Goal: Transaction & Acquisition: Purchase product/service

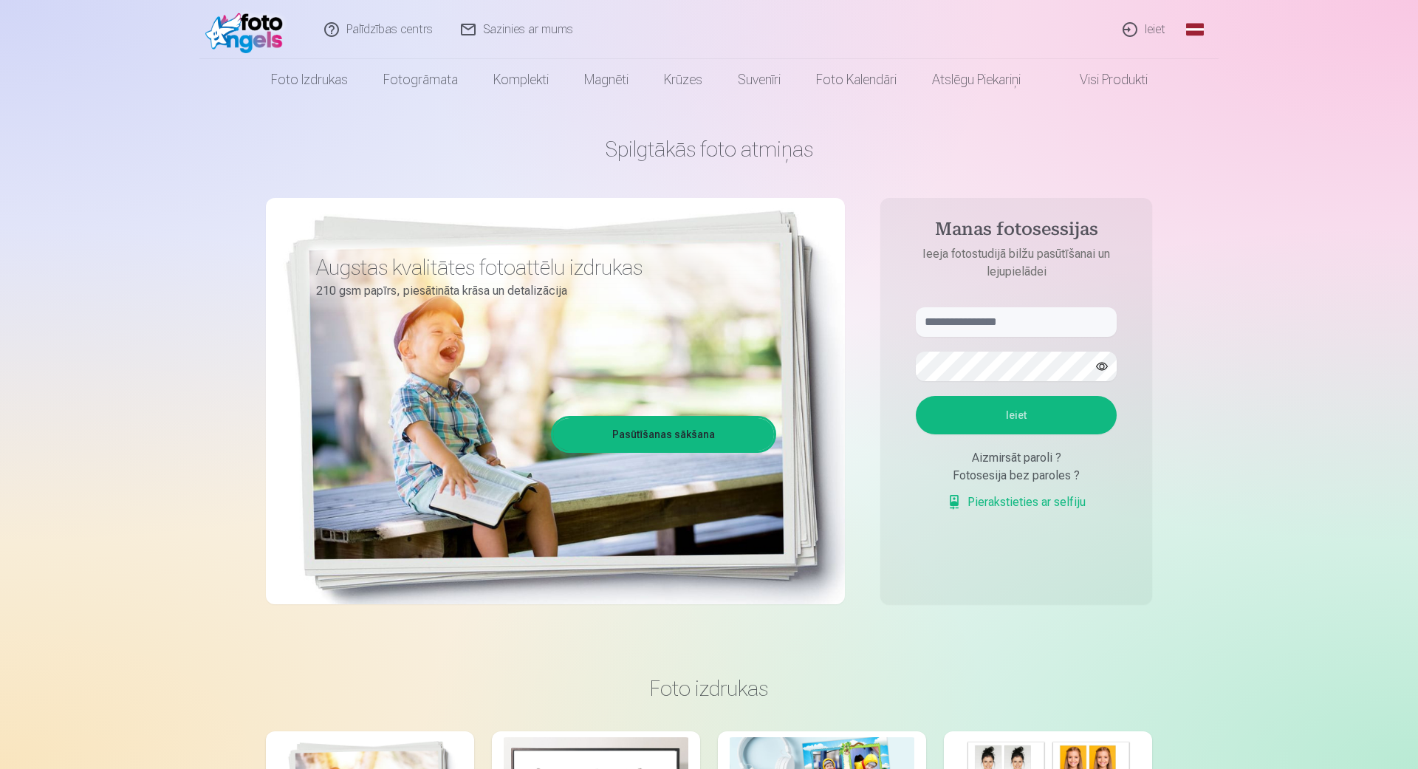
click at [1141, 27] on link "Ieiet" at bounding box center [1144, 29] width 71 height 59
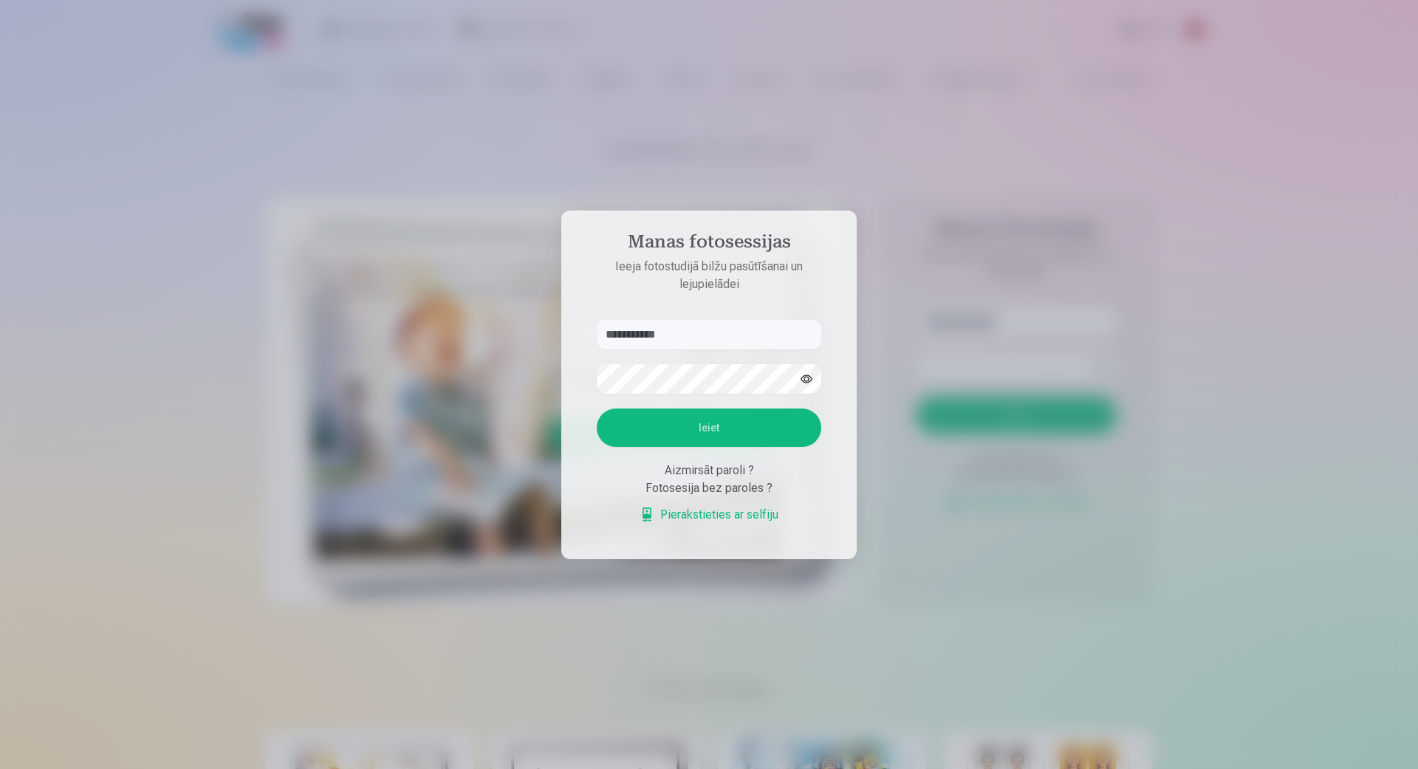
type input "**********"
click at [712, 428] on button "Ieiet" at bounding box center [709, 427] width 225 height 38
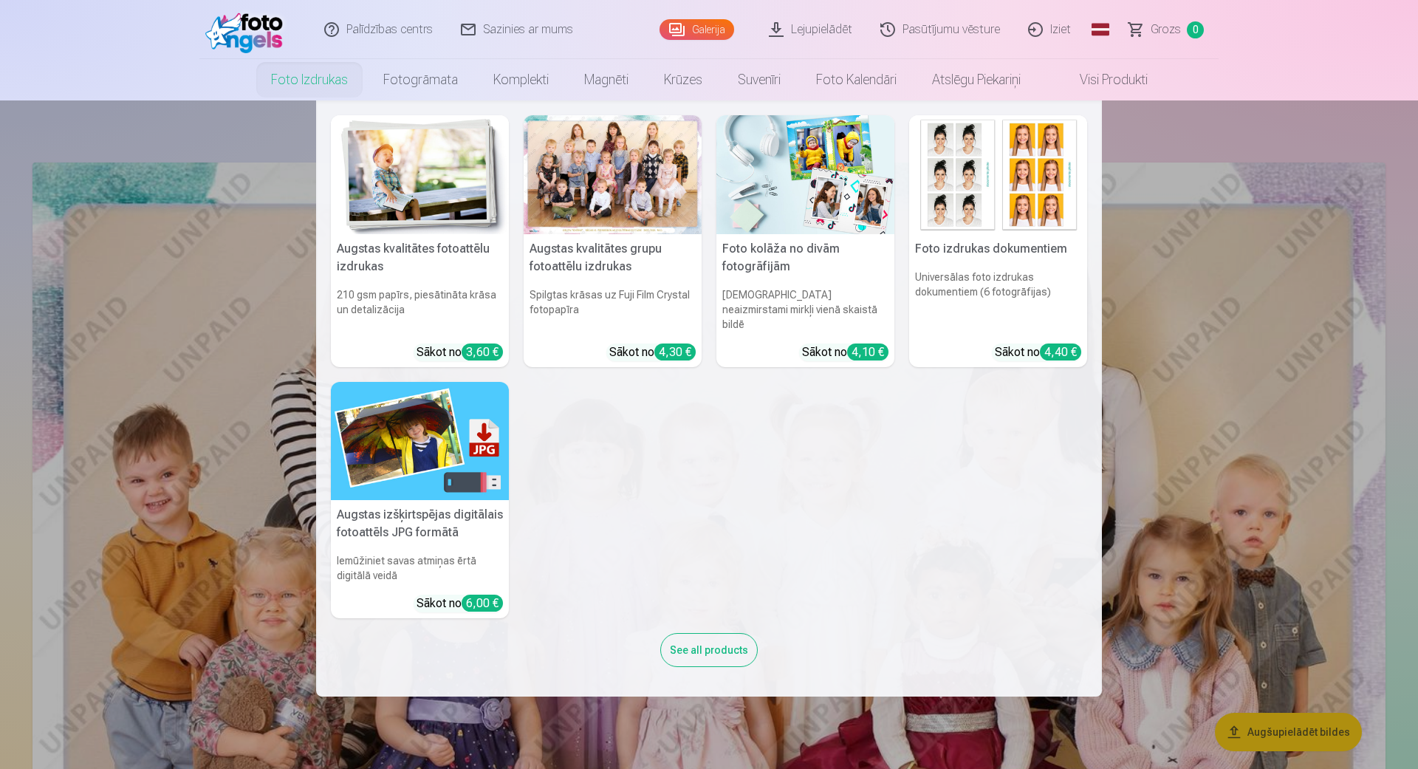
click at [285, 79] on link "Foto izdrukas" at bounding box center [309, 79] width 112 height 41
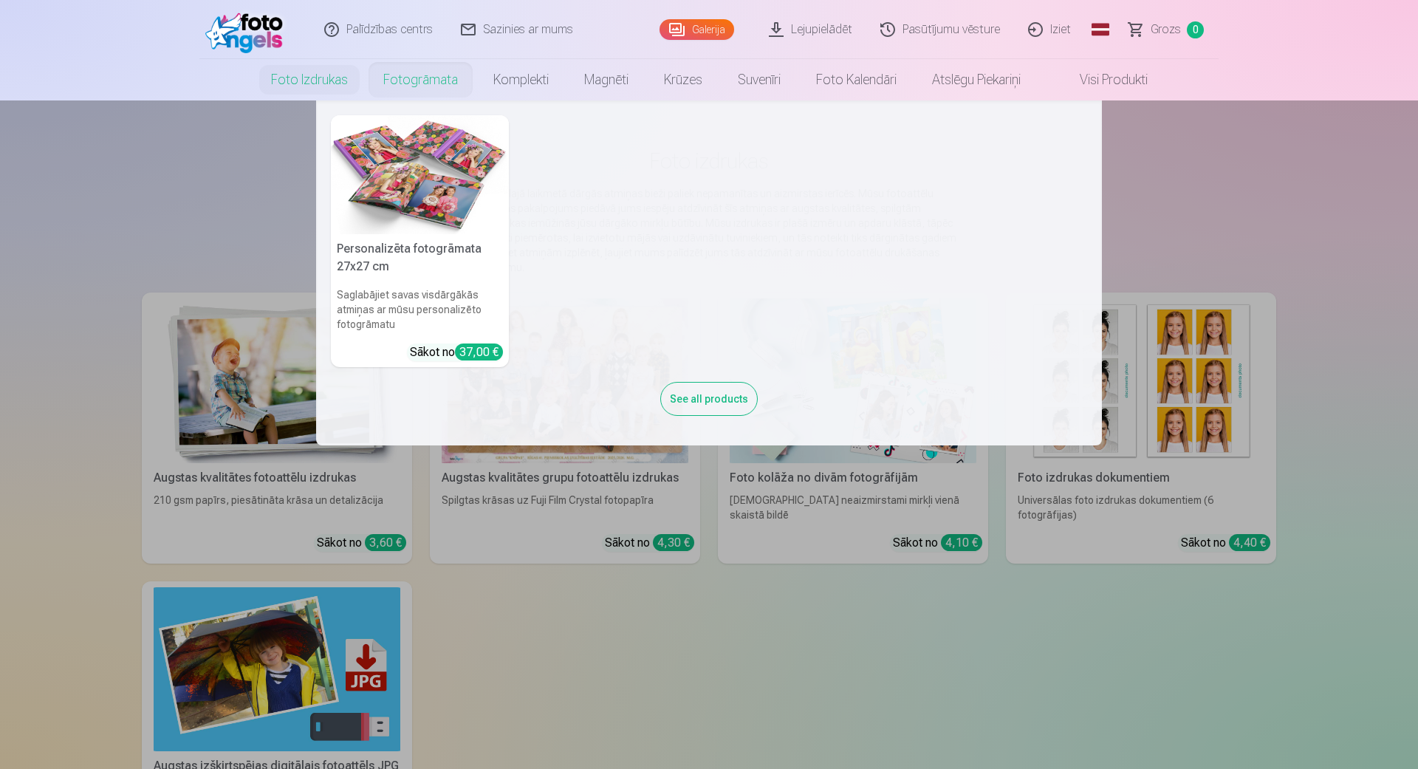
click at [401, 78] on link "Fotogrāmata" at bounding box center [421, 79] width 110 height 41
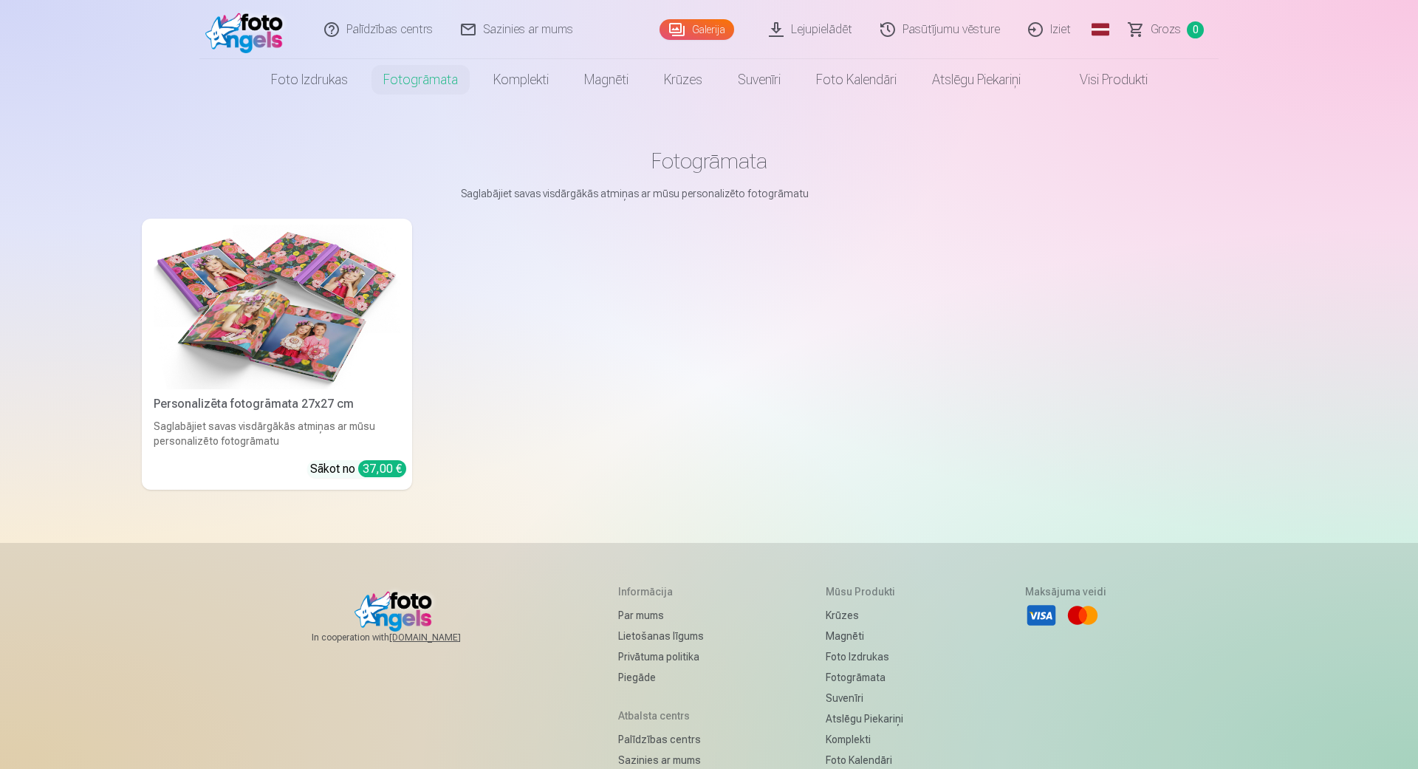
click at [338, 280] on img at bounding box center [277, 307] width 247 height 165
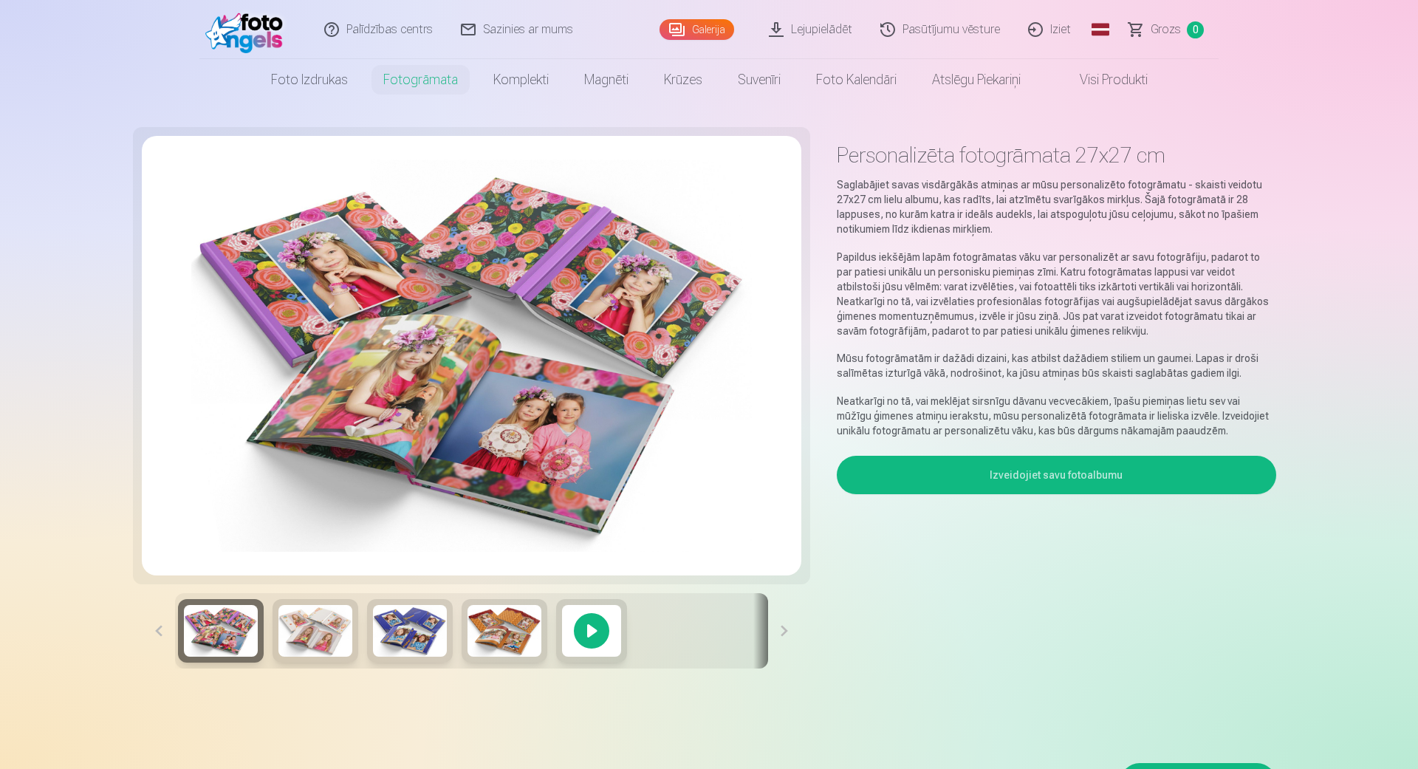
click at [1100, 478] on button "Izveidojiet savu fotoalbumu" at bounding box center [1056, 475] width 439 height 38
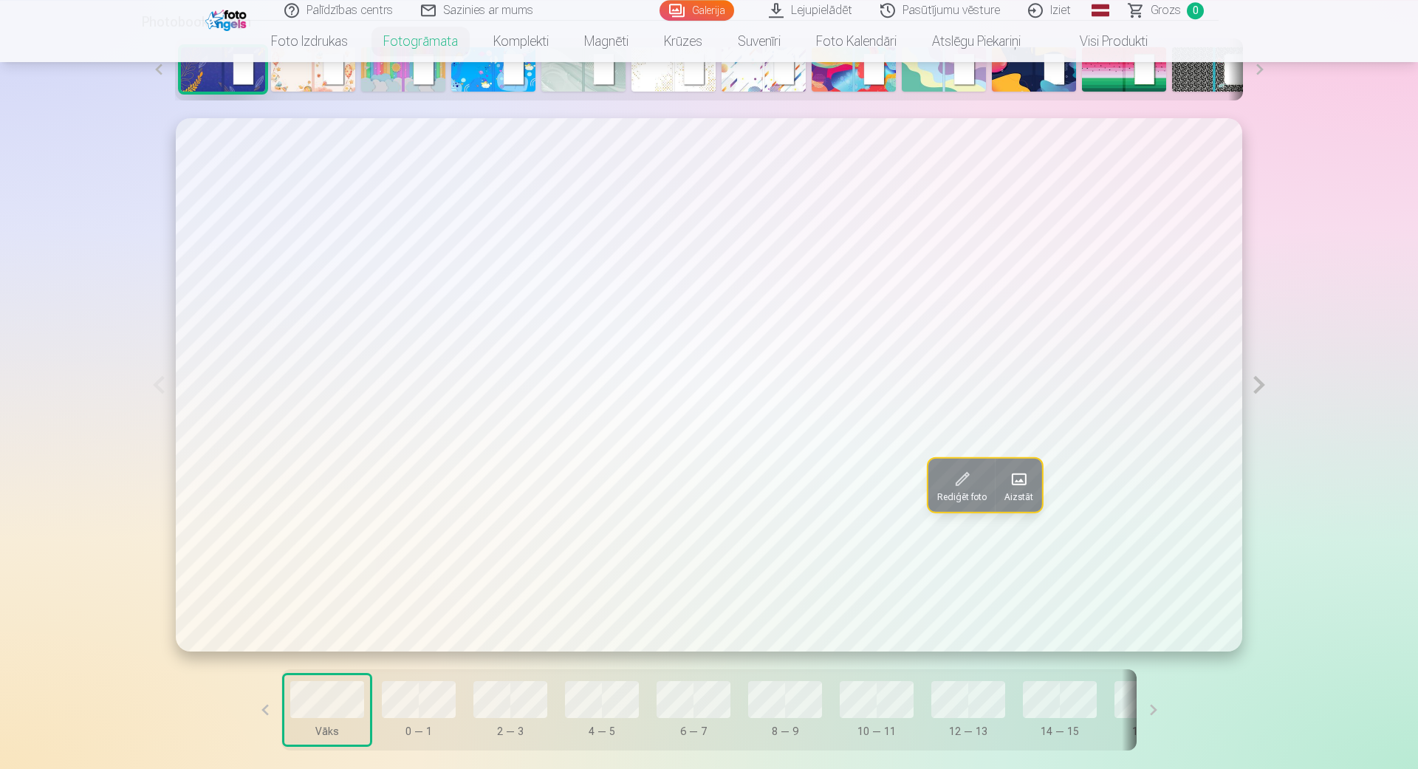
scroll to position [834, 0]
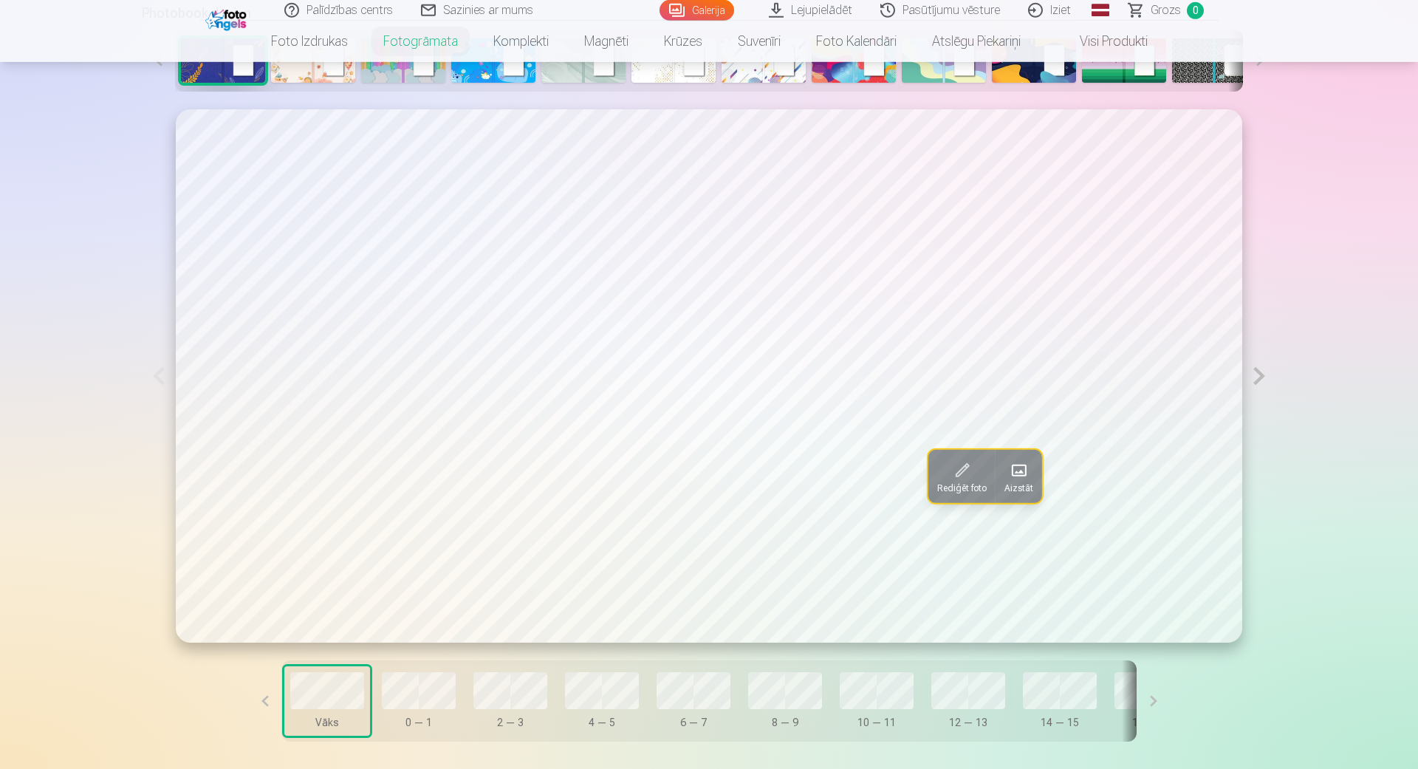
click at [1024, 473] on span at bounding box center [1019, 471] width 24 height 24
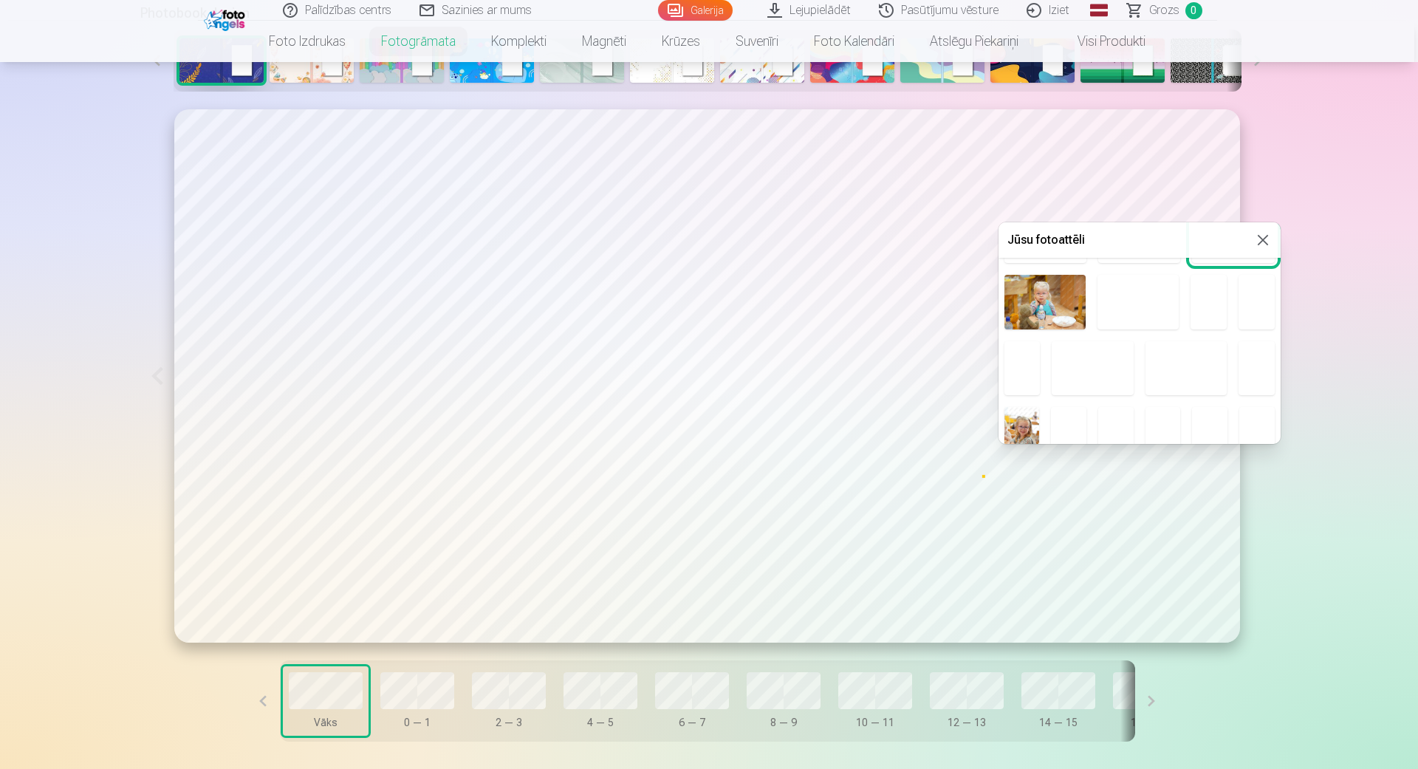
scroll to position [421, 0]
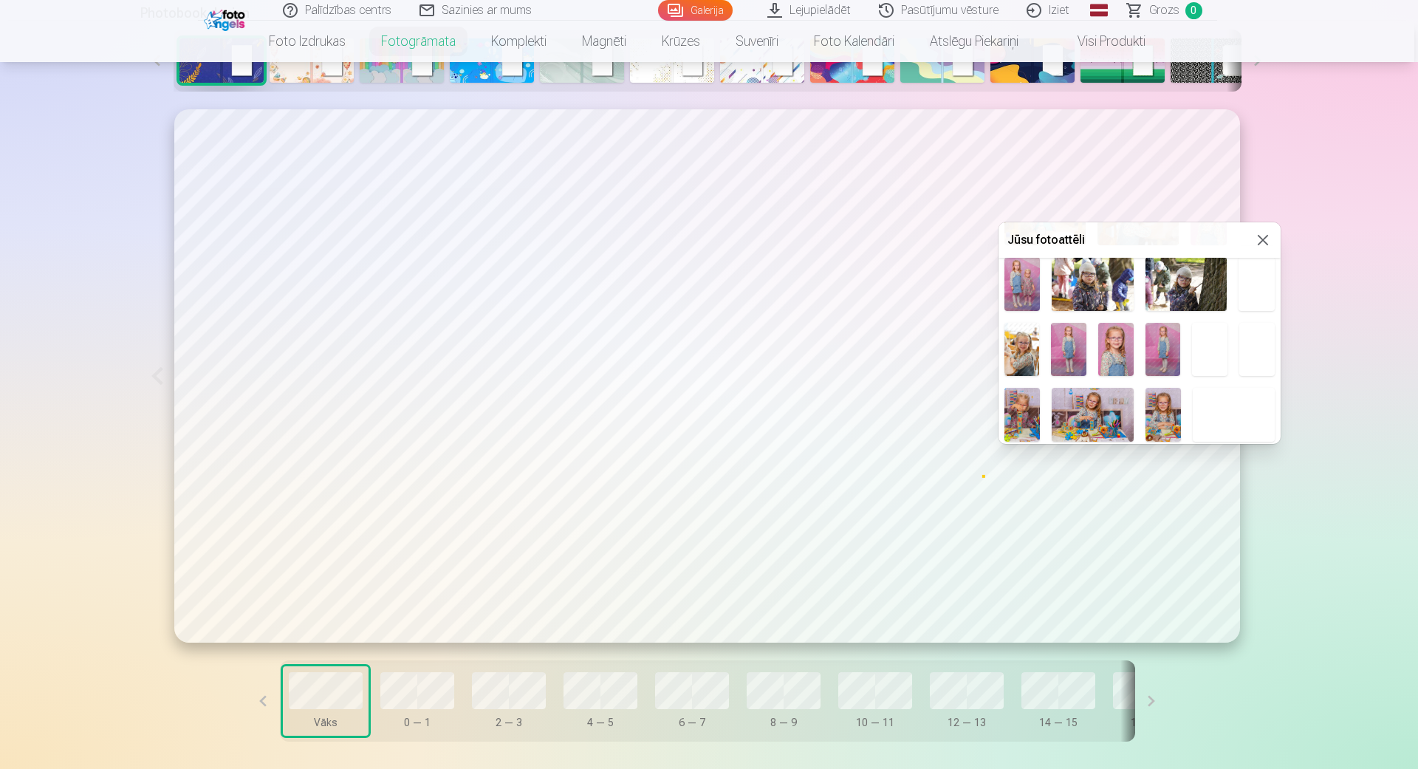
click at [1027, 295] on img at bounding box center [1022, 284] width 36 height 54
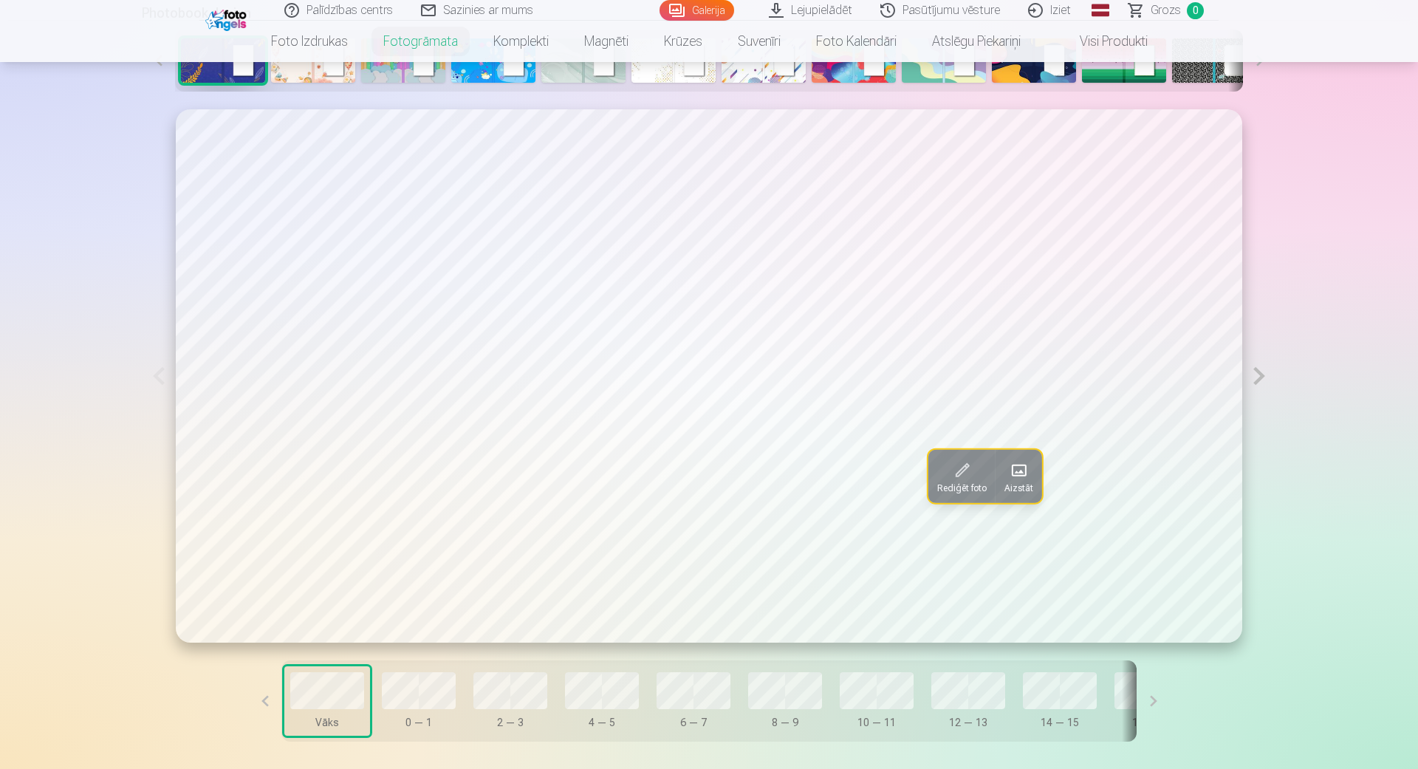
click at [670, 78] on img at bounding box center [673, 60] width 84 height 44
click at [1260, 377] on button at bounding box center [1259, 375] width 34 height 532
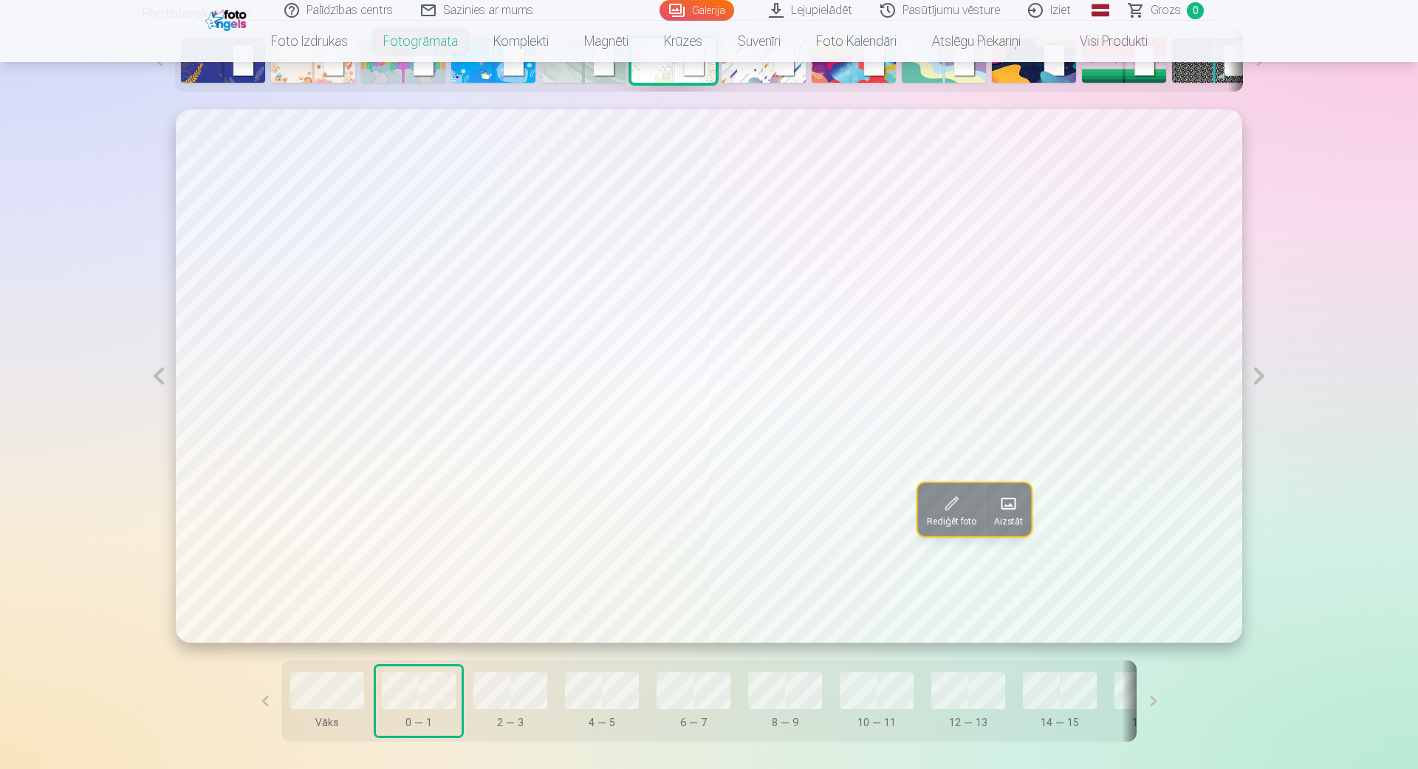
click at [1260, 377] on button at bounding box center [1259, 375] width 34 height 533
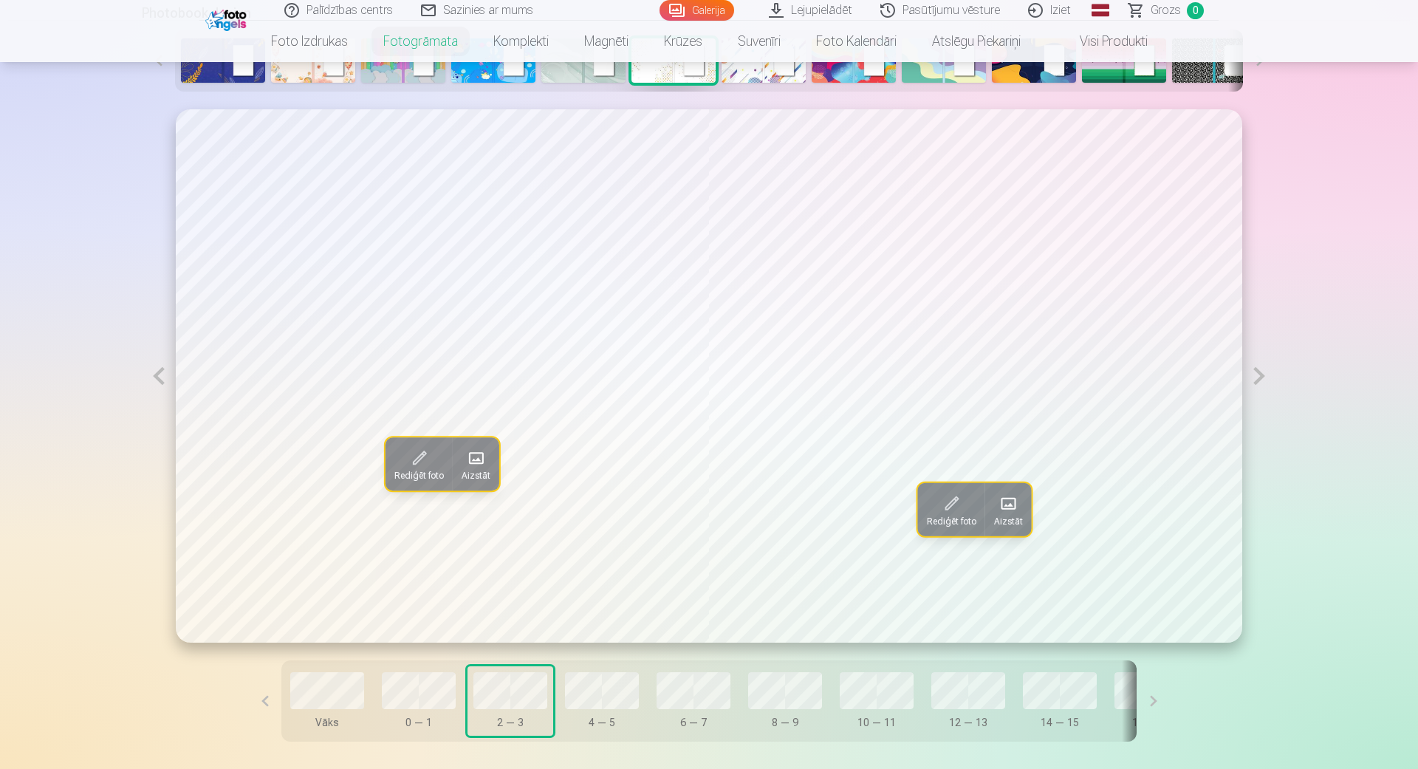
click at [1260, 377] on button at bounding box center [1259, 375] width 34 height 533
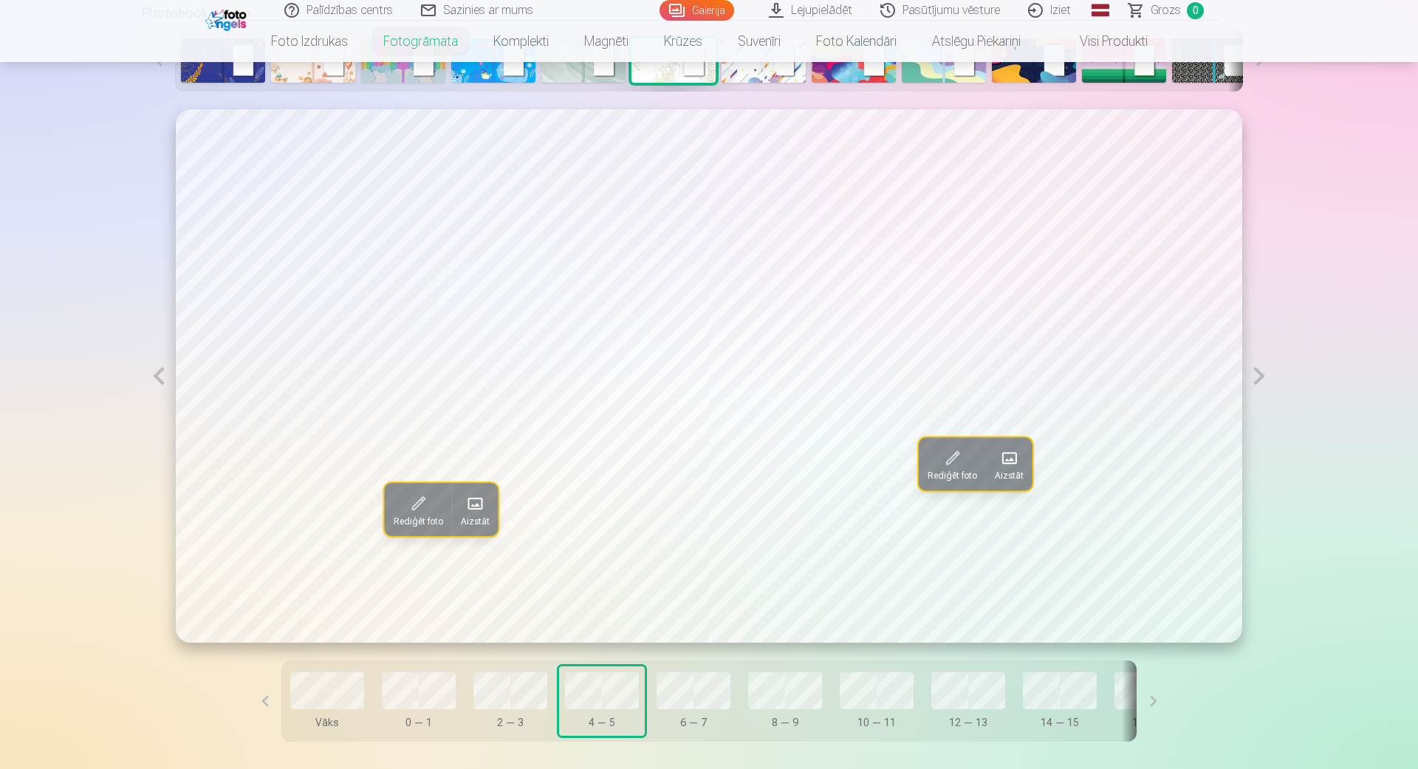
click at [1260, 377] on button at bounding box center [1259, 375] width 34 height 533
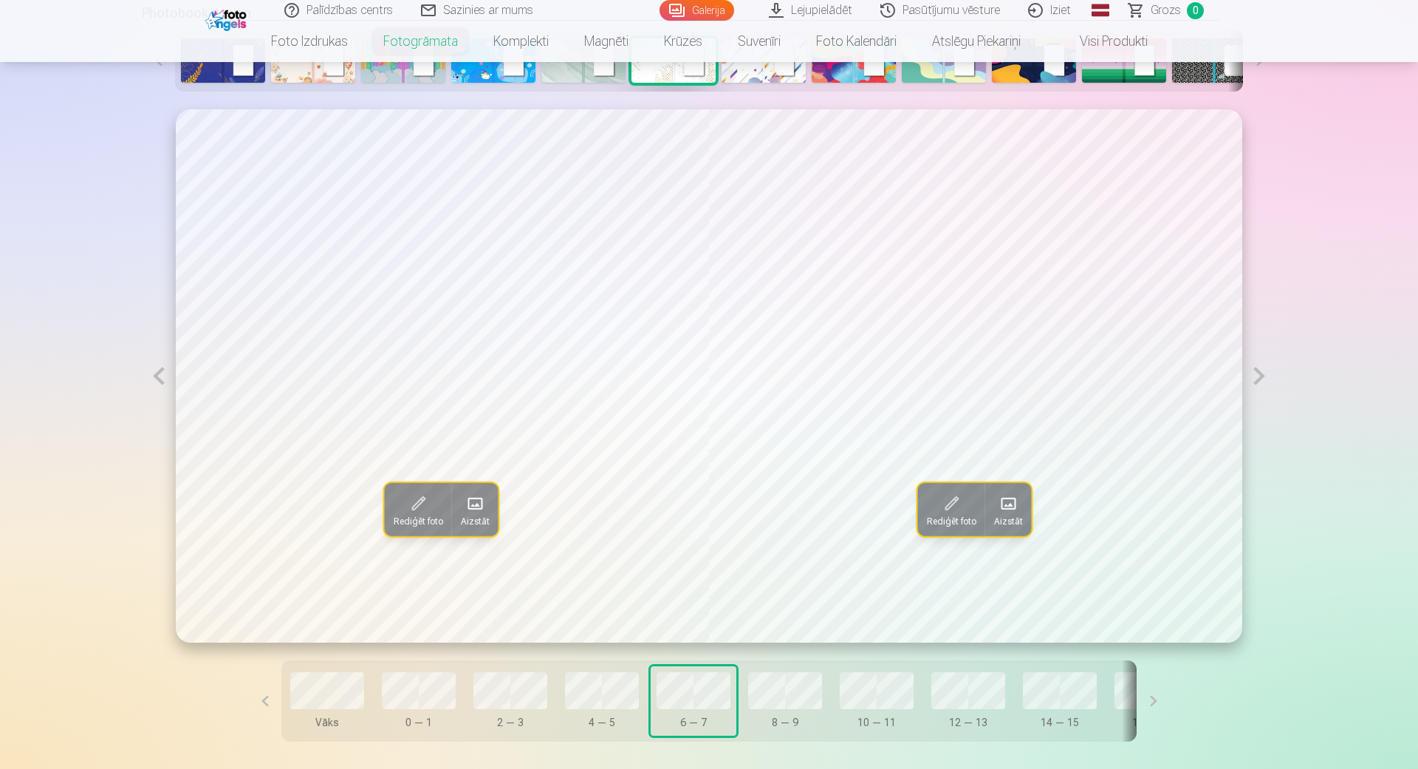
click at [1260, 377] on button at bounding box center [1259, 375] width 34 height 533
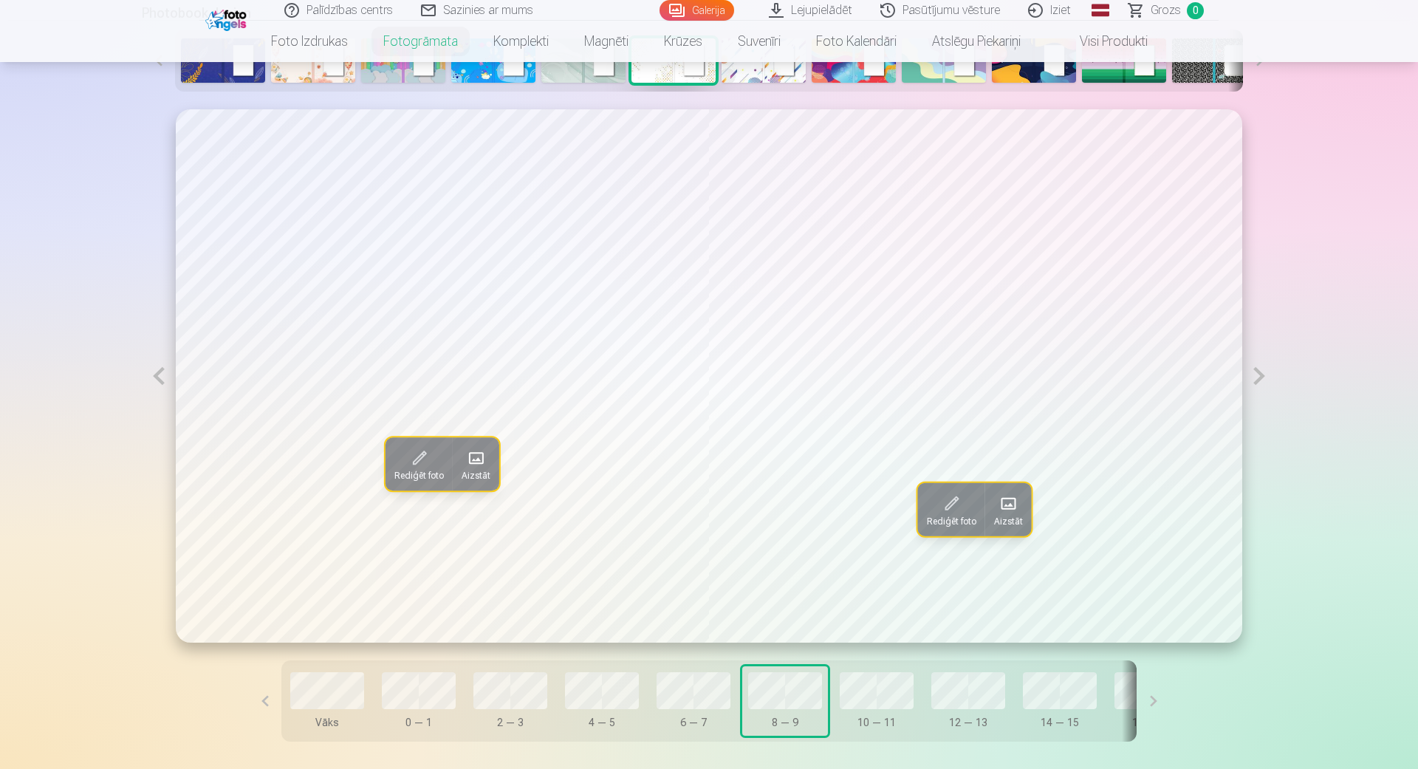
click at [1260, 377] on button at bounding box center [1259, 375] width 34 height 533
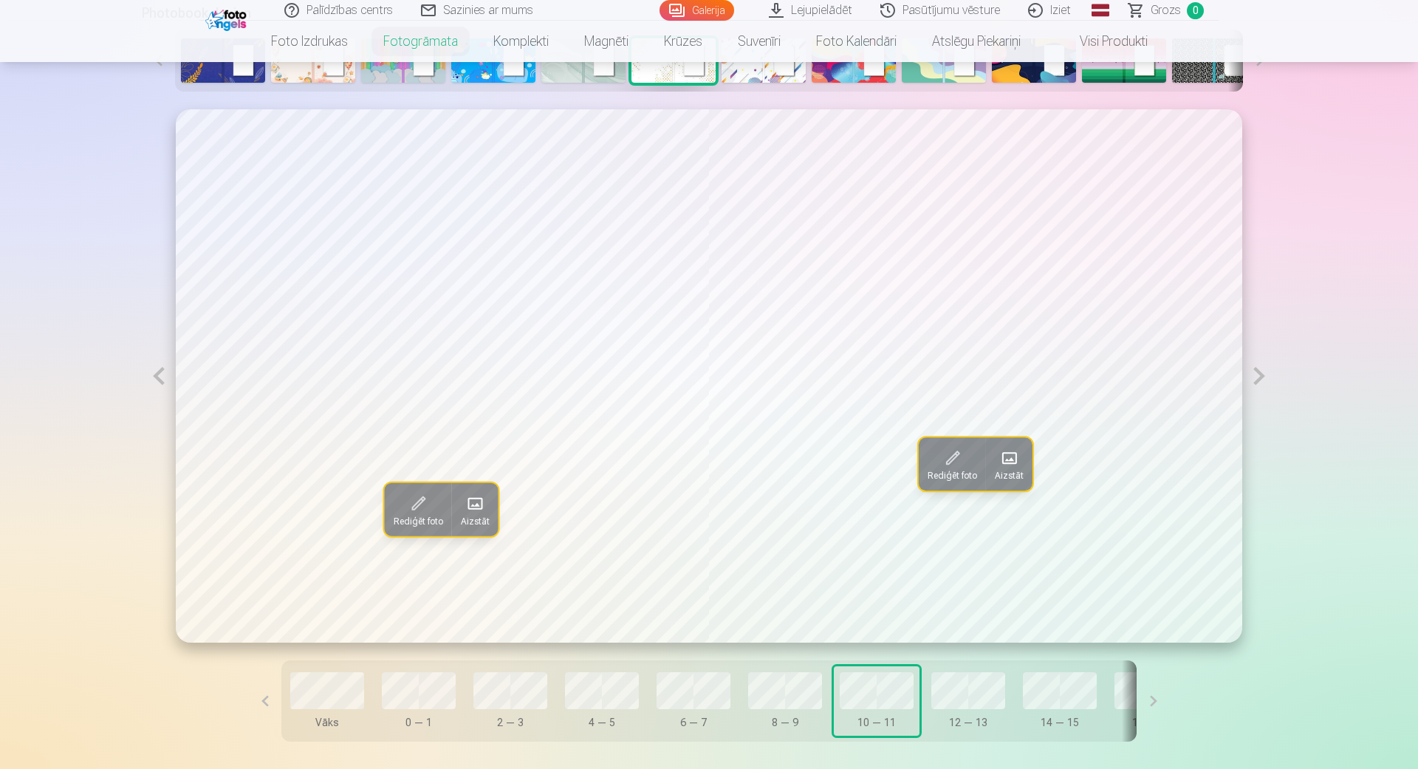
click at [1260, 377] on button at bounding box center [1259, 375] width 34 height 533
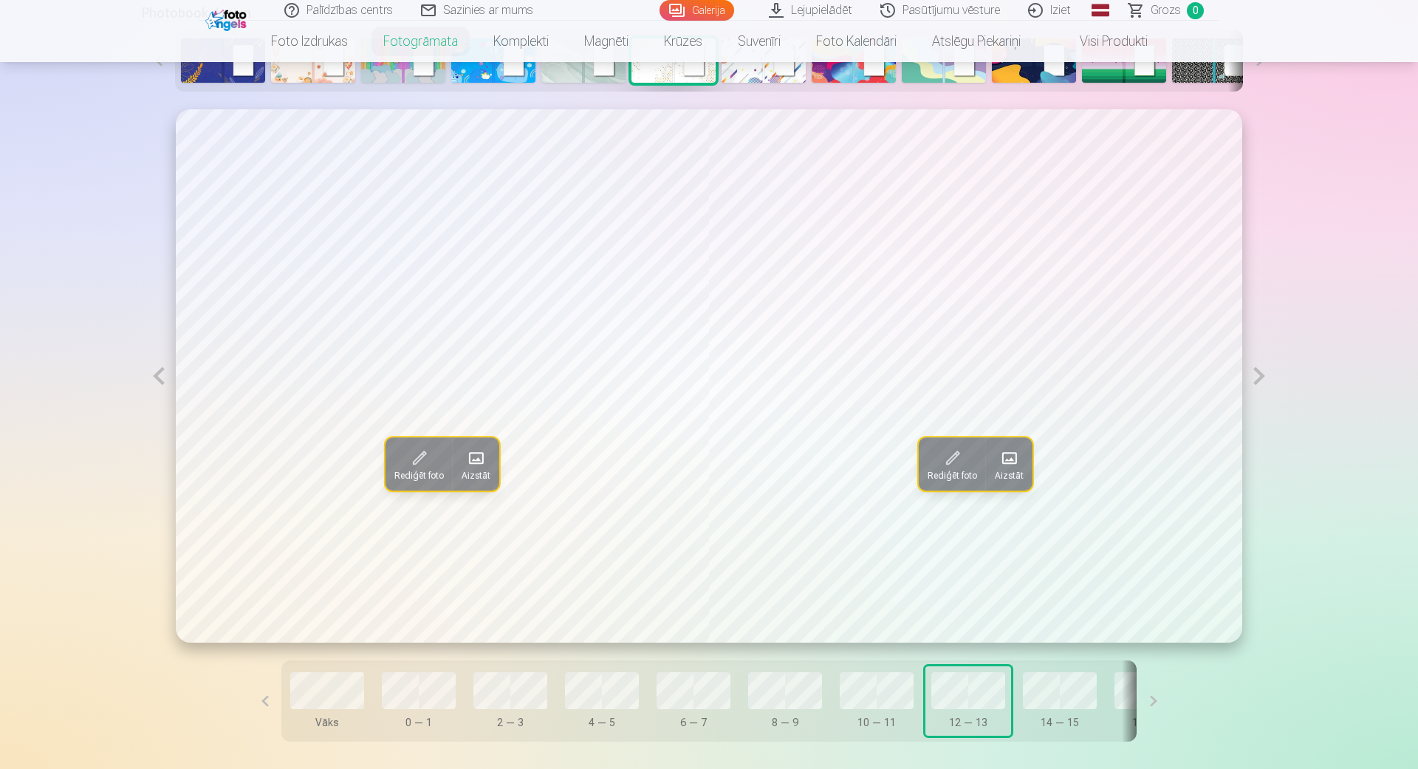
click at [1260, 377] on button at bounding box center [1259, 375] width 34 height 533
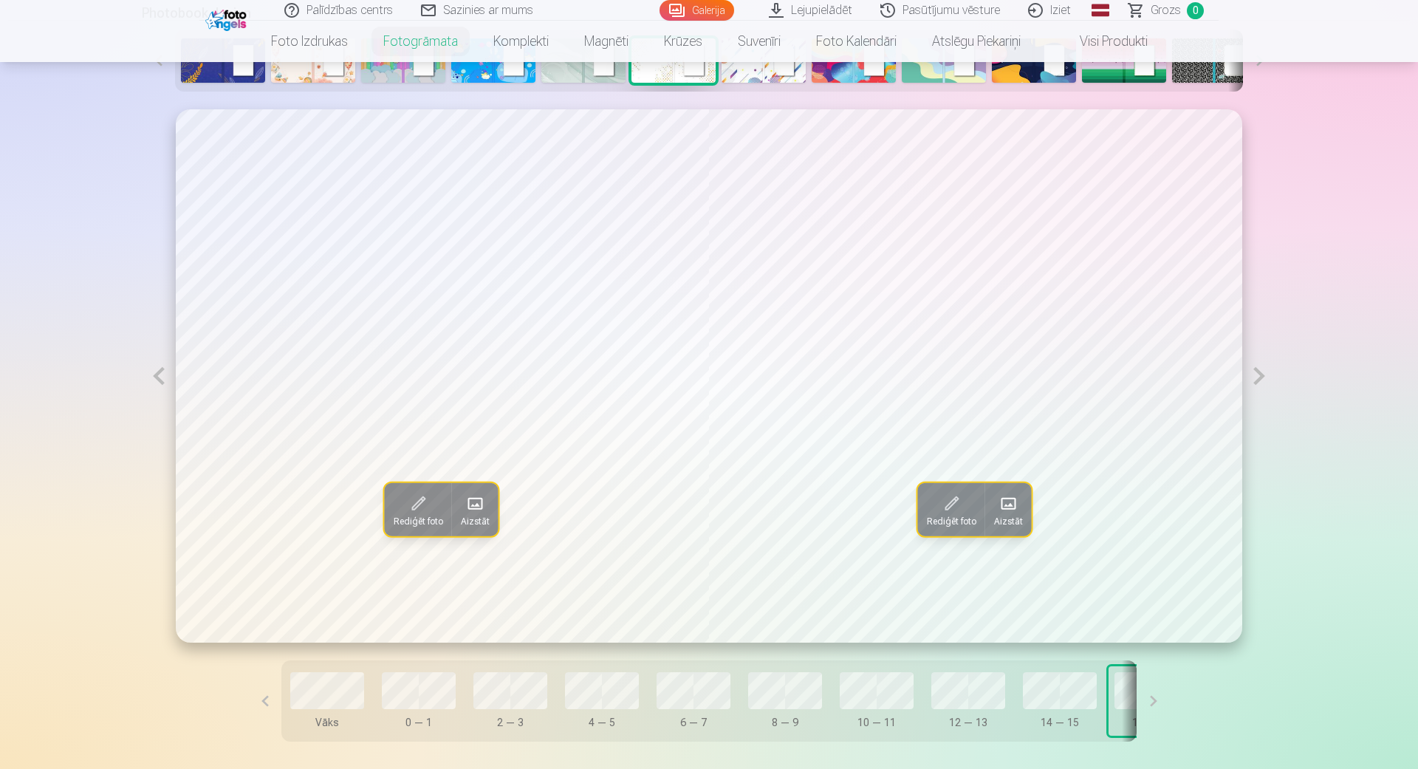
click at [162, 385] on button at bounding box center [159, 375] width 34 height 533
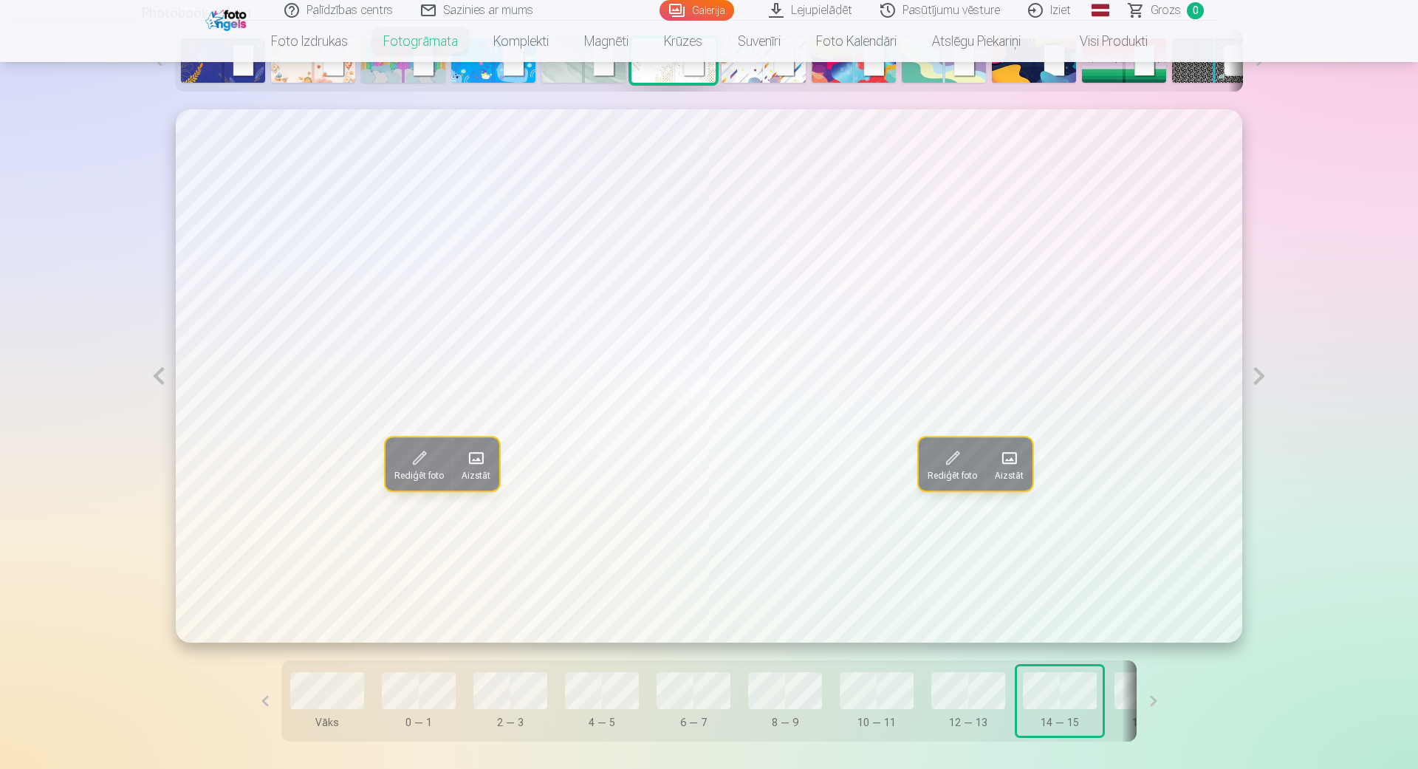
click at [162, 385] on button at bounding box center [159, 375] width 34 height 533
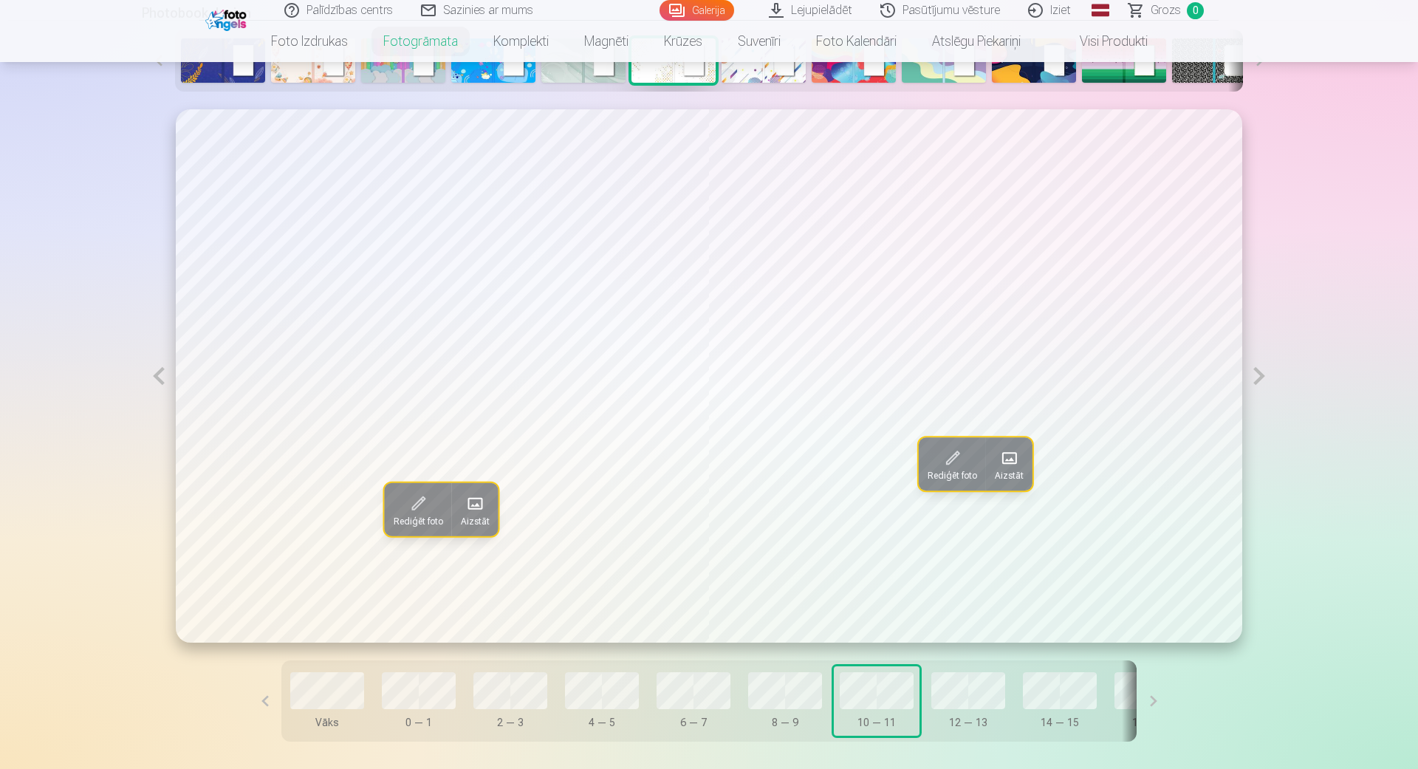
click at [162, 385] on button at bounding box center [159, 375] width 34 height 533
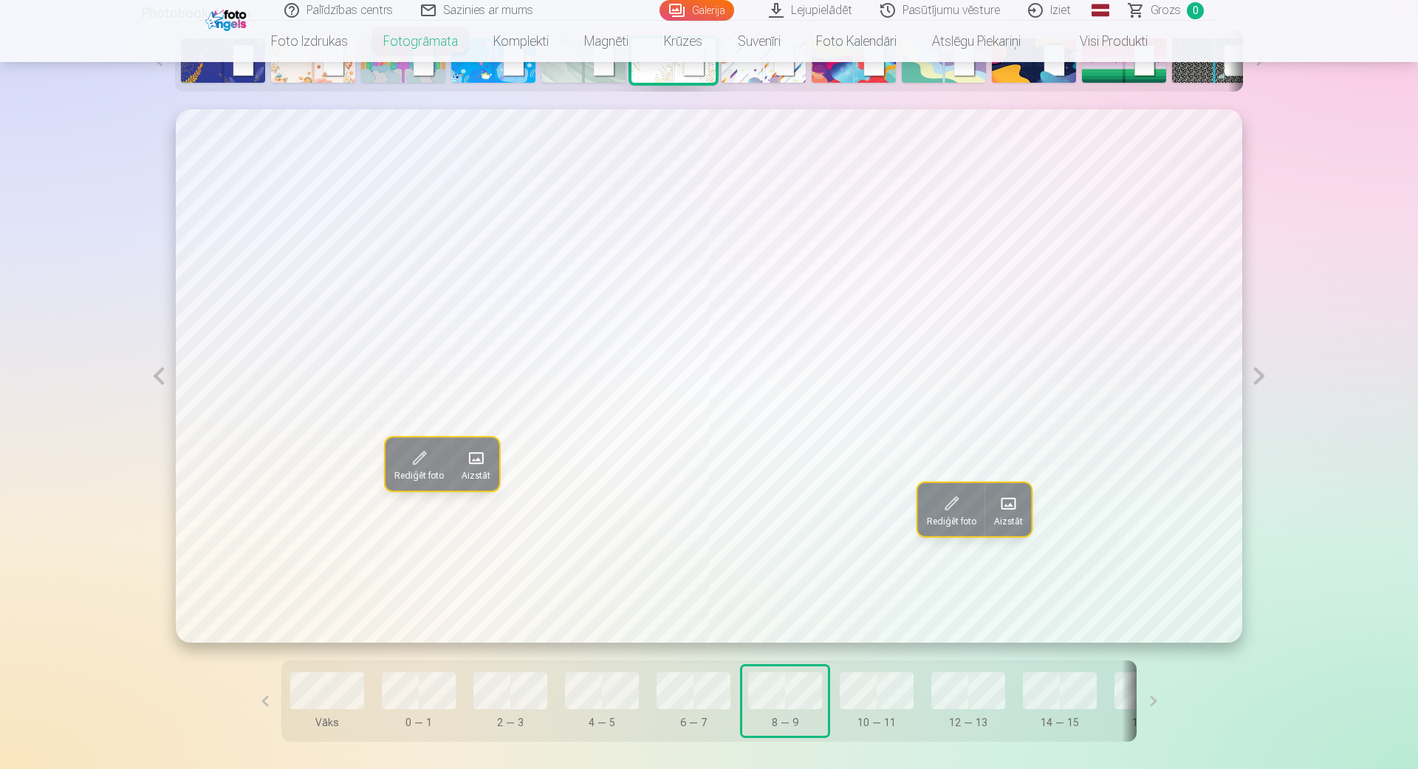
click at [162, 385] on button at bounding box center [159, 375] width 34 height 533
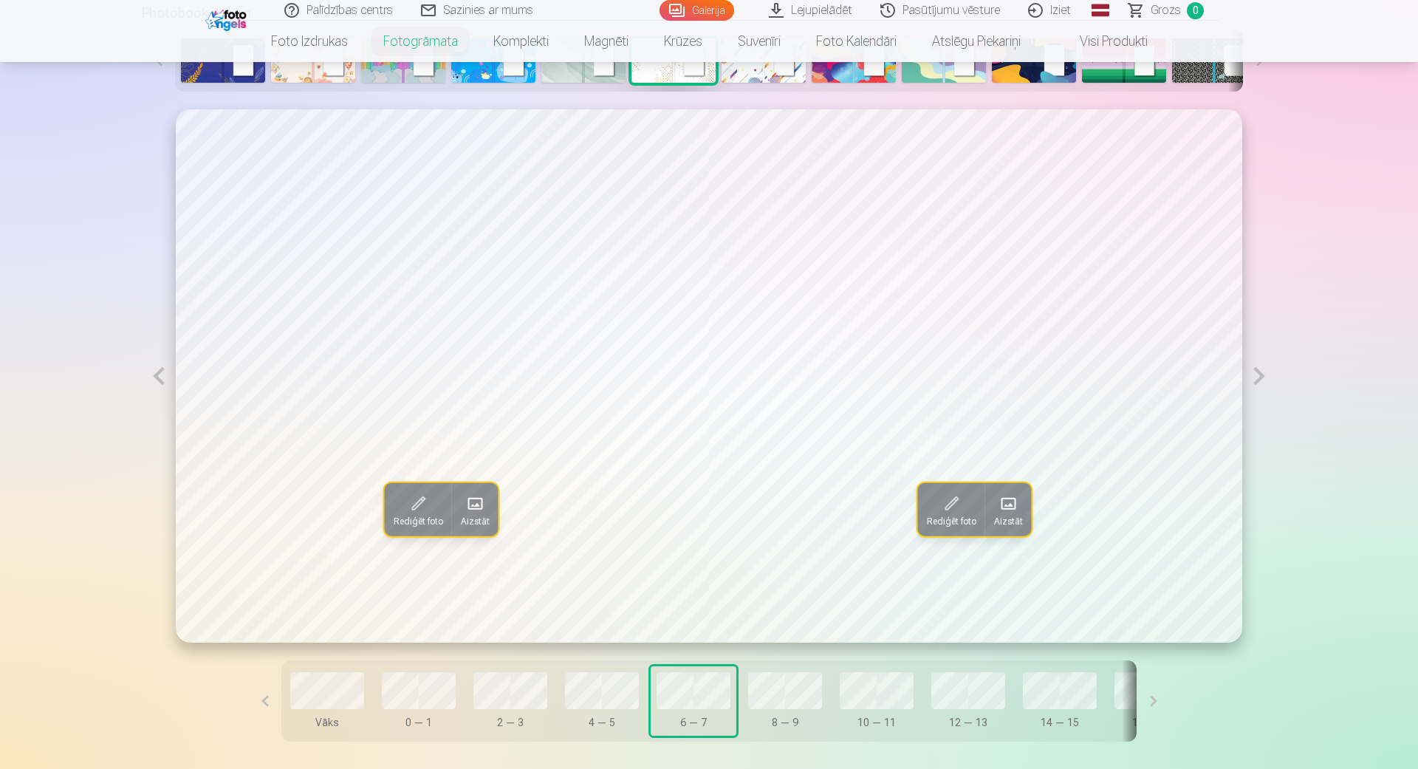
click at [162, 385] on button at bounding box center [159, 375] width 34 height 533
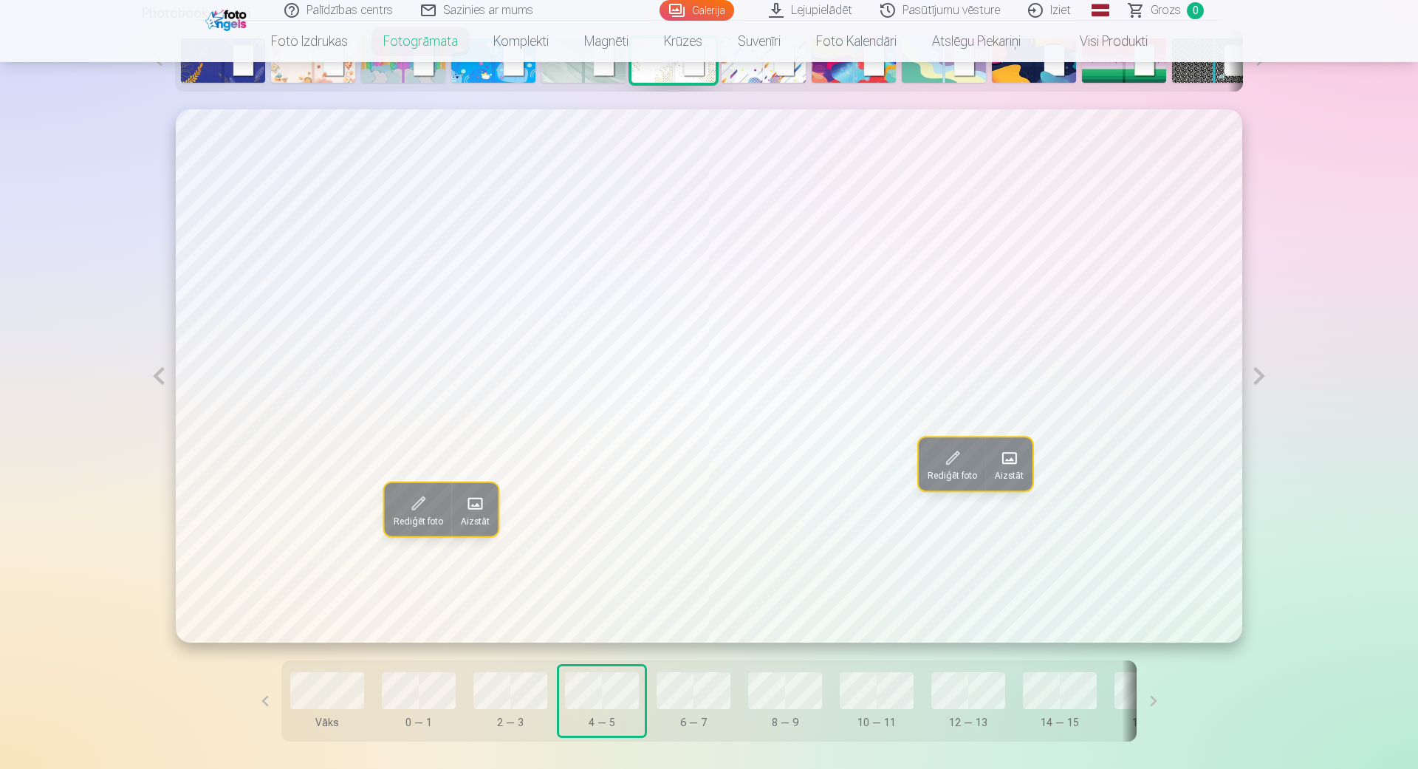
click at [162, 385] on button at bounding box center [159, 375] width 34 height 533
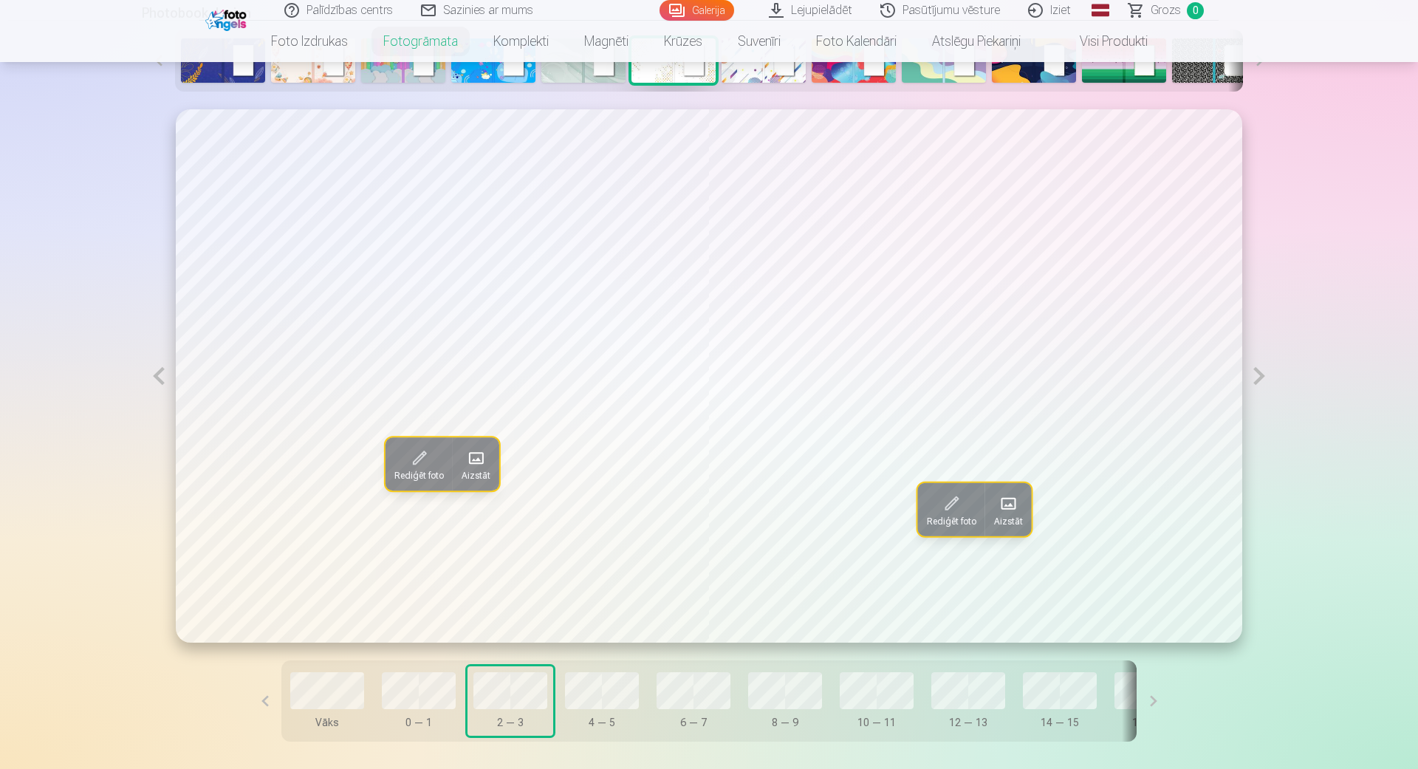
click at [162, 385] on button at bounding box center [159, 375] width 34 height 533
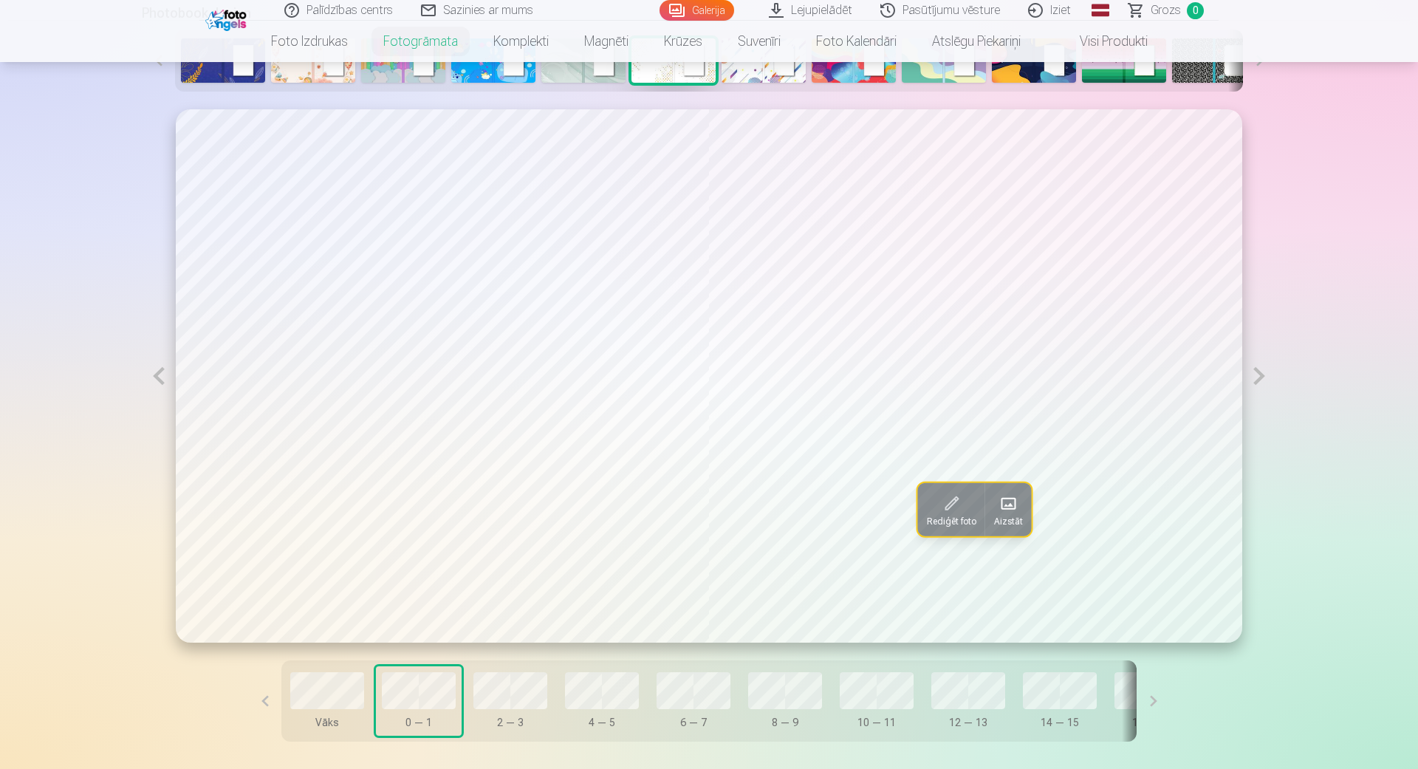
click at [156, 376] on button at bounding box center [159, 375] width 34 height 533
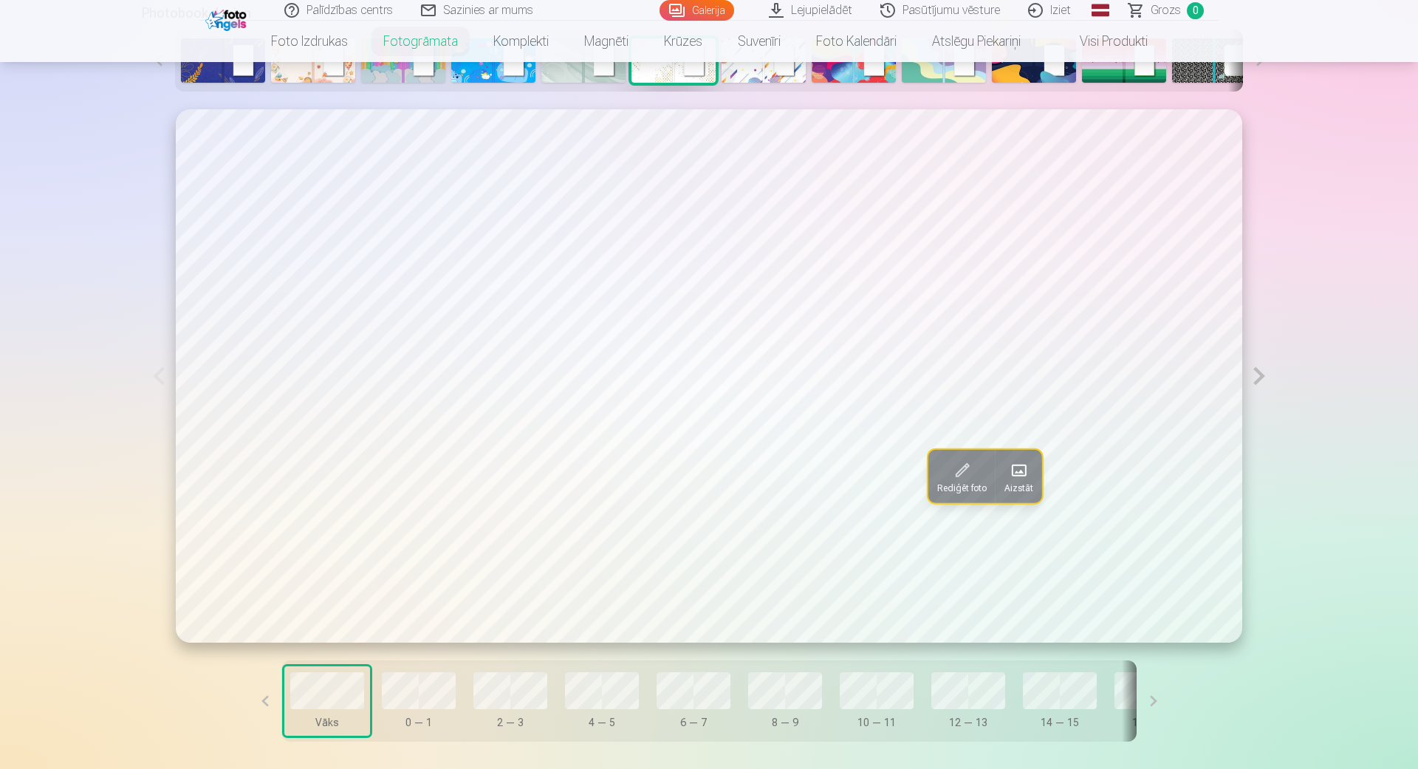
click at [1256, 379] on button at bounding box center [1259, 375] width 34 height 532
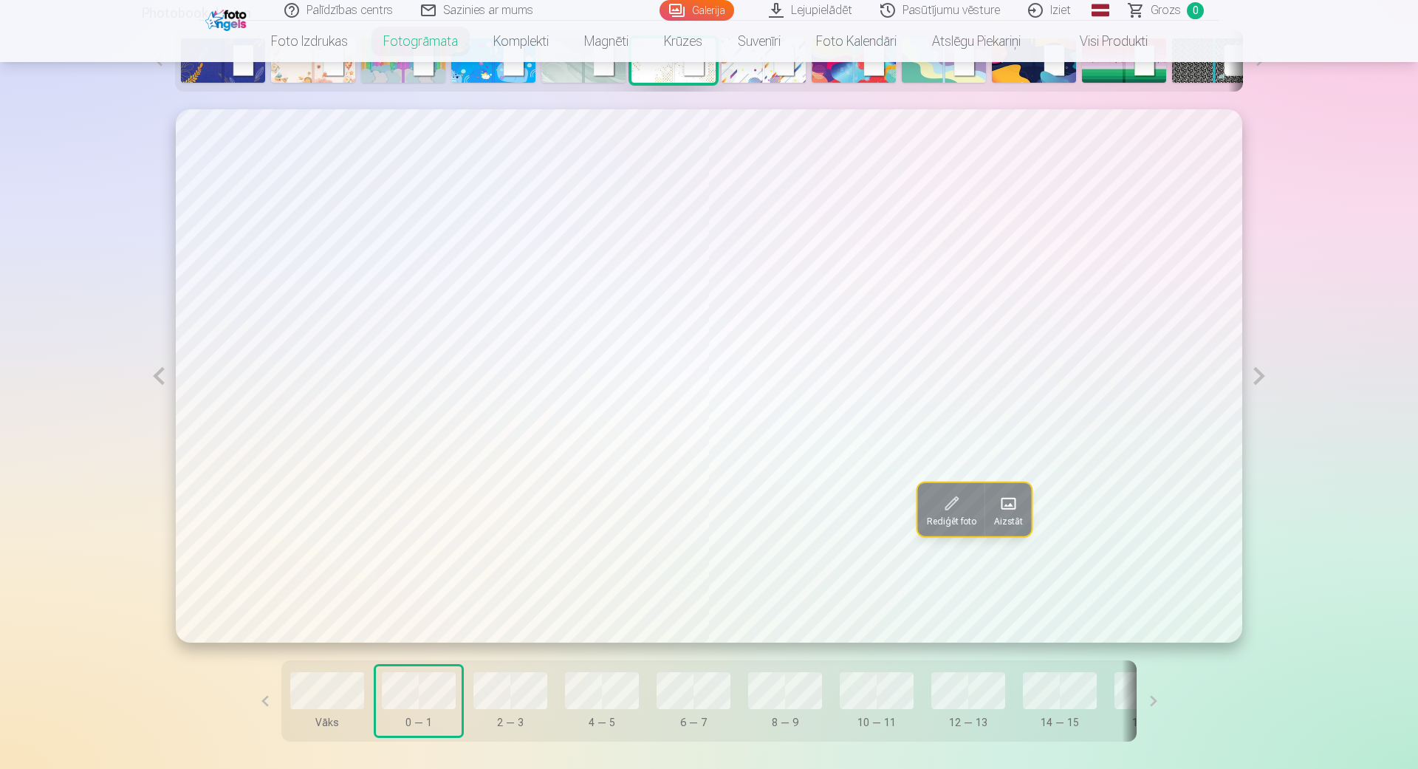
click at [1023, 515] on span "Aizstāt" at bounding box center [1008, 521] width 29 height 12
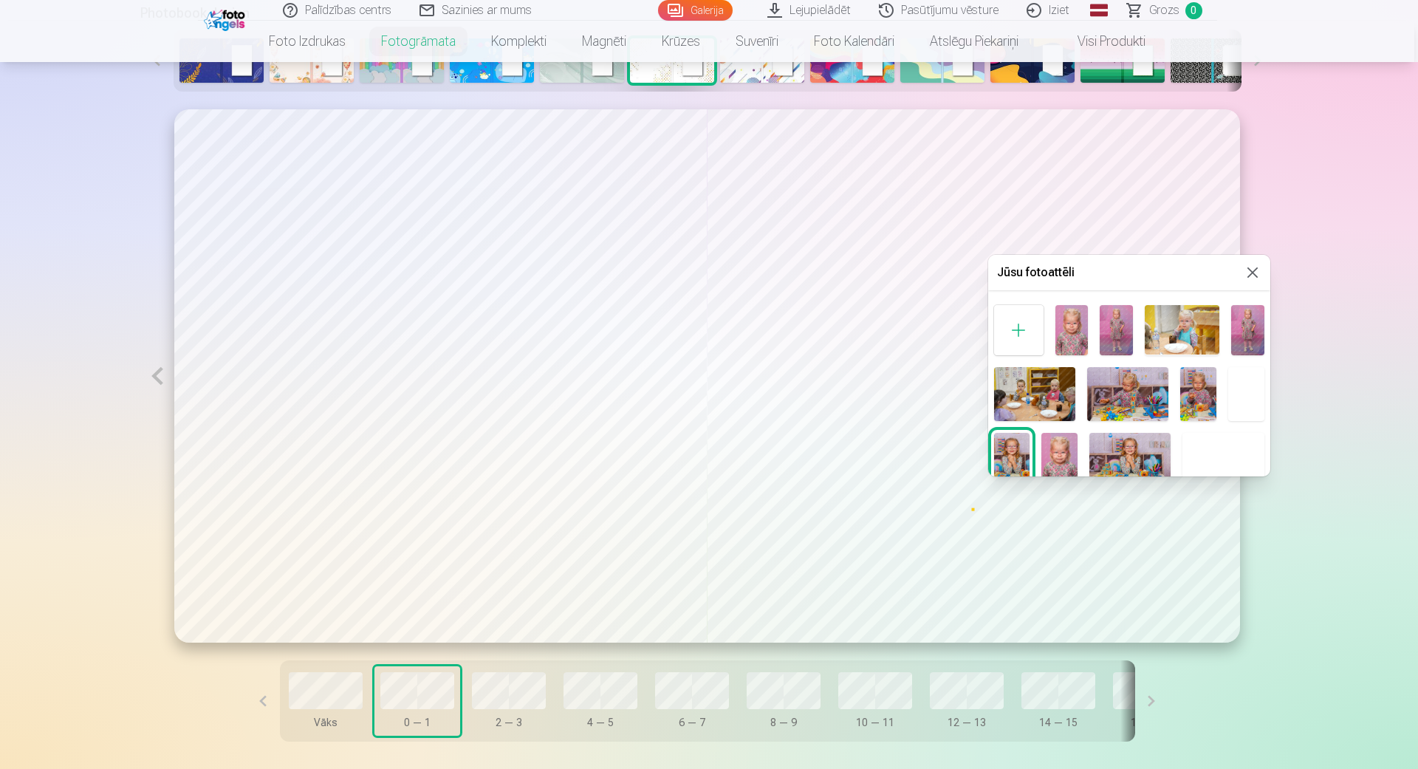
click at [1082, 340] on img at bounding box center [1071, 329] width 33 height 49
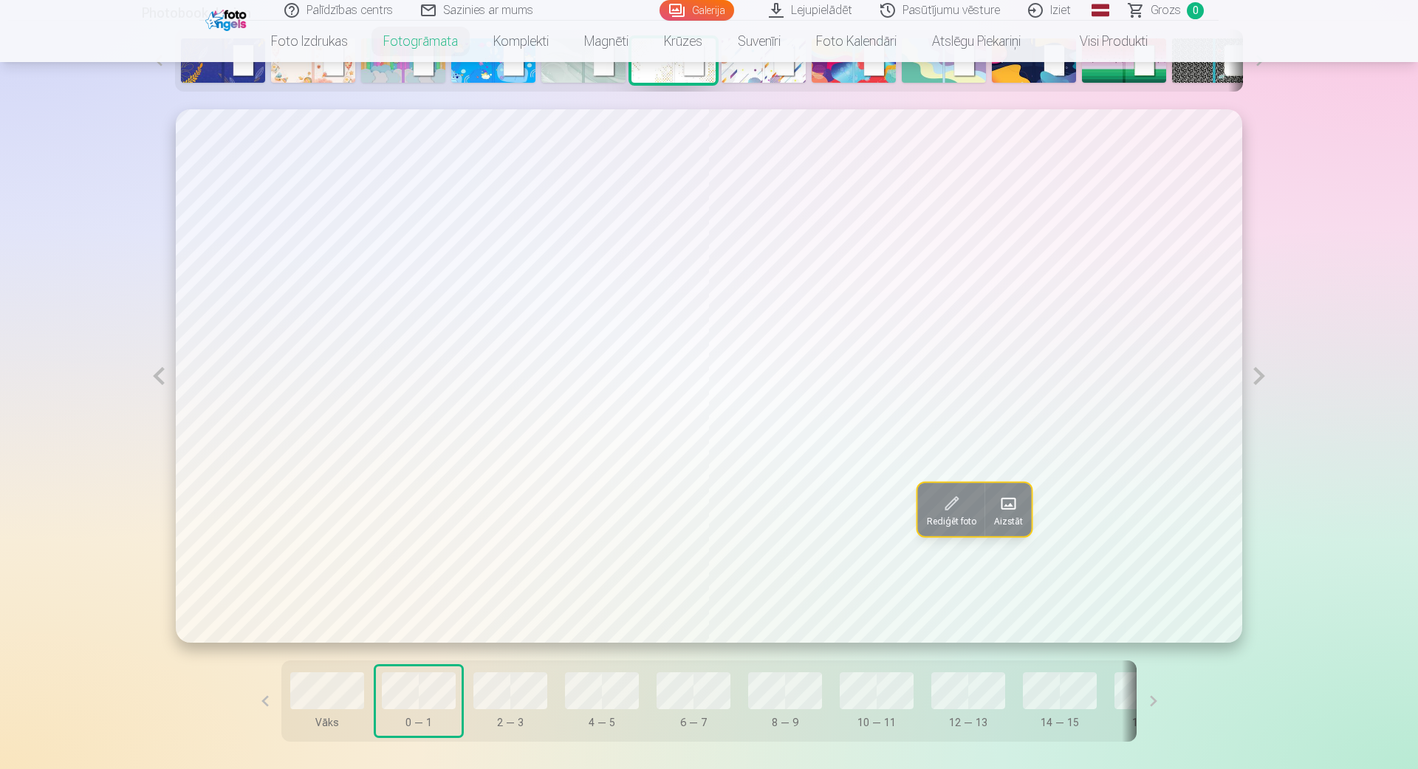
click at [1258, 380] on button at bounding box center [1259, 375] width 34 height 533
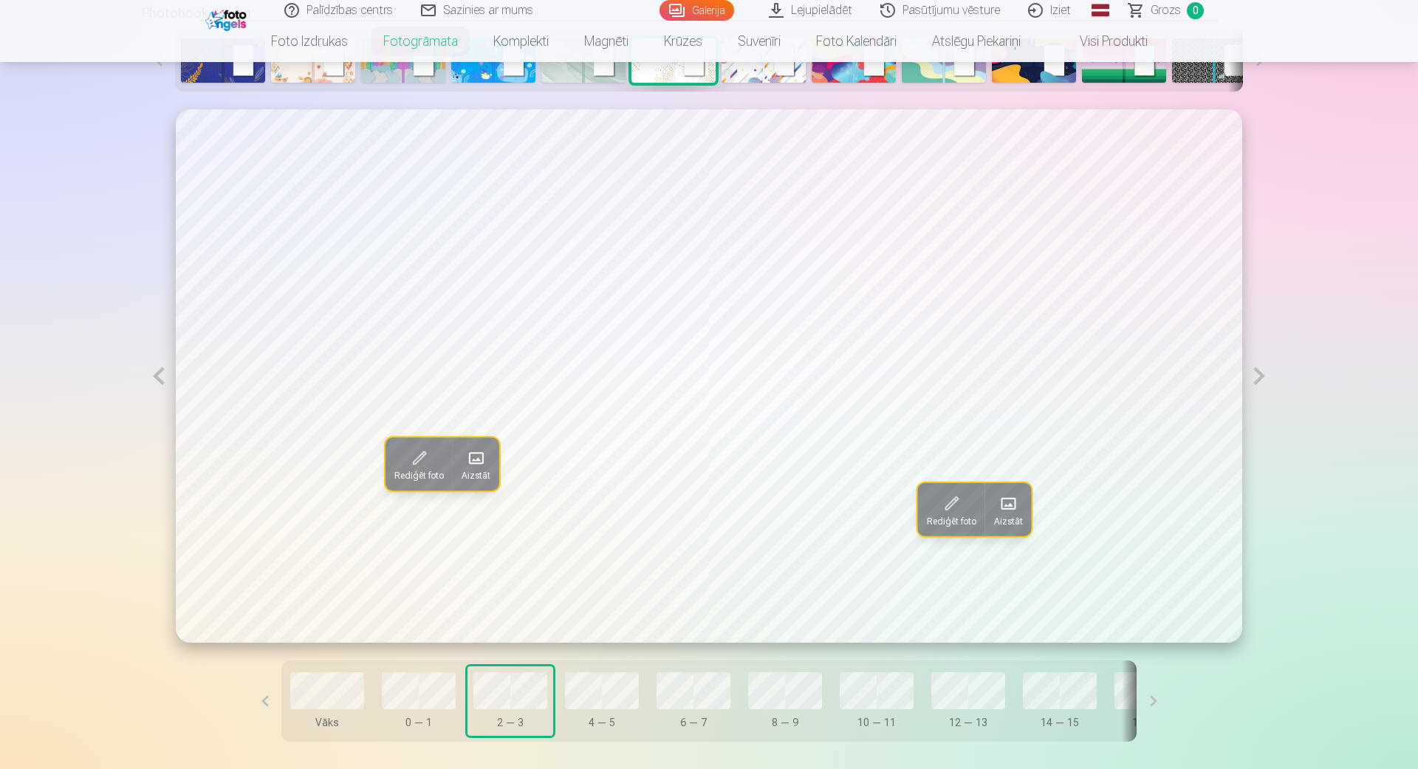
click at [483, 462] on span at bounding box center [477, 458] width 24 height 24
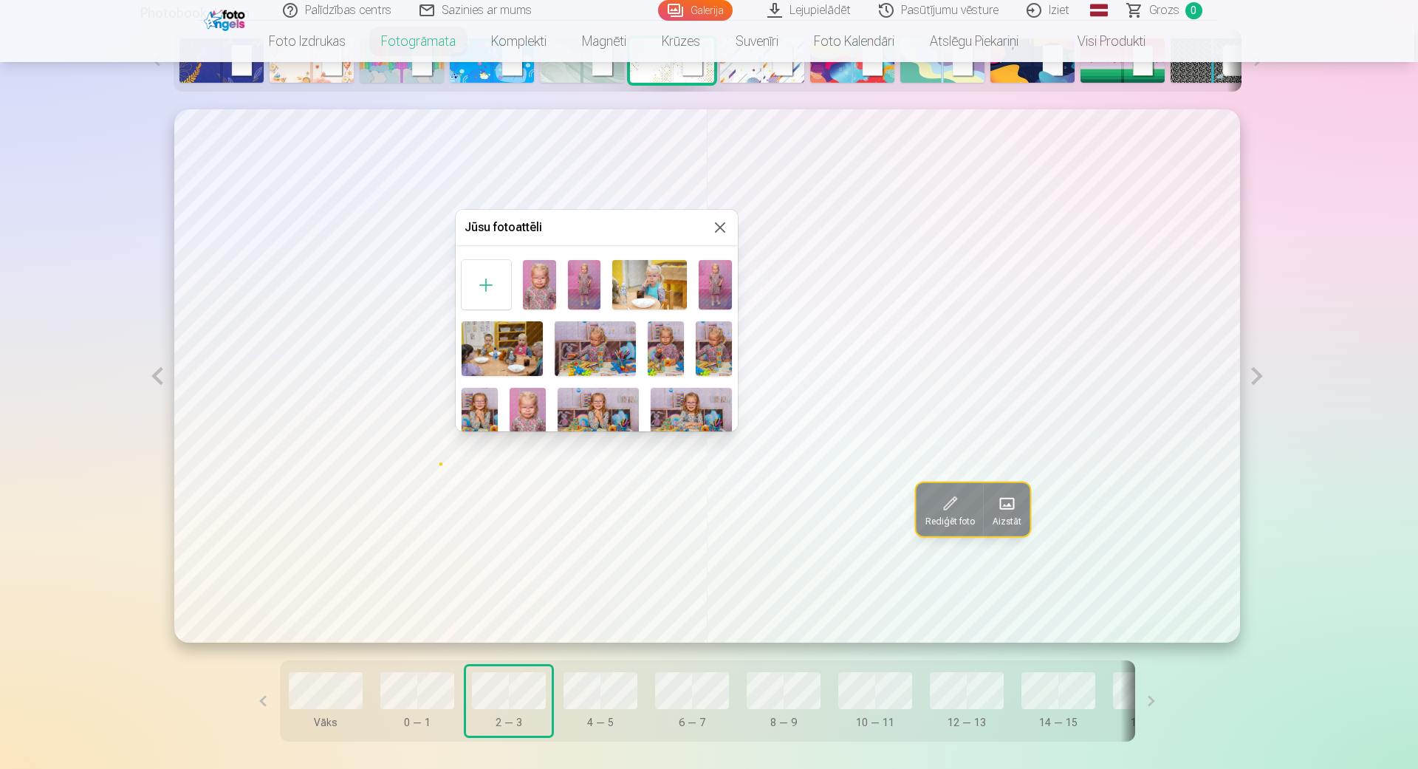
click at [587, 300] on img at bounding box center [584, 284] width 33 height 49
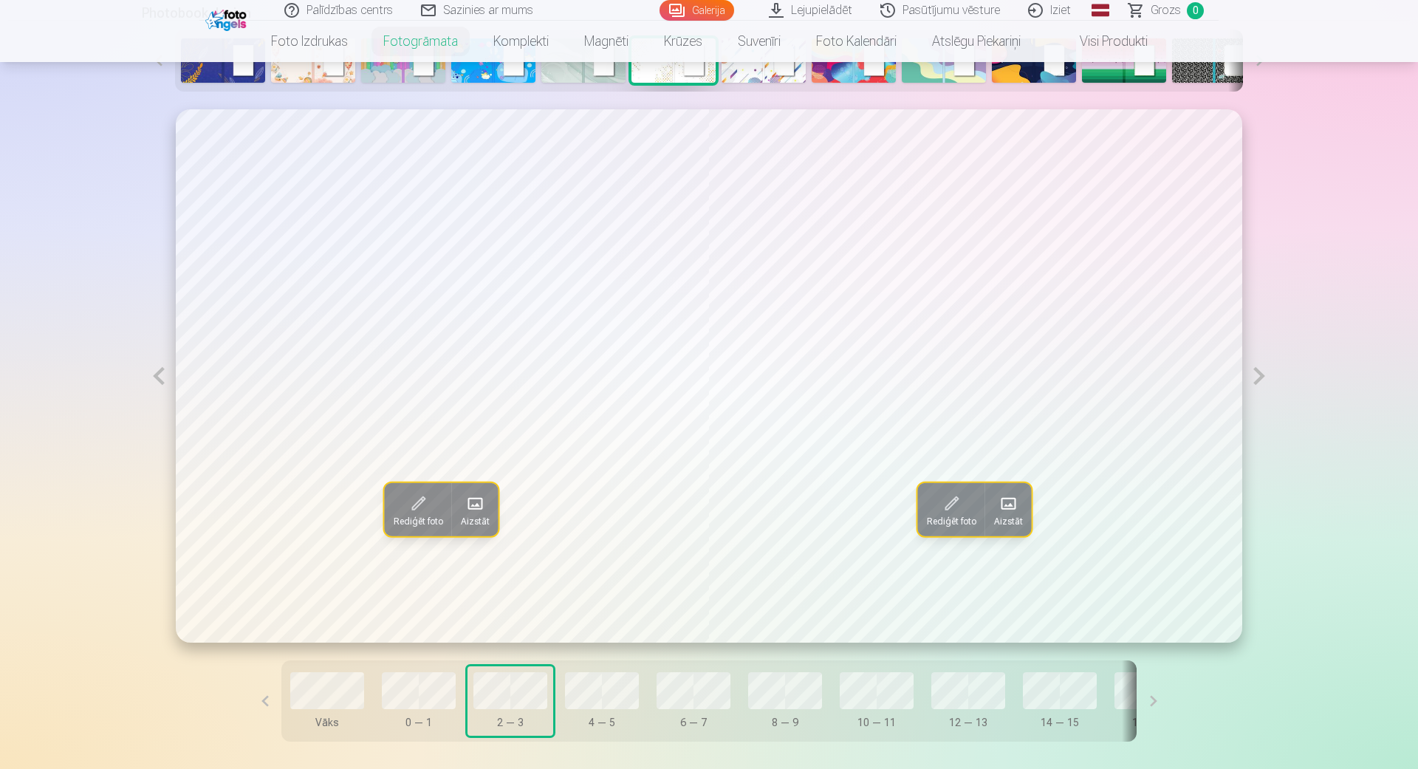
click at [1015, 505] on span at bounding box center [1008, 504] width 24 height 24
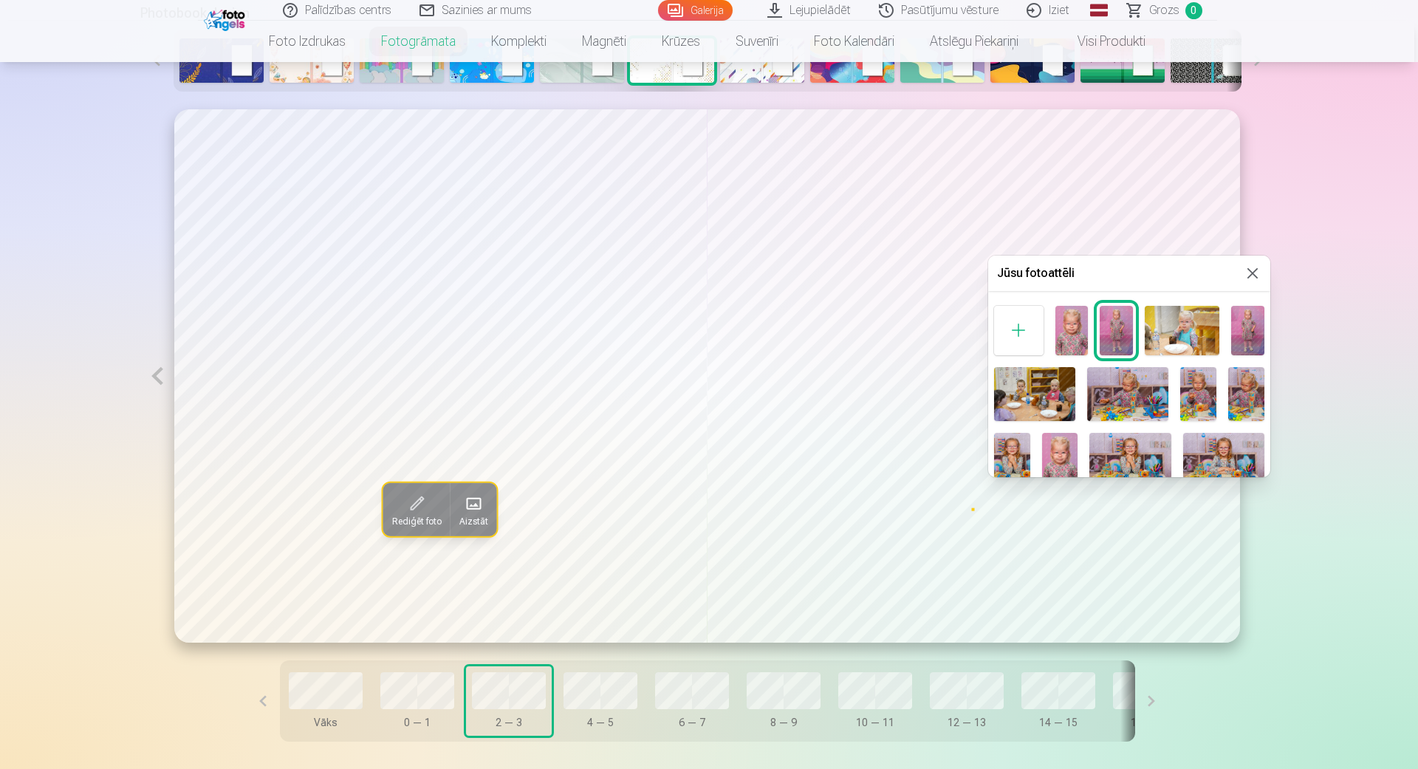
click at [1168, 336] on img at bounding box center [1182, 330] width 75 height 49
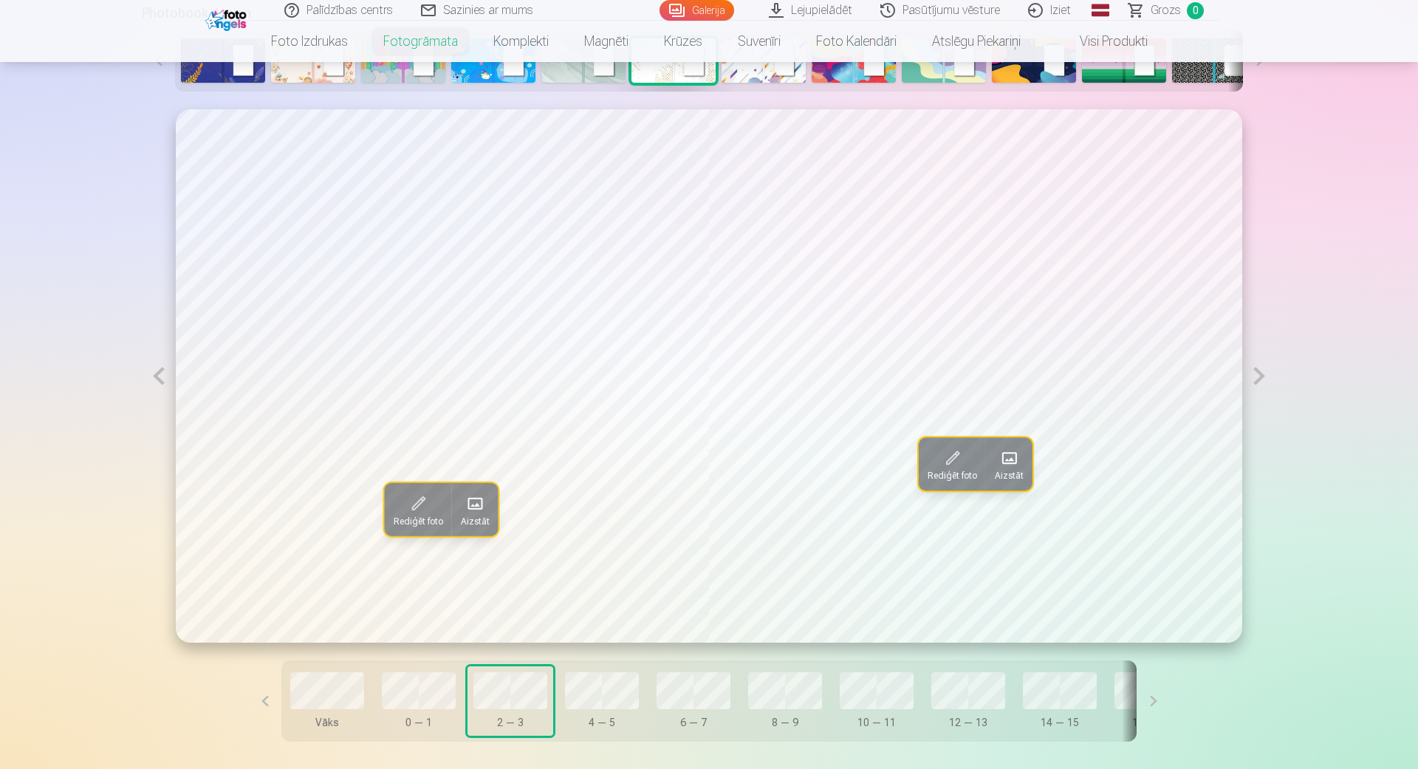
click at [152, 377] on button at bounding box center [159, 375] width 34 height 533
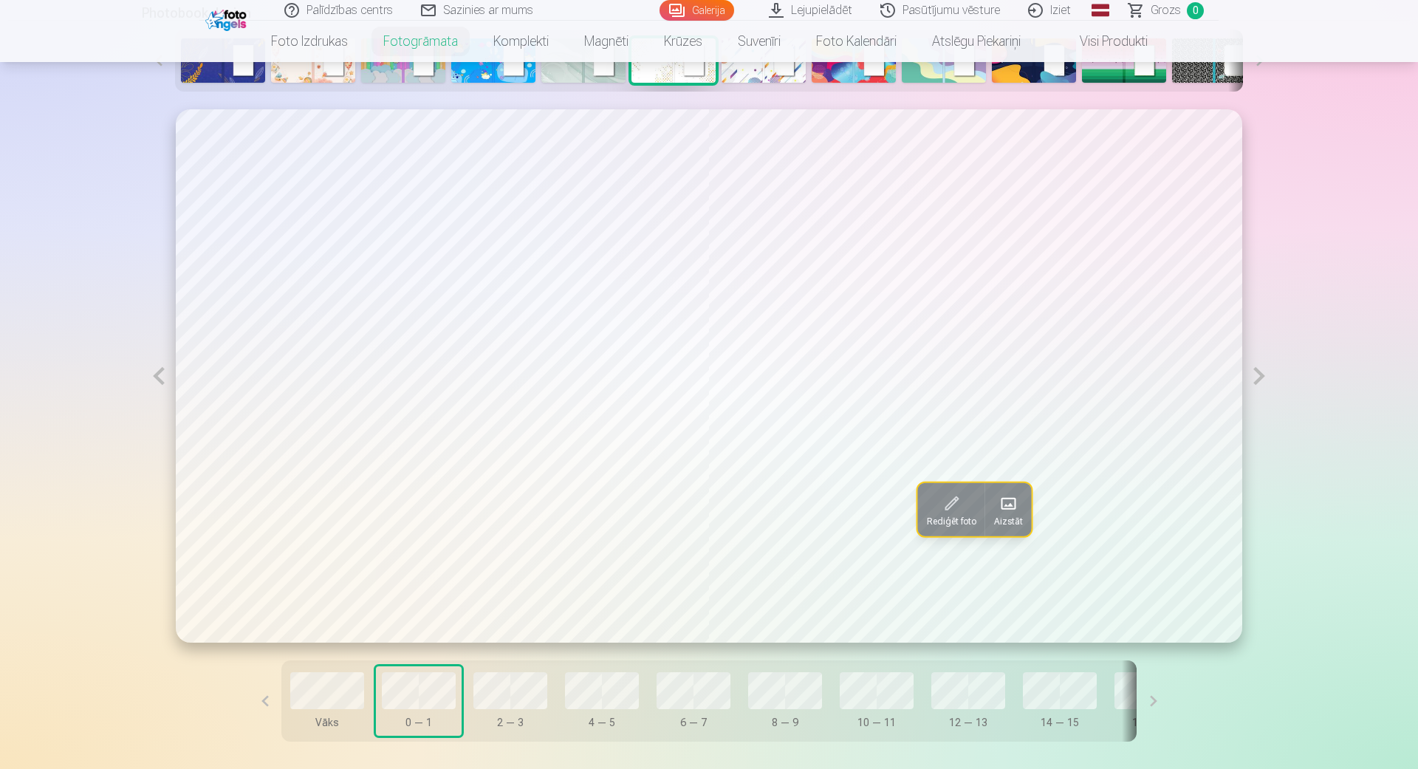
click at [1006, 504] on span at bounding box center [1008, 504] width 24 height 24
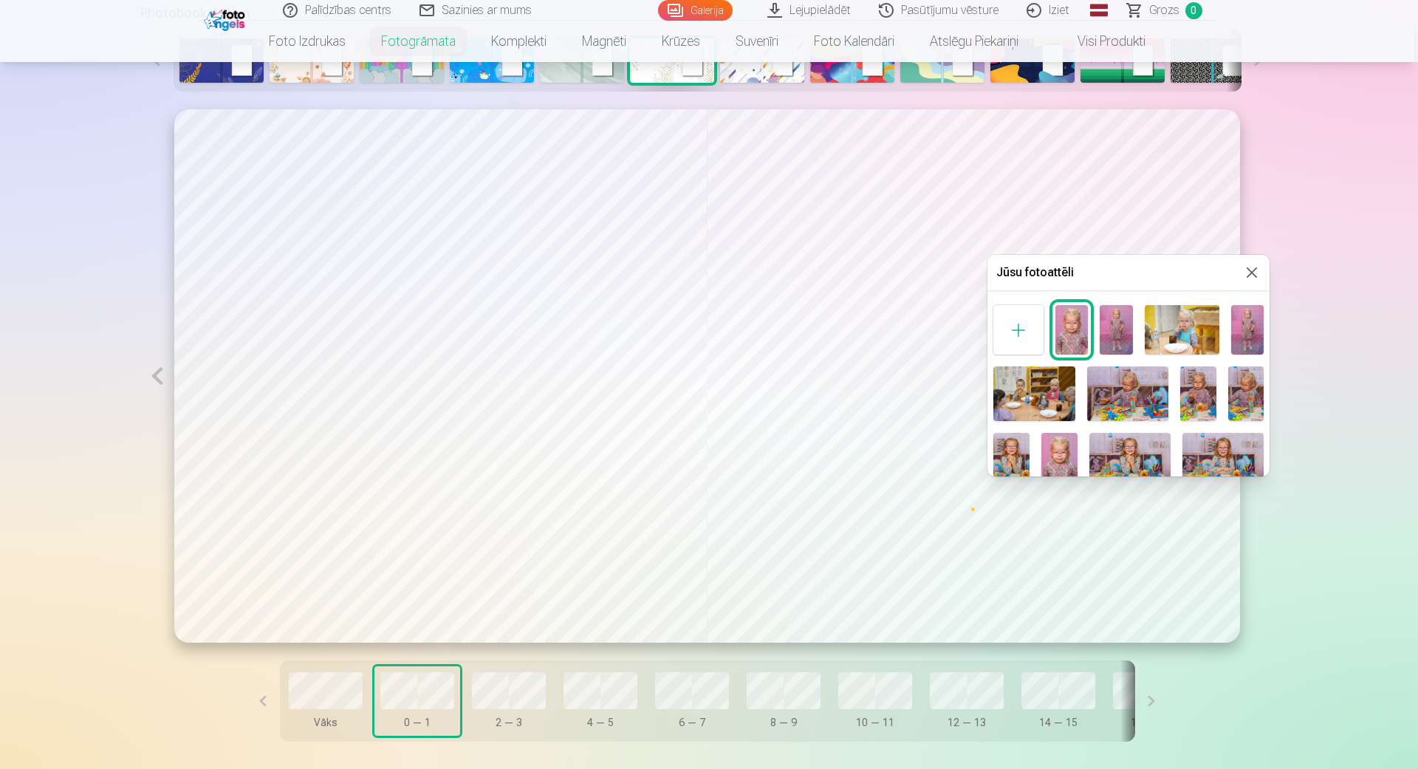
click at [1114, 396] on img at bounding box center [1127, 393] width 81 height 54
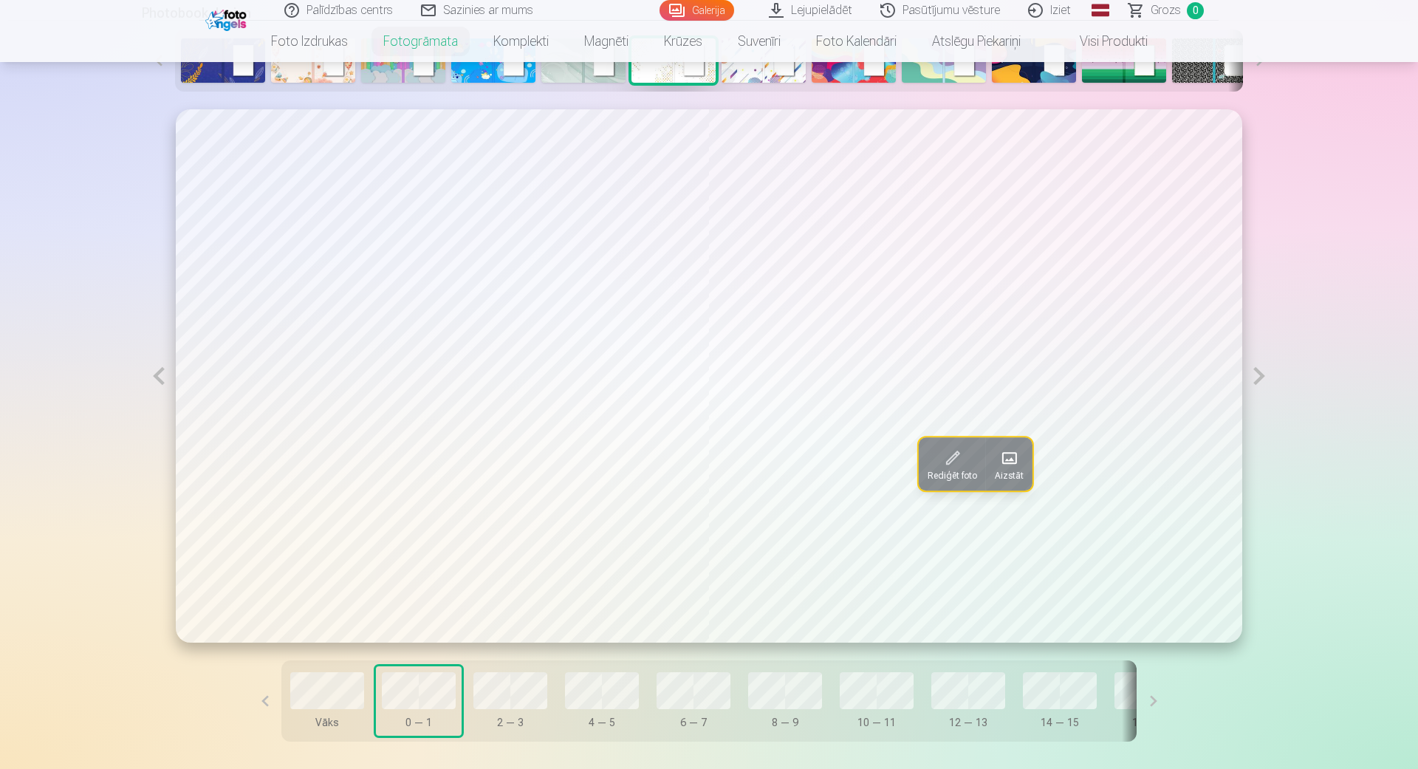
click at [1264, 374] on button at bounding box center [1259, 375] width 34 height 533
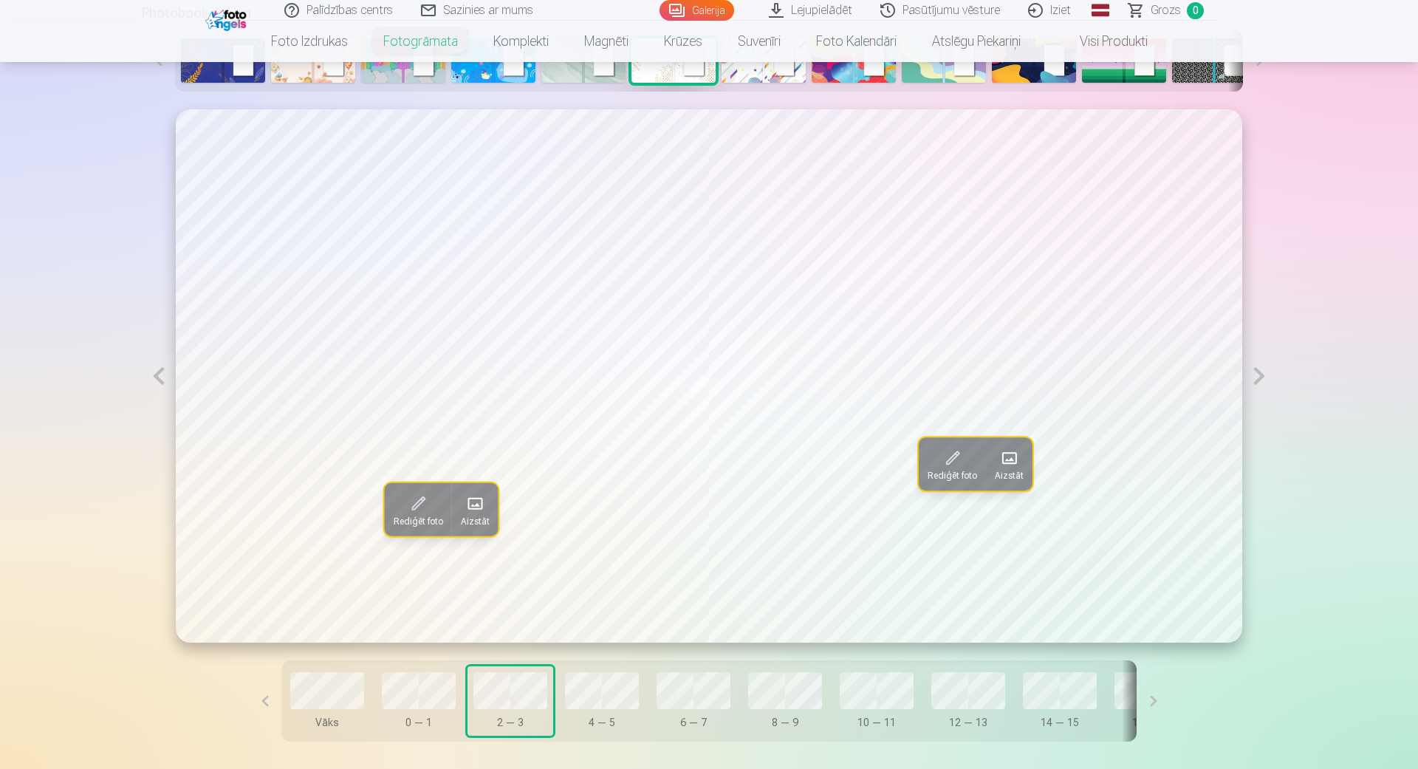
click at [1265, 374] on button at bounding box center [1259, 375] width 34 height 533
click at [1000, 464] on button "Aizstāt" at bounding box center [1009, 463] width 47 height 53
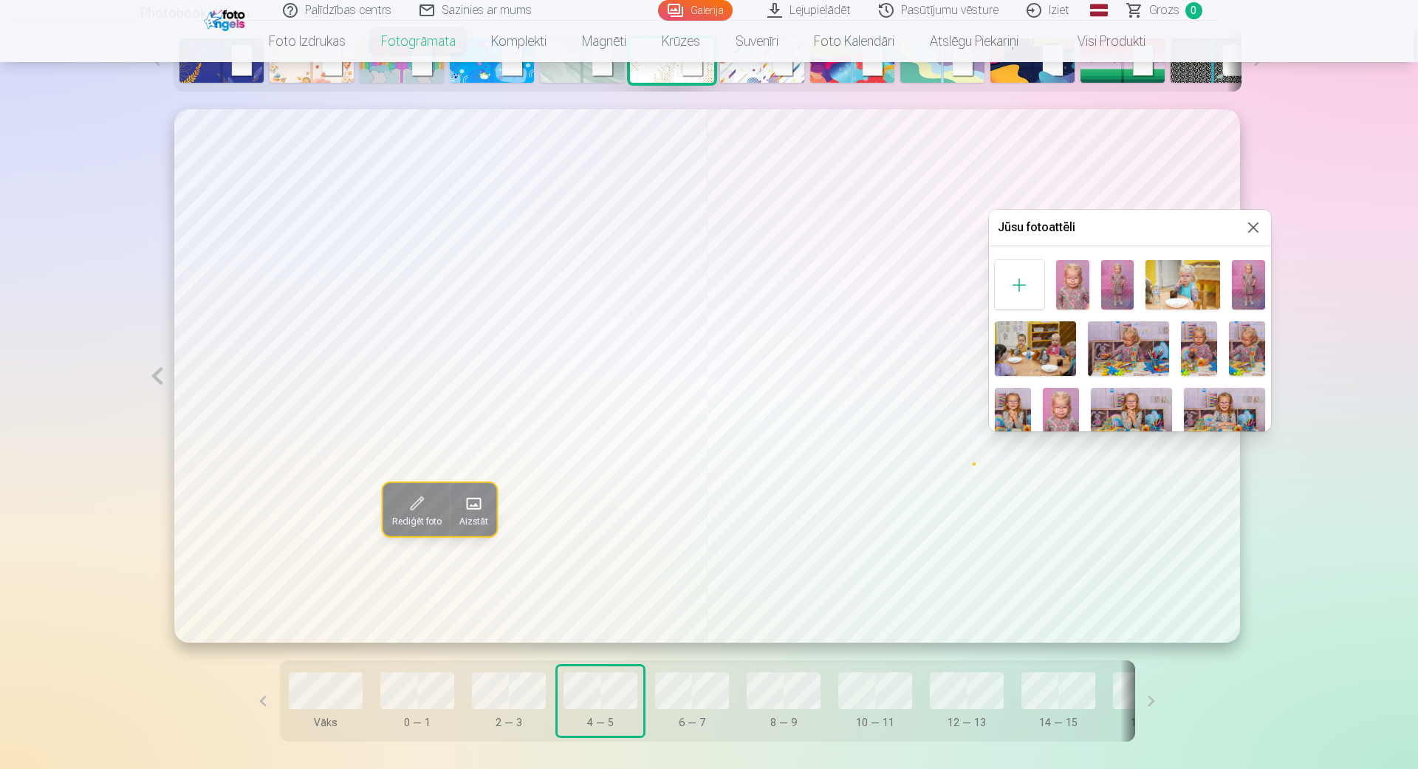
click at [1205, 357] on img at bounding box center [1199, 348] width 36 height 54
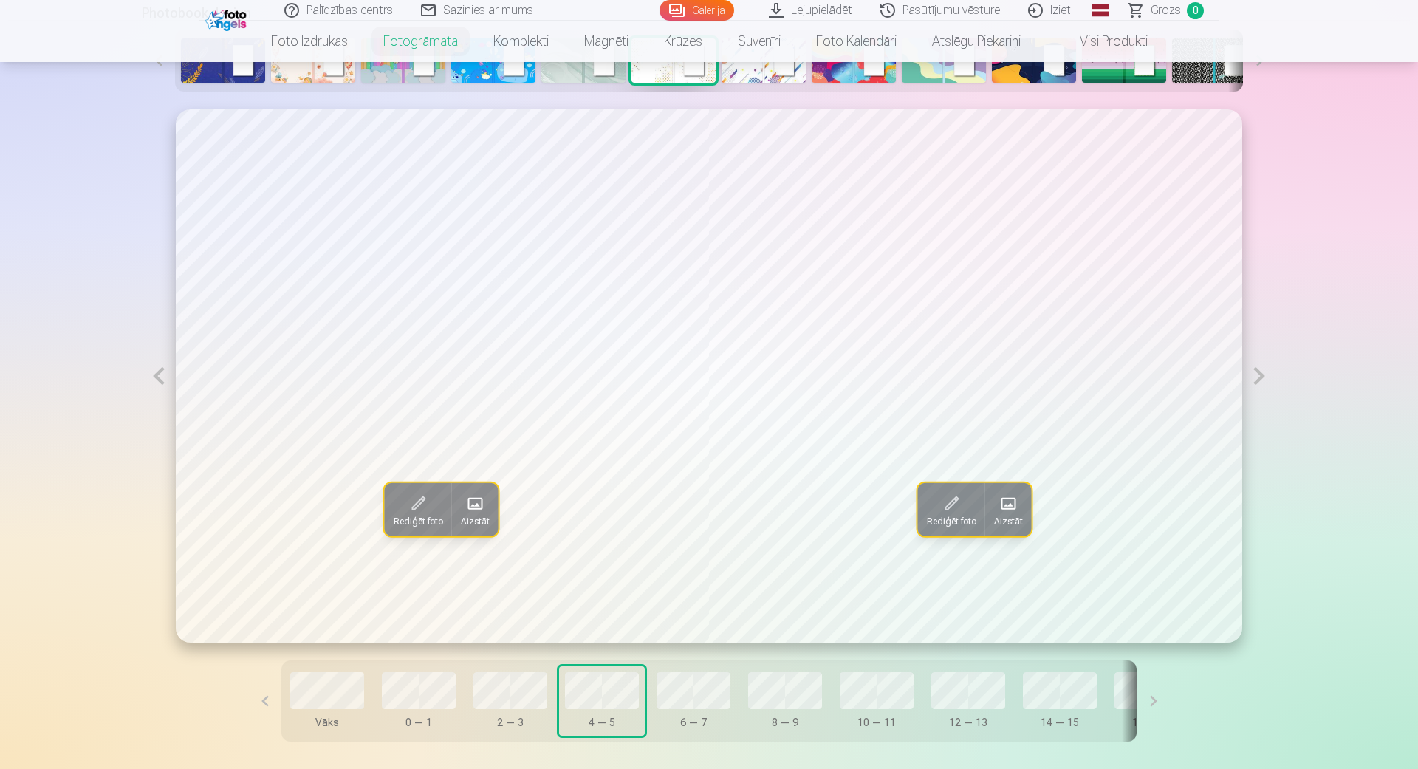
click at [478, 506] on span at bounding box center [475, 504] width 24 height 24
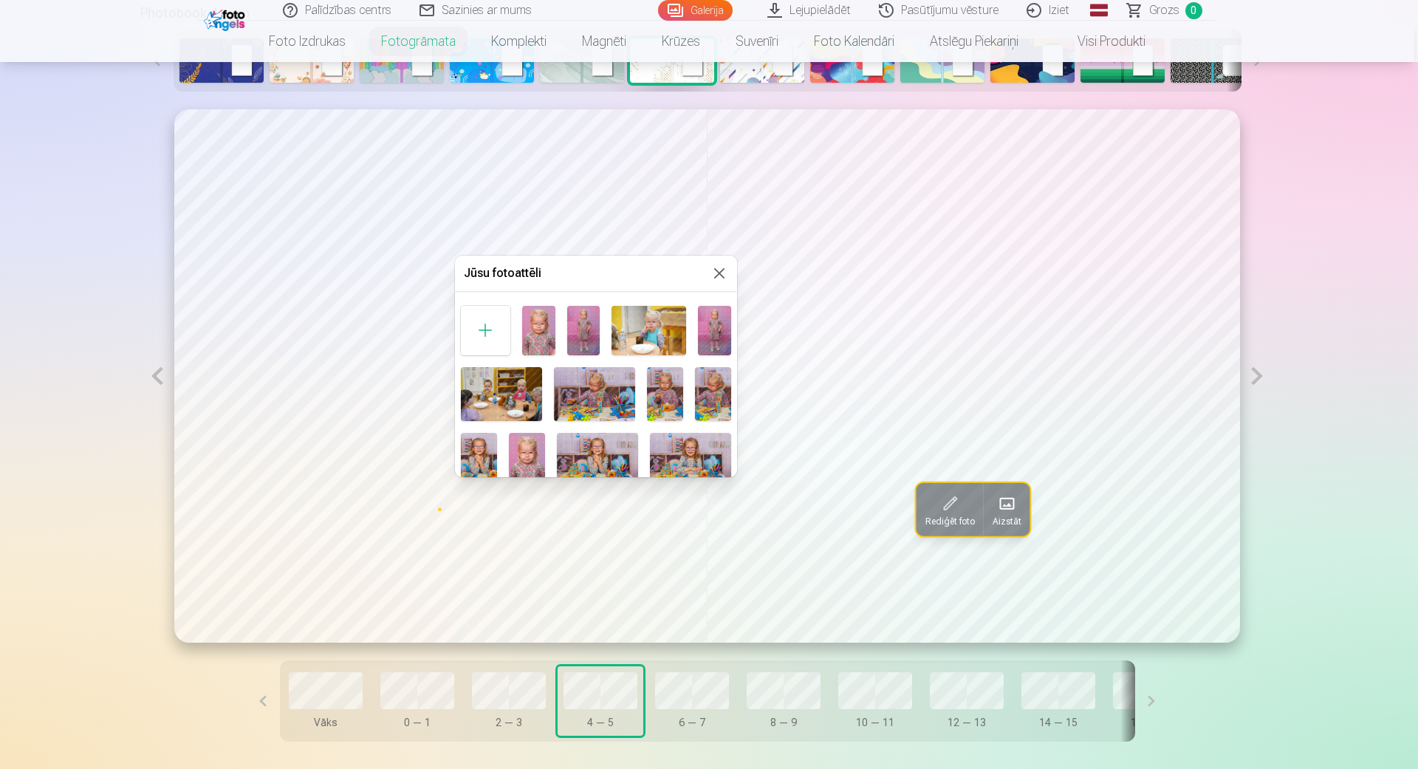
click at [707, 394] on img at bounding box center [713, 394] width 36 height 54
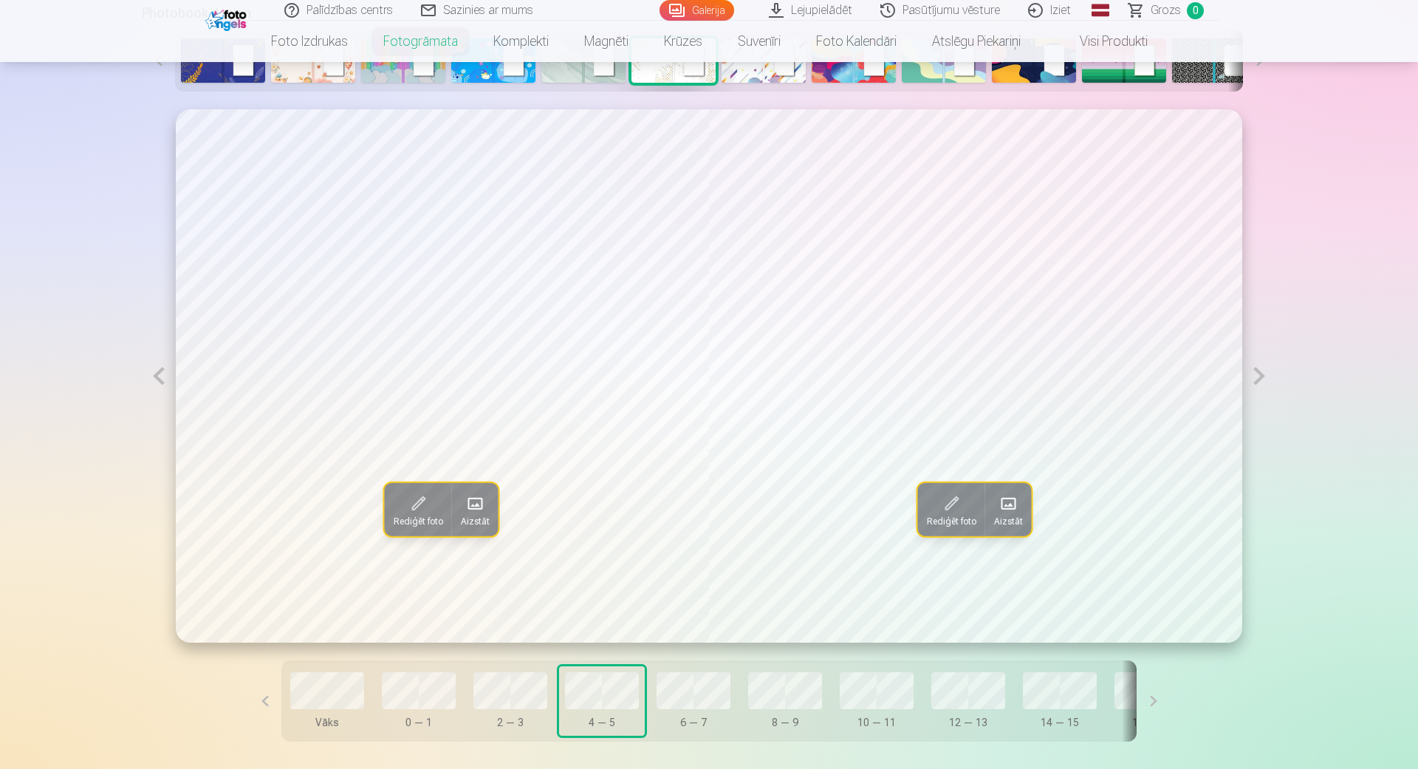
click at [168, 374] on button at bounding box center [159, 375] width 34 height 533
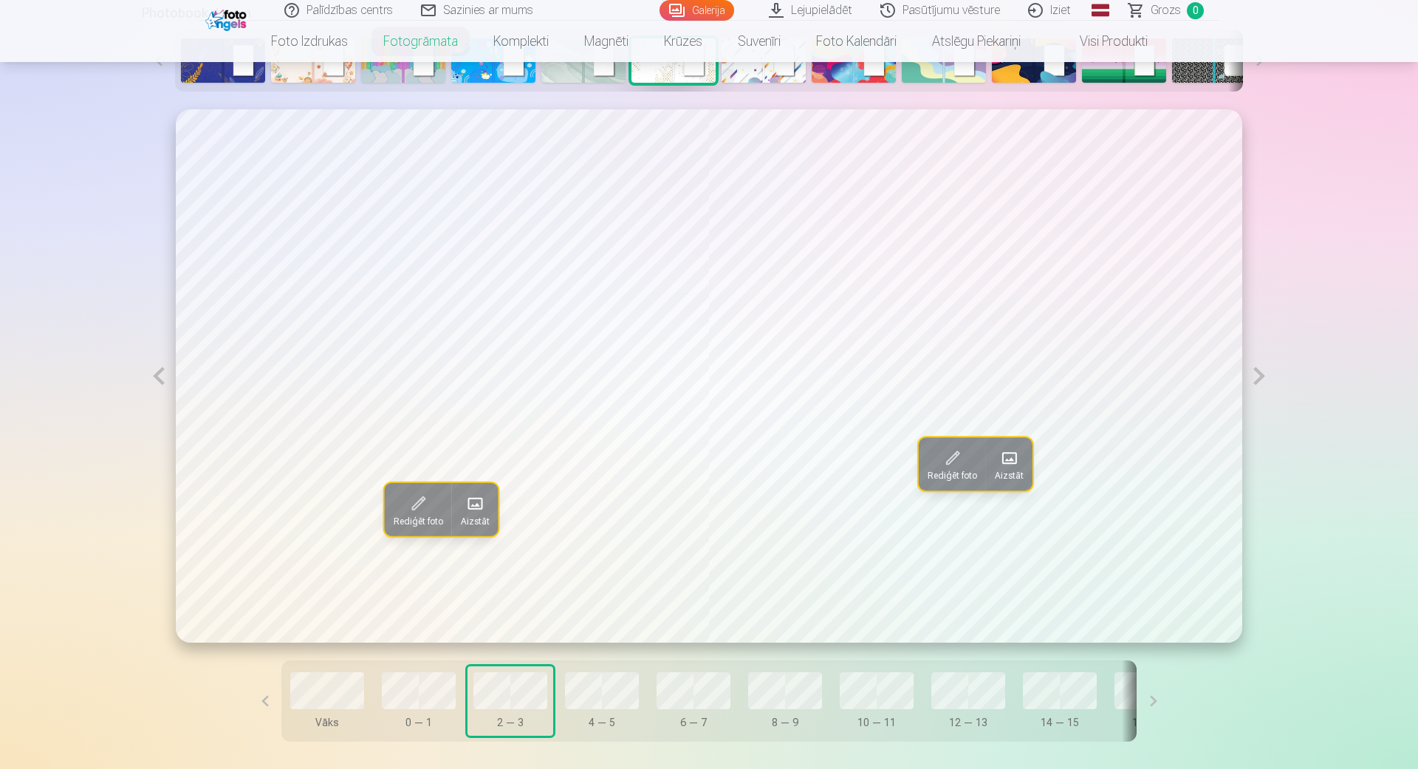
click at [168, 374] on button at bounding box center [159, 375] width 34 height 533
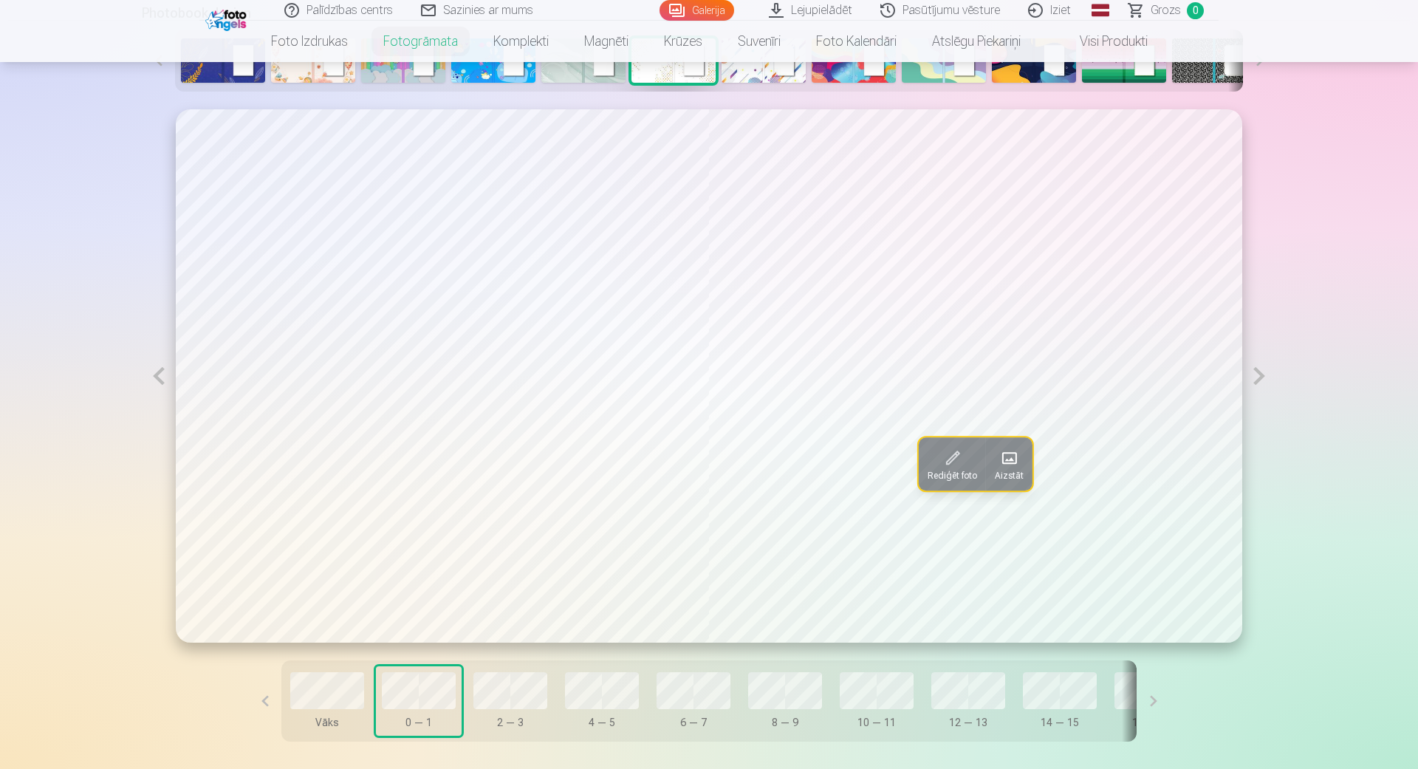
click at [1257, 382] on button at bounding box center [1259, 375] width 34 height 533
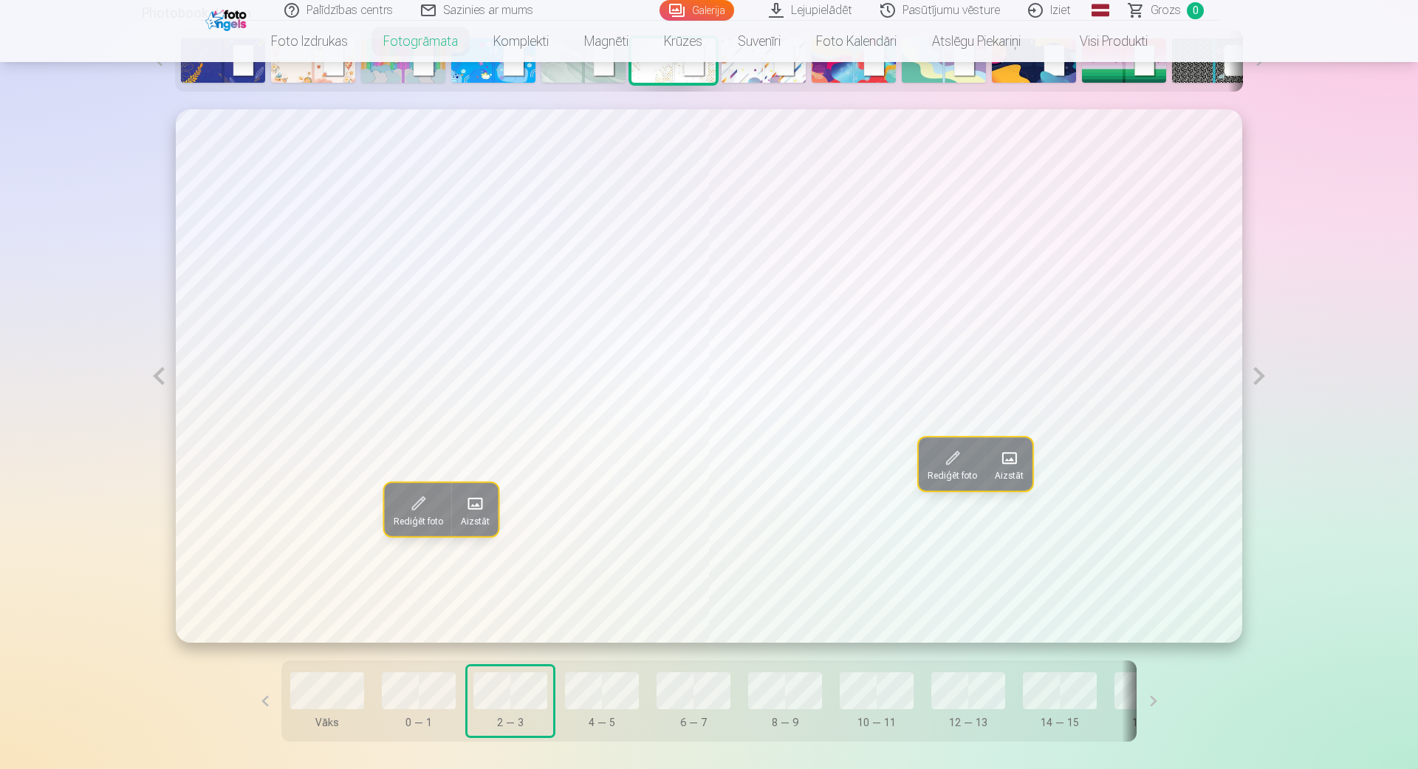
click at [1257, 382] on button at bounding box center [1259, 375] width 34 height 533
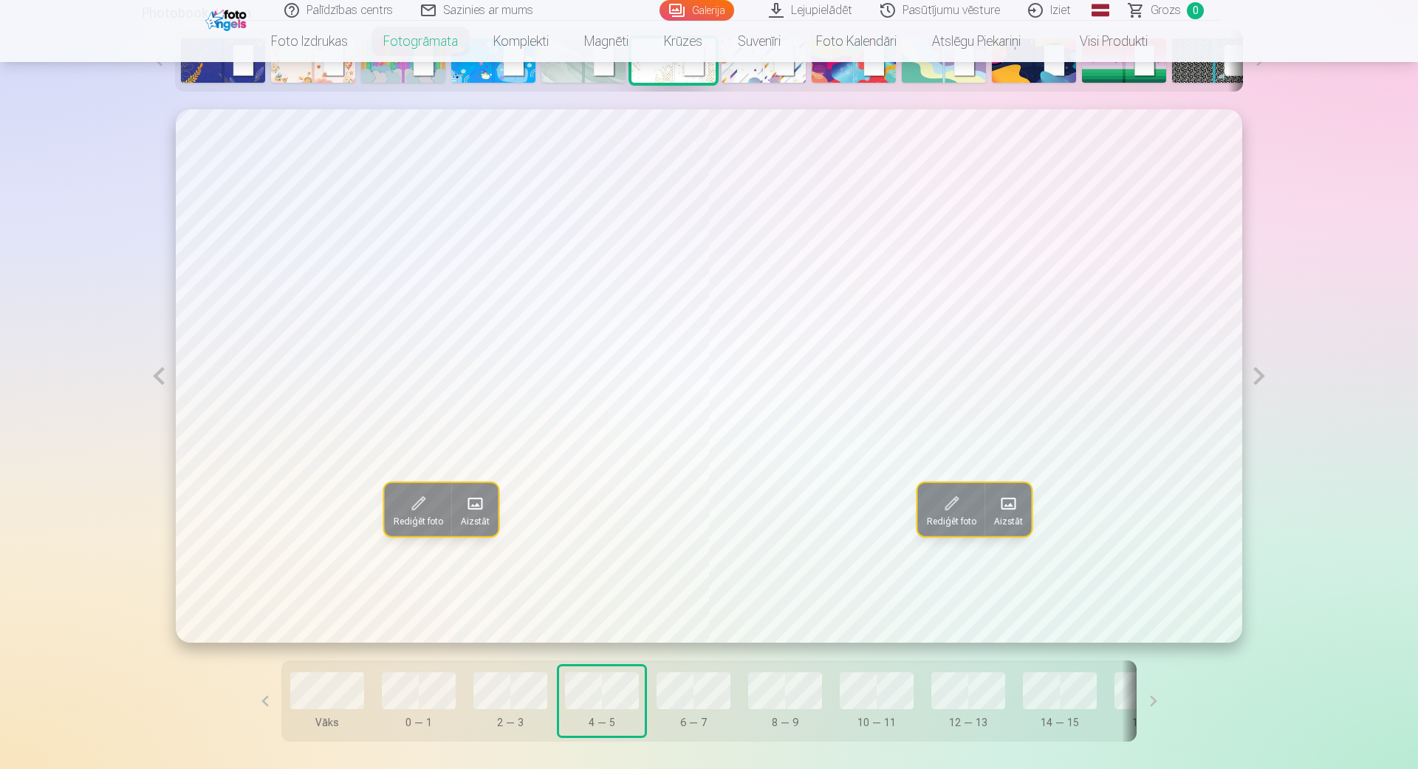
click at [1257, 382] on button at bounding box center [1259, 375] width 34 height 533
click at [468, 510] on span at bounding box center [475, 504] width 24 height 24
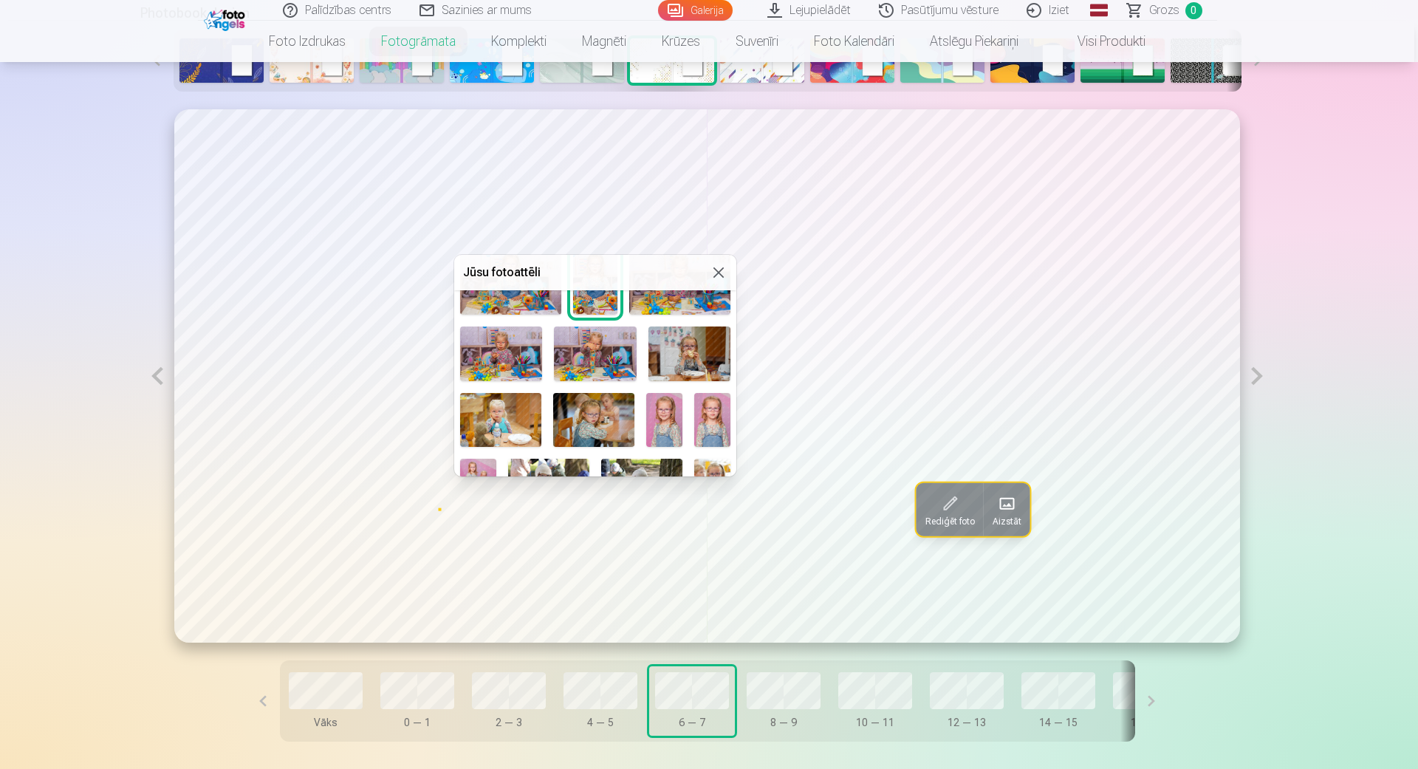
scroll to position [253, 0]
click at [518, 424] on img at bounding box center [500, 418] width 81 height 54
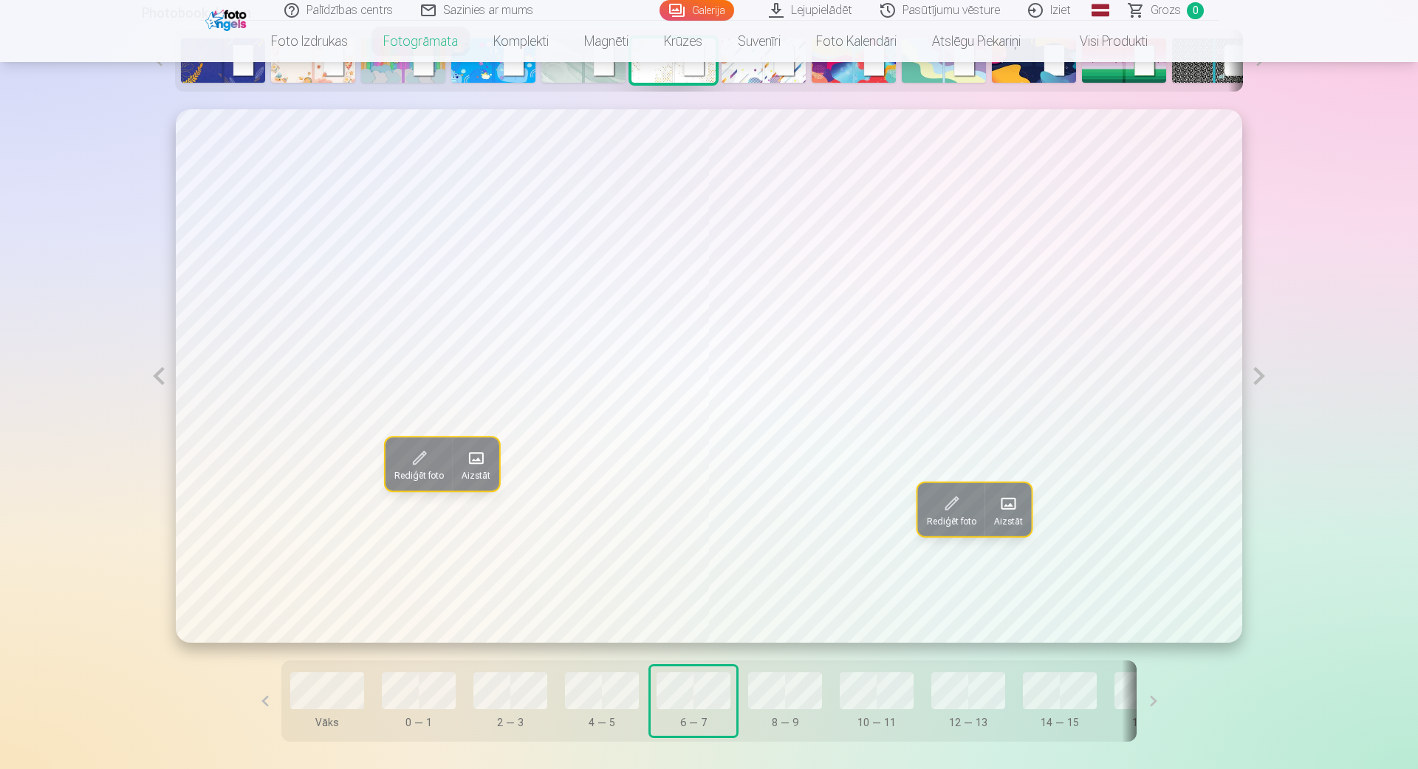
click at [1001, 507] on span at bounding box center [1008, 504] width 24 height 24
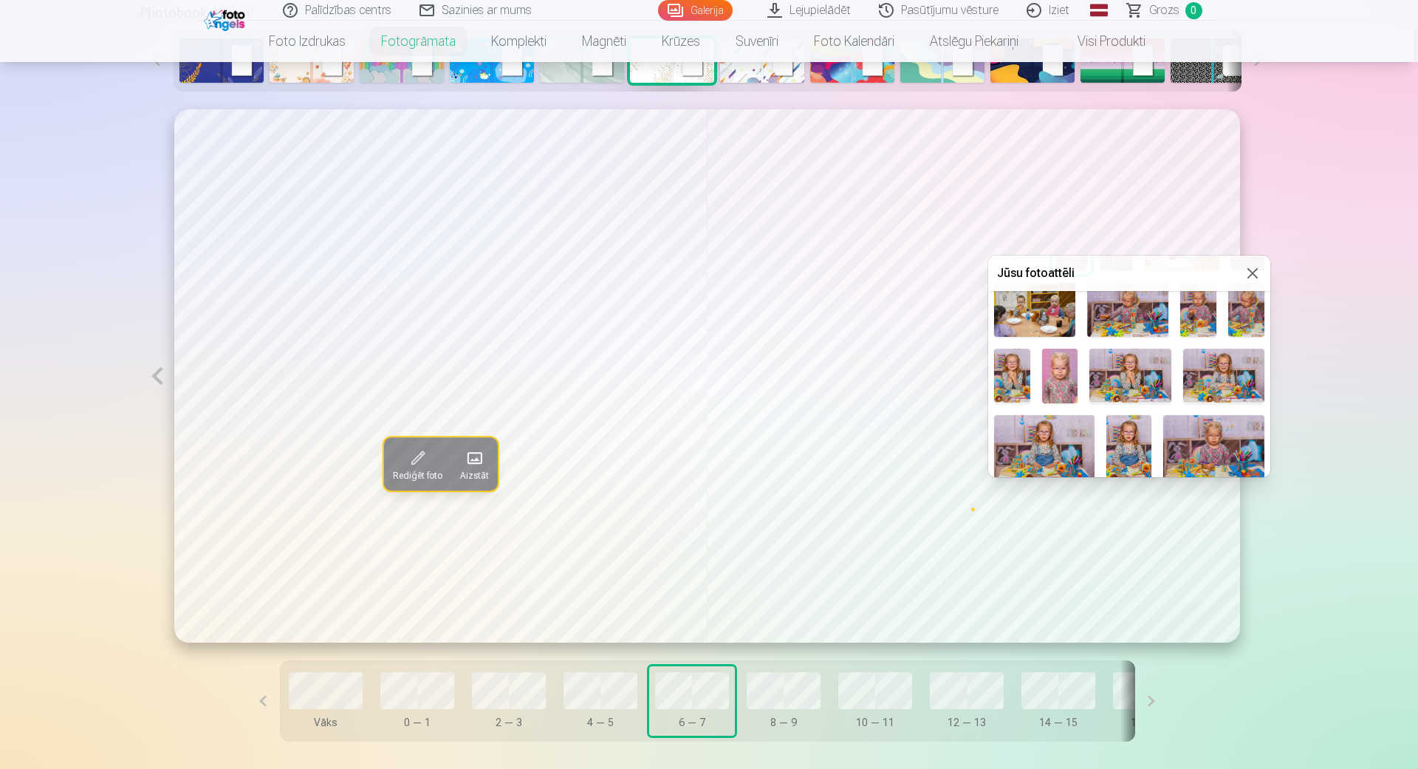
scroll to position [168, 0]
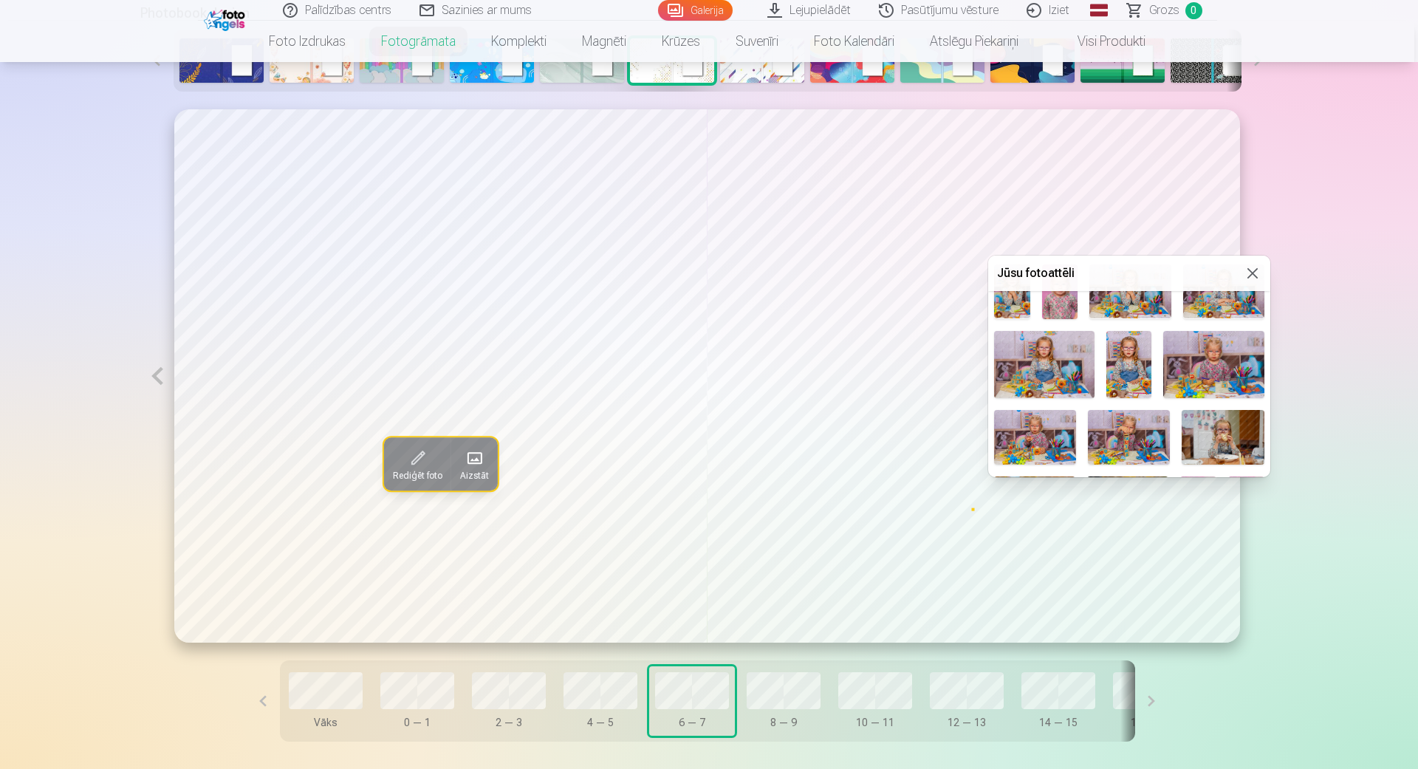
click at [1190, 372] on img at bounding box center [1213, 364] width 101 height 67
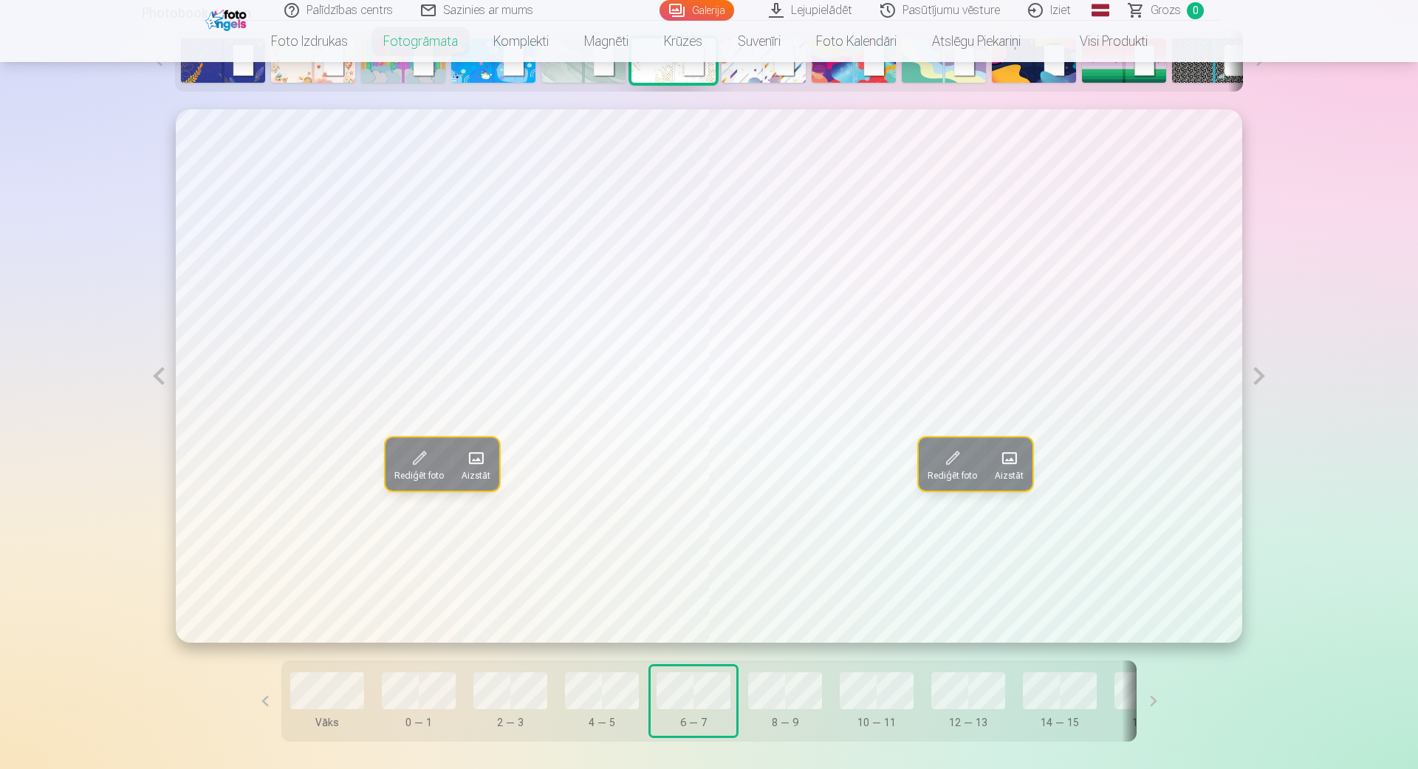
click at [1264, 383] on button at bounding box center [1259, 375] width 34 height 533
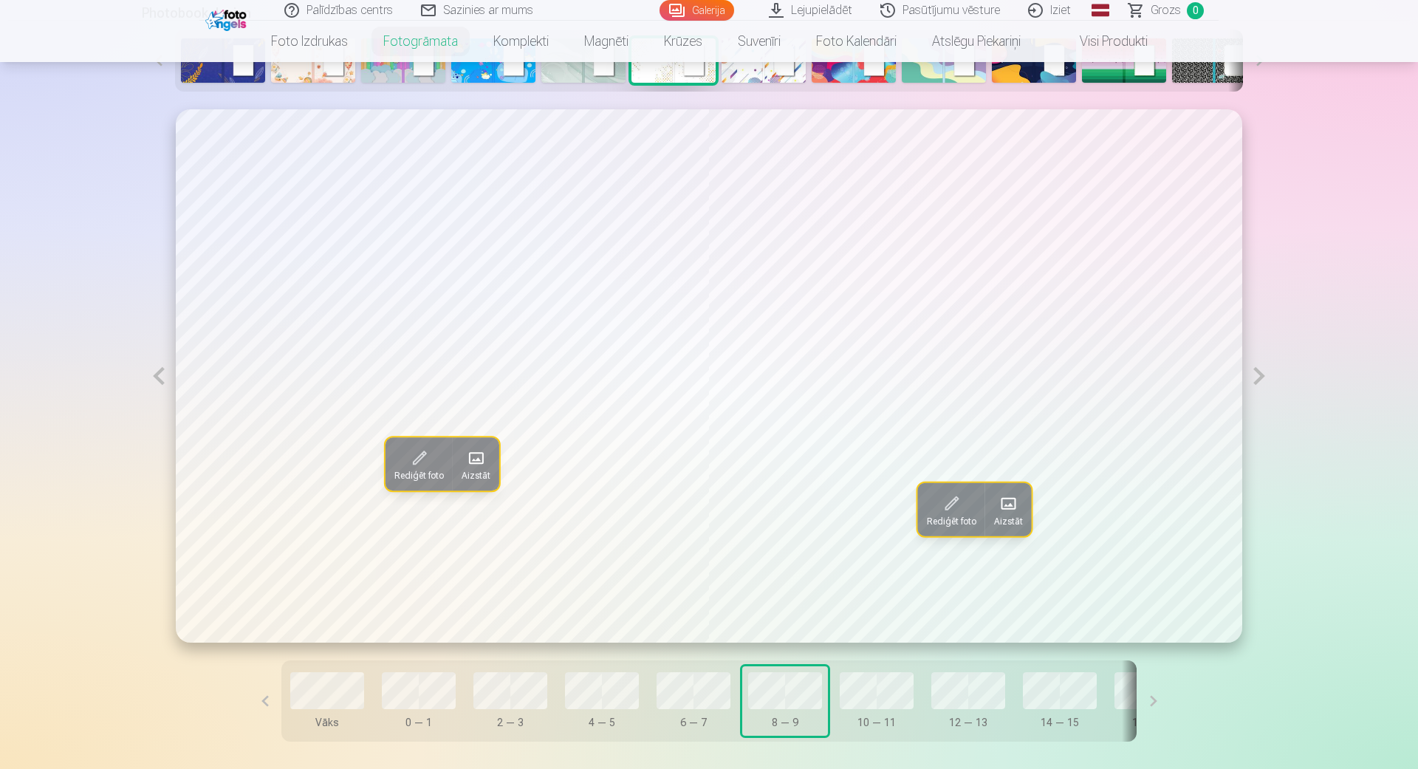
click at [477, 462] on span at bounding box center [477, 458] width 24 height 24
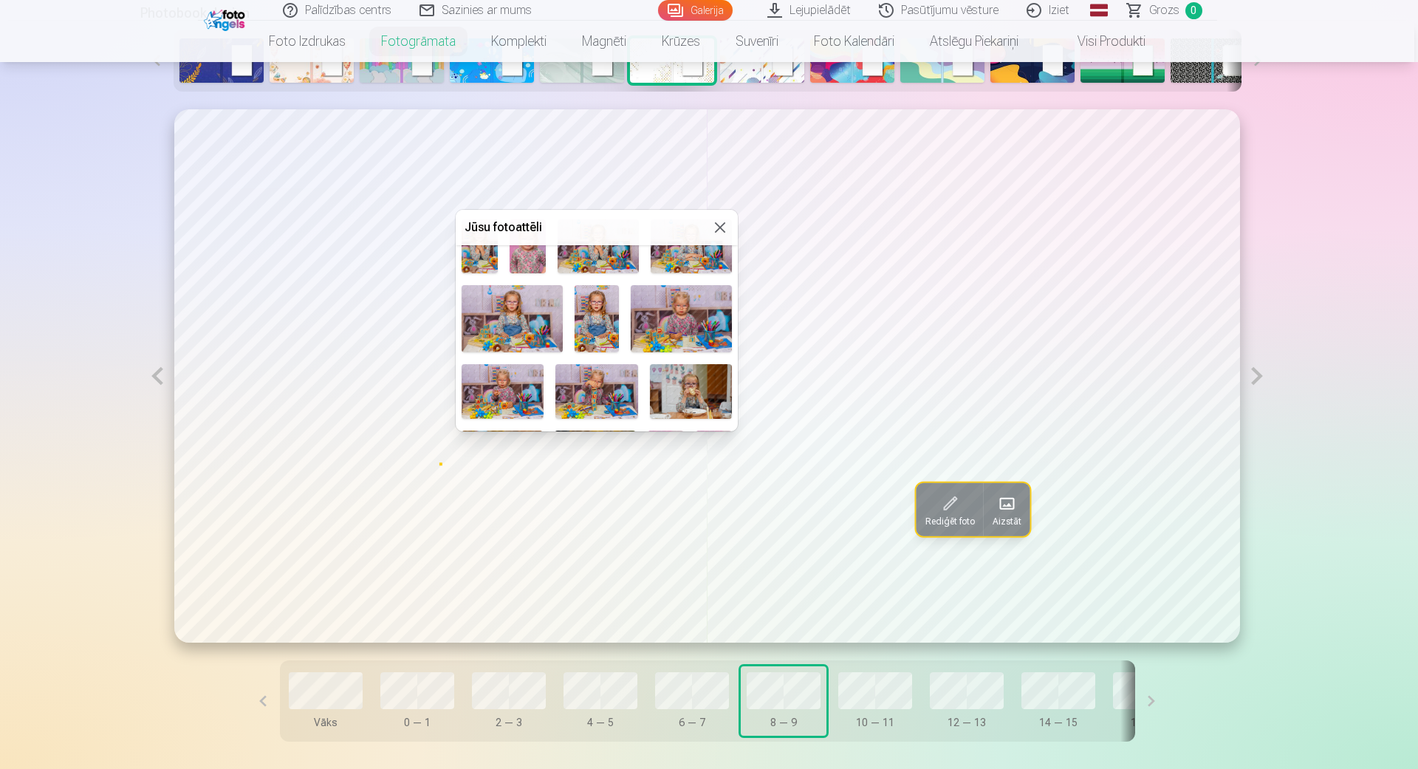
click at [504, 385] on img at bounding box center [503, 391] width 82 height 55
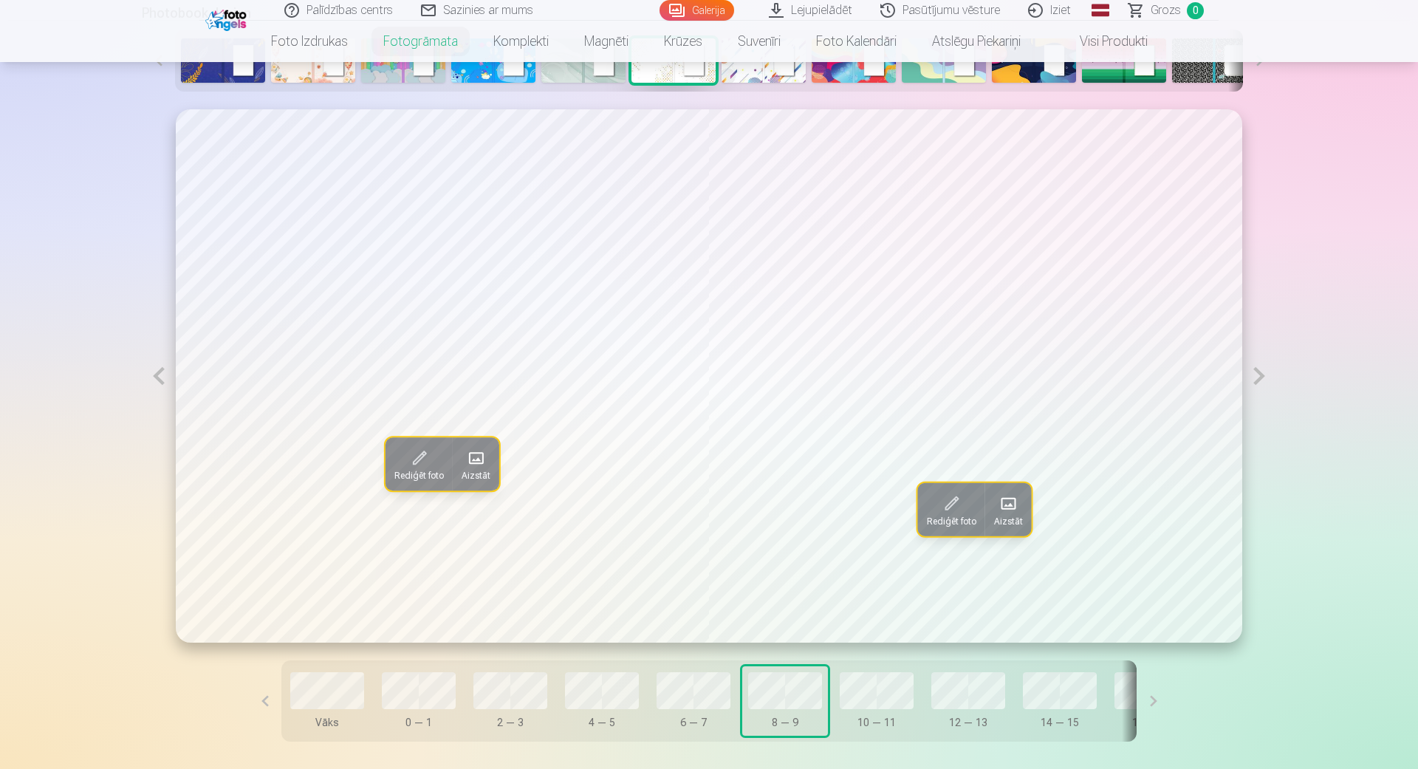
click at [1010, 504] on span at bounding box center [1008, 504] width 24 height 24
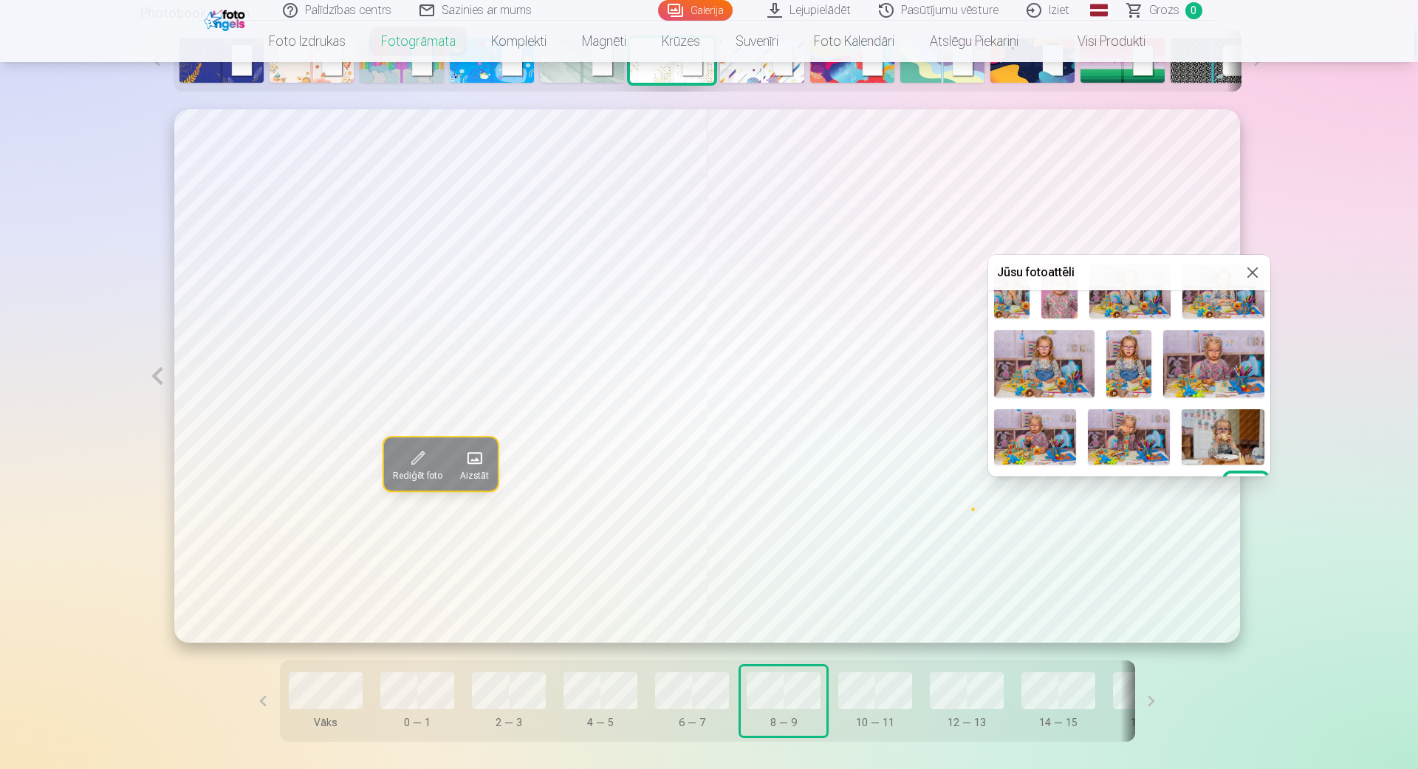
click at [1109, 426] on img at bounding box center [1129, 436] width 82 height 55
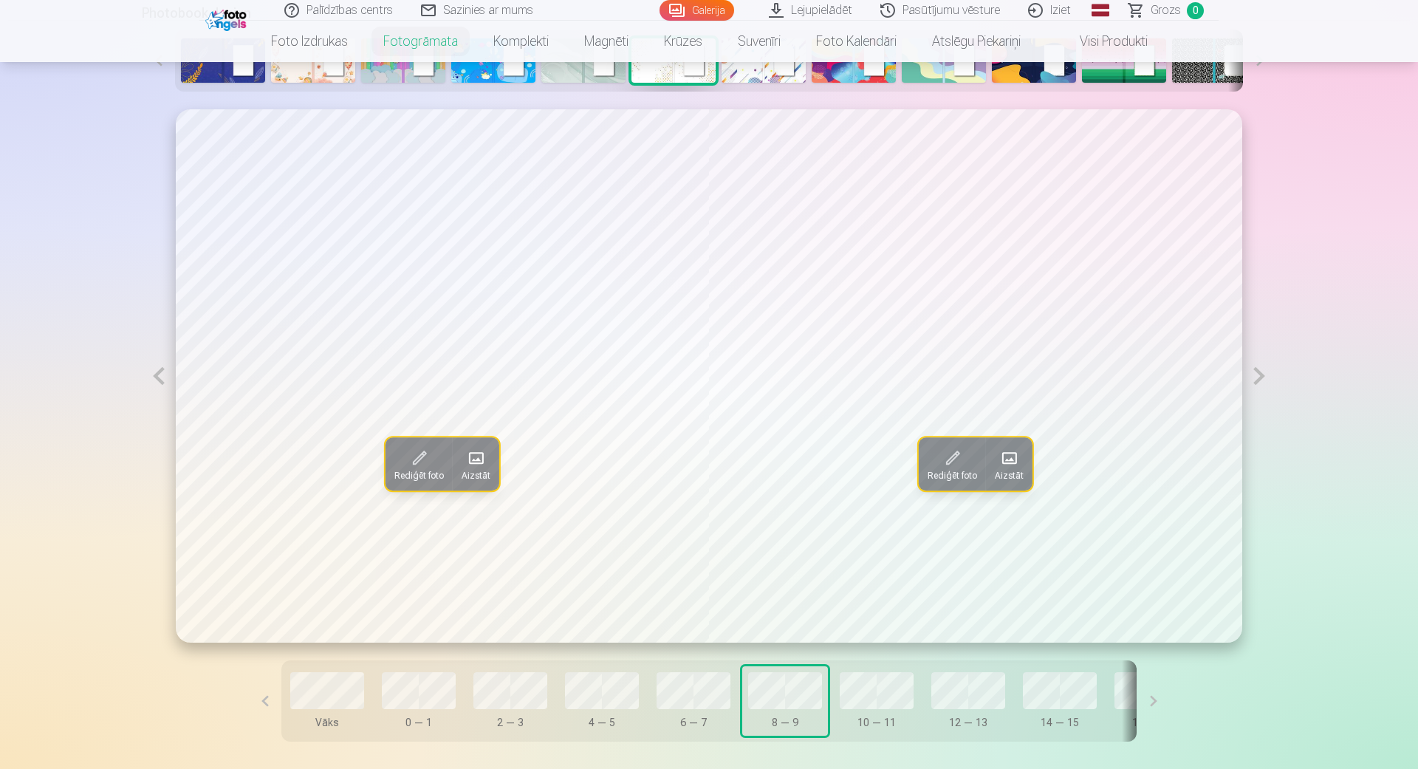
click at [1261, 369] on button at bounding box center [1259, 375] width 34 height 533
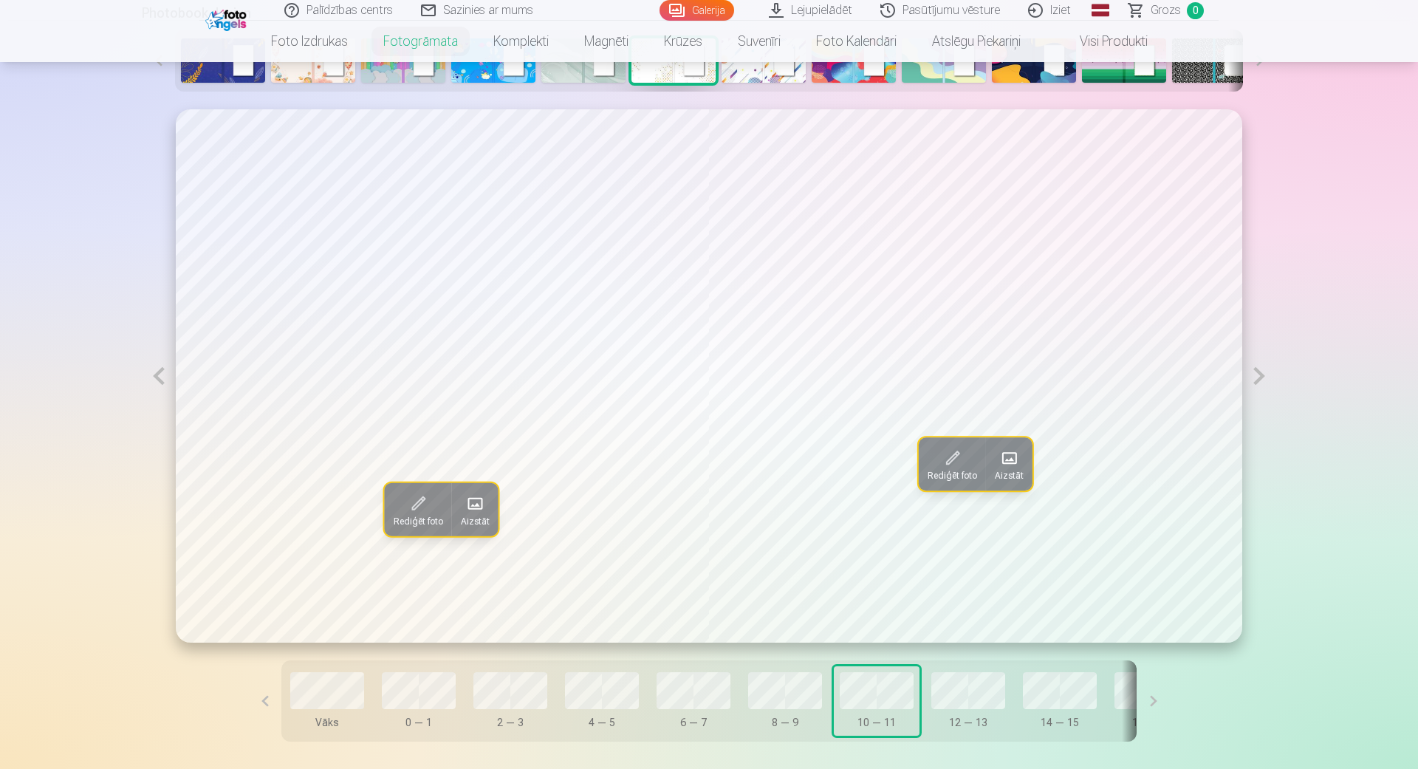
click at [482, 519] on span "Aizstāt" at bounding box center [475, 521] width 29 height 12
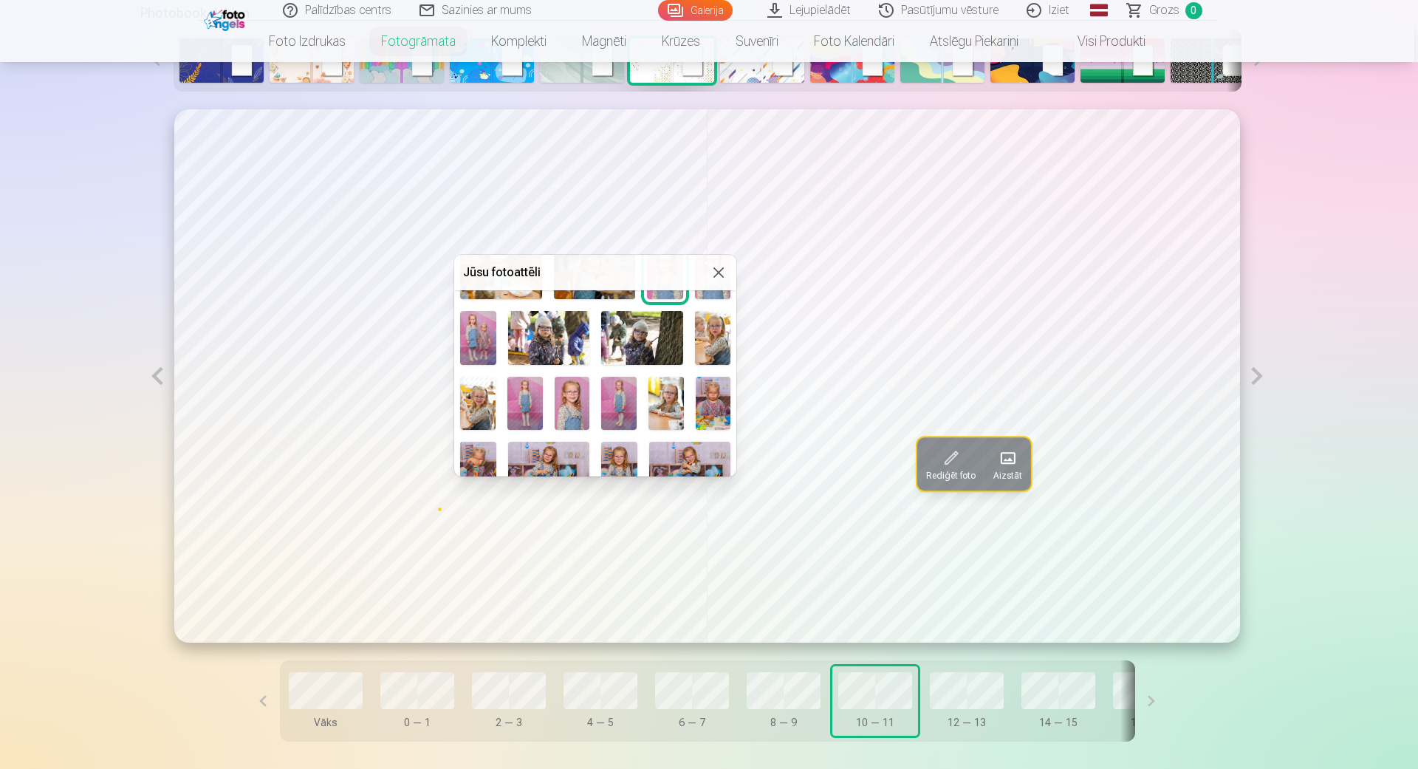
scroll to position [421, 0]
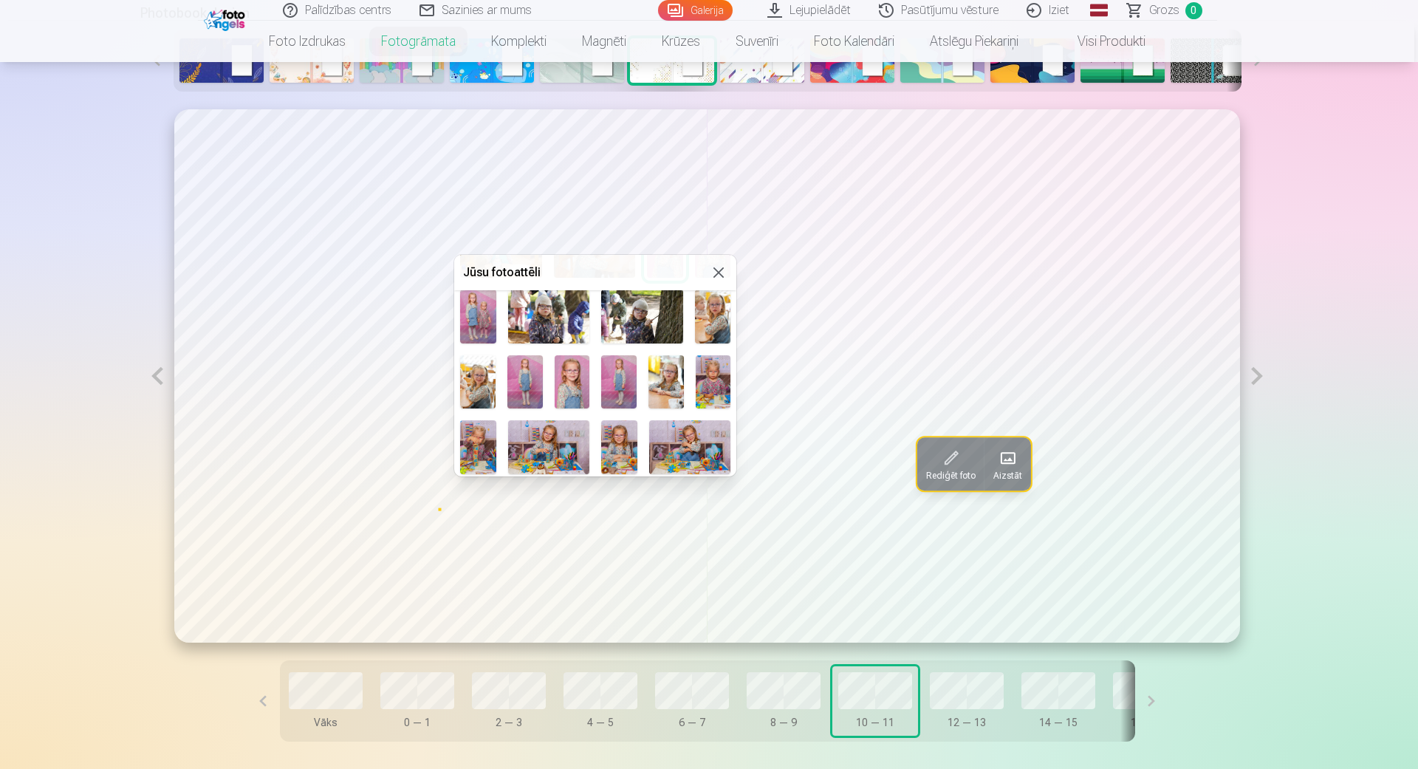
click at [704, 380] on img at bounding box center [713, 381] width 35 height 53
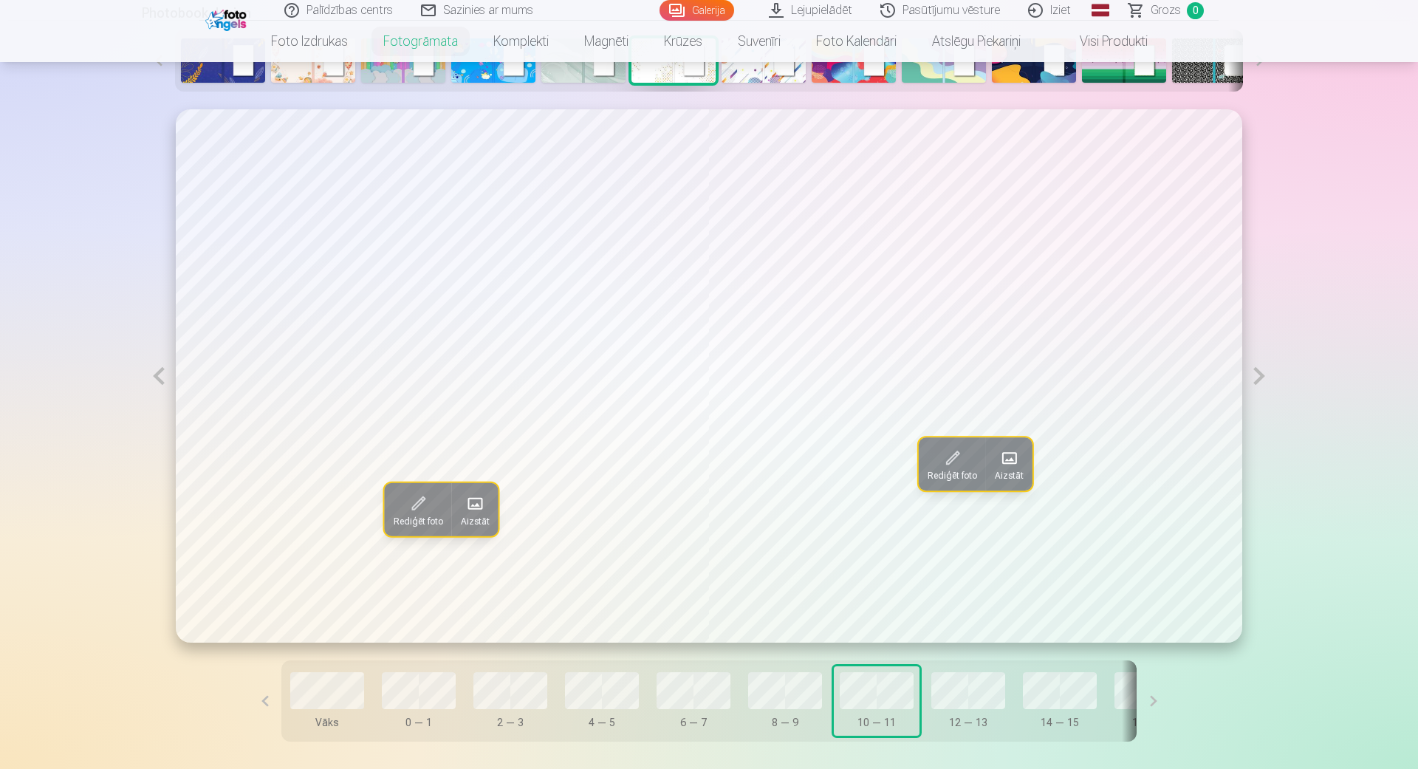
click at [1013, 467] on span at bounding box center [1009, 458] width 24 height 24
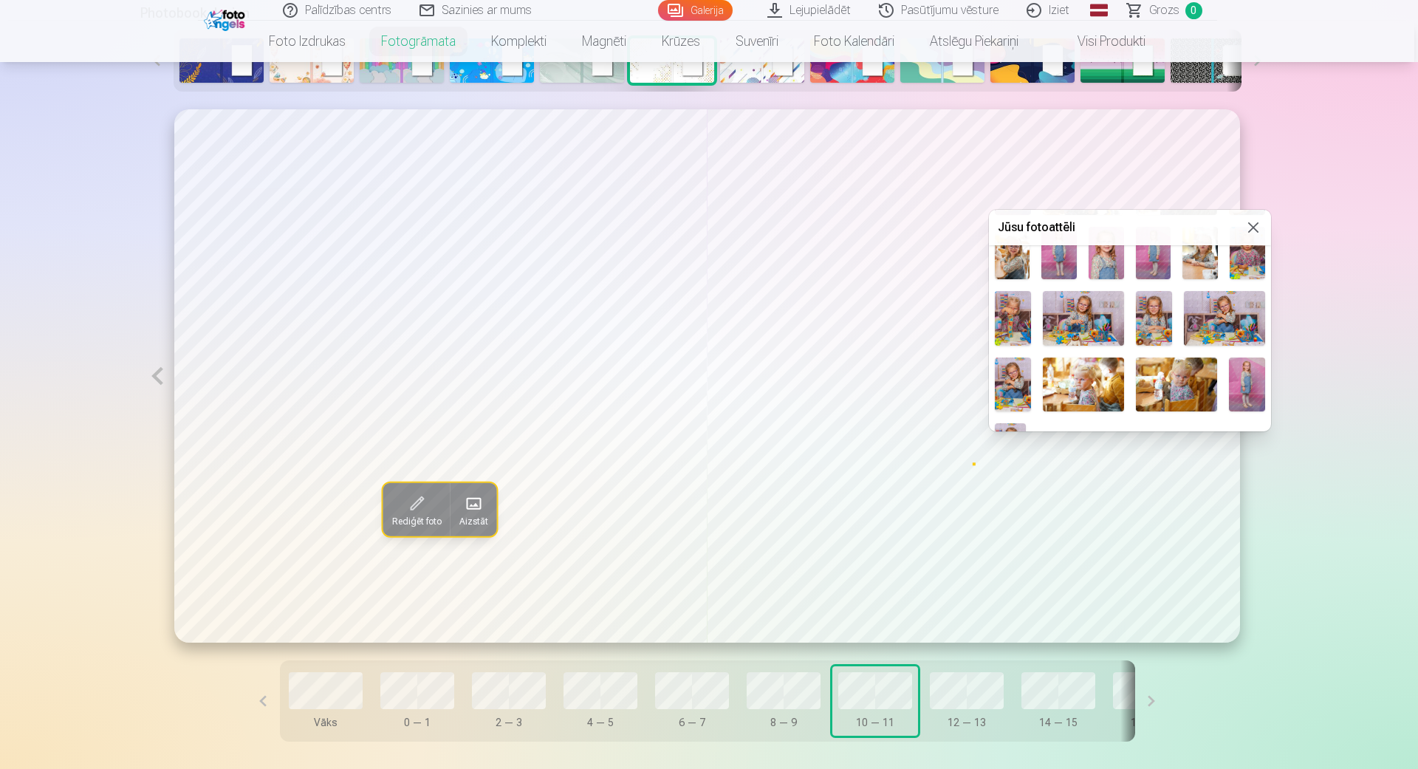
scroll to position [505, 0]
click at [1016, 329] on img at bounding box center [1013, 317] width 36 height 54
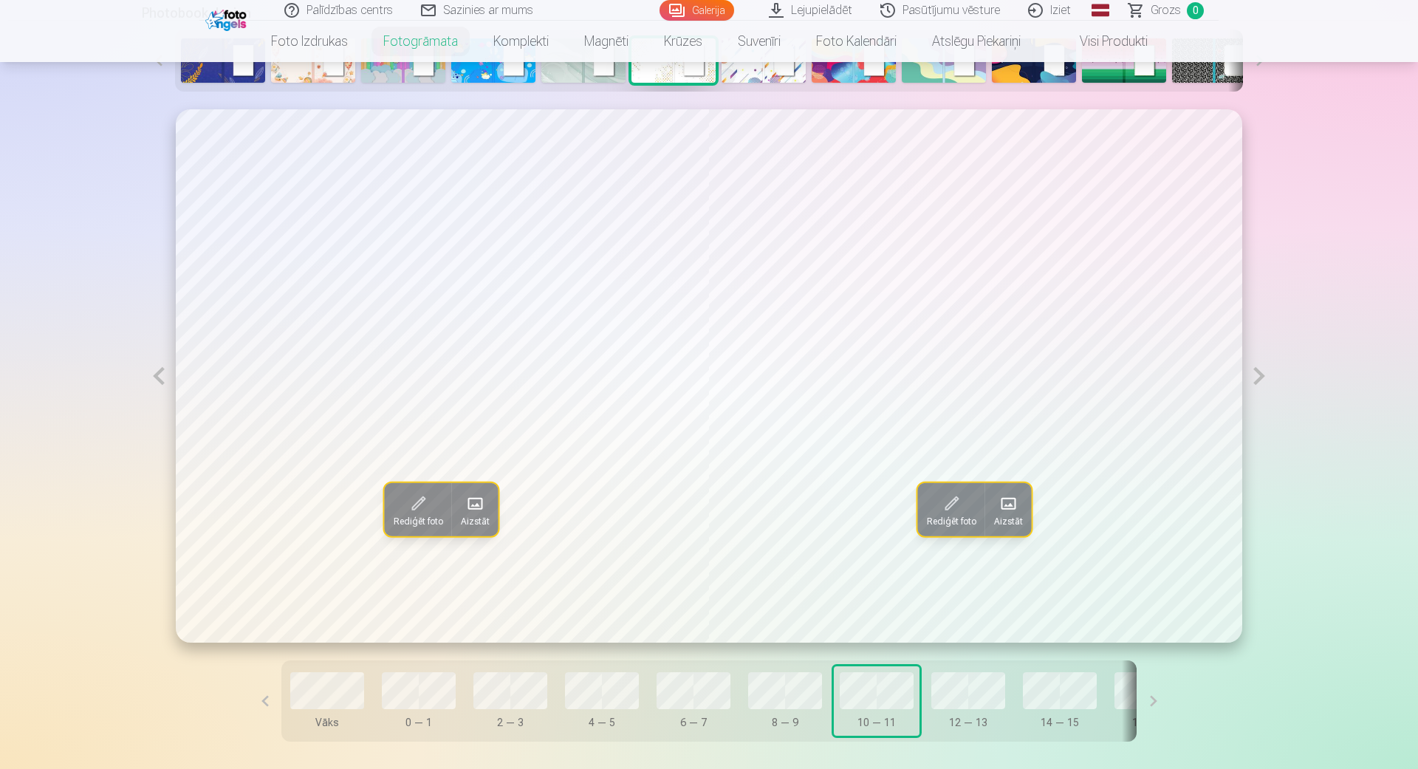
click at [1258, 378] on button at bounding box center [1259, 375] width 34 height 533
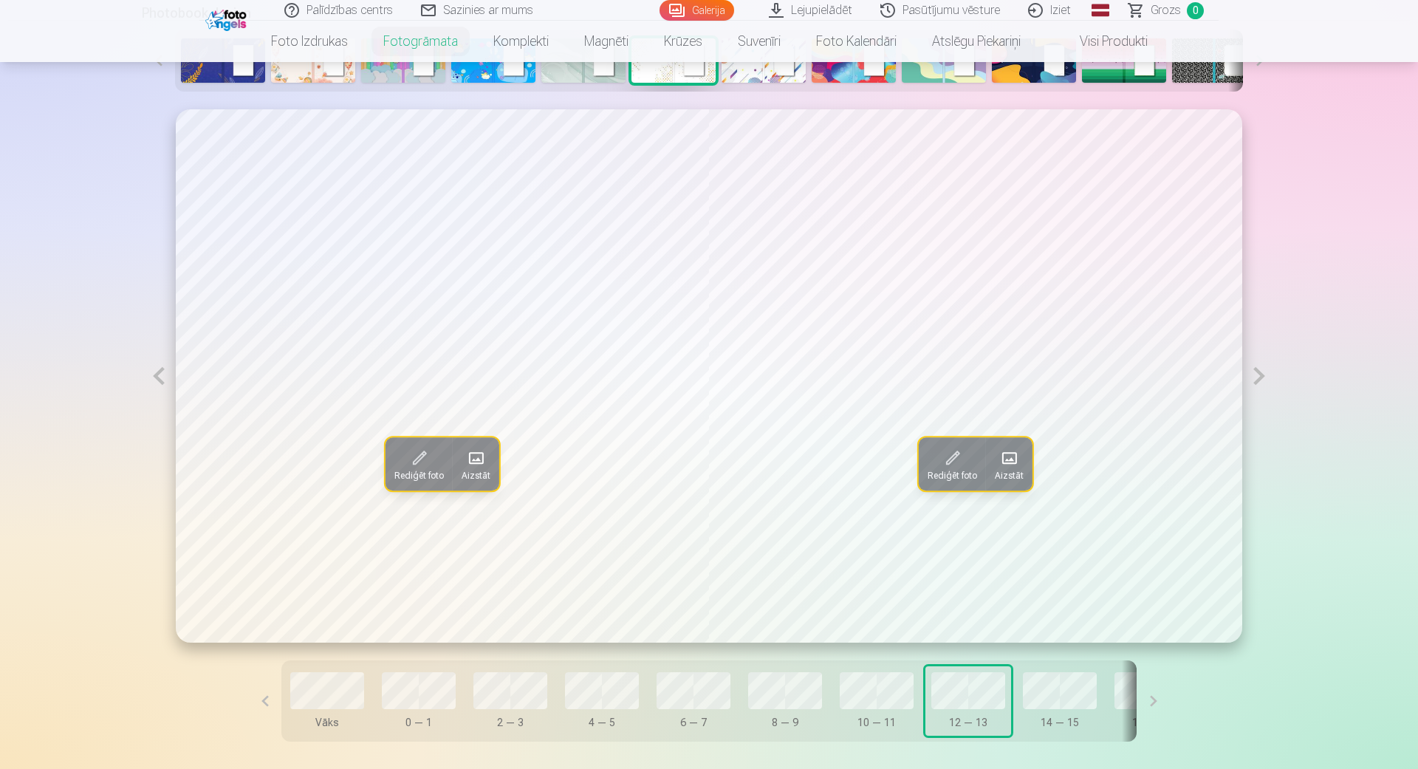
click at [477, 462] on span at bounding box center [477, 458] width 24 height 24
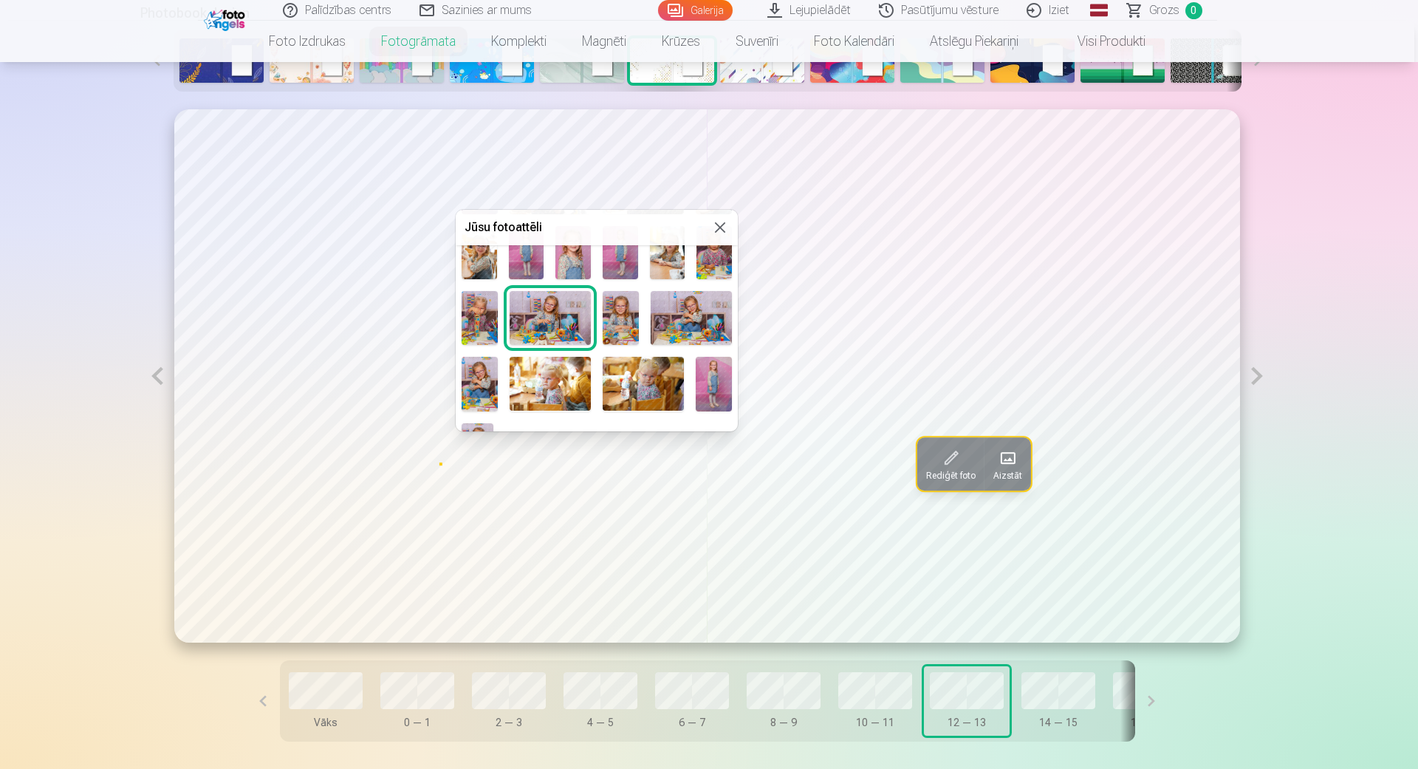
click at [543, 386] on img at bounding box center [550, 384] width 81 height 54
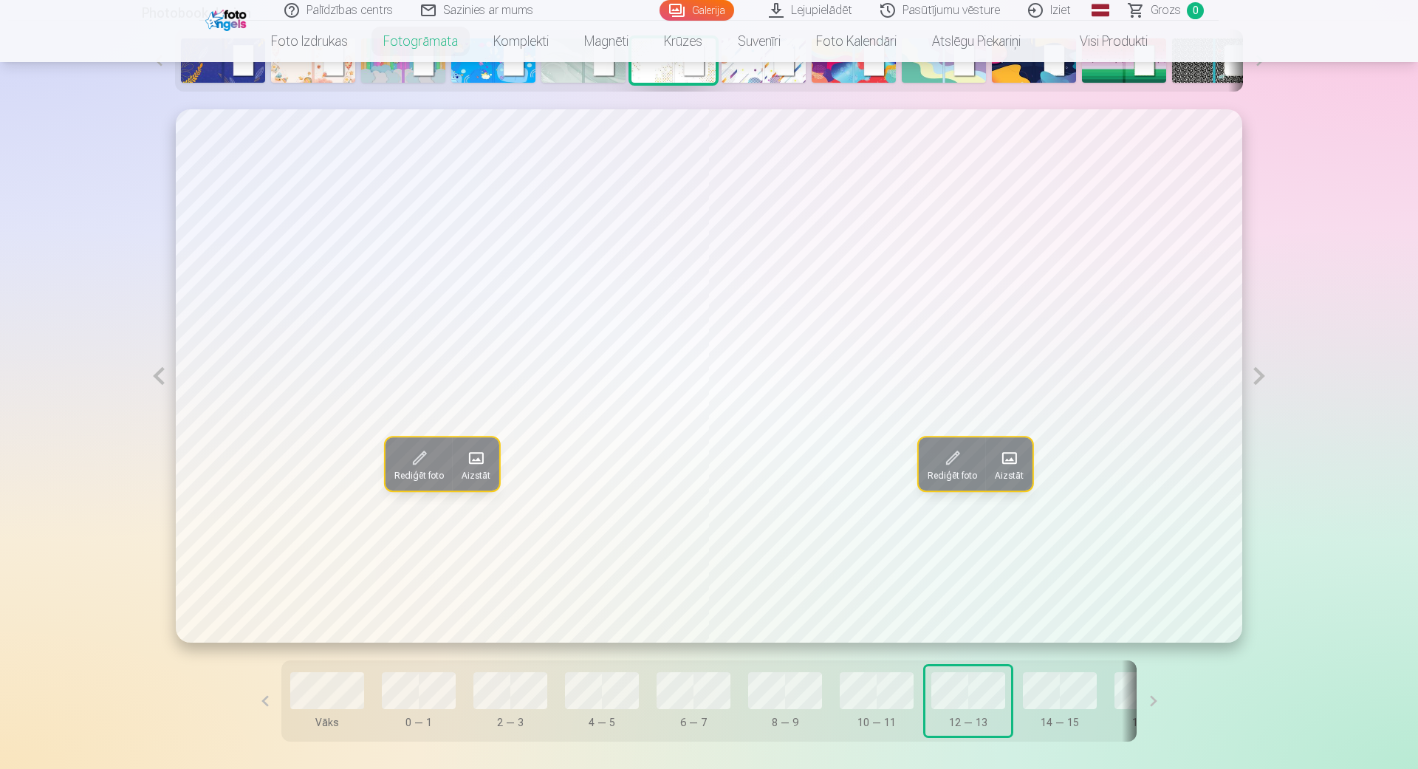
click at [1024, 459] on button "Aizstāt" at bounding box center [1009, 463] width 47 height 53
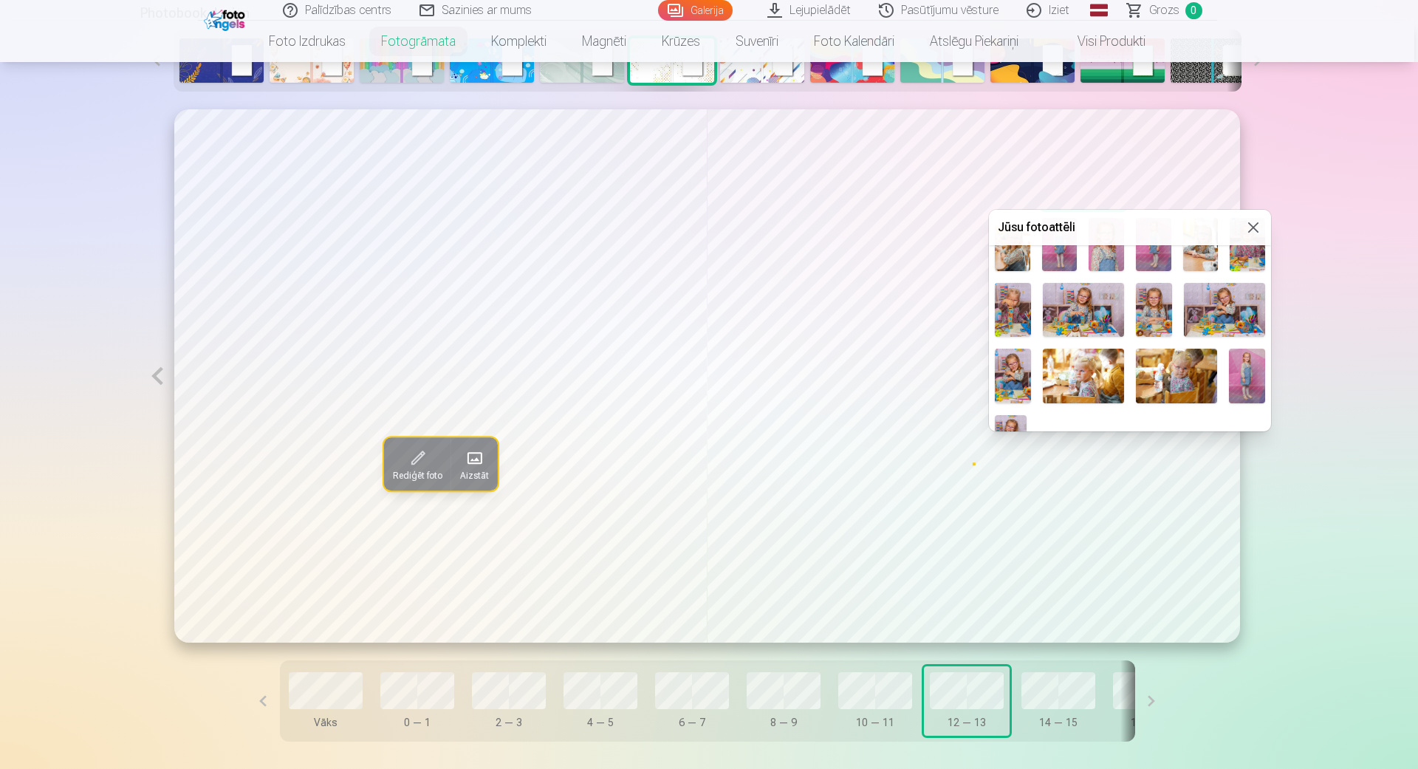
scroll to position [550, 0]
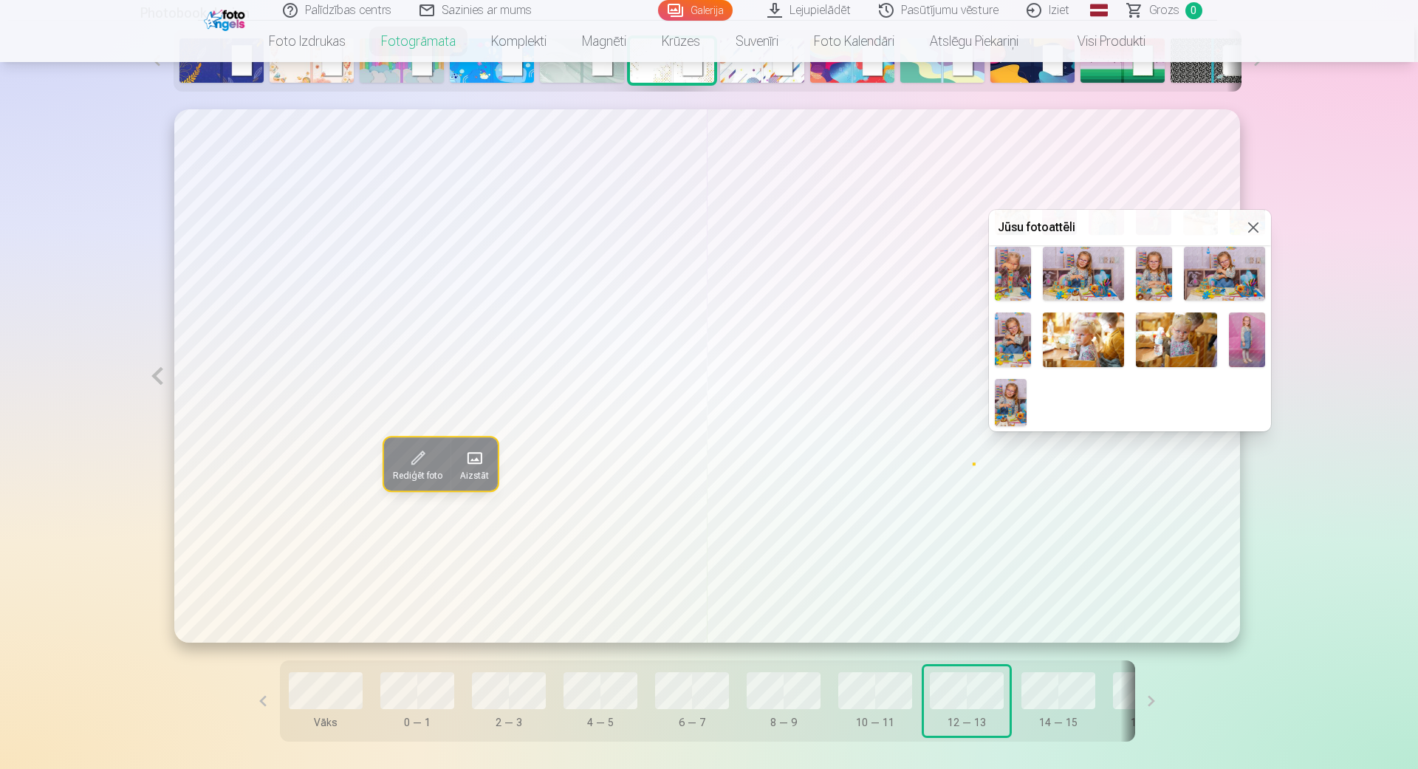
click at [1153, 352] on img at bounding box center [1176, 339] width 81 height 54
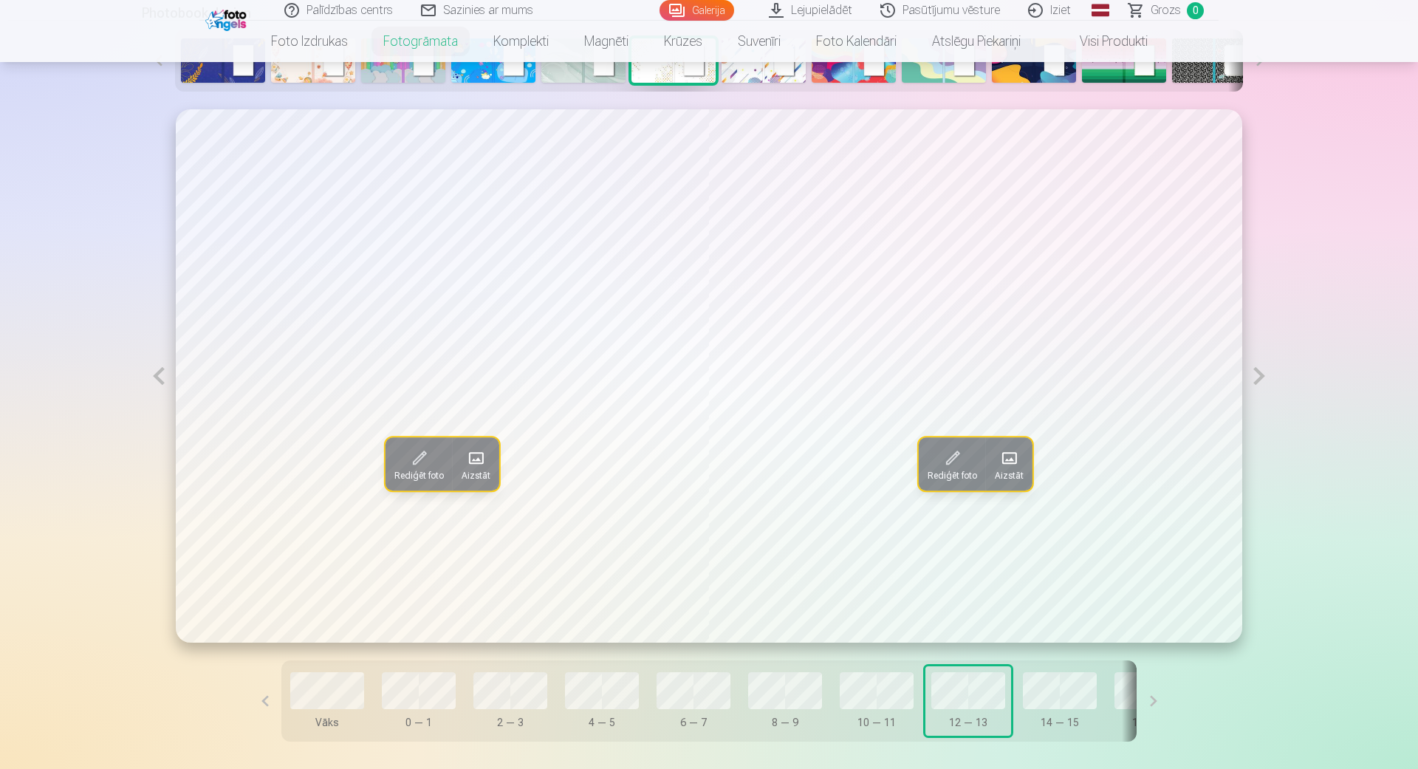
click at [1160, 697] on button at bounding box center [1153, 700] width 33 height 81
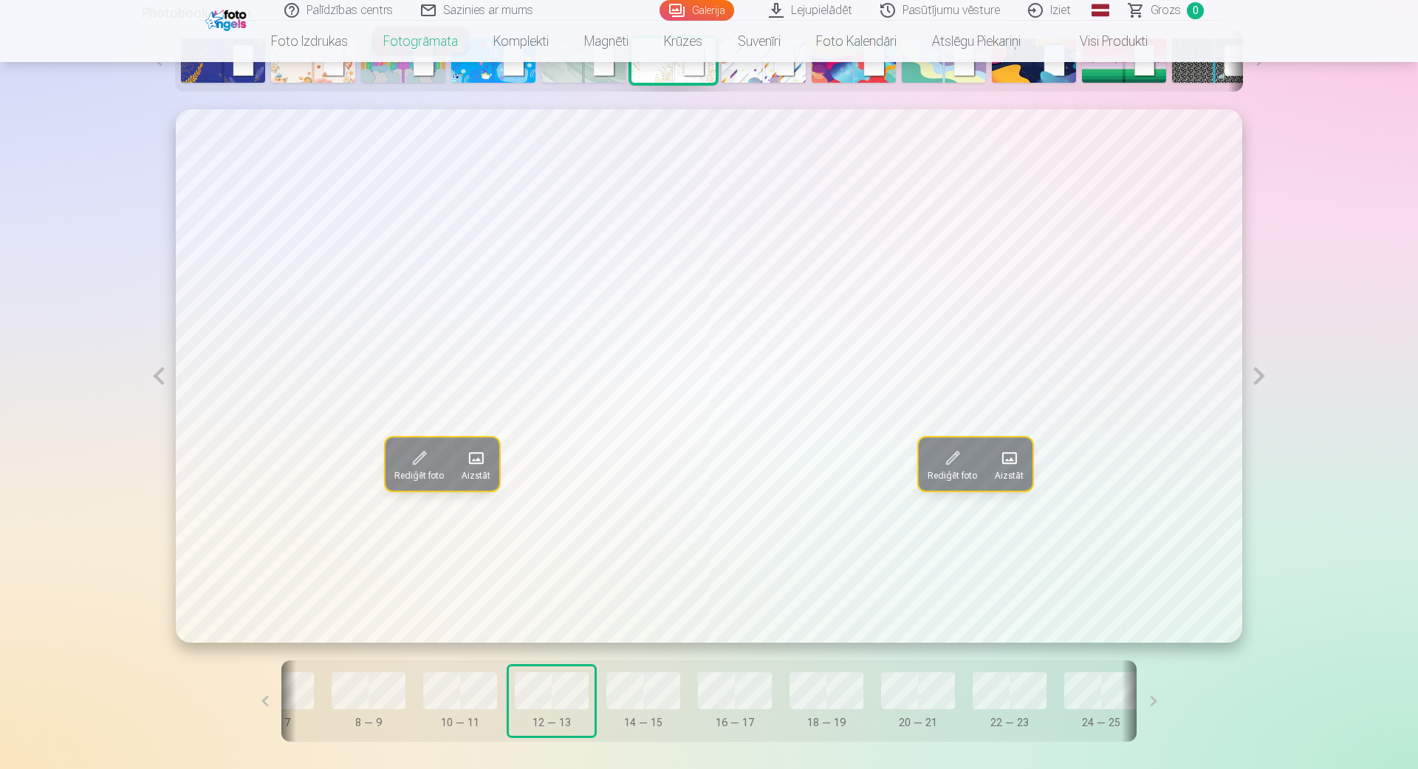
click at [1157, 697] on button at bounding box center [1153, 700] width 33 height 81
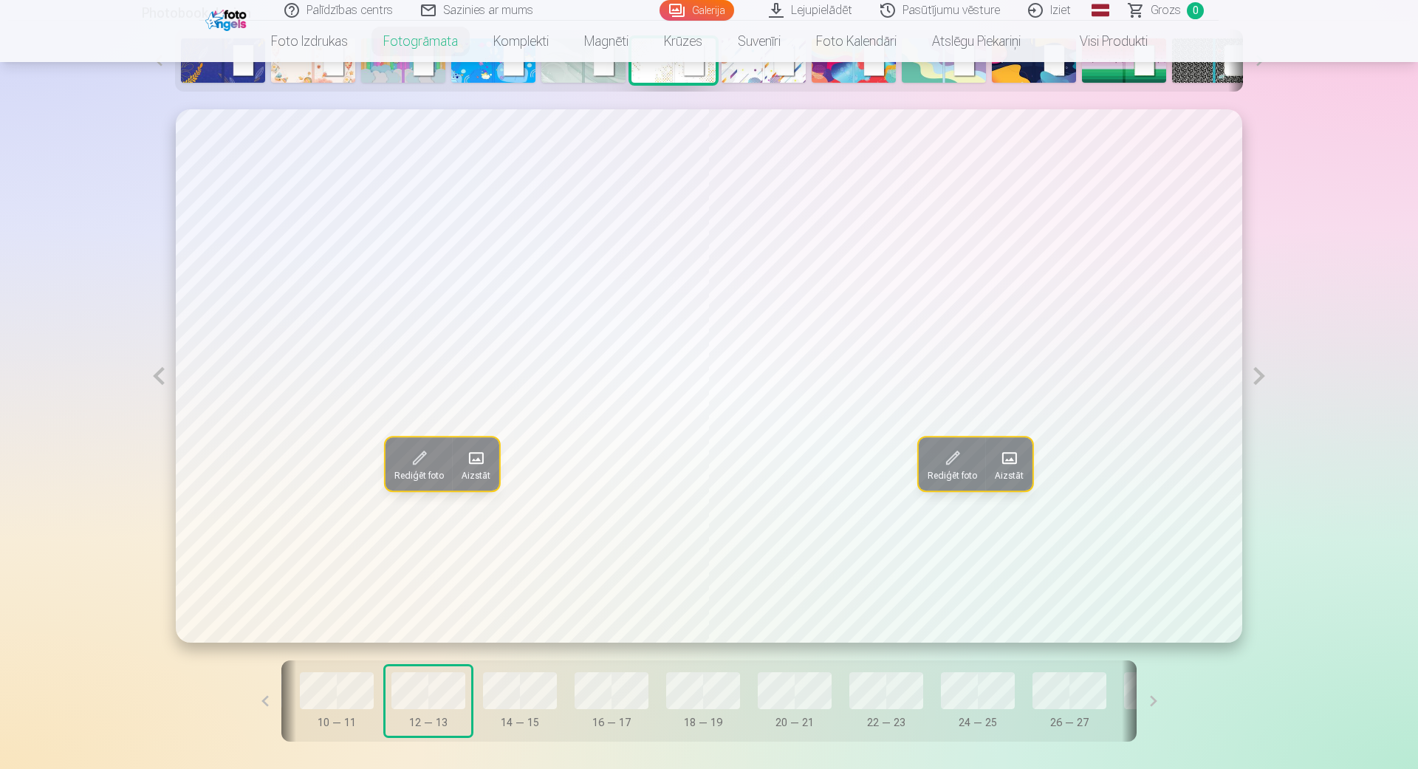
click at [1157, 697] on button at bounding box center [1153, 700] width 33 height 81
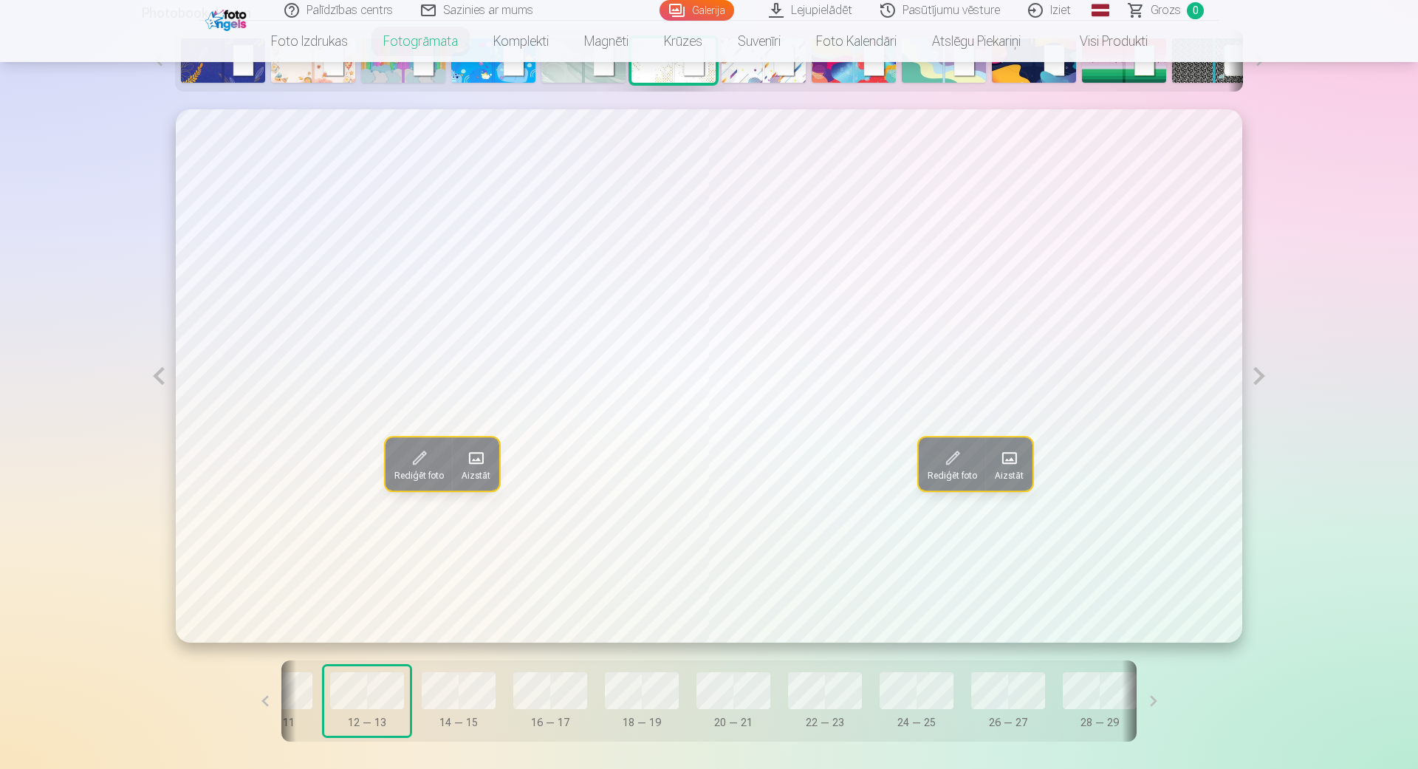
click at [1157, 697] on button at bounding box center [1153, 700] width 33 height 81
click at [264, 705] on button at bounding box center [264, 700] width 33 height 81
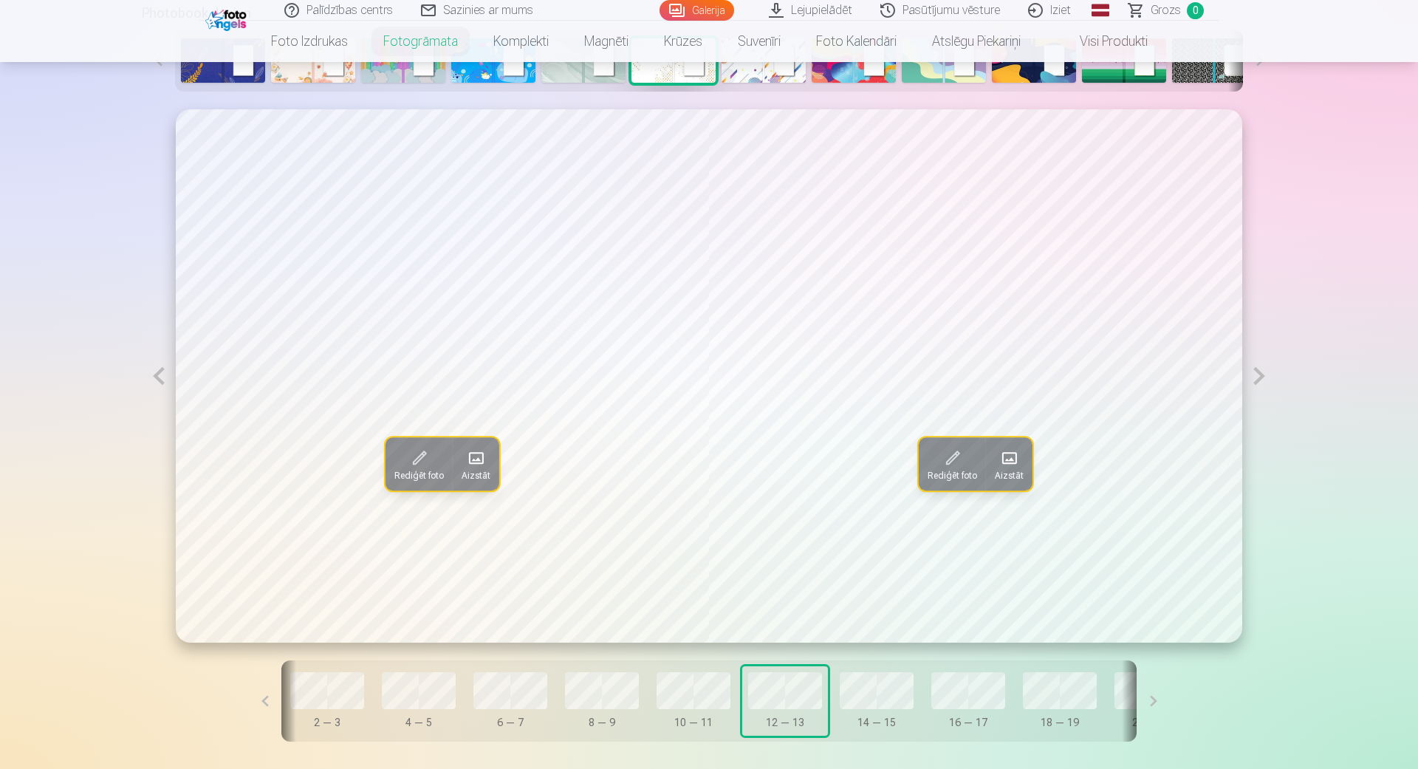
click at [264, 705] on button at bounding box center [264, 700] width 33 height 81
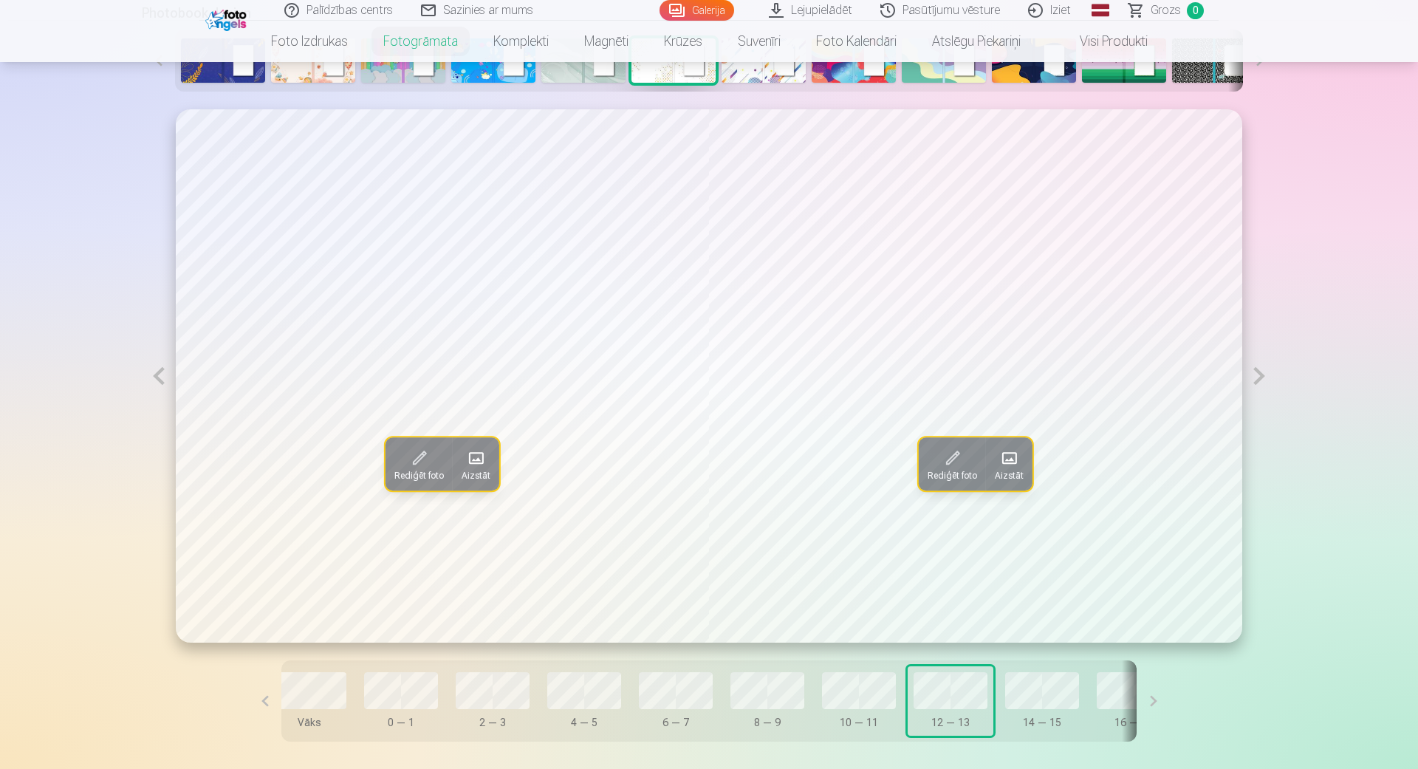
scroll to position [0, 0]
click at [1265, 376] on button at bounding box center [1259, 375] width 34 height 533
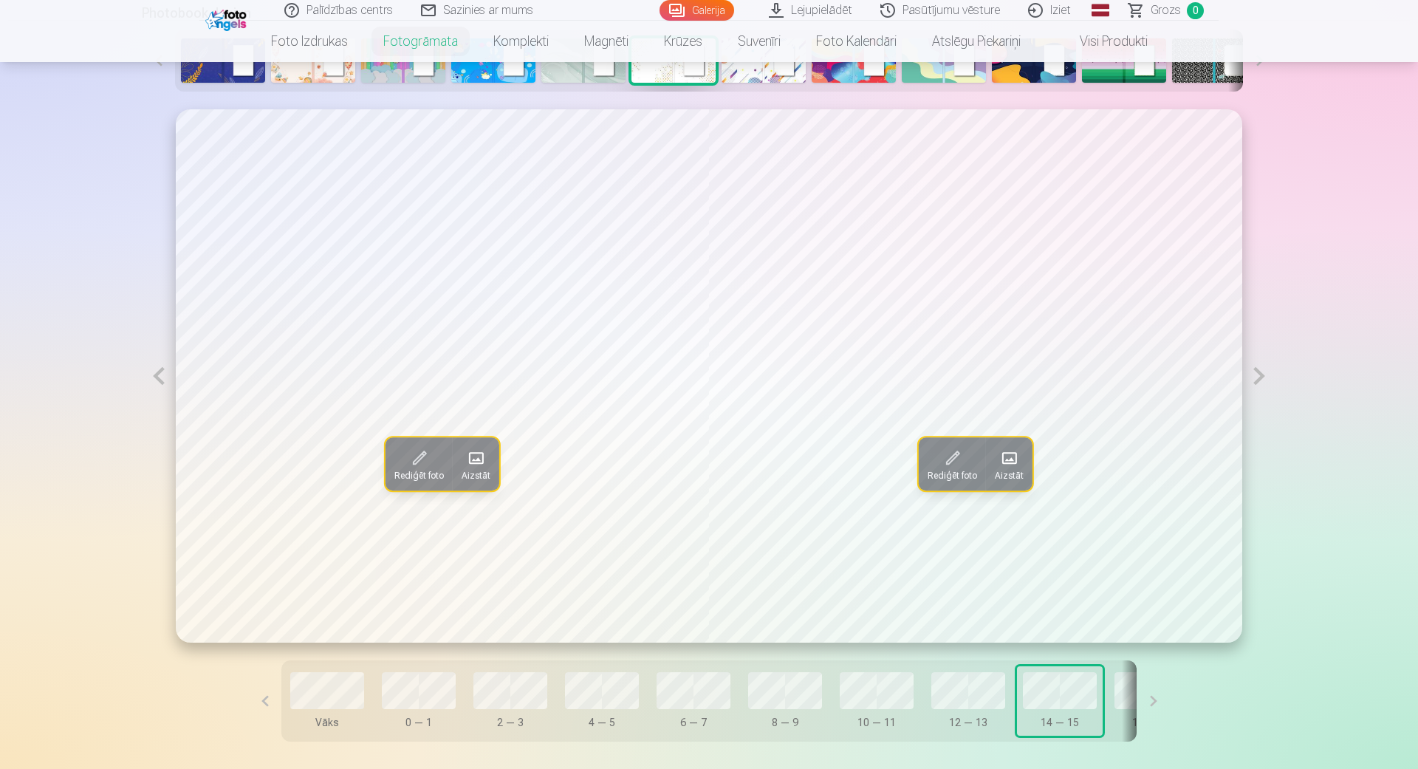
click at [468, 474] on span "Aizstāt" at bounding box center [476, 476] width 29 height 12
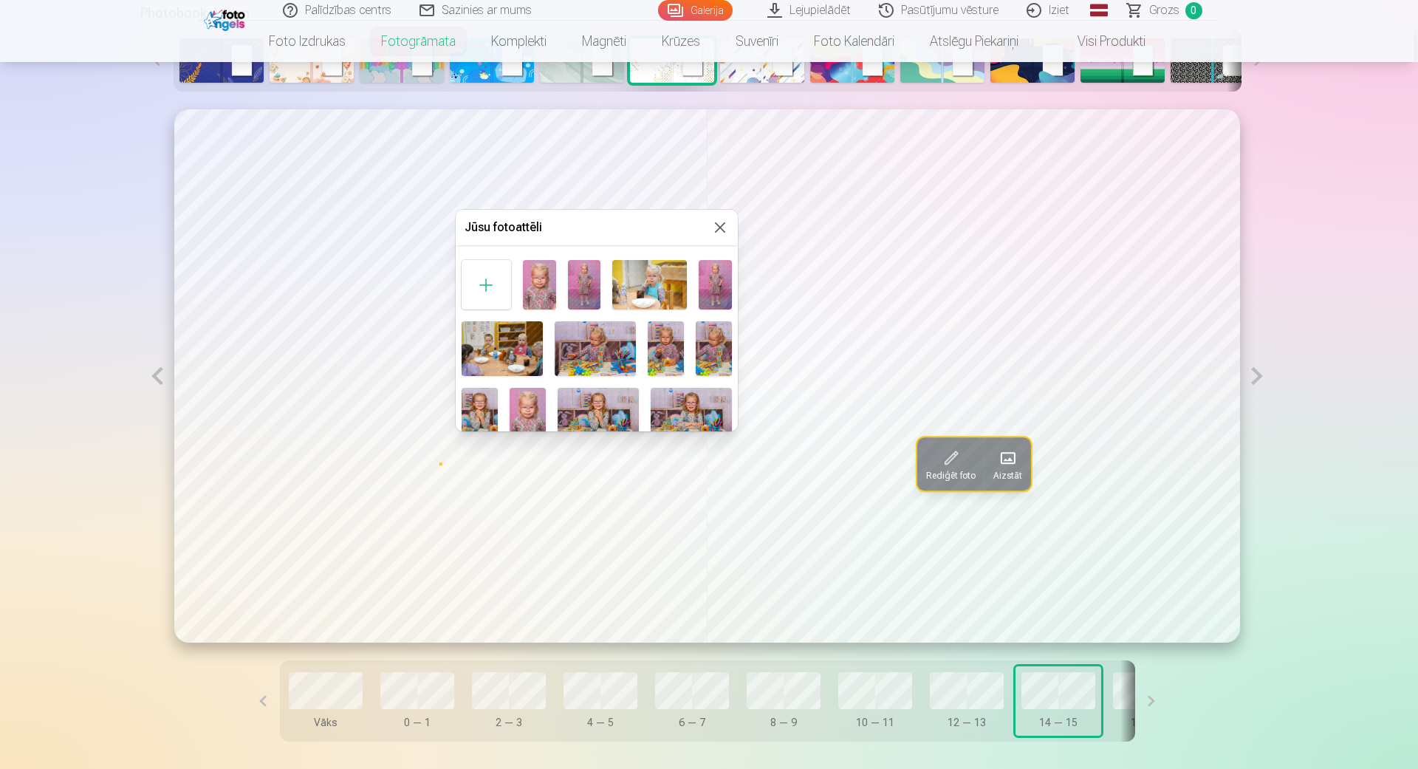
click at [492, 412] on img at bounding box center [480, 415] width 36 height 54
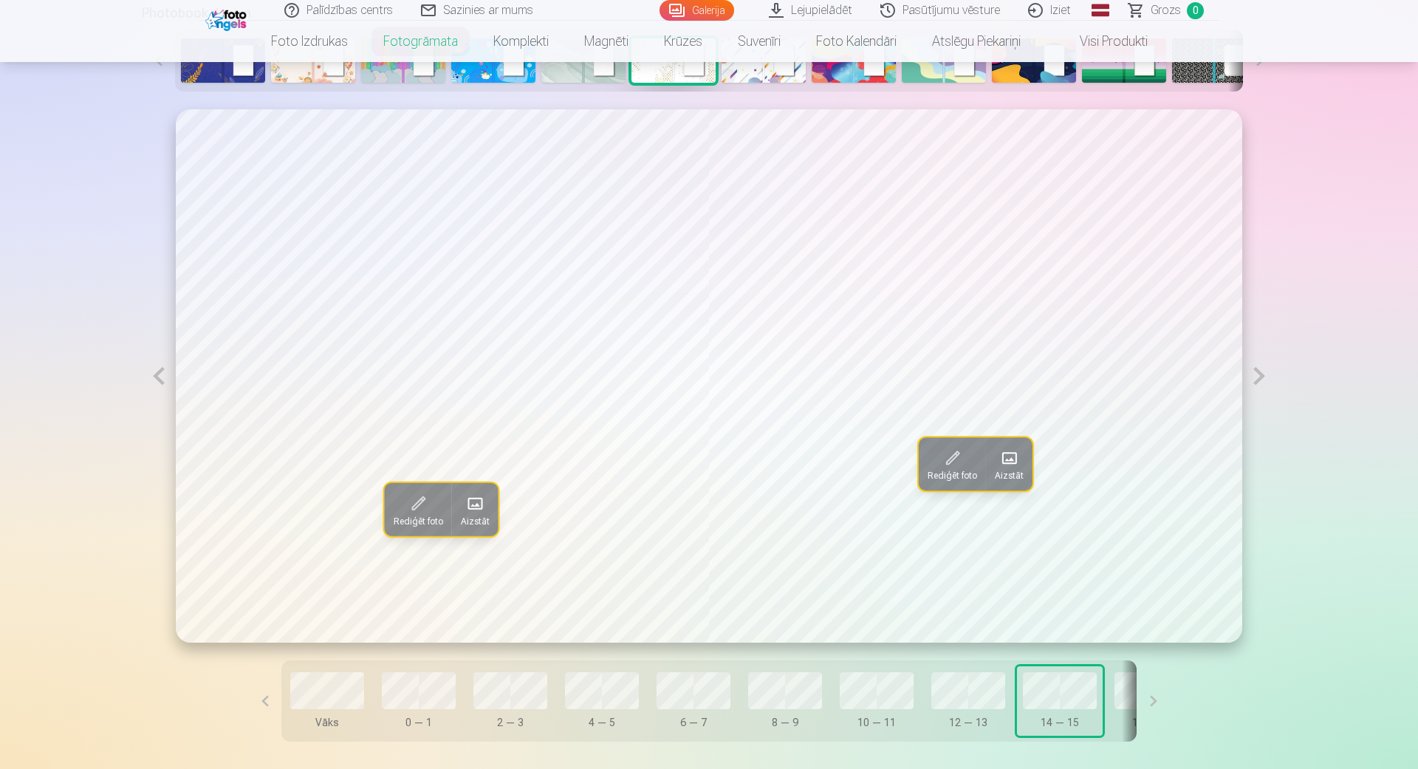
click at [1007, 478] on span "Aizstāt" at bounding box center [1009, 476] width 29 height 12
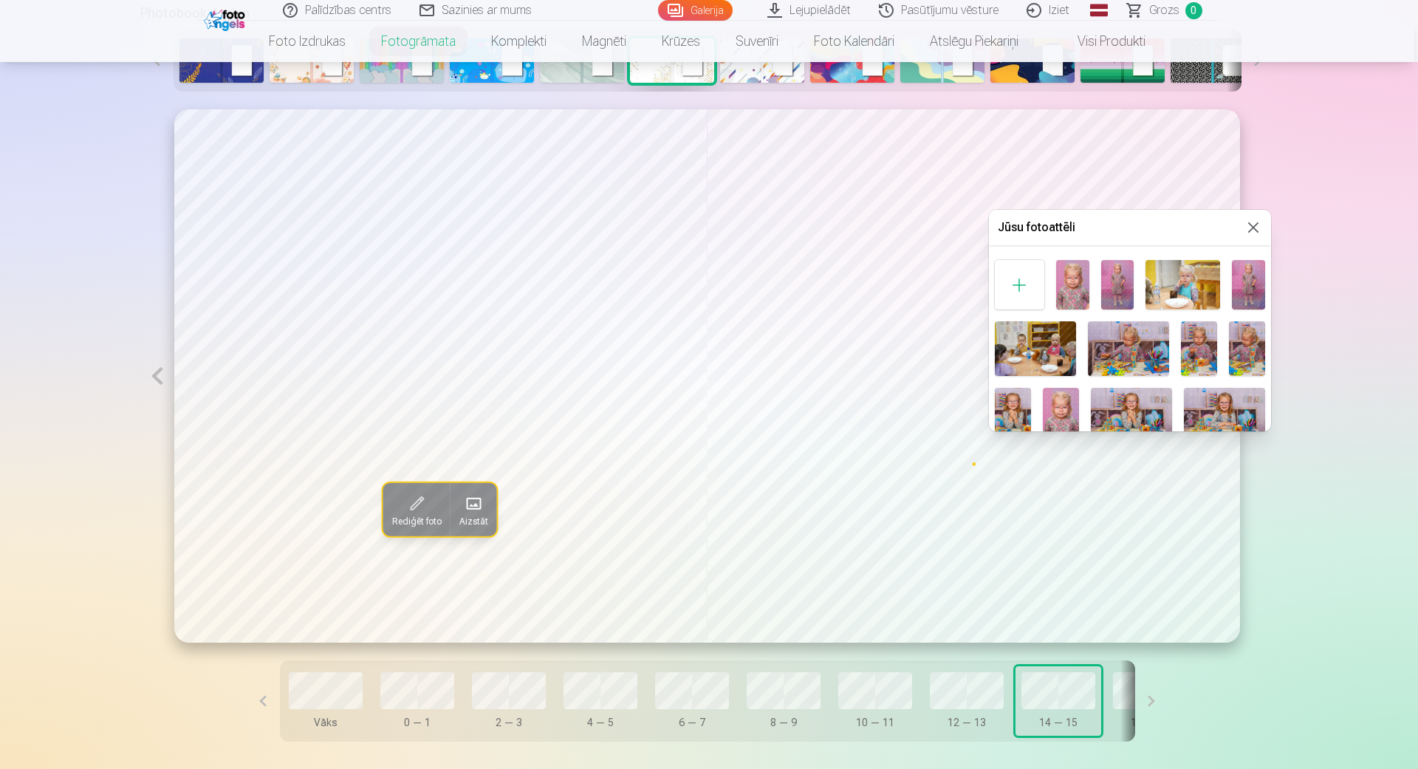
click at [1258, 226] on button at bounding box center [1253, 228] width 18 height 18
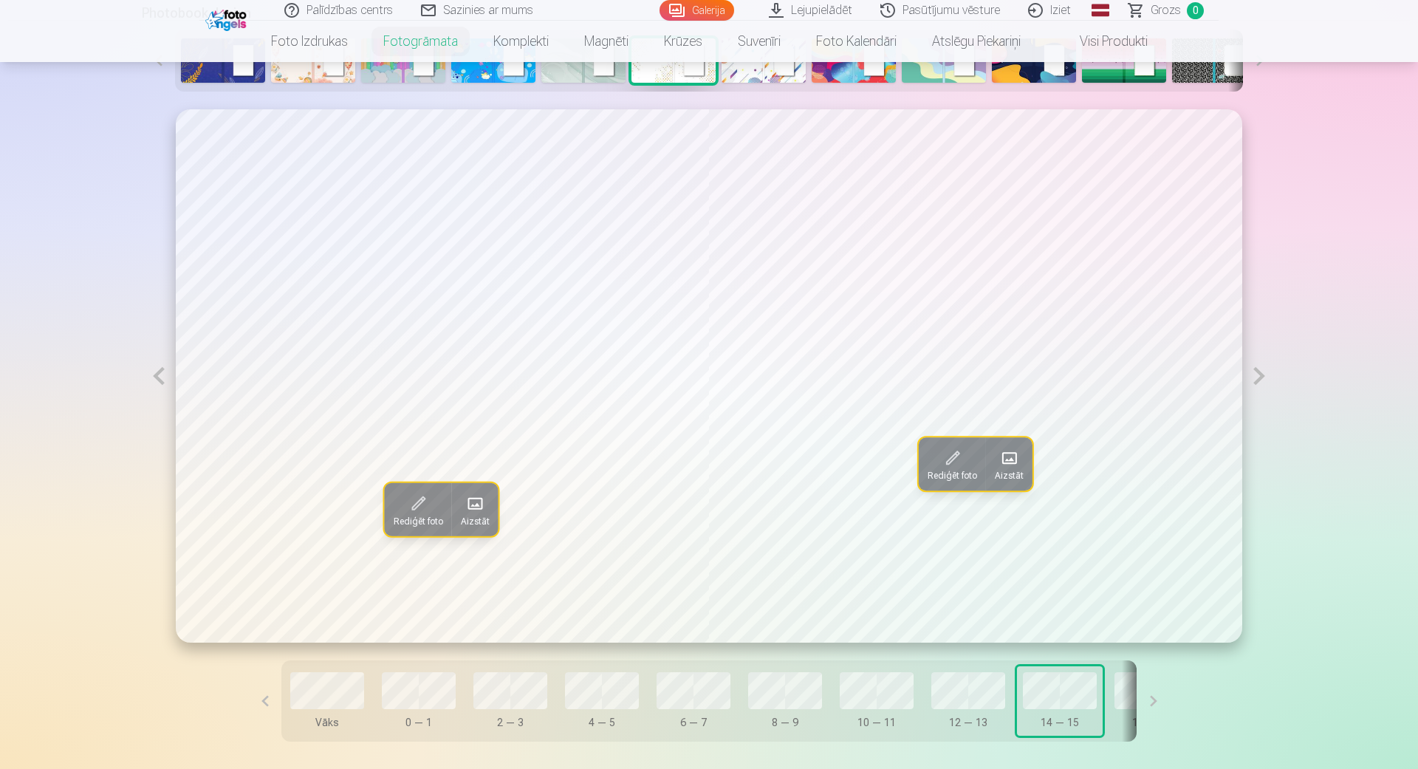
click at [1008, 472] on span "Aizstāt" at bounding box center [1009, 476] width 29 height 12
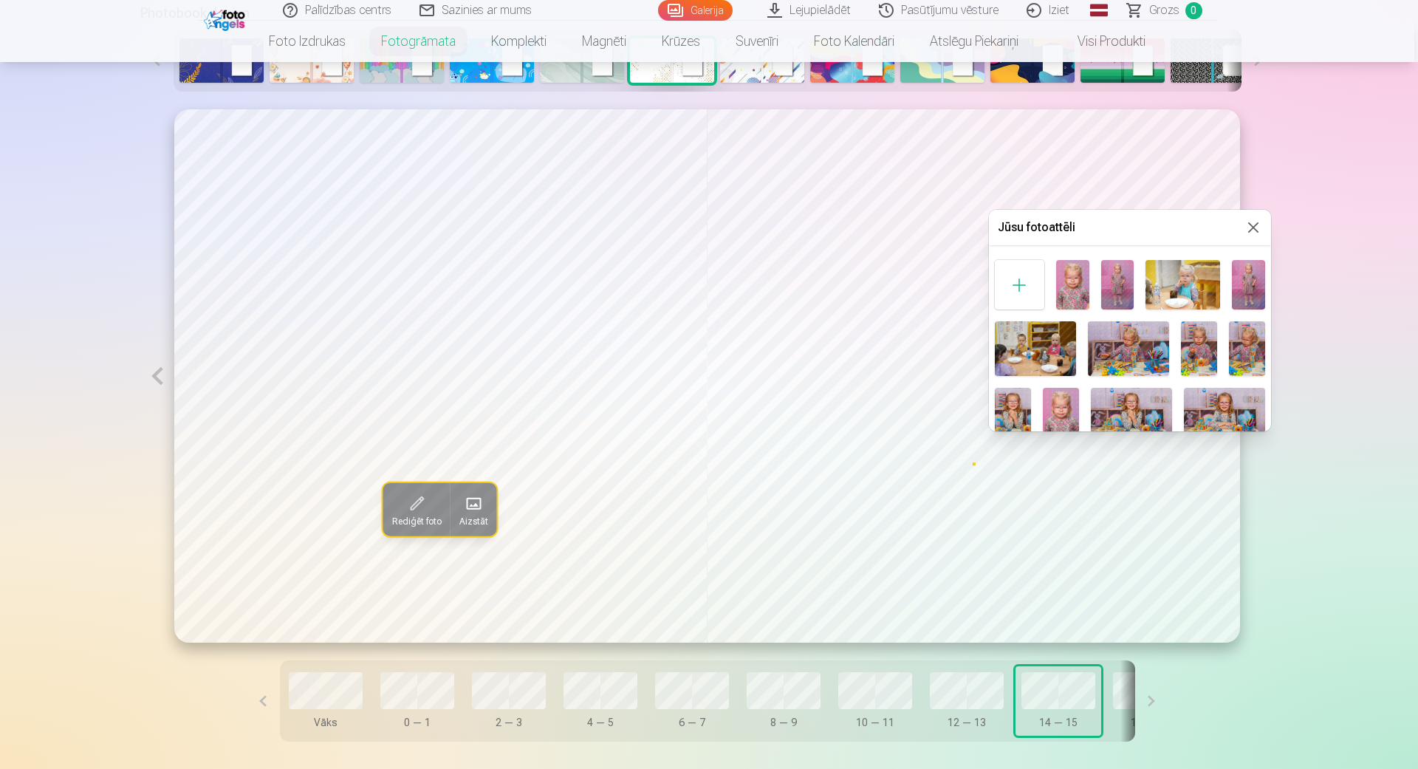
click at [1209, 404] on img at bounding box center [1224, 415] width 81 height 54
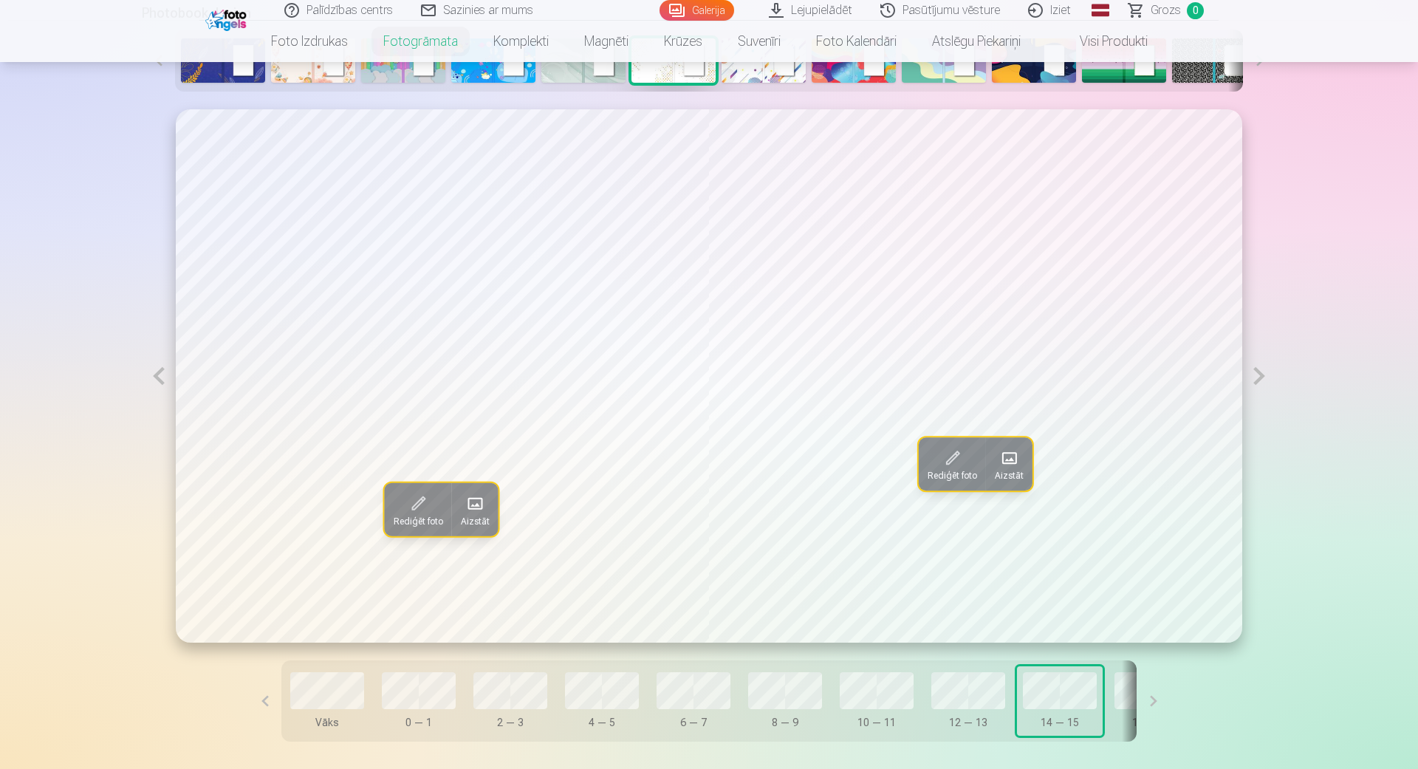
click at [1265, 374] on button at bounding box center [1259, 375] width 34 height 533
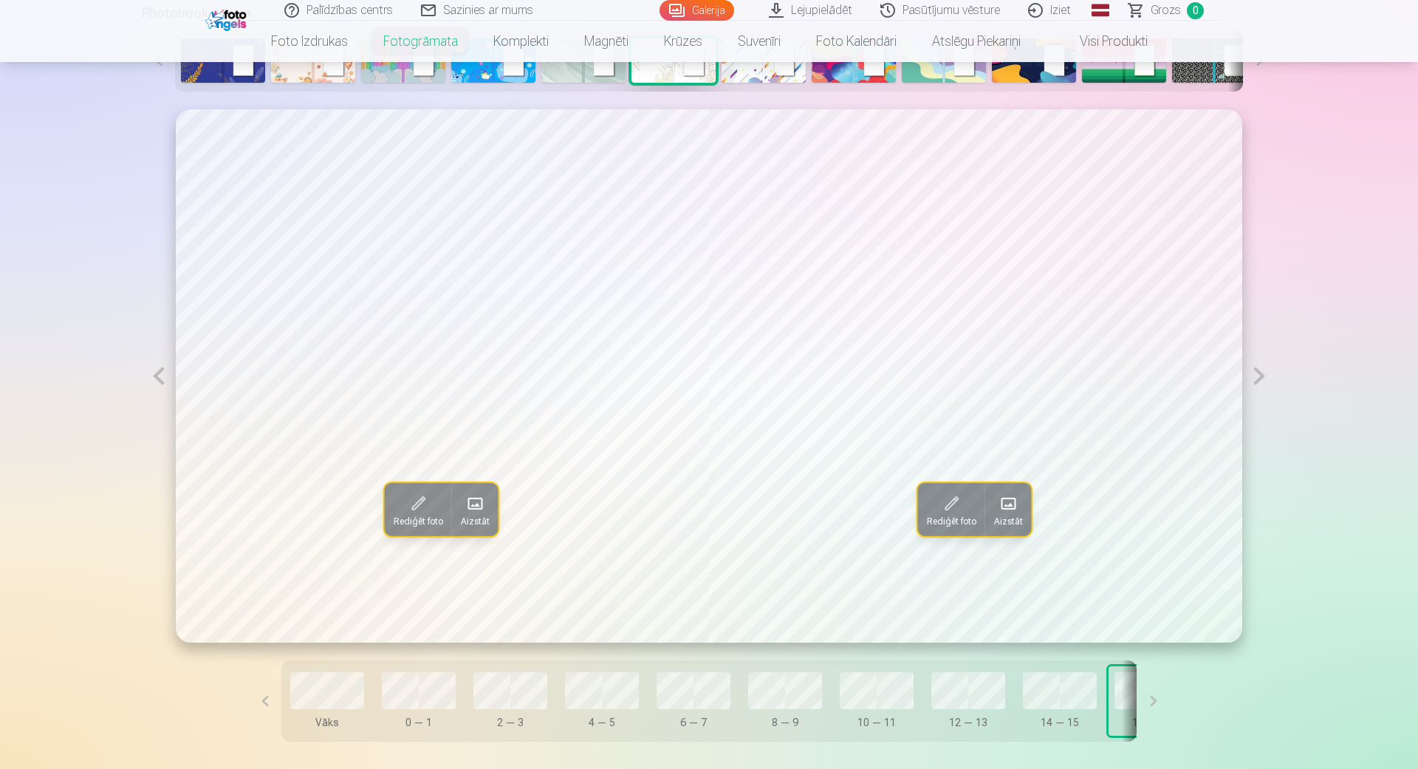
click at [484, 515] on span "Aizstāt" at bounding box center [475, 521] width 29 height 12
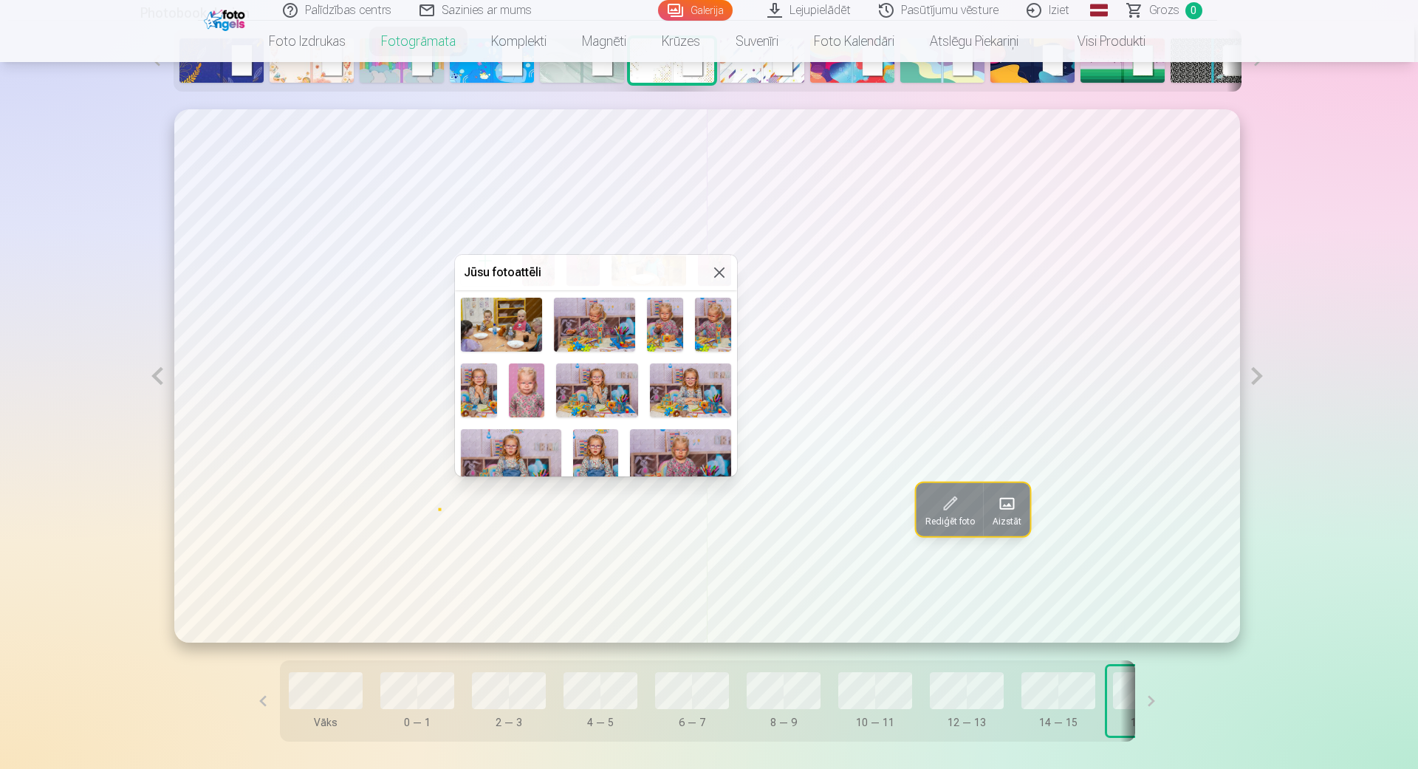
scroll to position [84, 0]
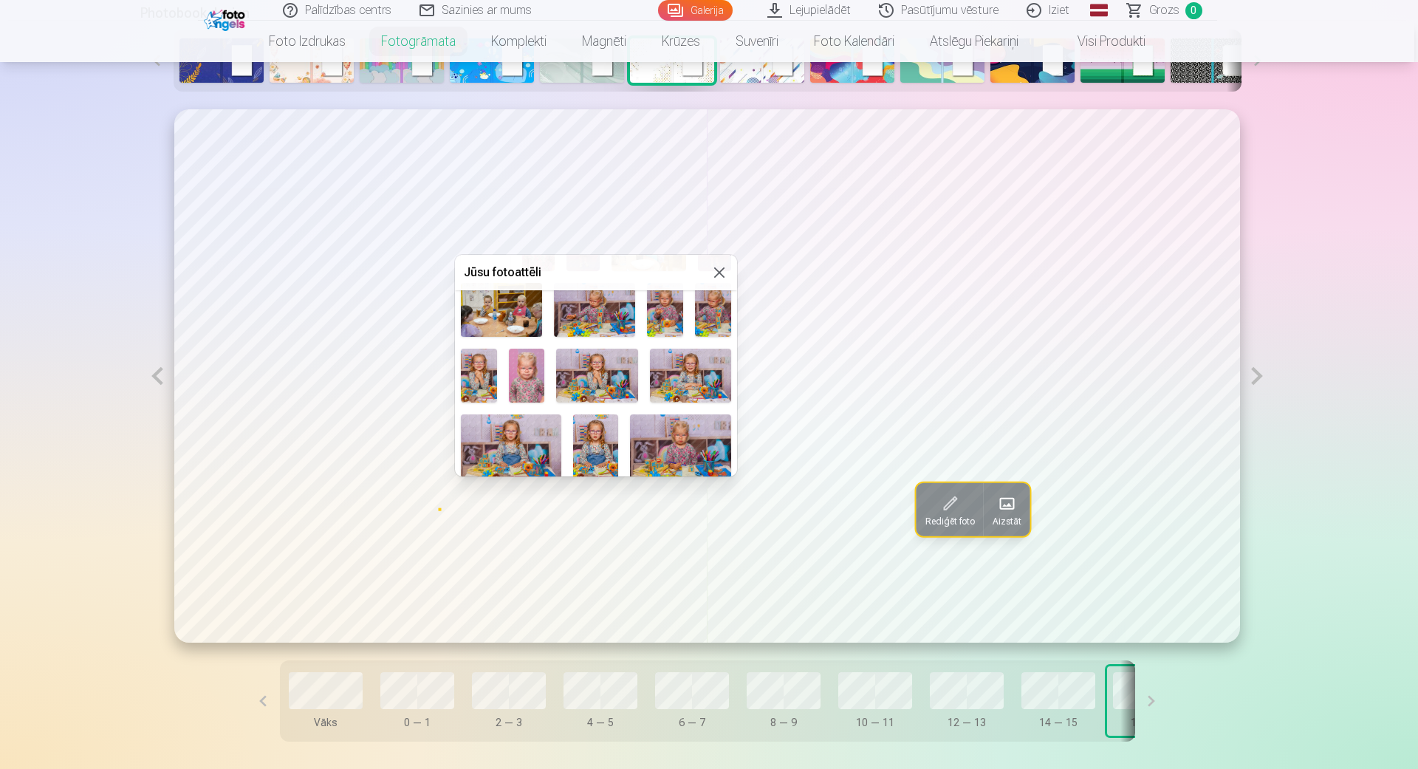
click at [521, 434] on img at bounding box center [511, 447] width 101 height 67
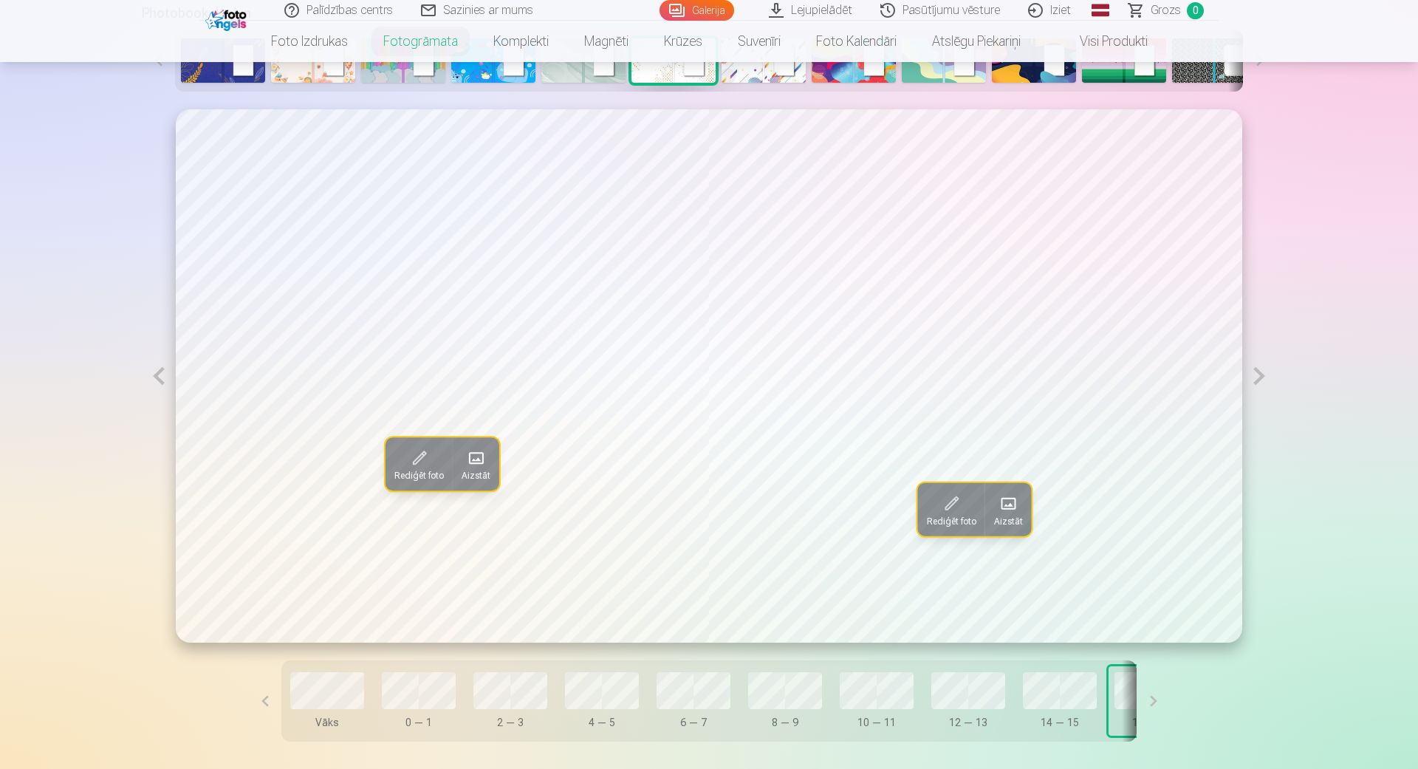
click at [1002, 496] on span at bounding box center [1008, 504] width 24 height 24
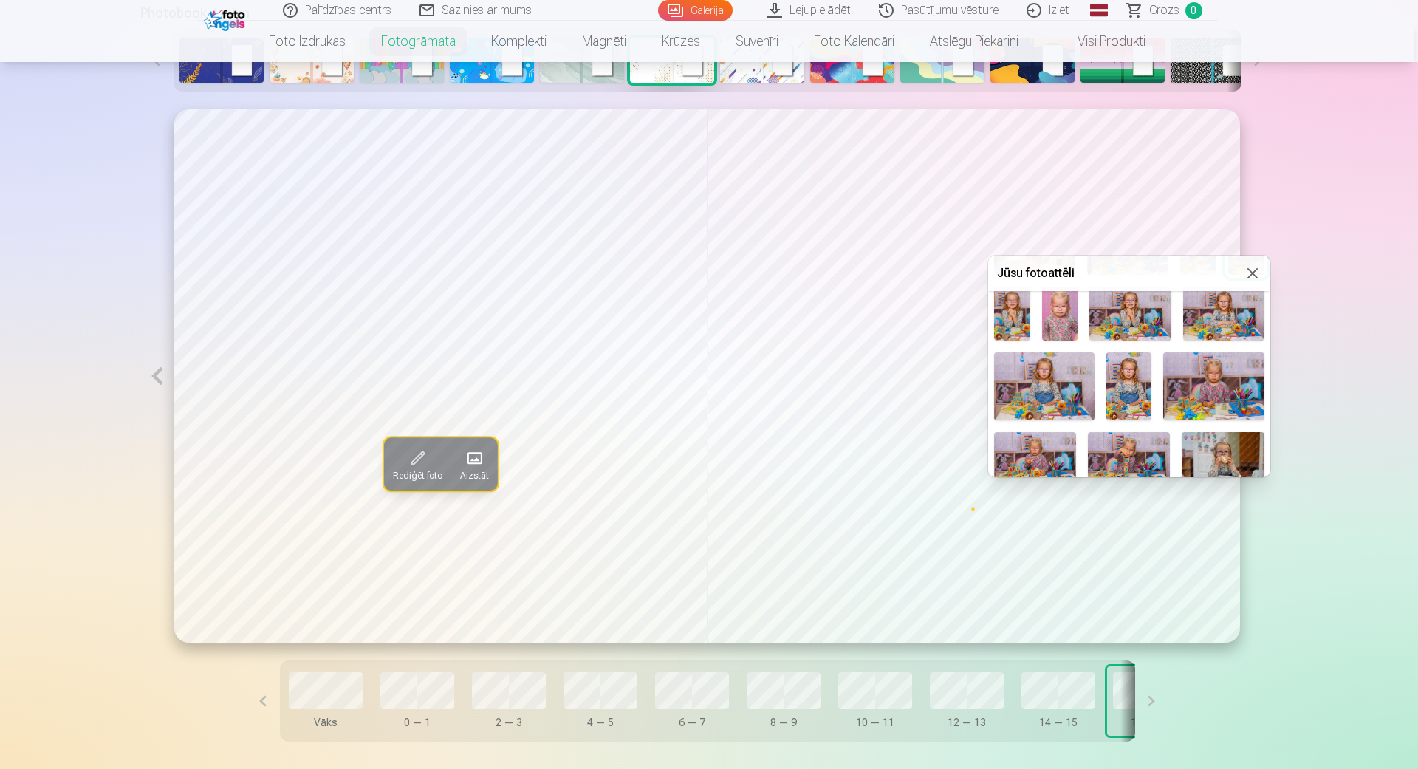
scroll to position [168, 0]
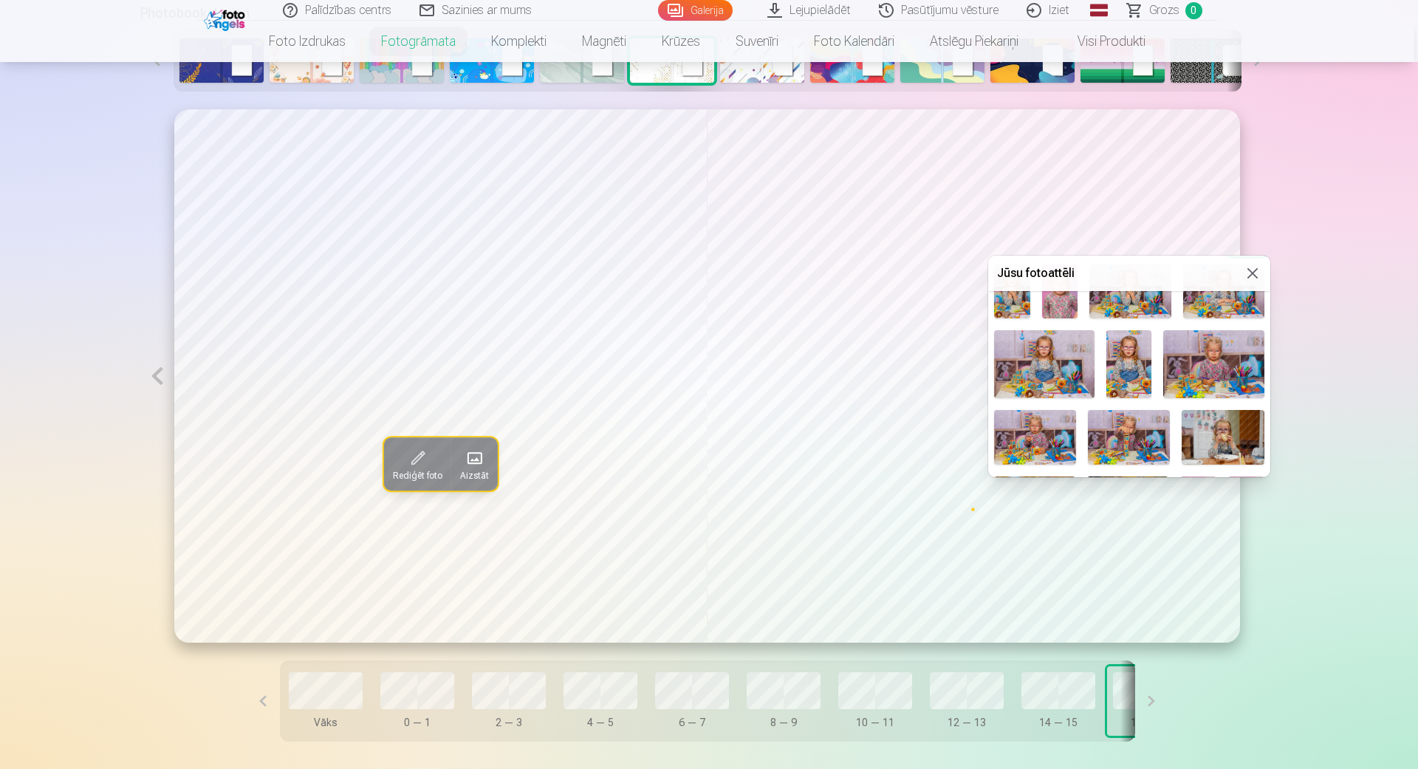
click at [1141, 360] on img at bounding box center [1128, 363] width 45 height 67
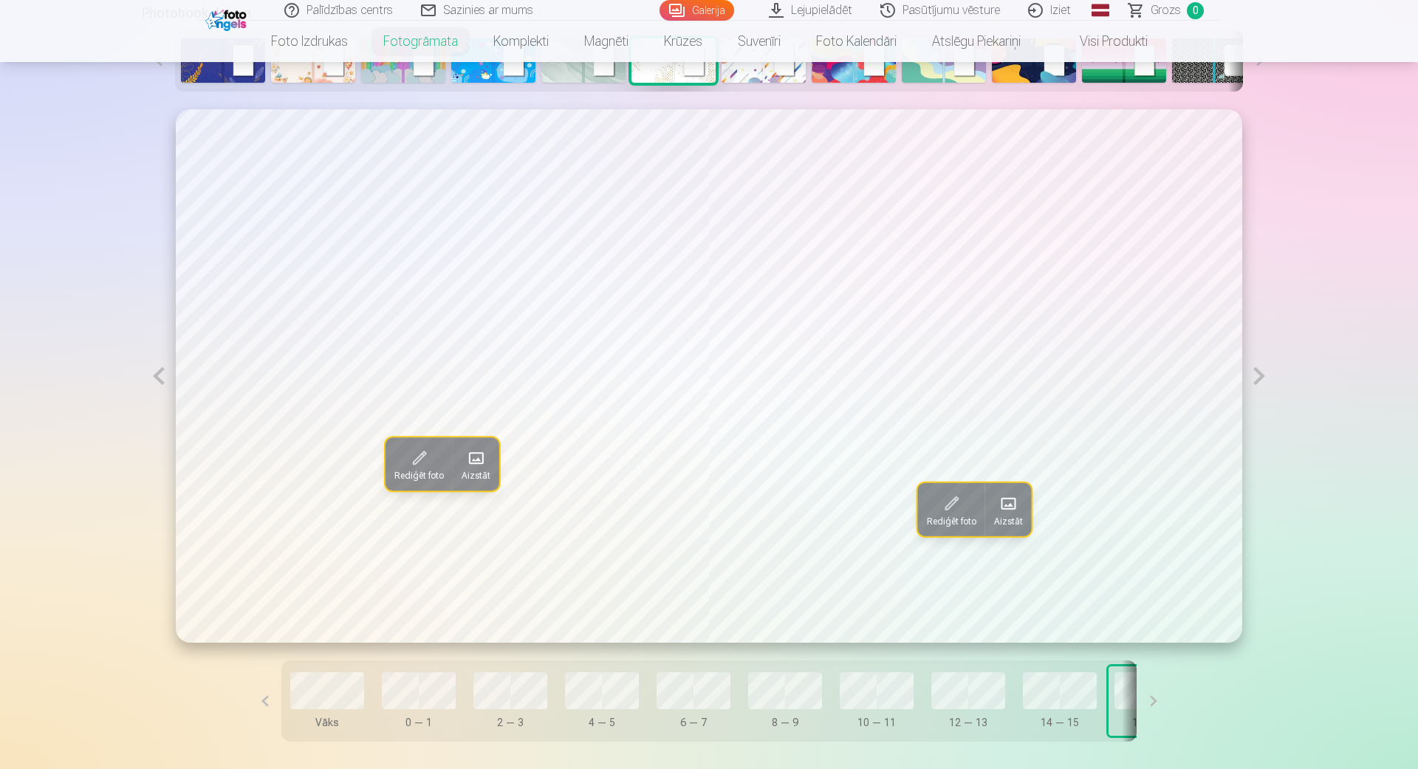
click at [479, 454] on span at bounding box center [477, 458] width 24 height 24
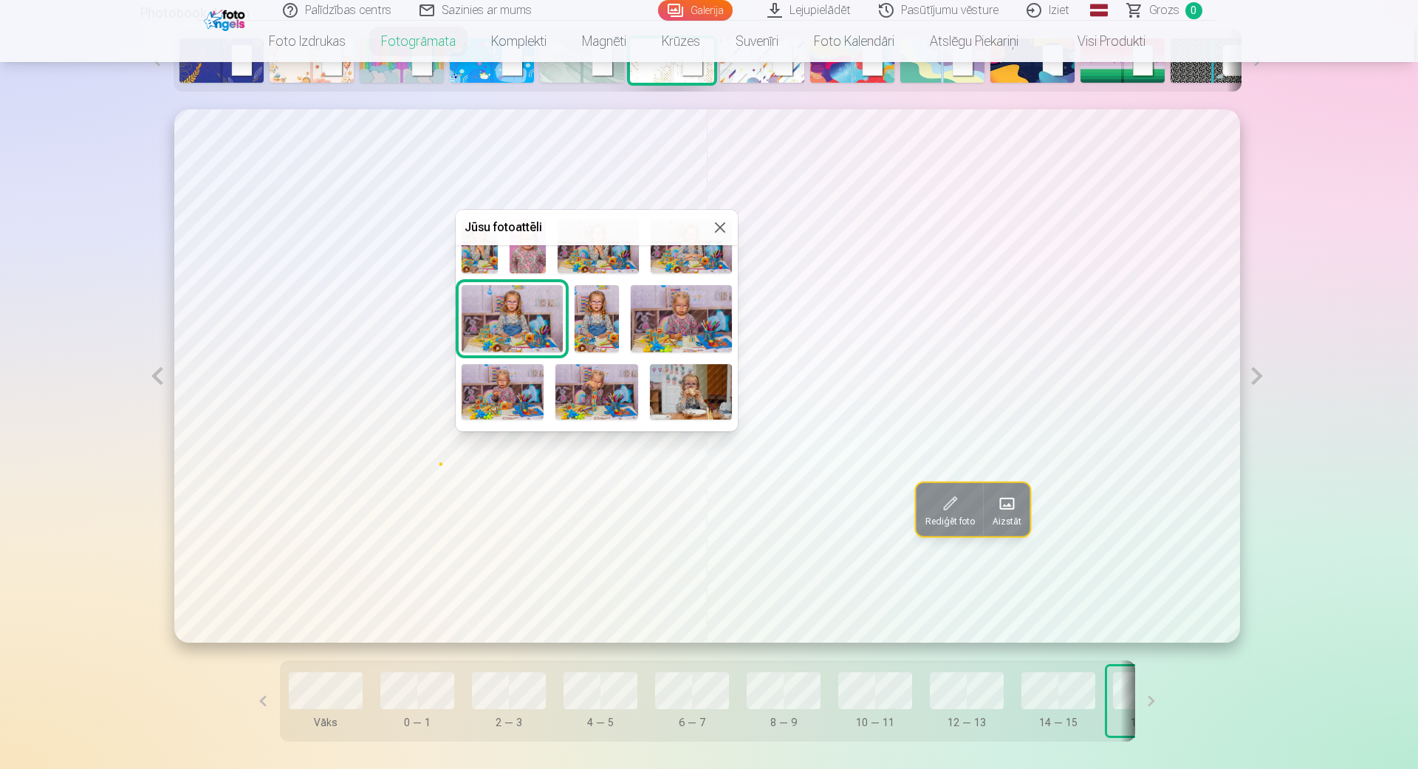
click at [711, 392] on img at bounding box center [691, 391] width 82 height 55
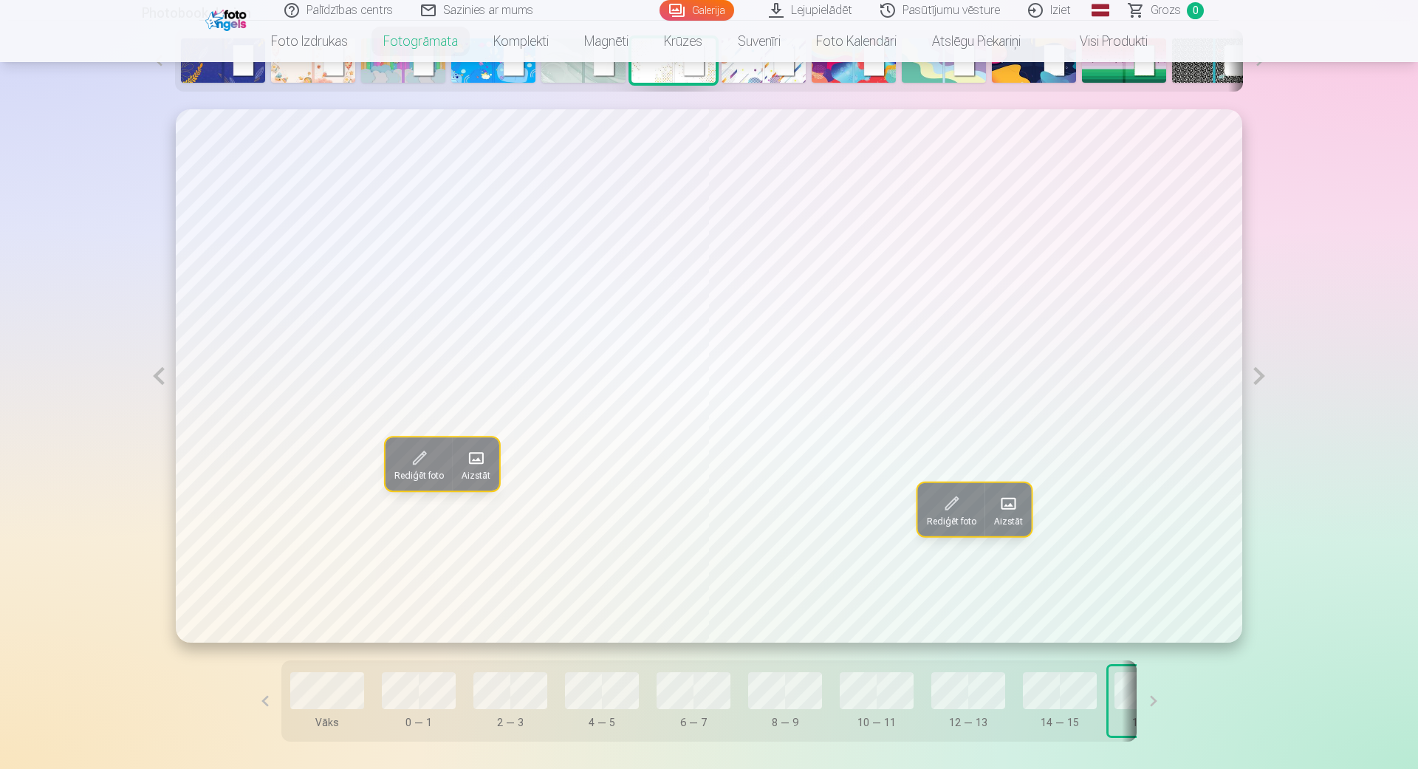
click at [1264, 379] on button at bounding box center [1259, 375] width 34 height 533
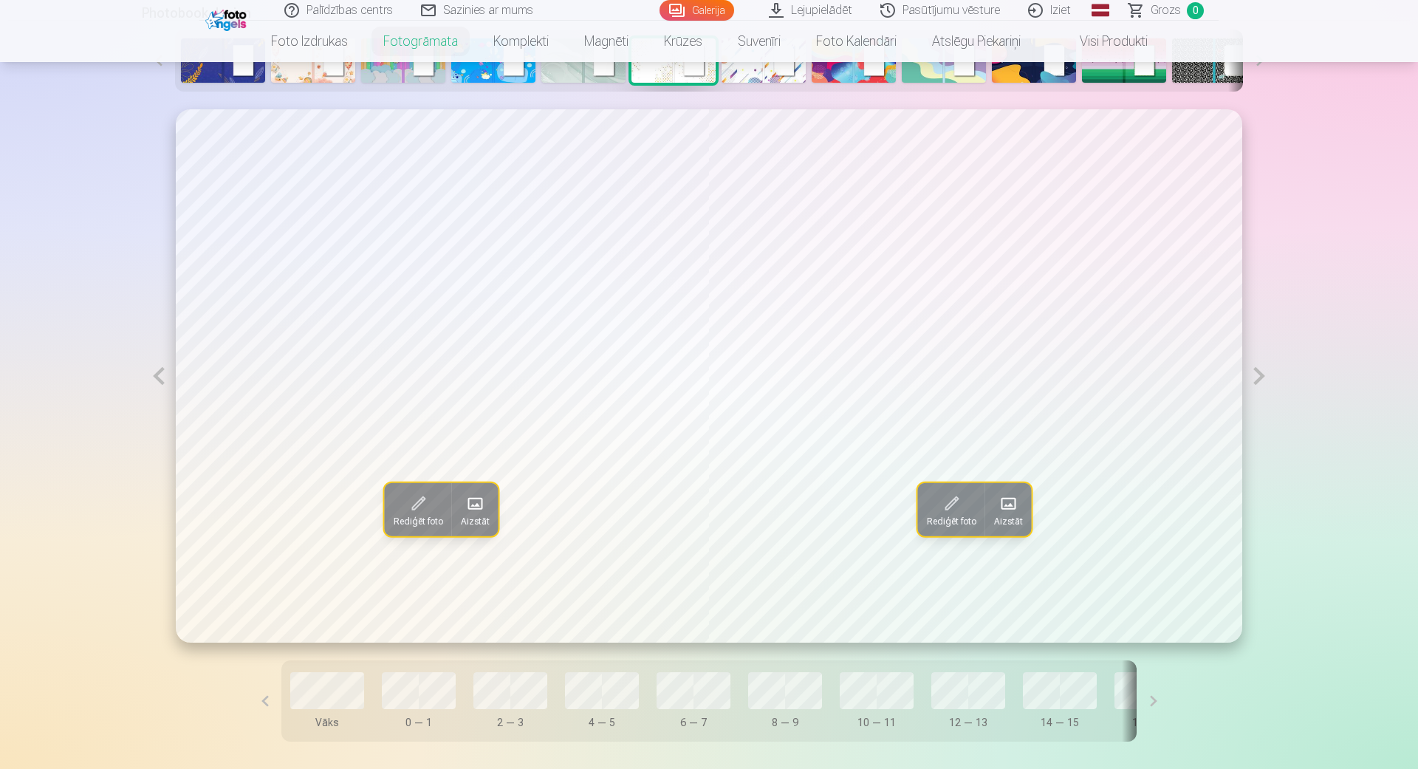
click at [484, 501] on span at bounding box center [475, 504] width 24 height 24
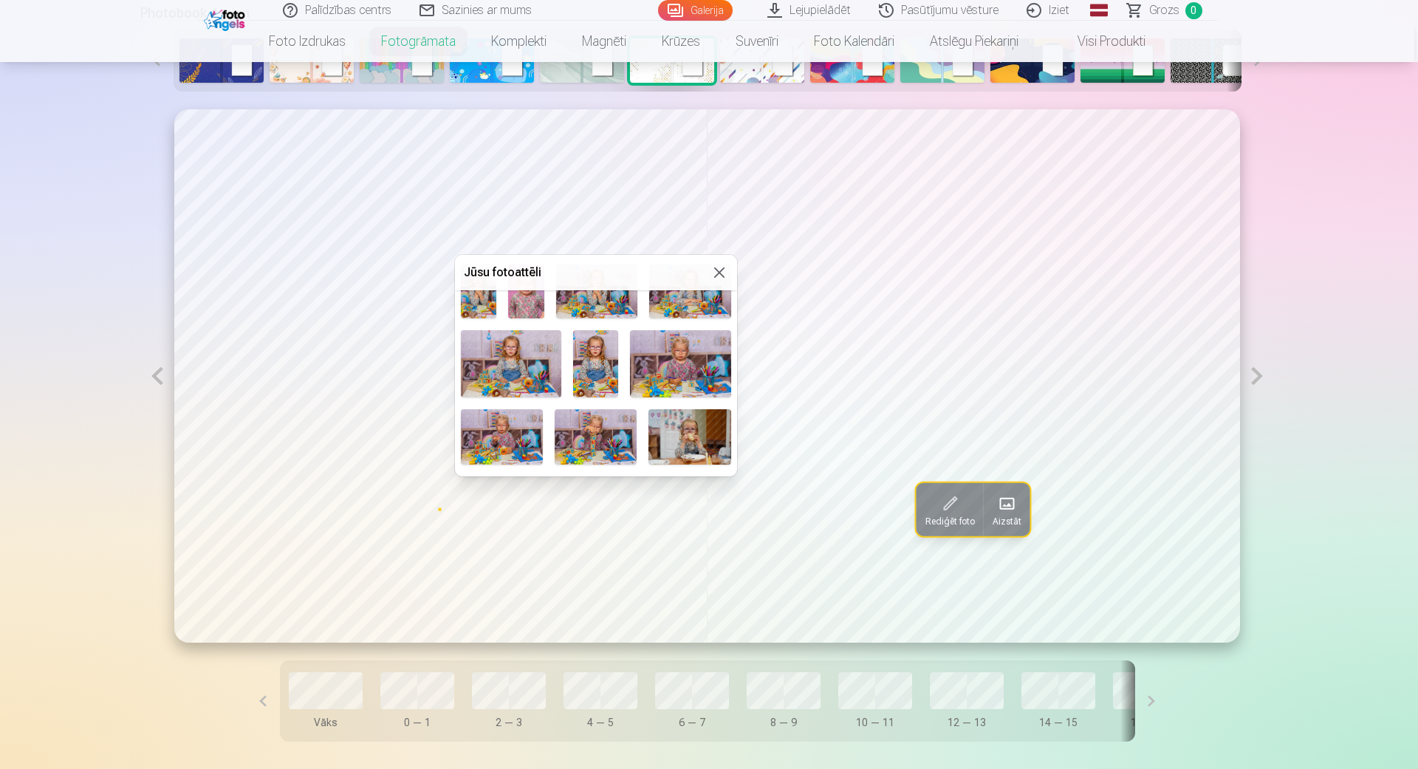
scroll to position [253, 0]
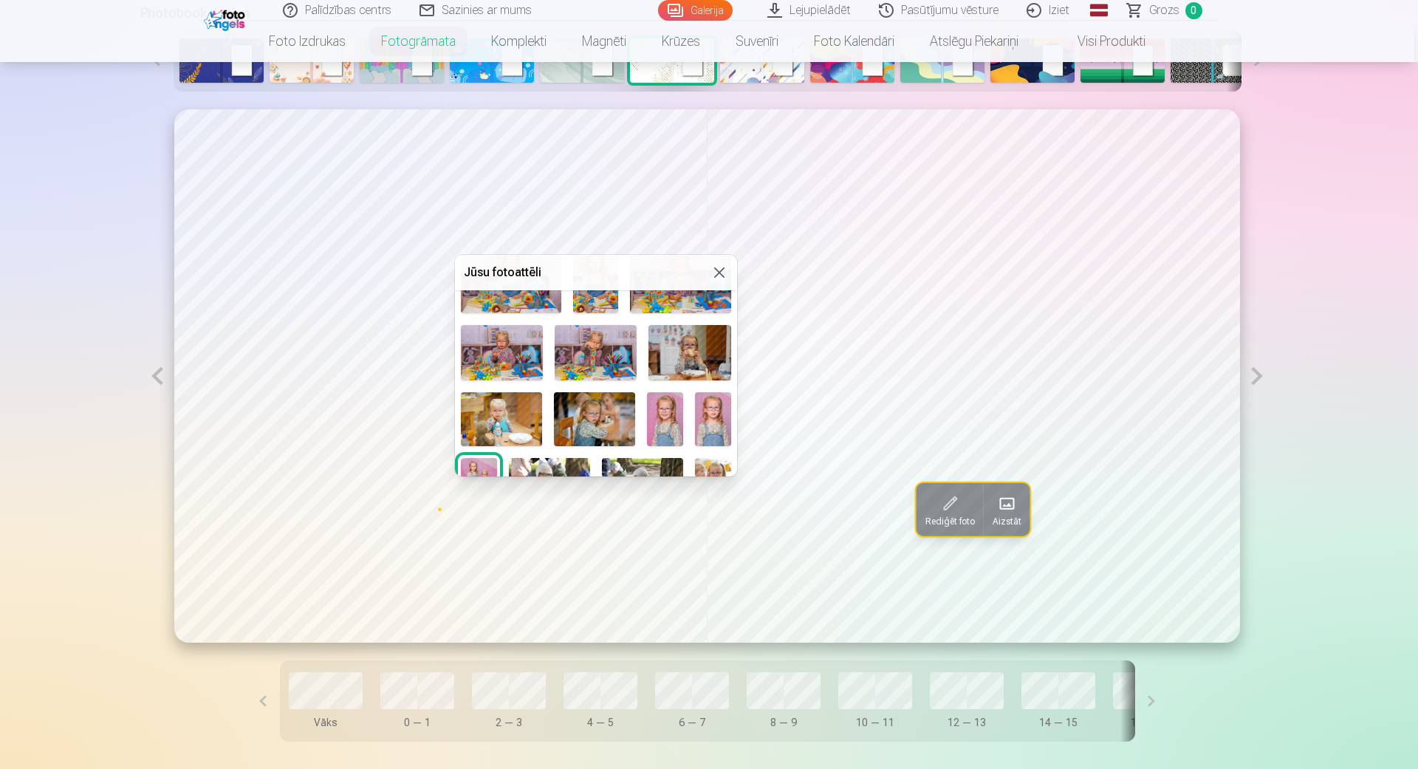
click at [573, 423] on img at bounding box center [594, 419] width 81 height 54
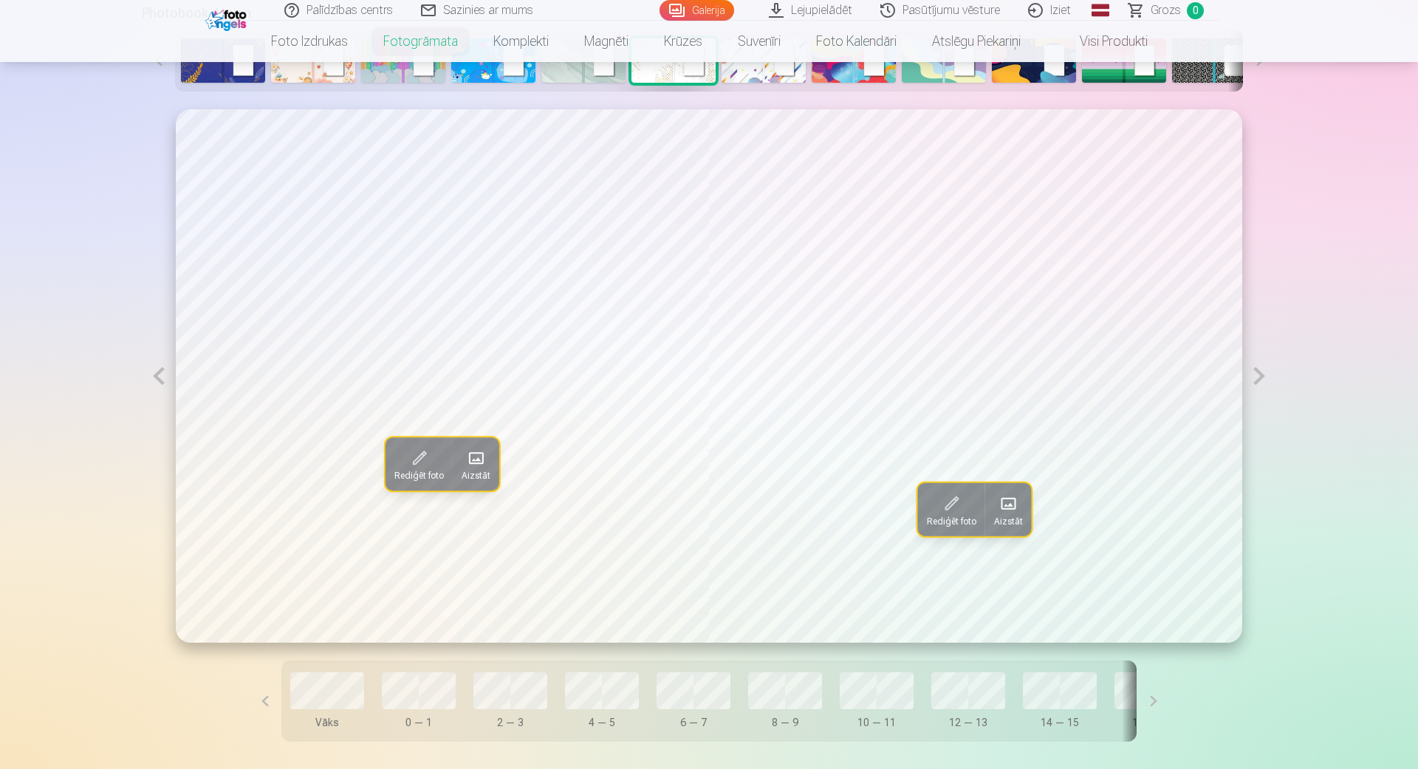
click at [1018, 507] on span at bounding box center [1008, 504] width 24 height 24
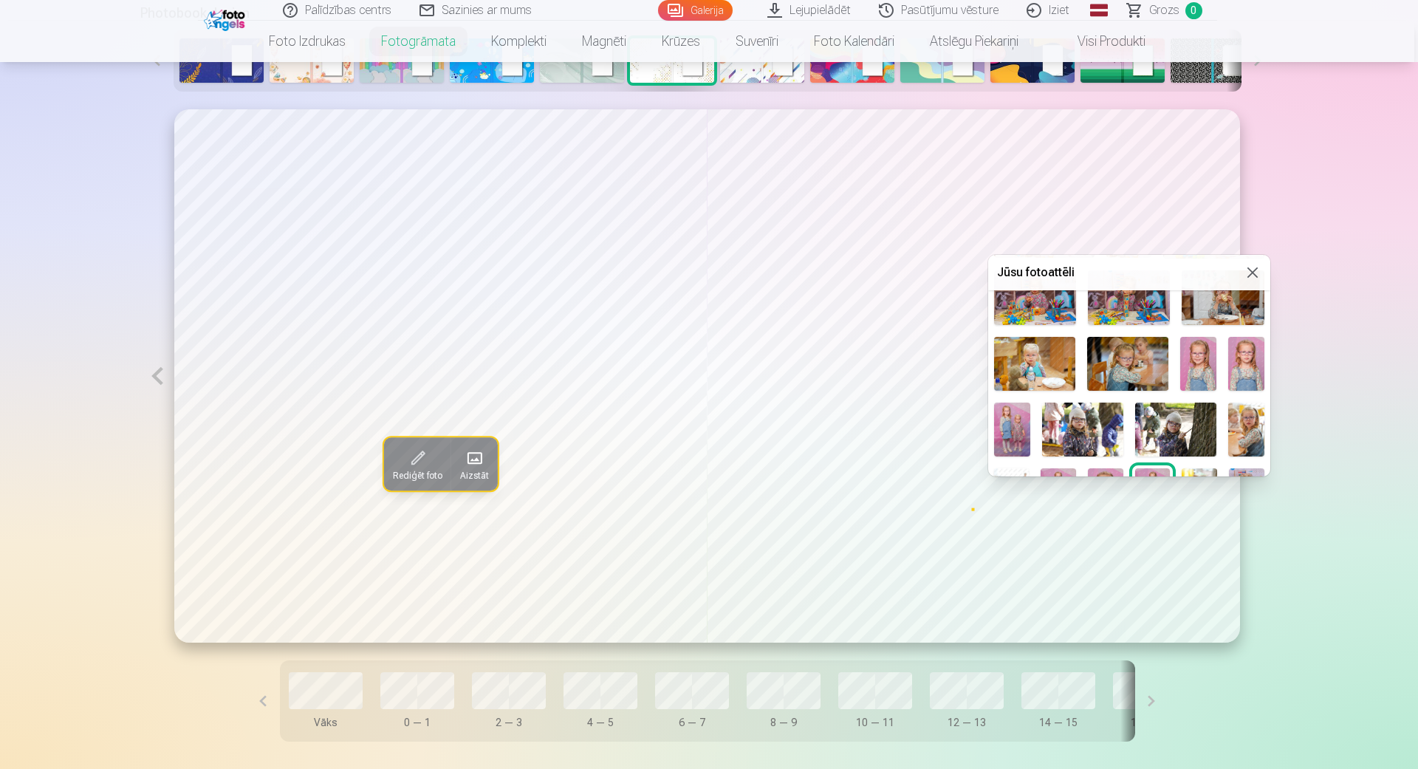
scroll to position [337, 0]
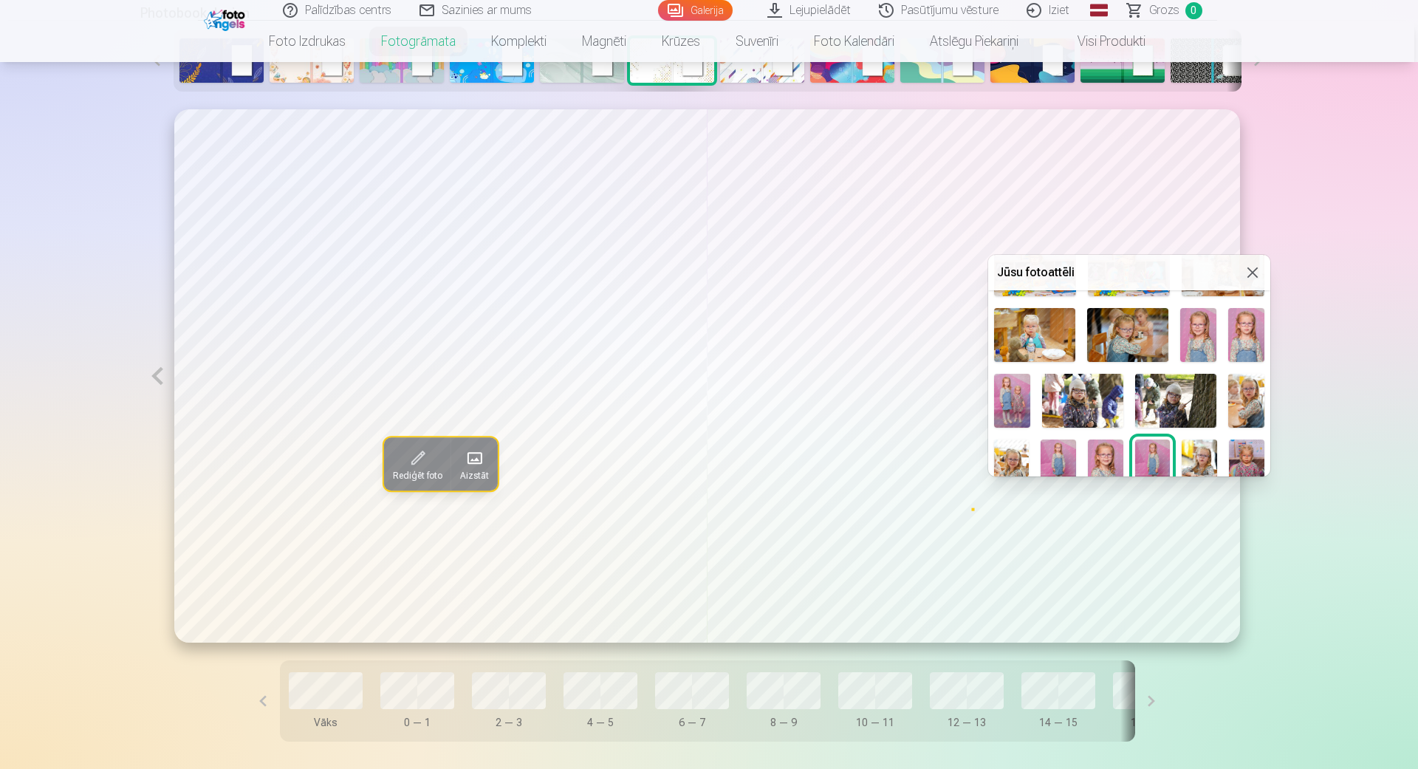
click at [1192, 338] on img at bounding box center [1198, 335] width 36 height 54
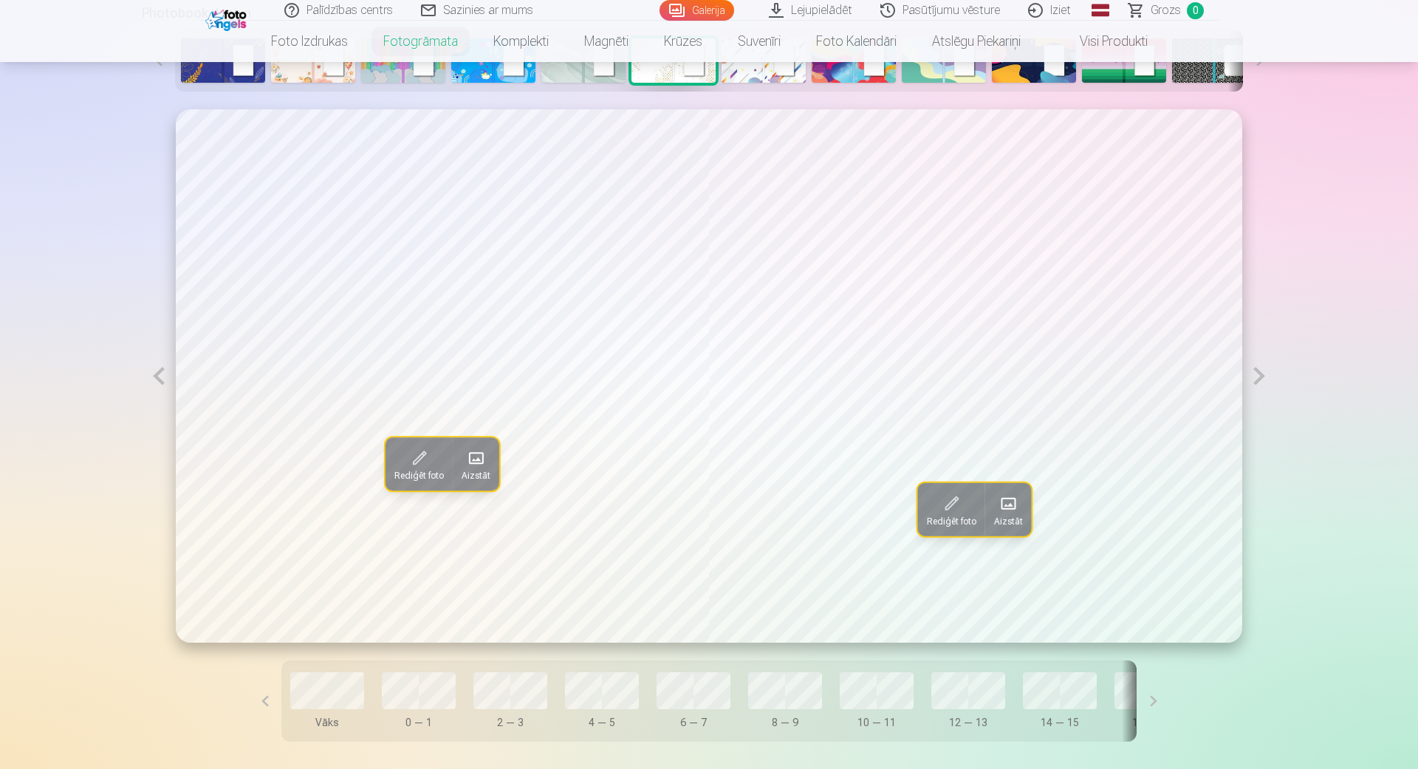
click at [1260, 377] on button at bounding box center [1259, 375] width 34 height 533
click at [481, 515] on span "Aizstāt" at bounding box center [475, 521] width 29 height 12
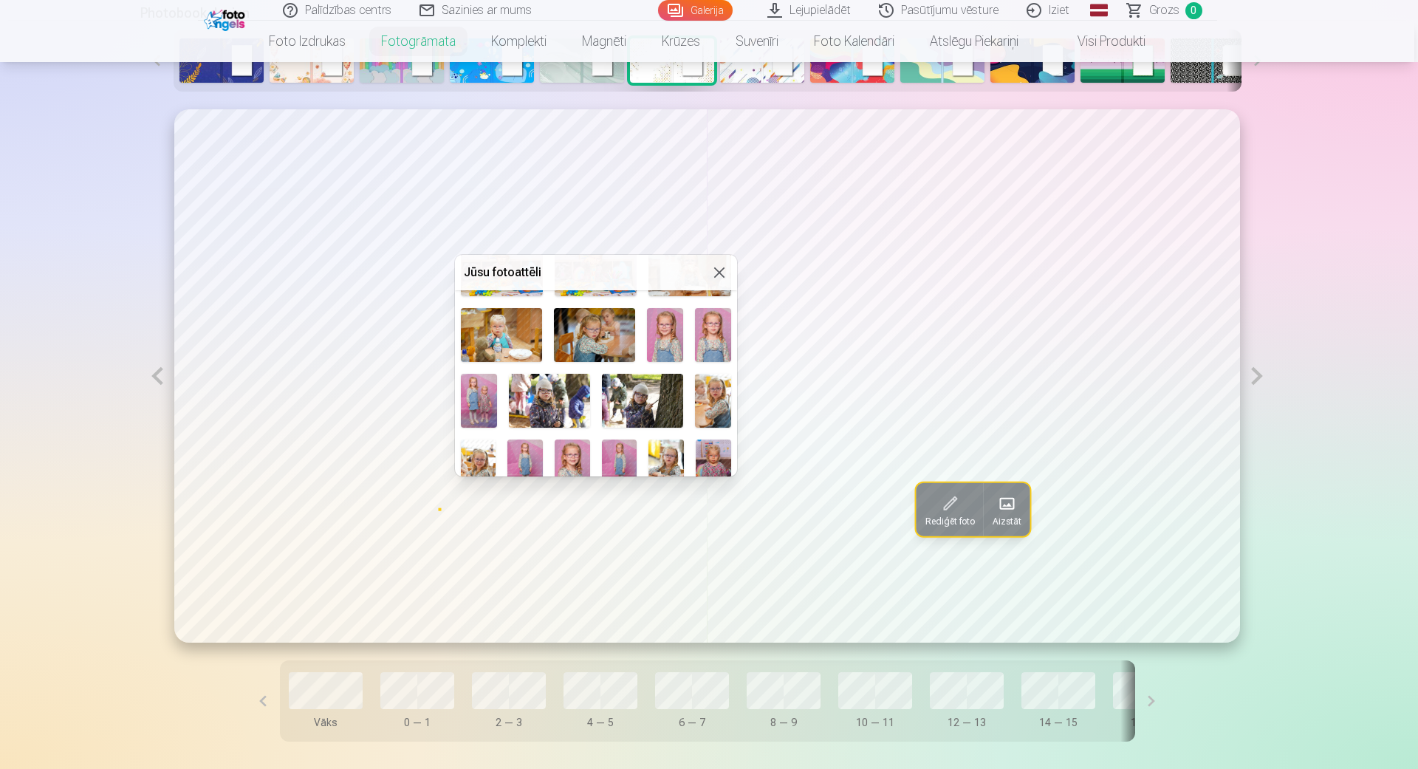
click at [703, 344] on img at bounding box center [713, 335] width 36 height 54
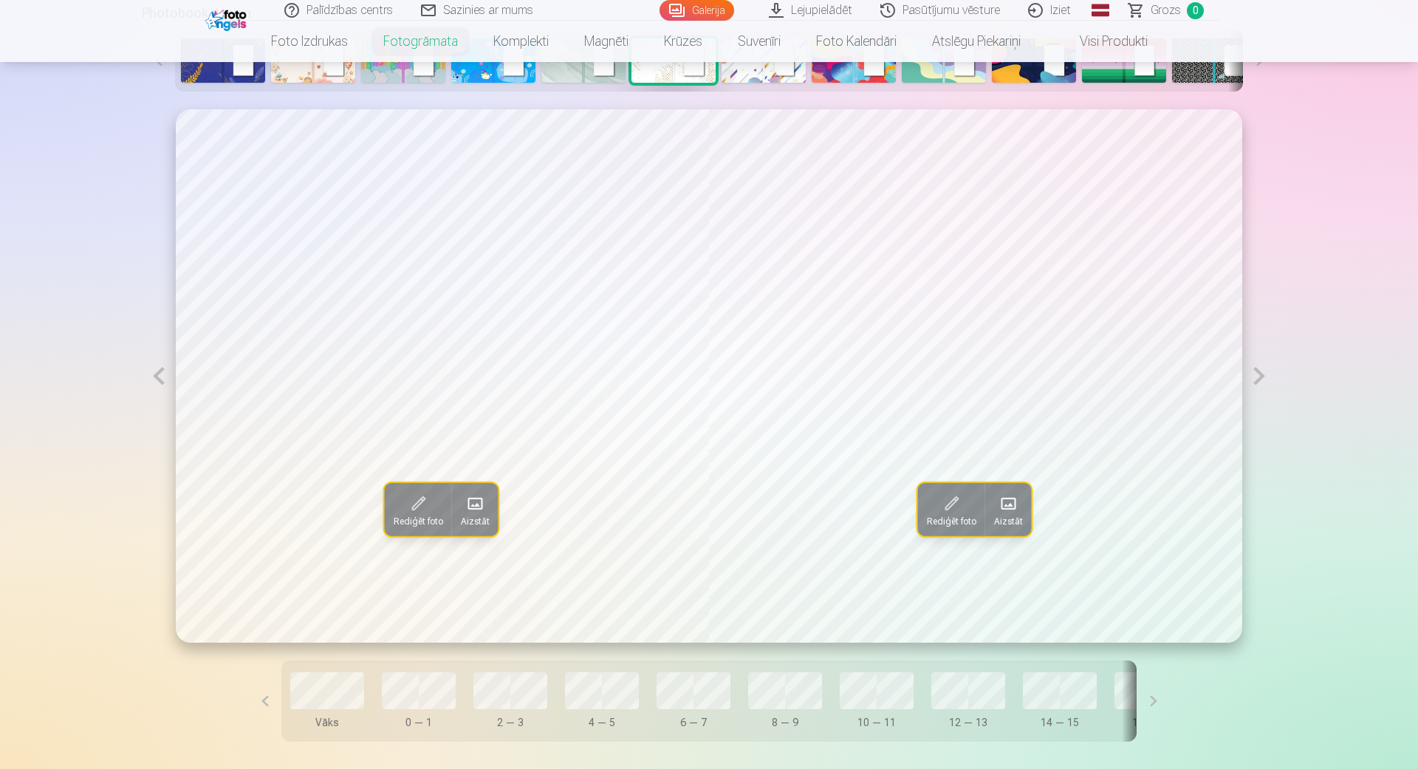
click at [1009, 518] on span "Aizstāt" at bounding box center [1008, 521] width 29 height 12
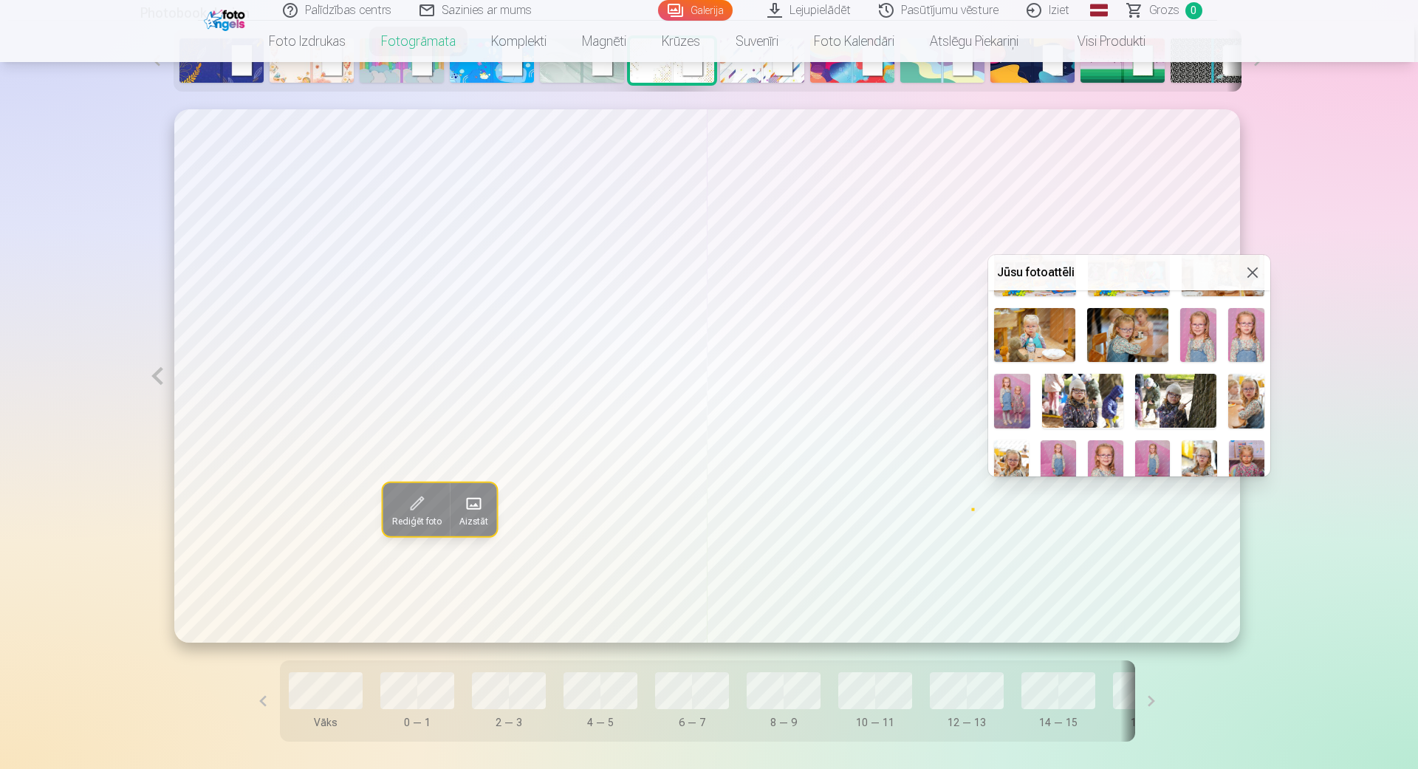
click at [1067, 402] on img at bounding box center [1082, 401] width 81 height 54
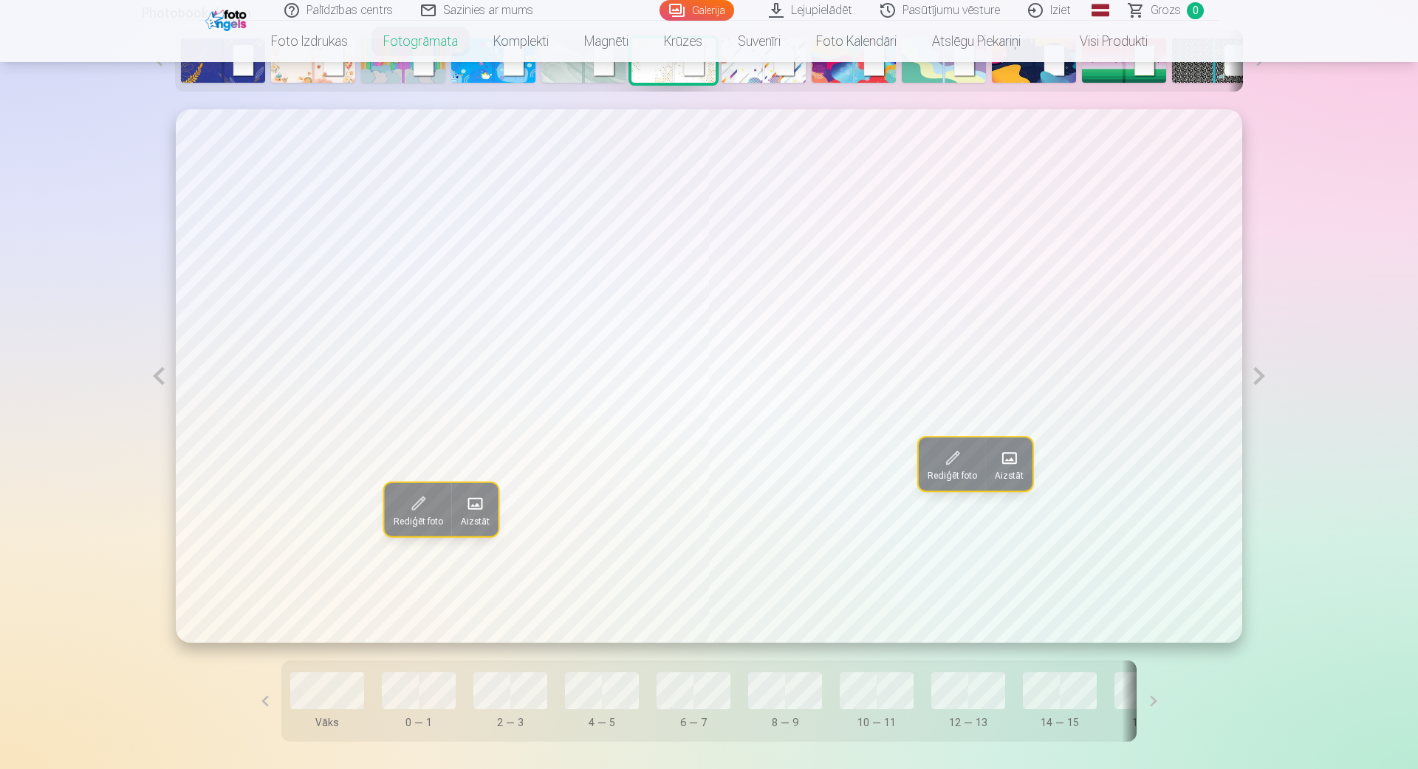
click at [1261, 377] on button at bounding box center [1259, 375] width 34 height 533
click at [481, 515] on span "Aizstāt" at bounding box center [475, 521] width 29 height 12
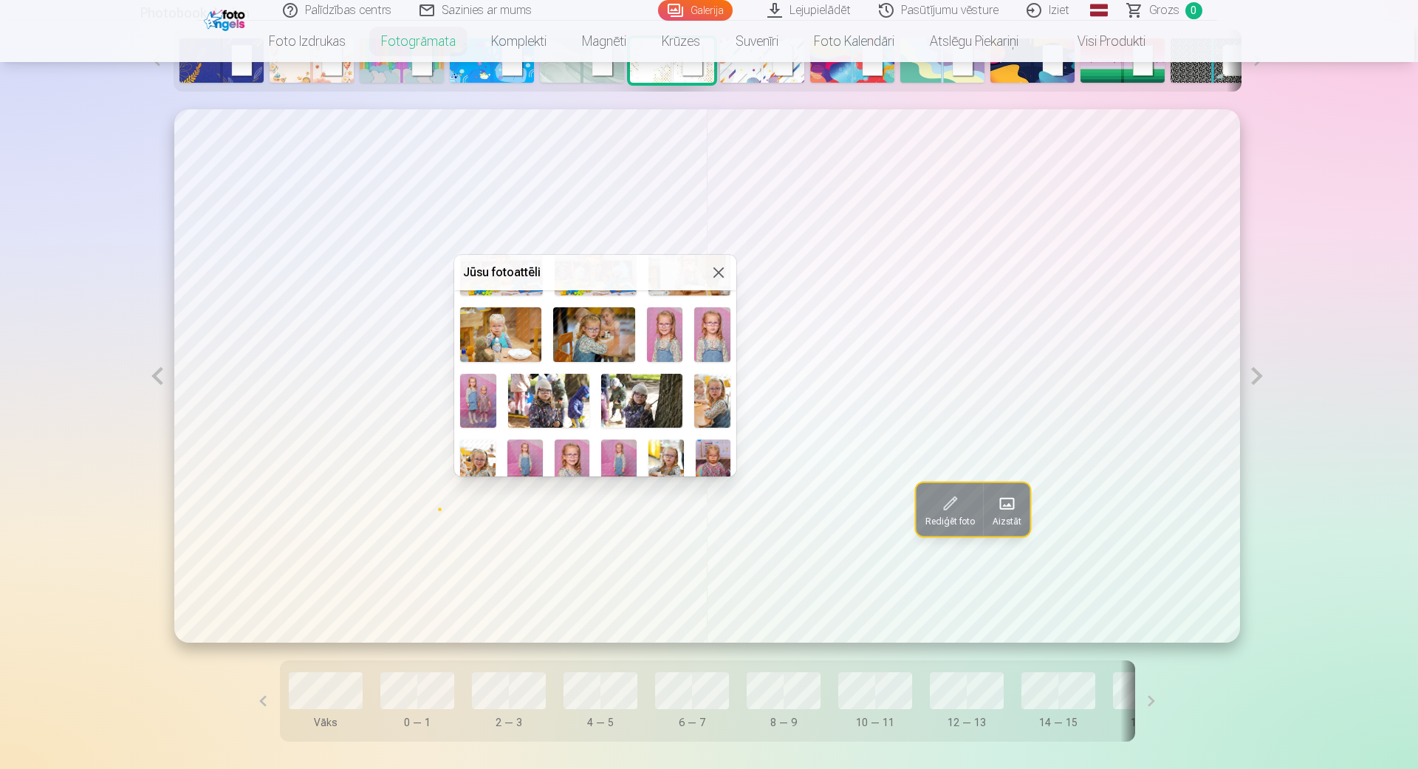
click at [640, 409] on img at bounding box center [641, 401] width 81 height 54
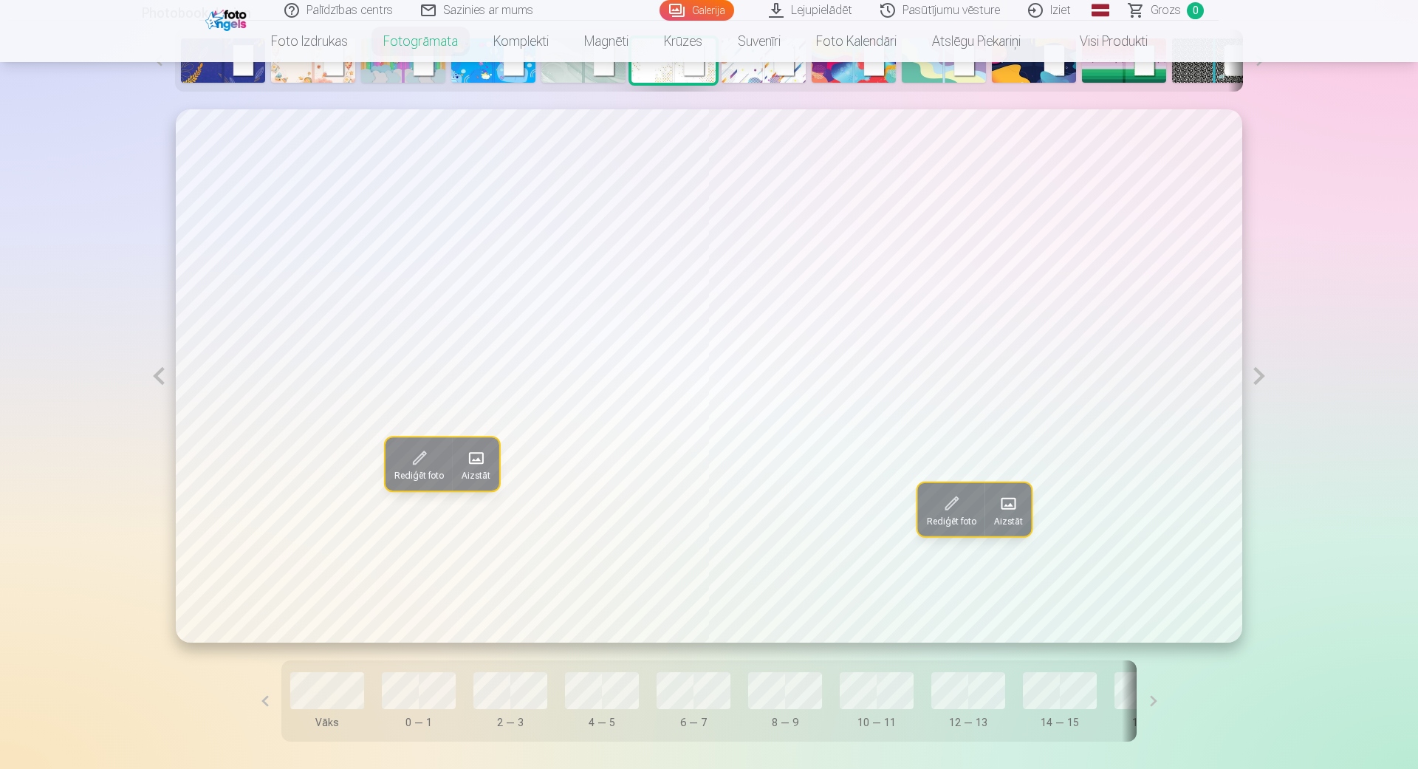
click at [1017, 517] on span "Aizstāt" at bounding box center [1008, 521] width 29 height 12
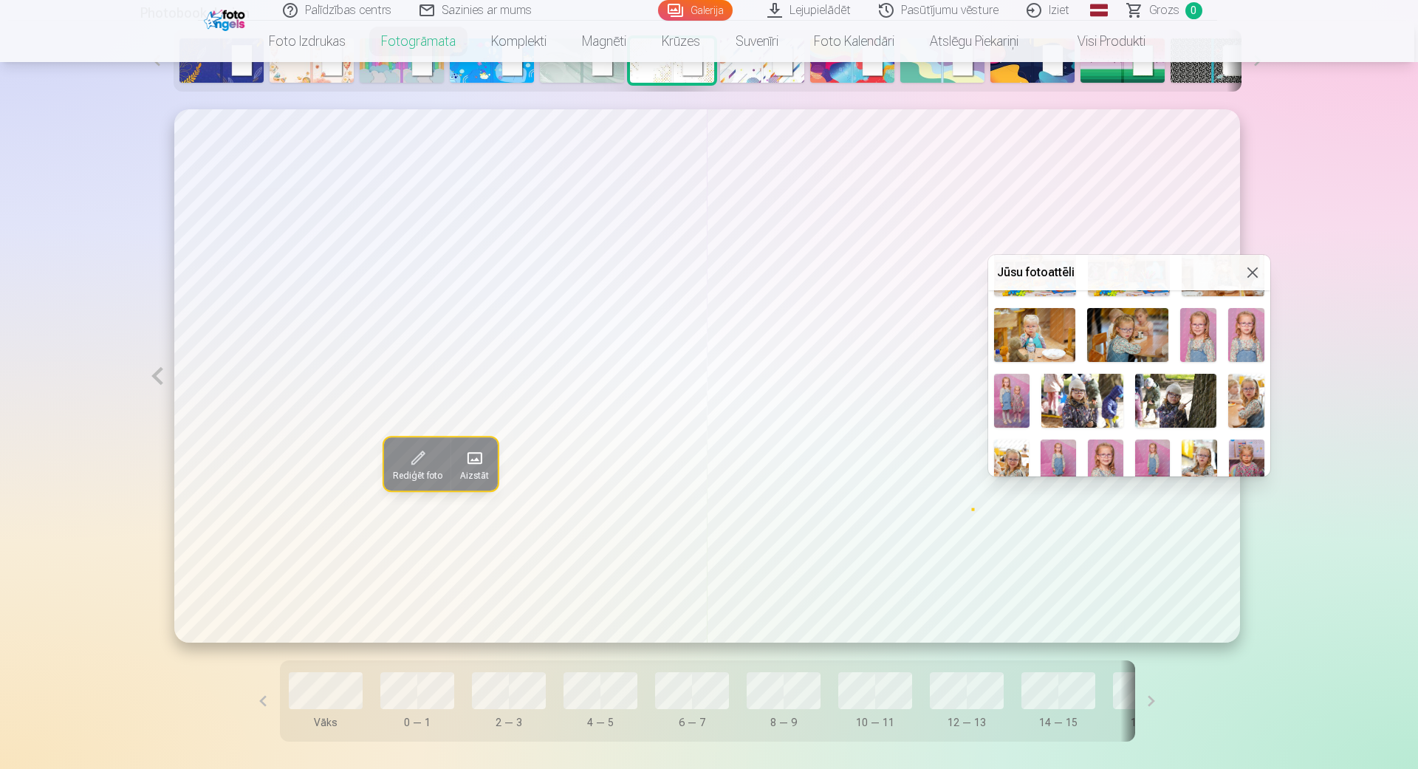
click at [1244, 402] on img at bounding box center [1246, 401] width 36 height 54
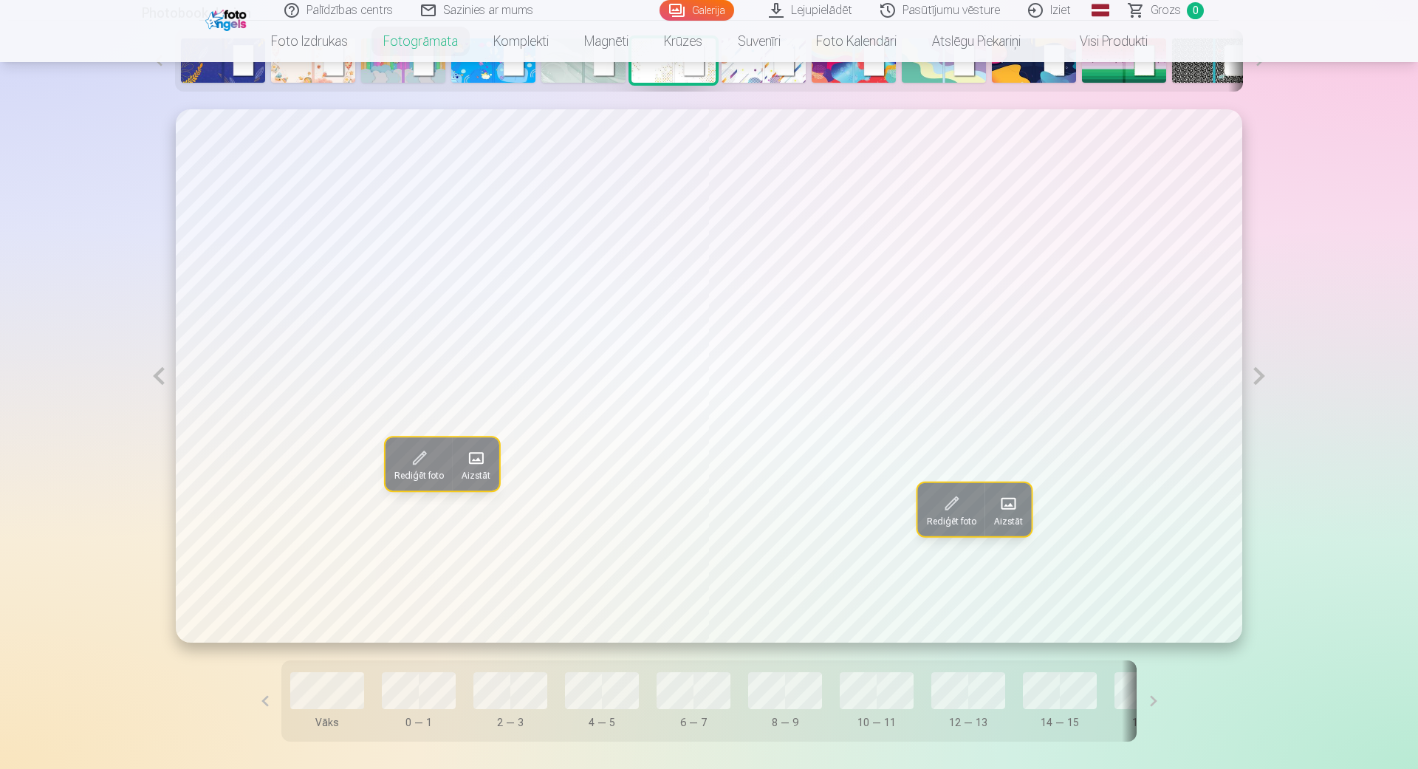
click at [1264, 376] on button at bounding box center [1259, 375] width 34 height 533
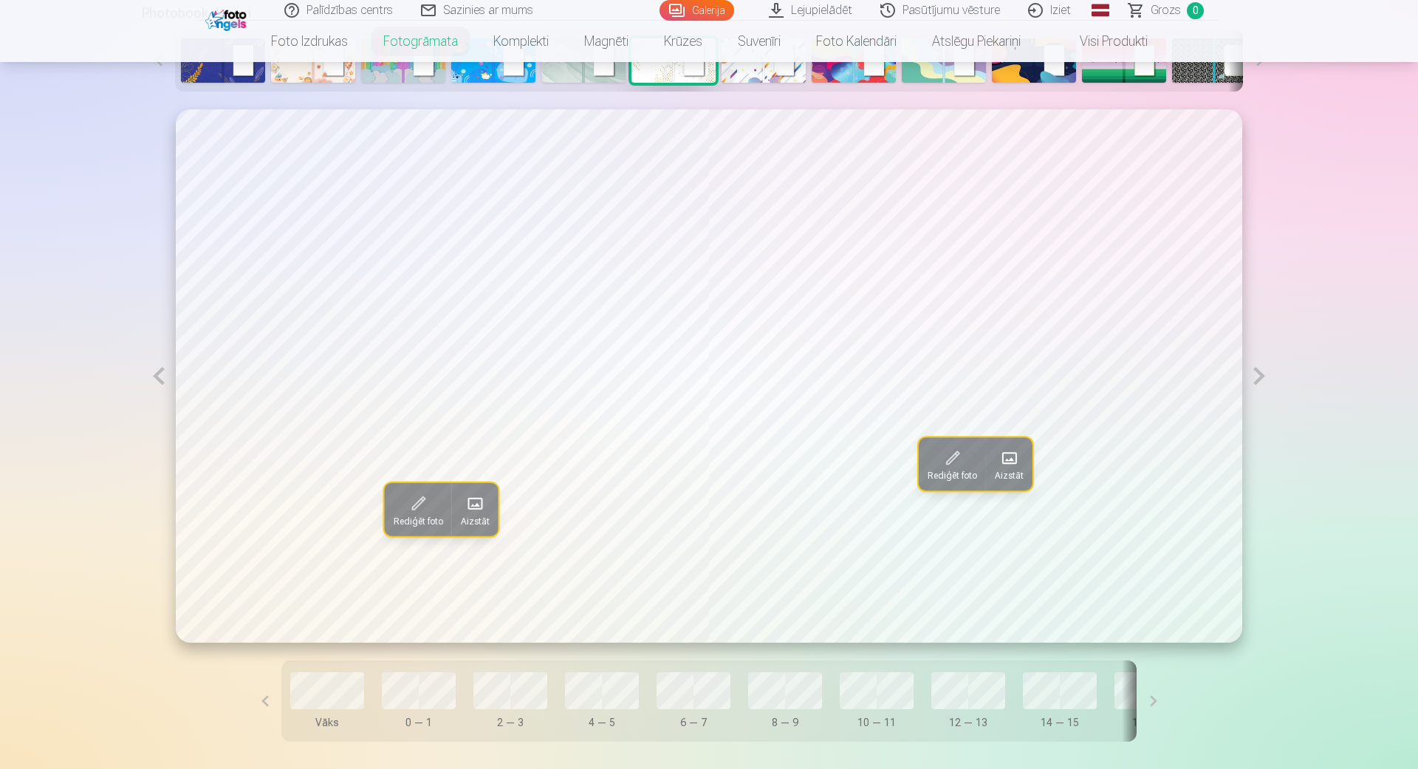
click at [484, 503] on span at bounding box center [475, 504] width 24 height 24
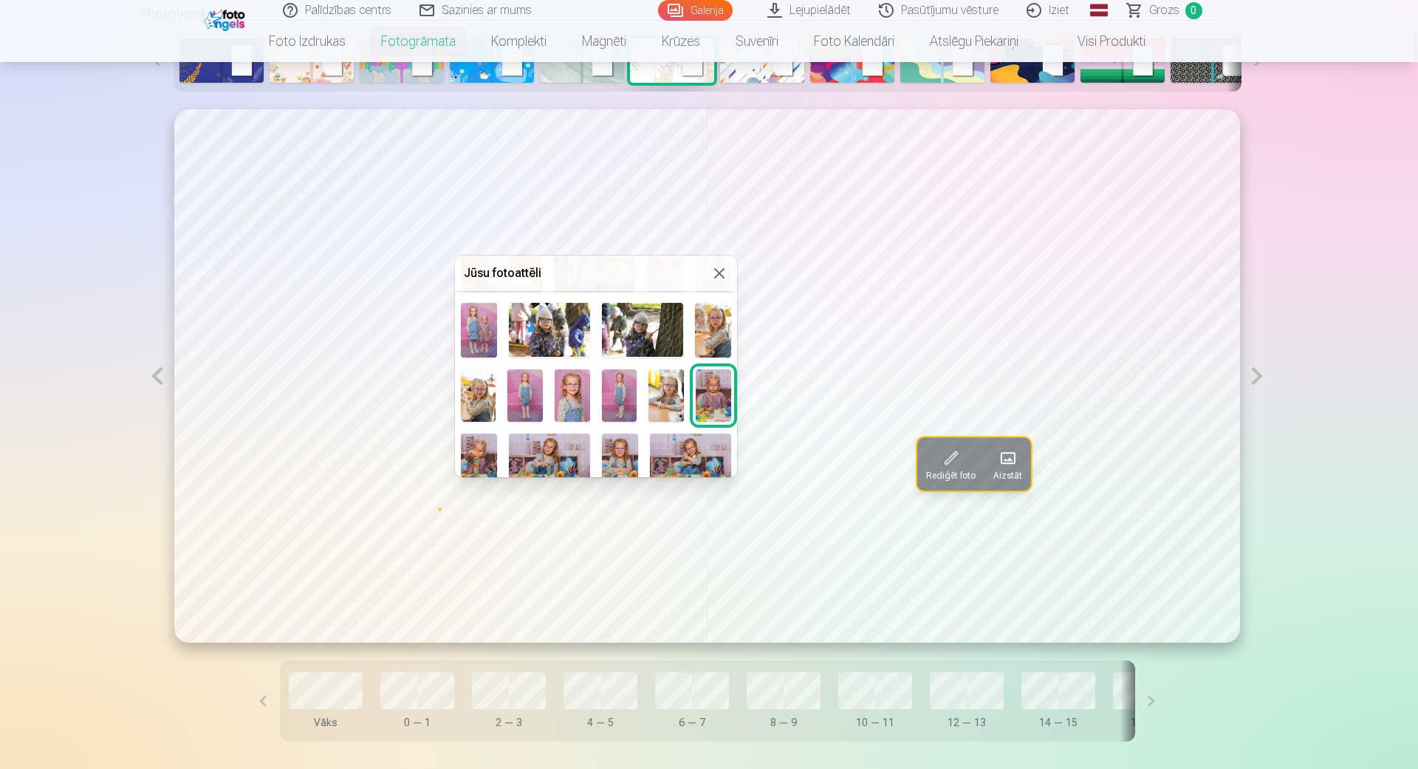
scroll to position [421, 0]
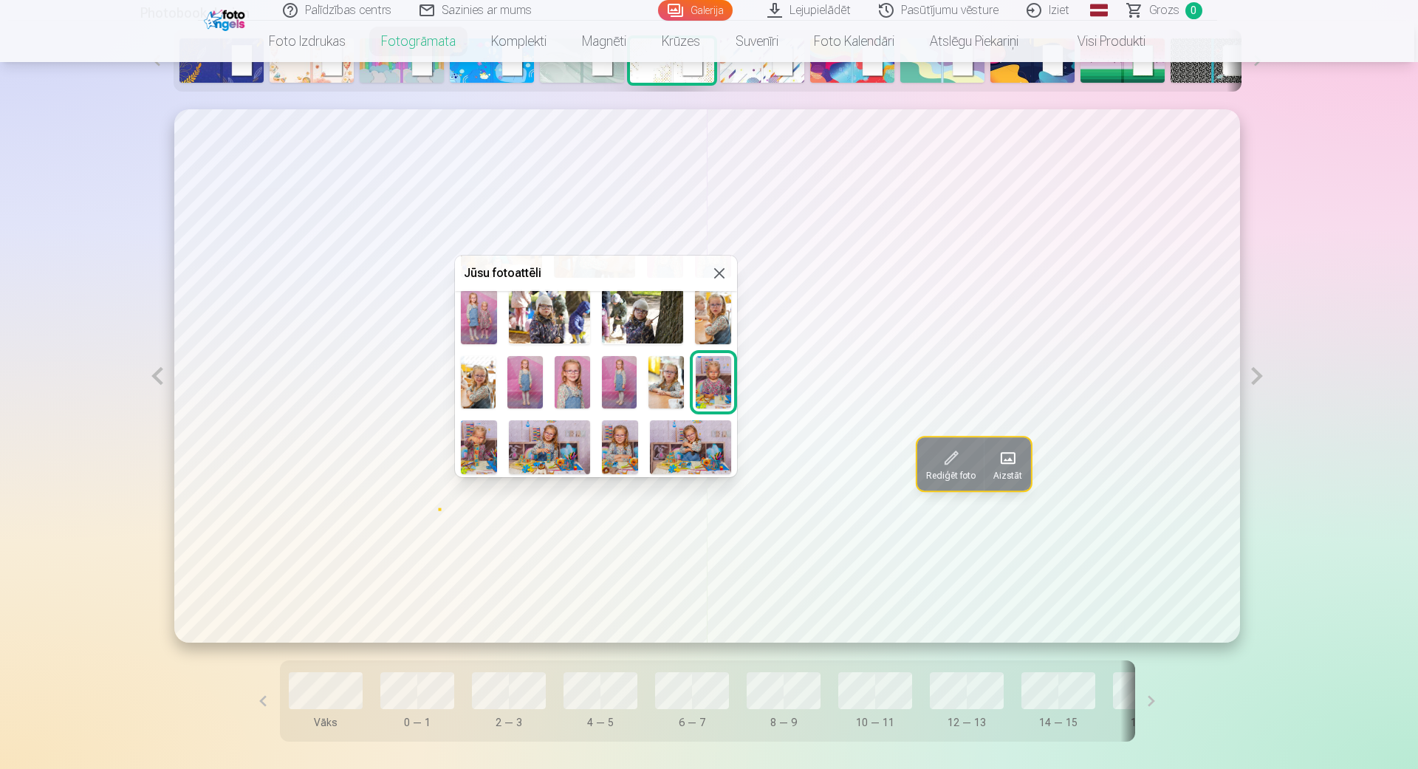
click at [482, 400] on img at bounding box center [478, 382] width 35 height 53
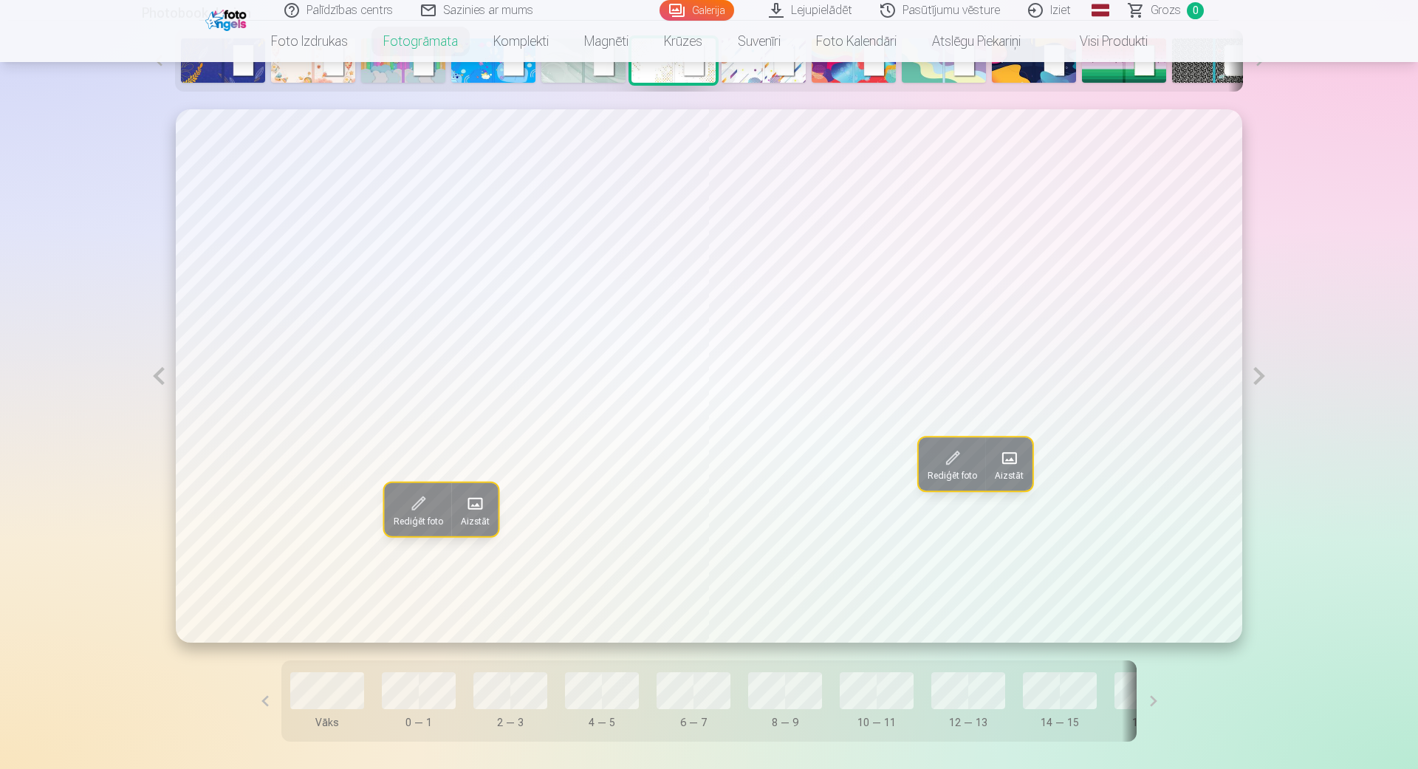
click at [1013, 468] on span at bounding box center [1009, 458] width 24 height 24
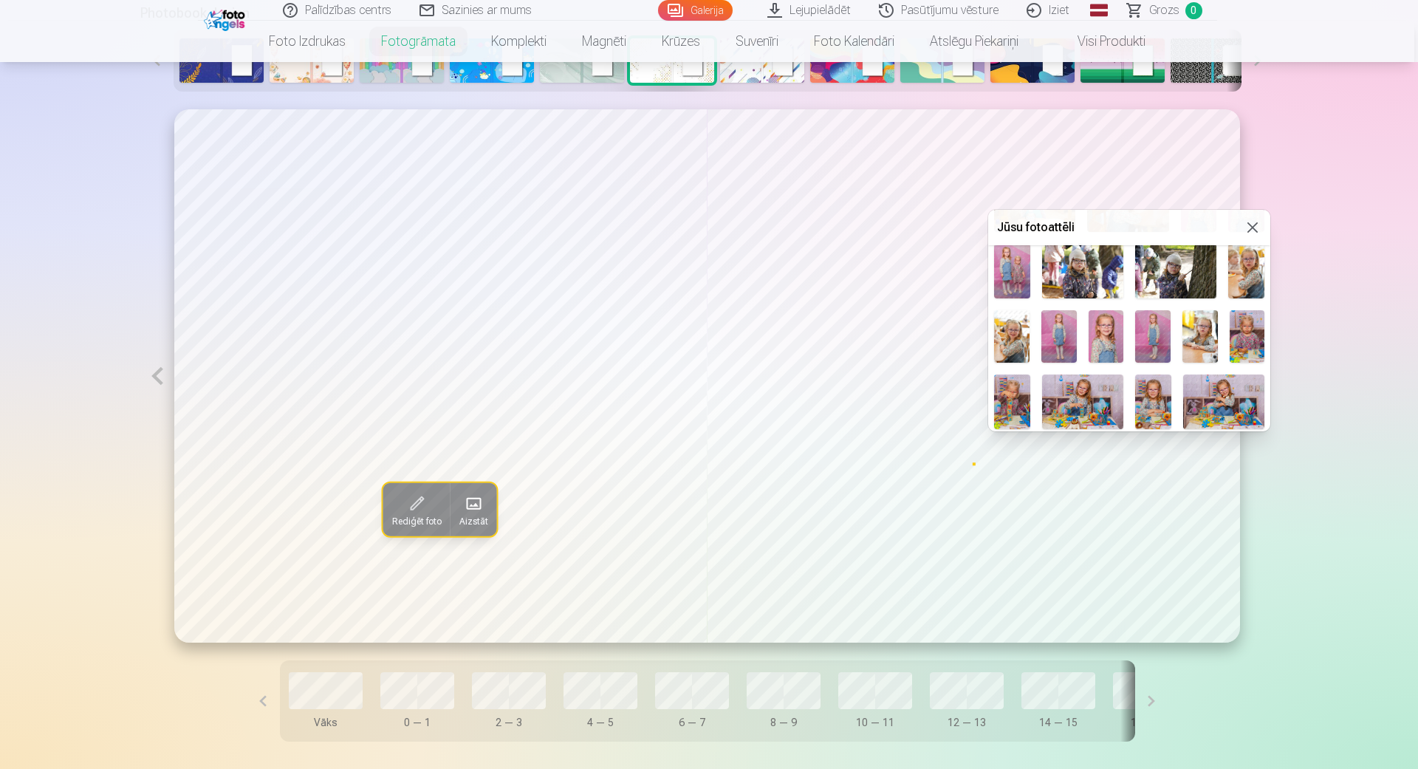
click at [1052, 346] on img at bounding box center [1058, 336] width 35 height 53
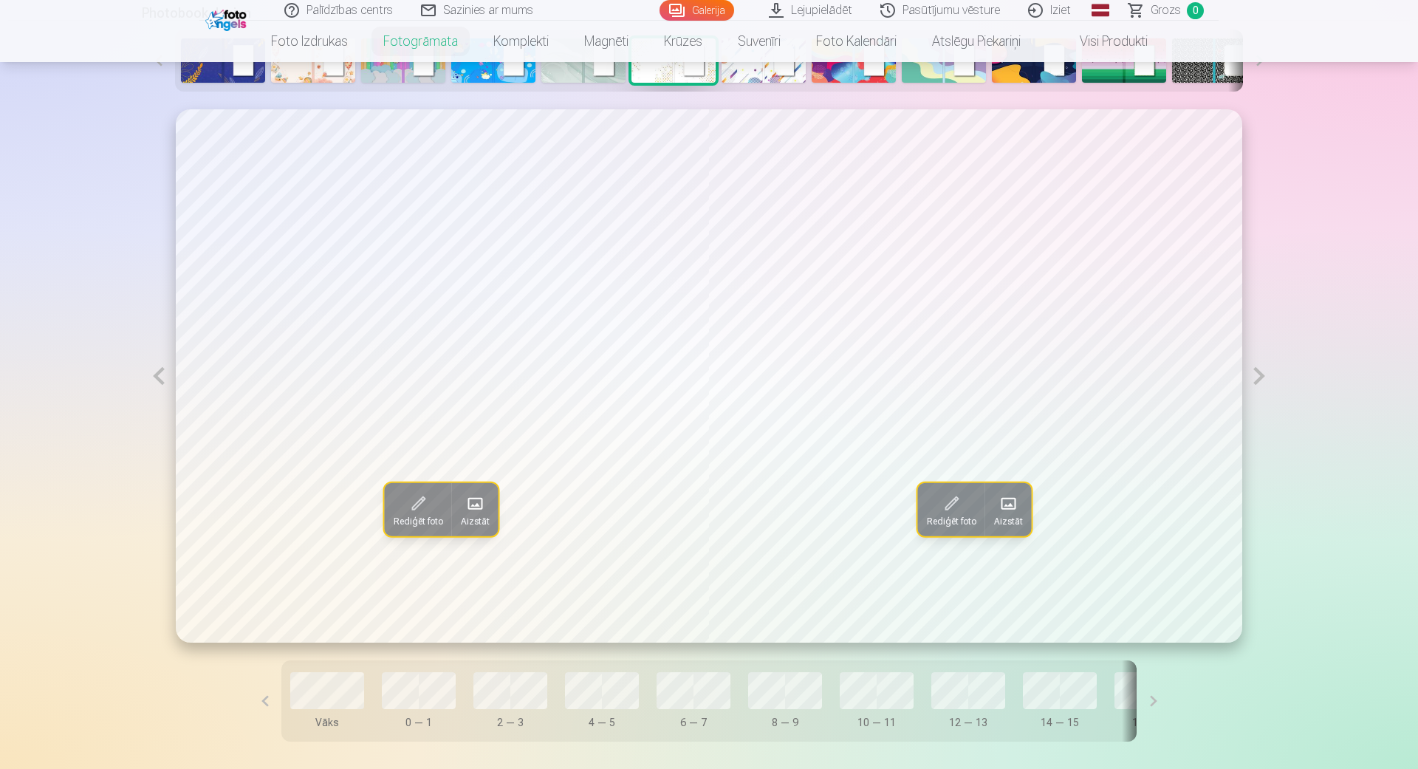
click at [1253, 370] on button at bounding box center [1259, 375] width 34 height 533
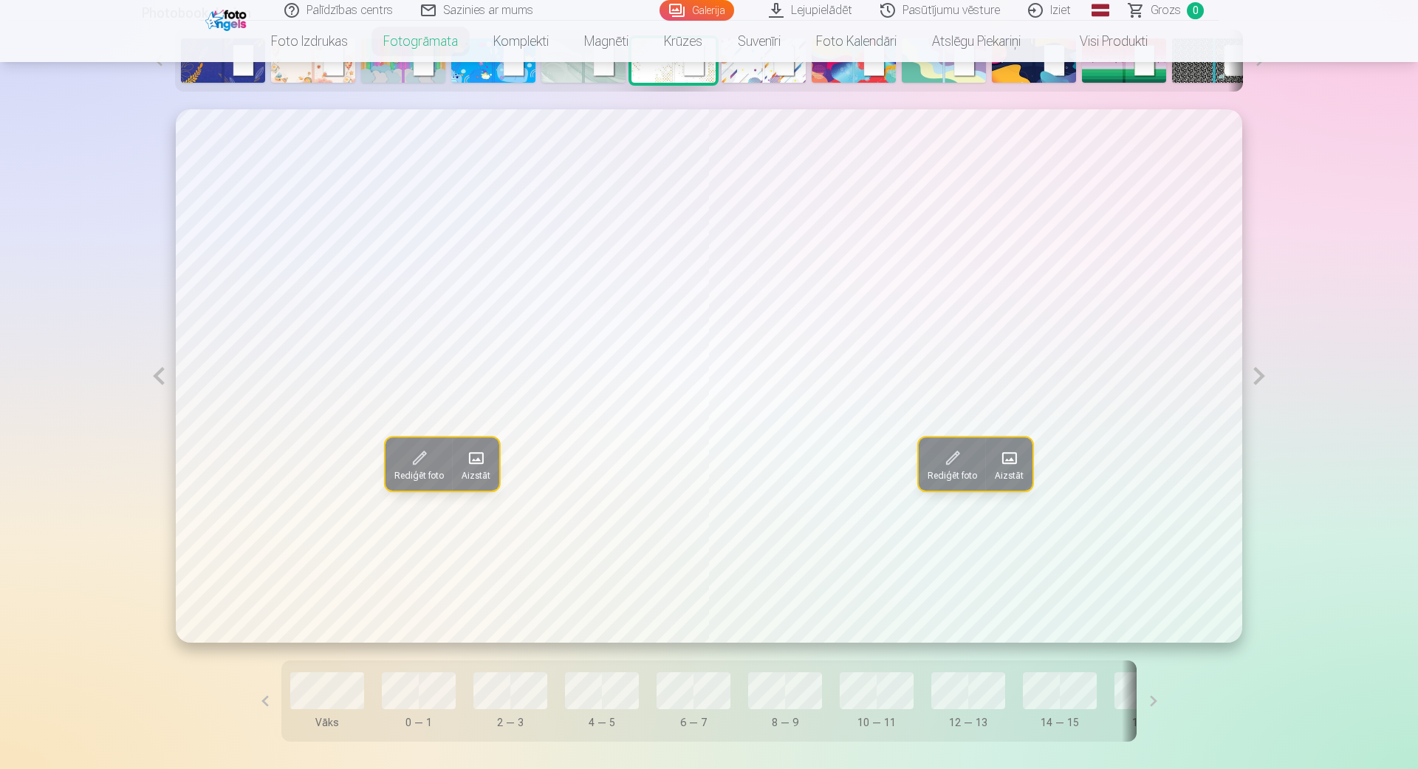
click at [469, 465] on span at bounding box center [477, 458] width 24 height 24
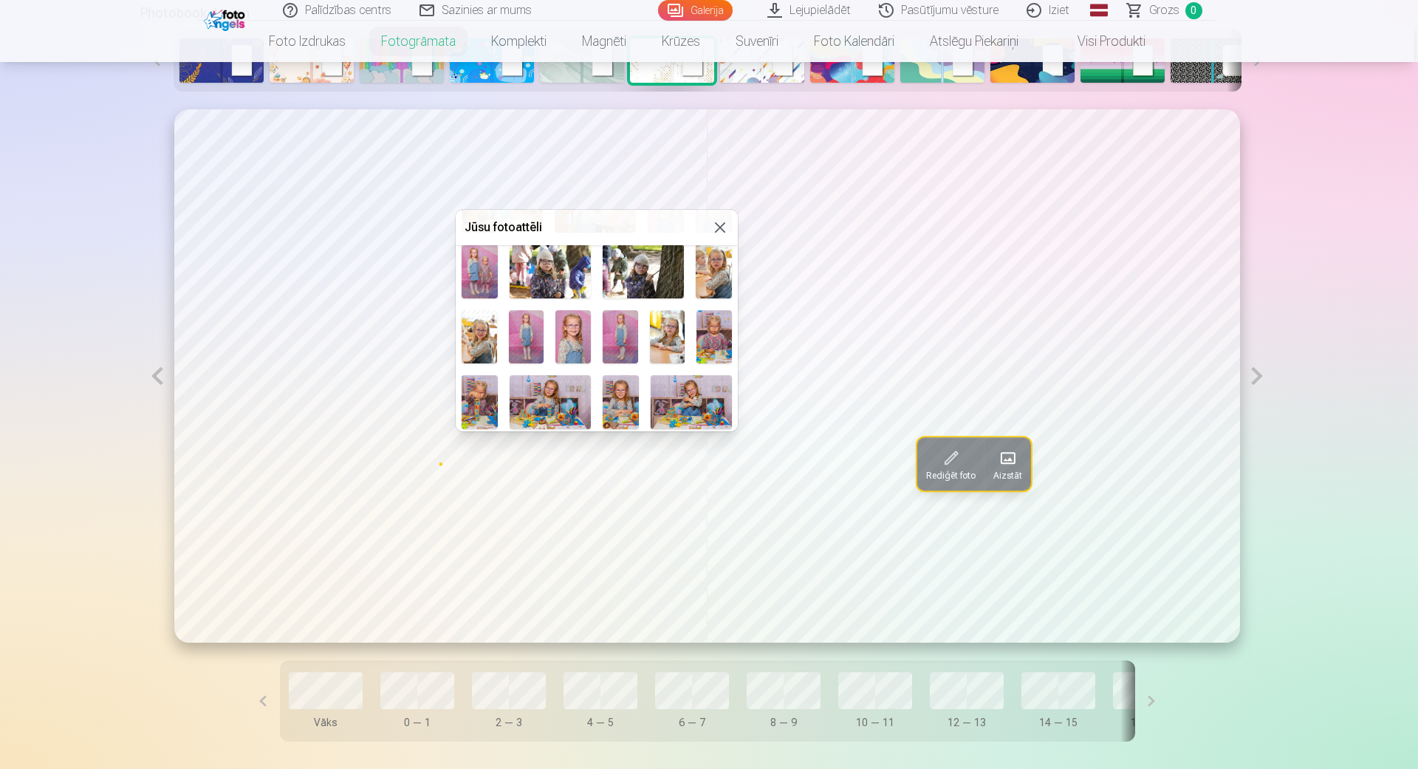
scroll to position [505, 0]
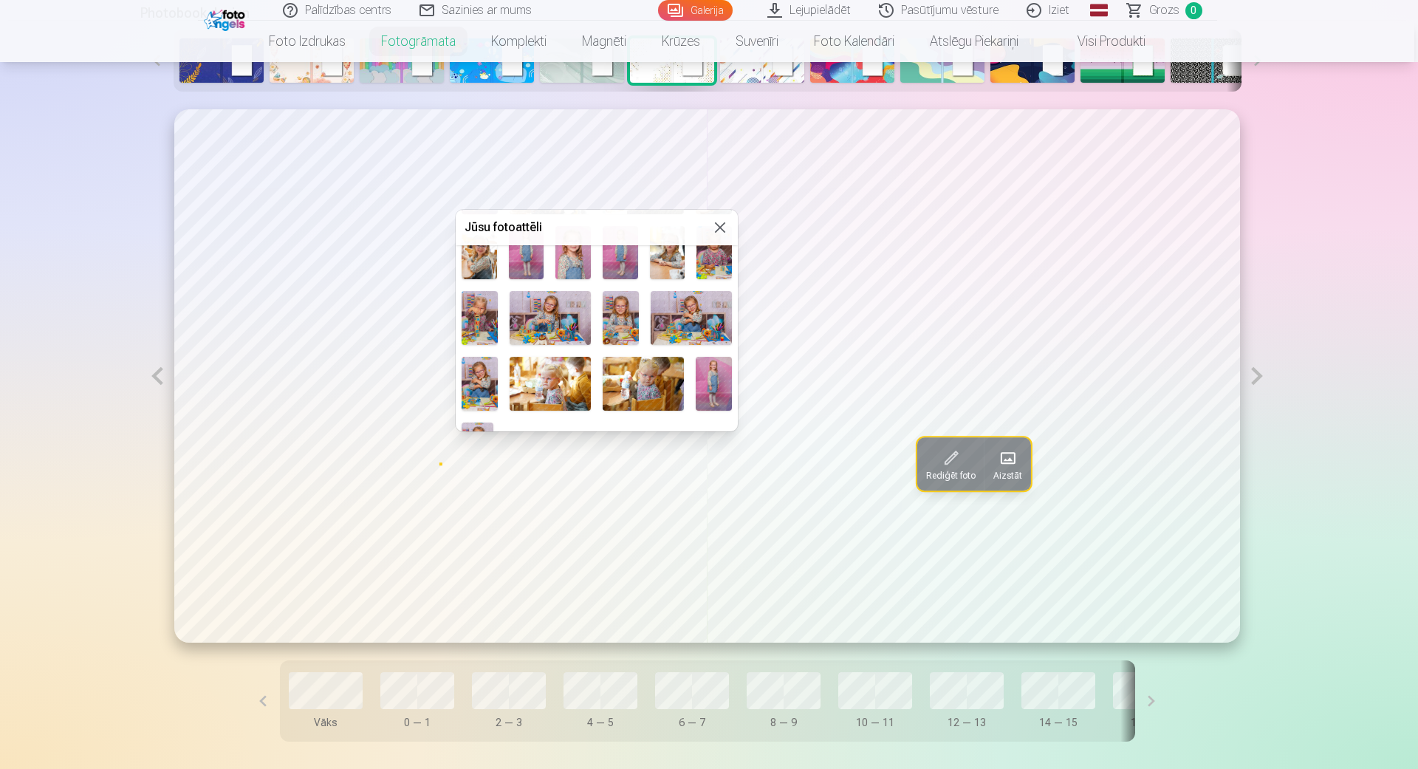
click at [574, 270] on img at bounding box center [572, 252] width 35 height 52
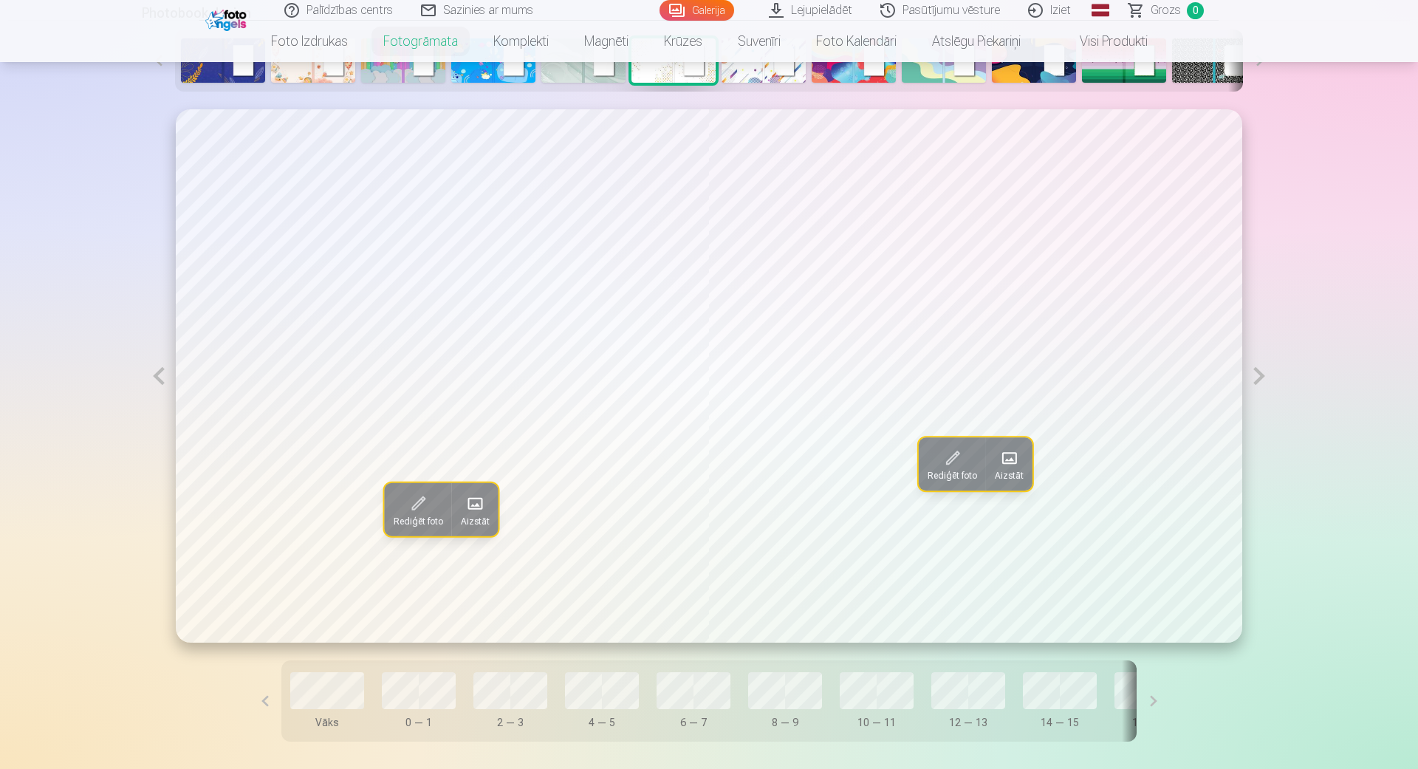
click at [1006, 471] on span "Aizstāt" at bounding box center [1009, 476] width 29 height 12
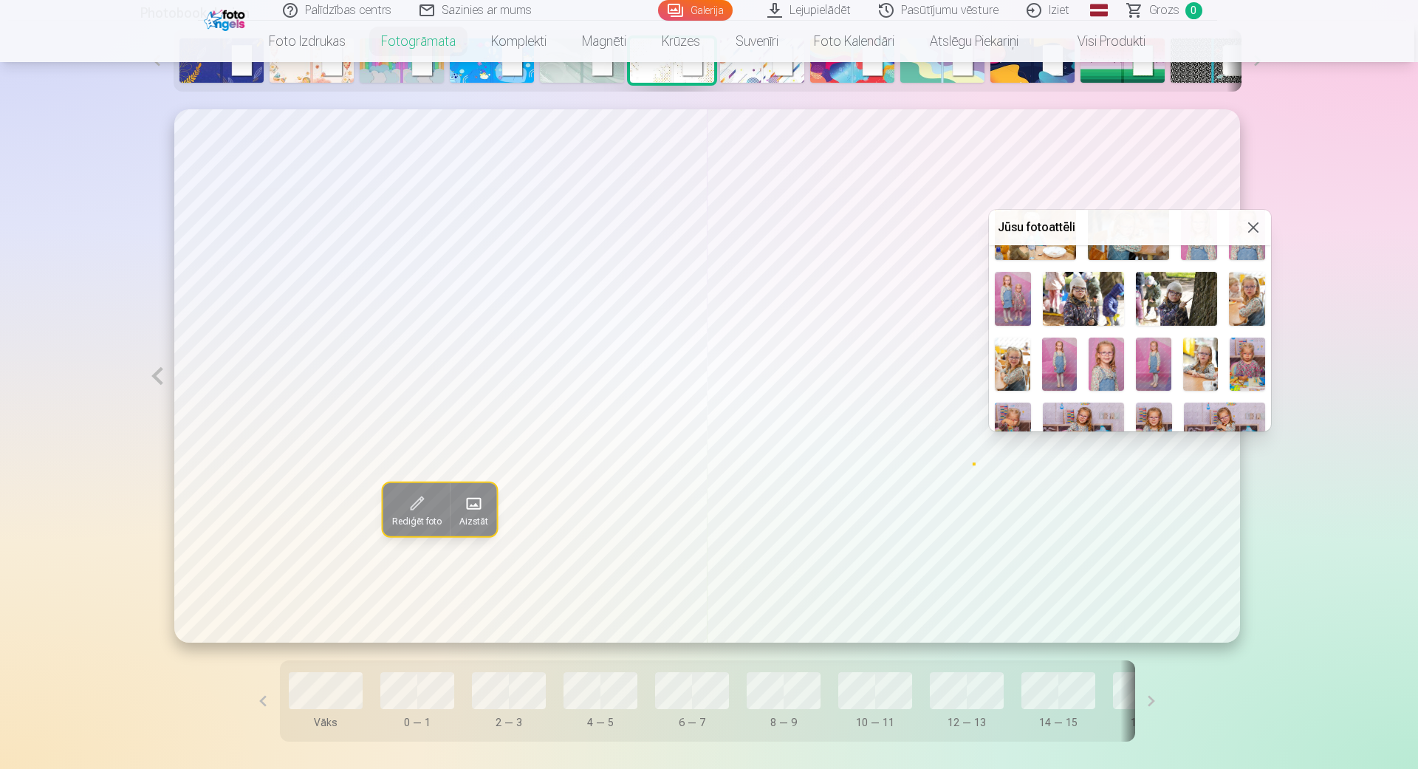
scroll to position [421, 0]
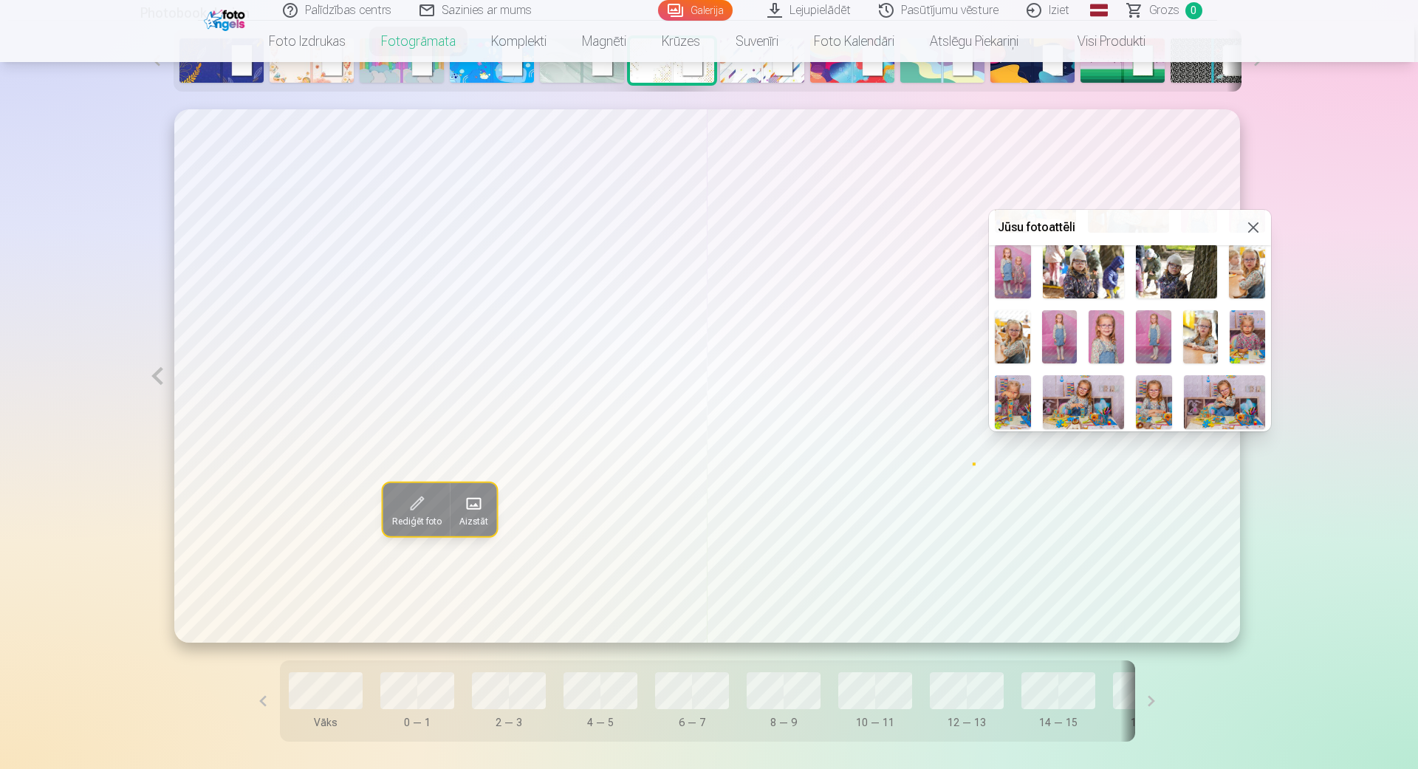
click at [1151, 342] on img at bounding box center [1153, 336] width 35 height 53
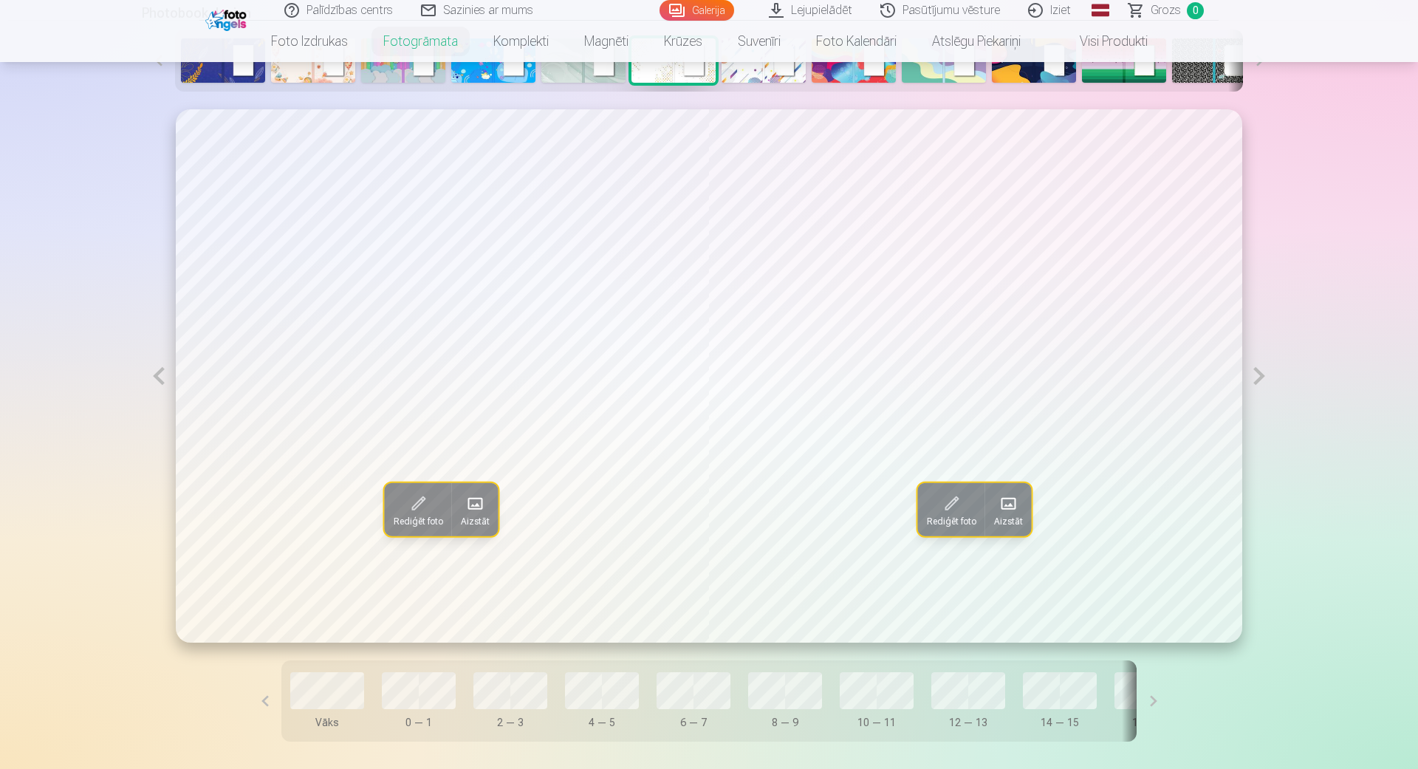
click at [1259, 374] on button at bounding box center [1259, 375] width 34 height 533
click at [480, 515] on span "Aizstāt" at bounding box center [475, 521] width 29 height 12
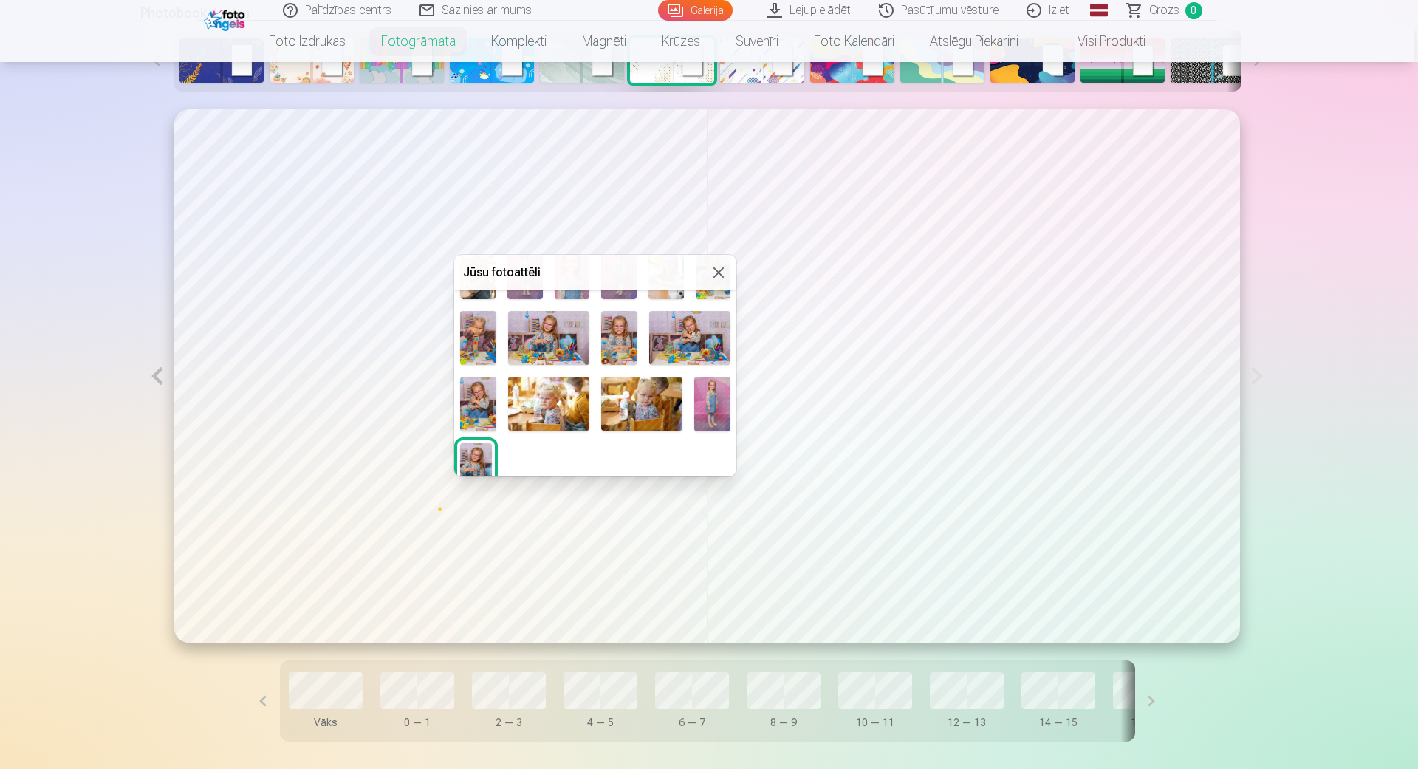
scroll to position [550, 0]
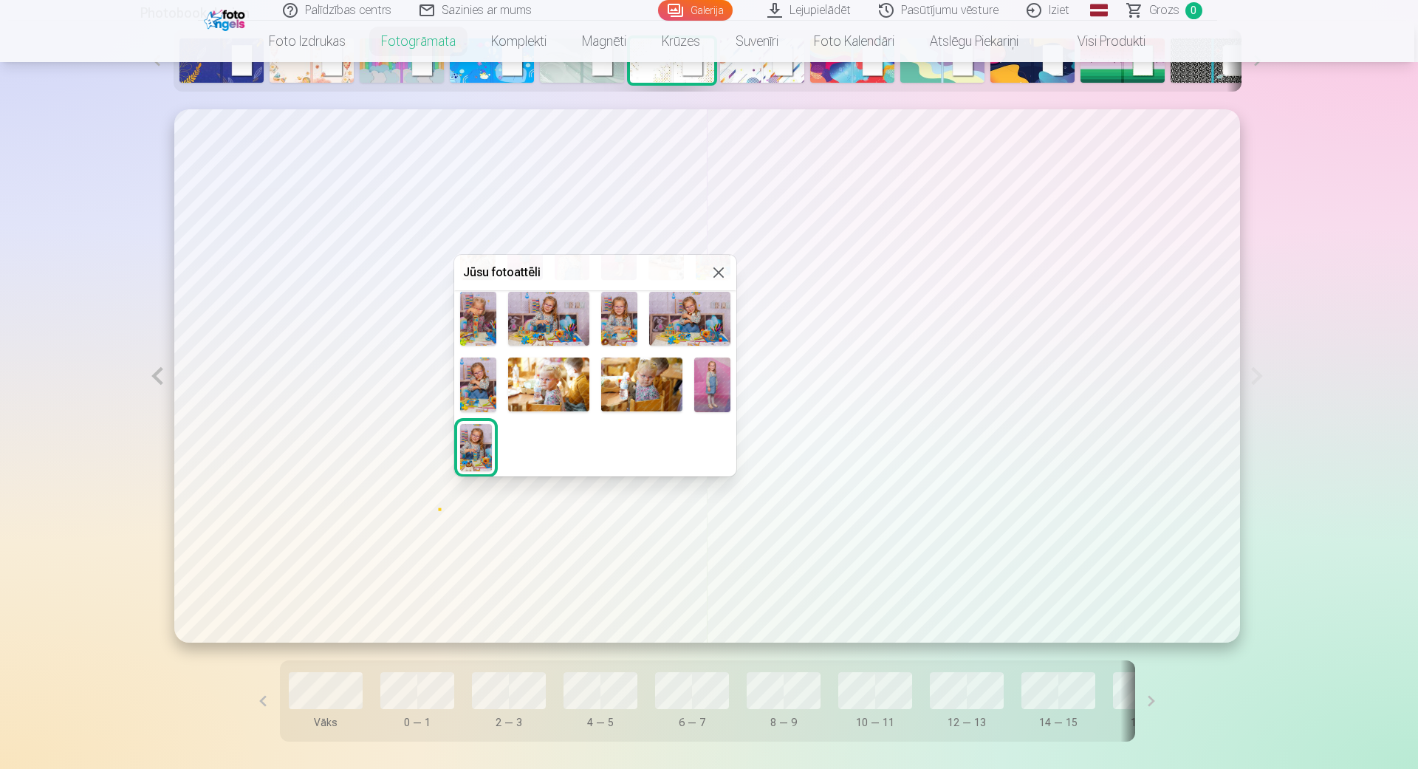
click at [675, 321] on img at bounding box center [689, 319] width 81 height 54
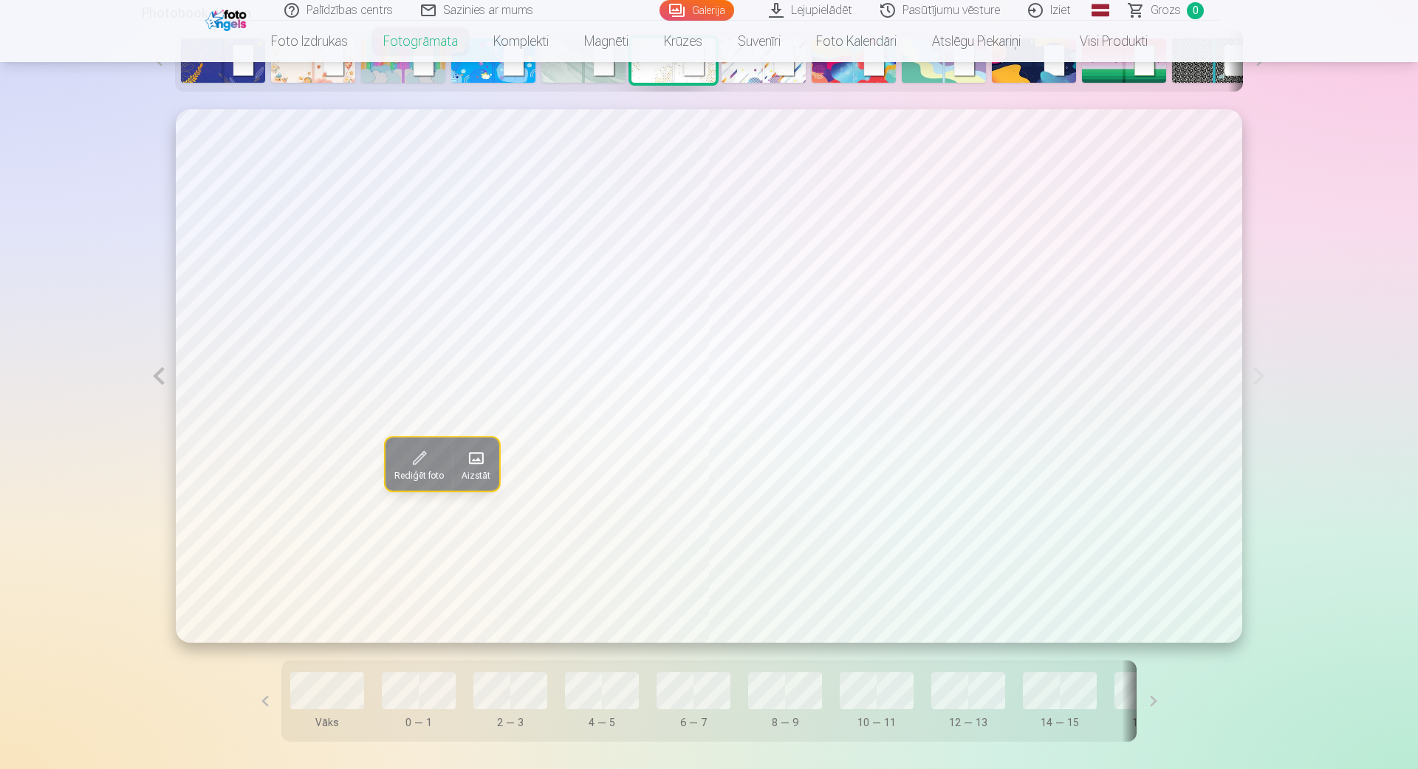
click at [154, 368] on button at bounding box center [159, 375] width 34 height 533
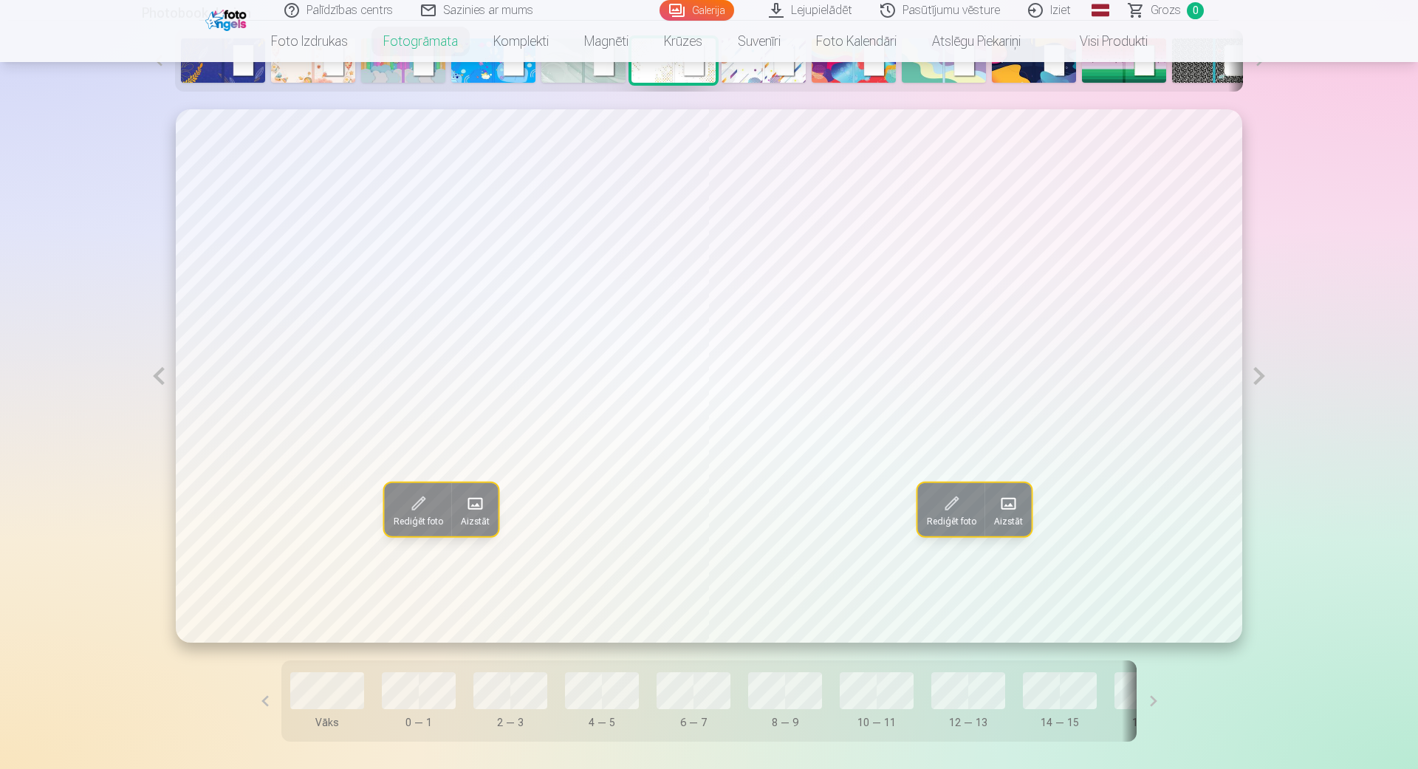
click at [157, 371] on button at bounding box center [159, 375] width 34 height 533
click at [1269, 371] on button at bounding box center [1259, 375] width 34 height 533
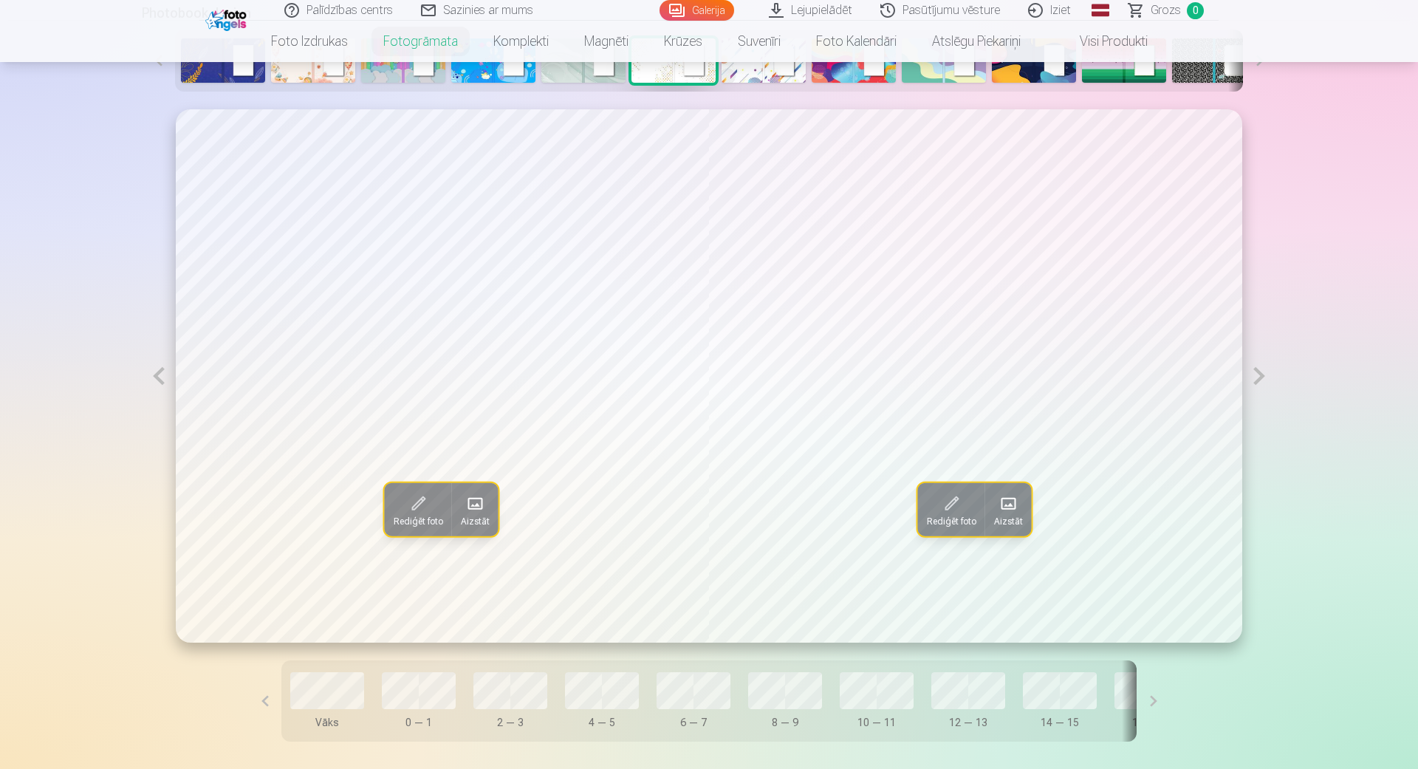
click at [168, 370] on button at bounding box center [159, 375] width 34 height 533
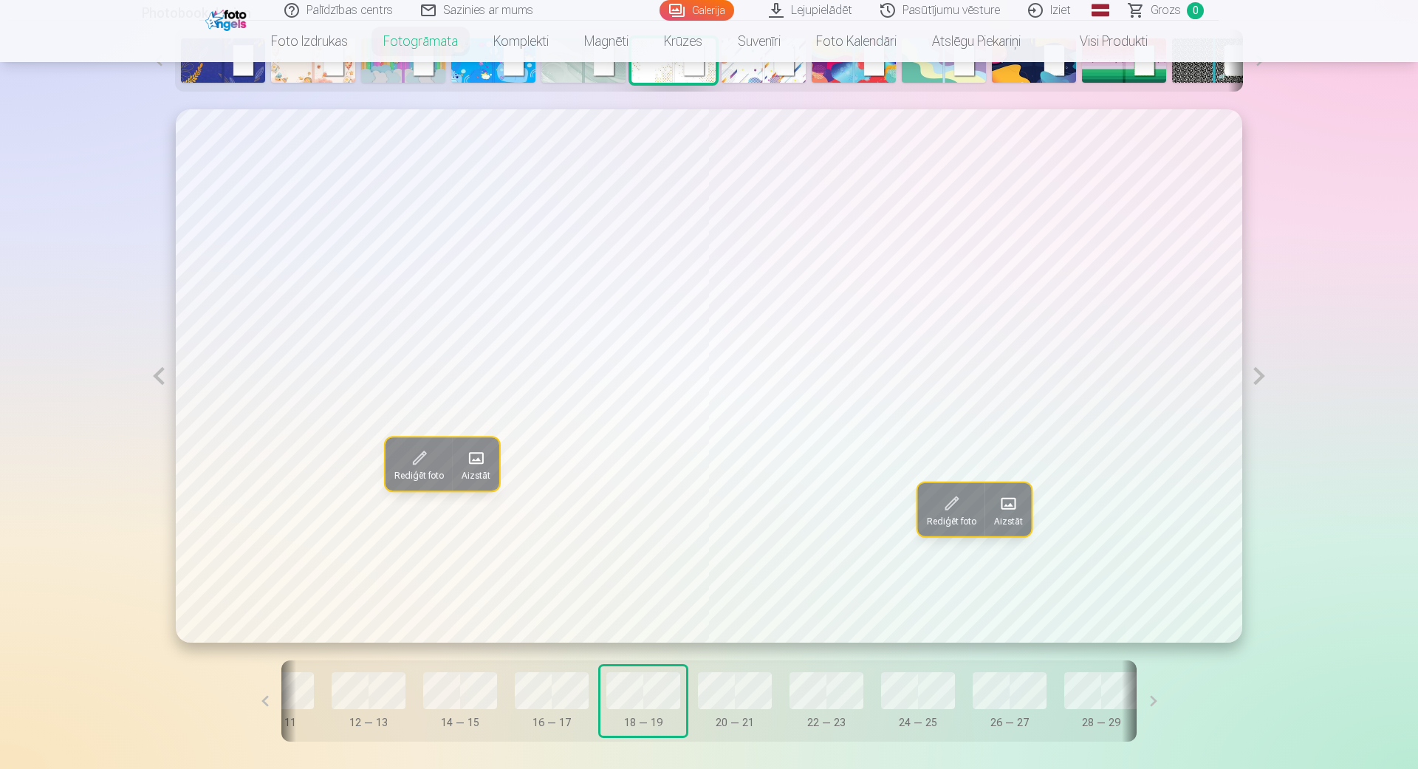
scroll to position [0, 610]
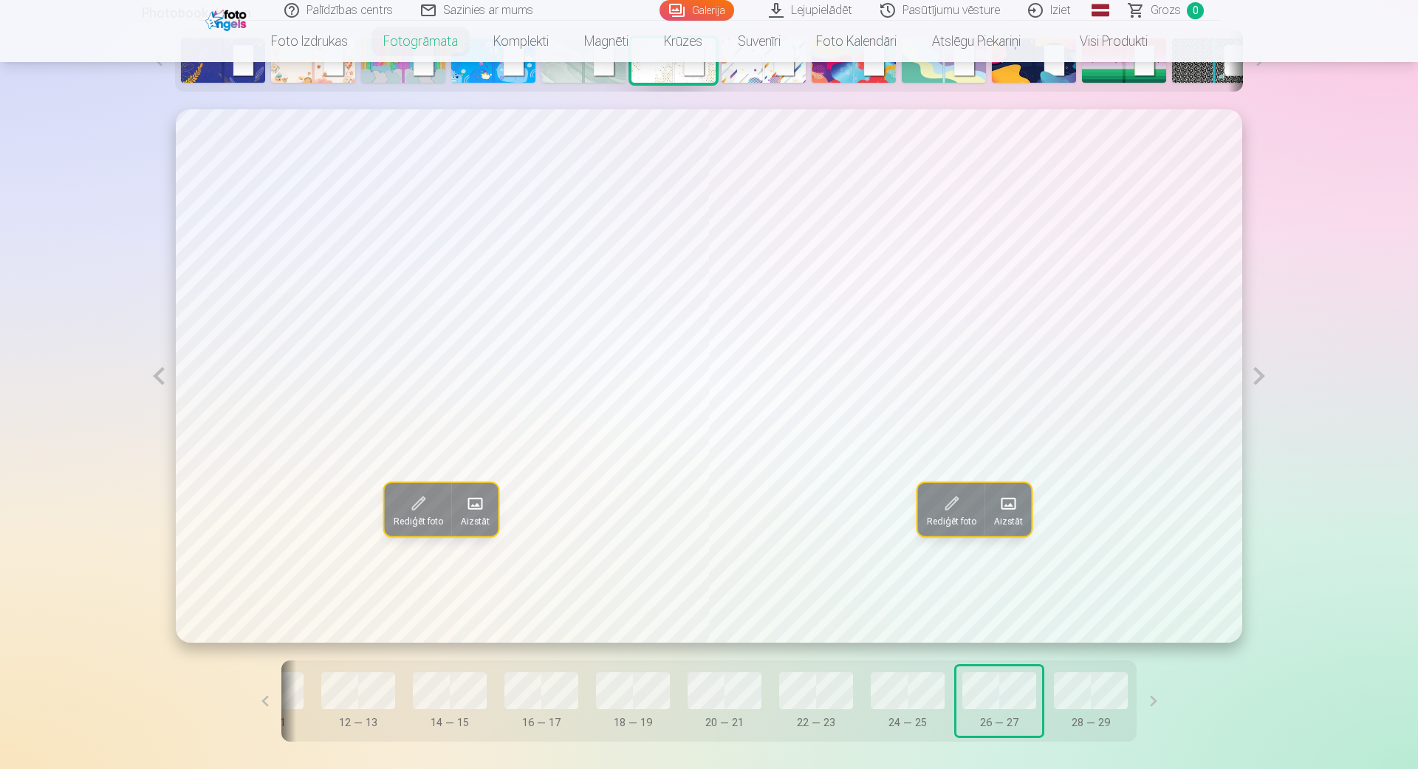
click at [475, 507] on span at bounding box center [475, 504] width 24 height 24
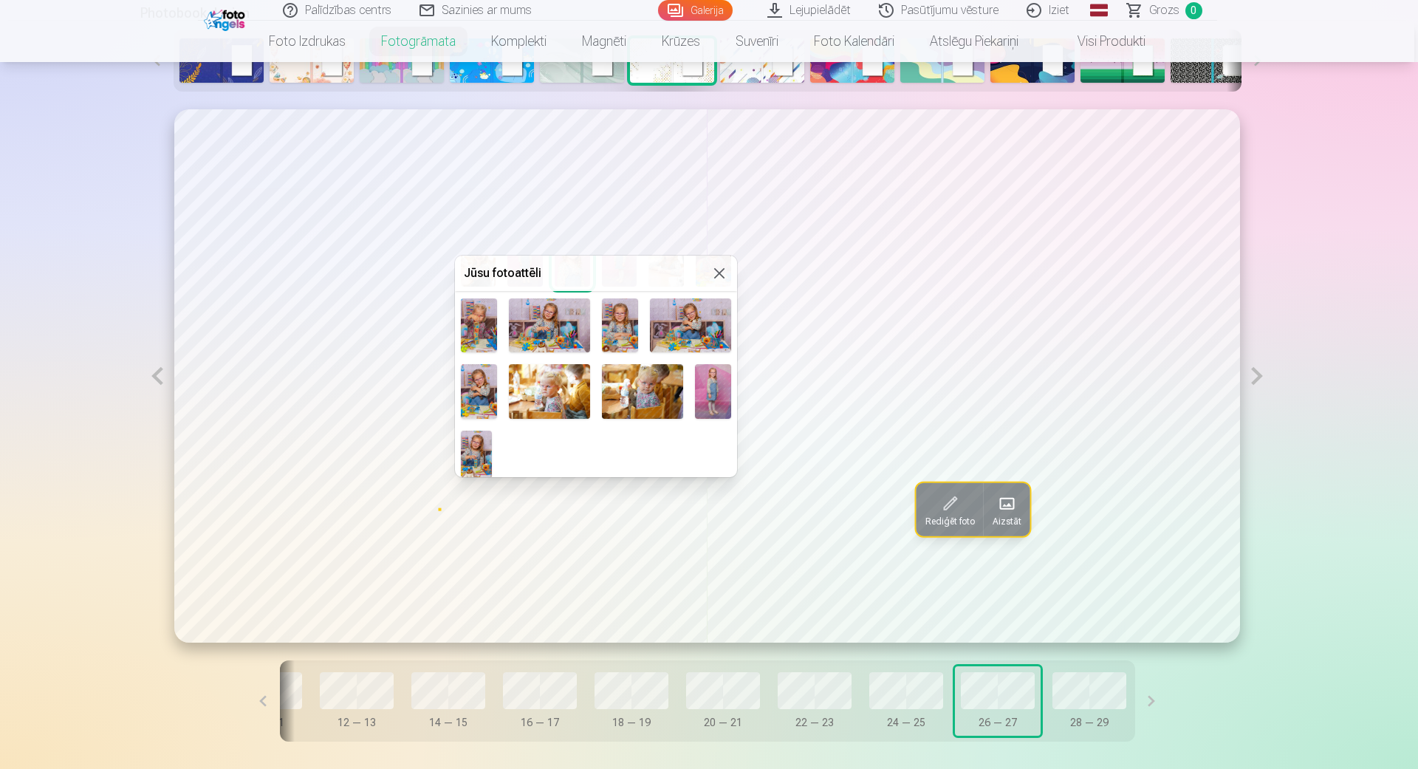
scroll to position [549, 0]
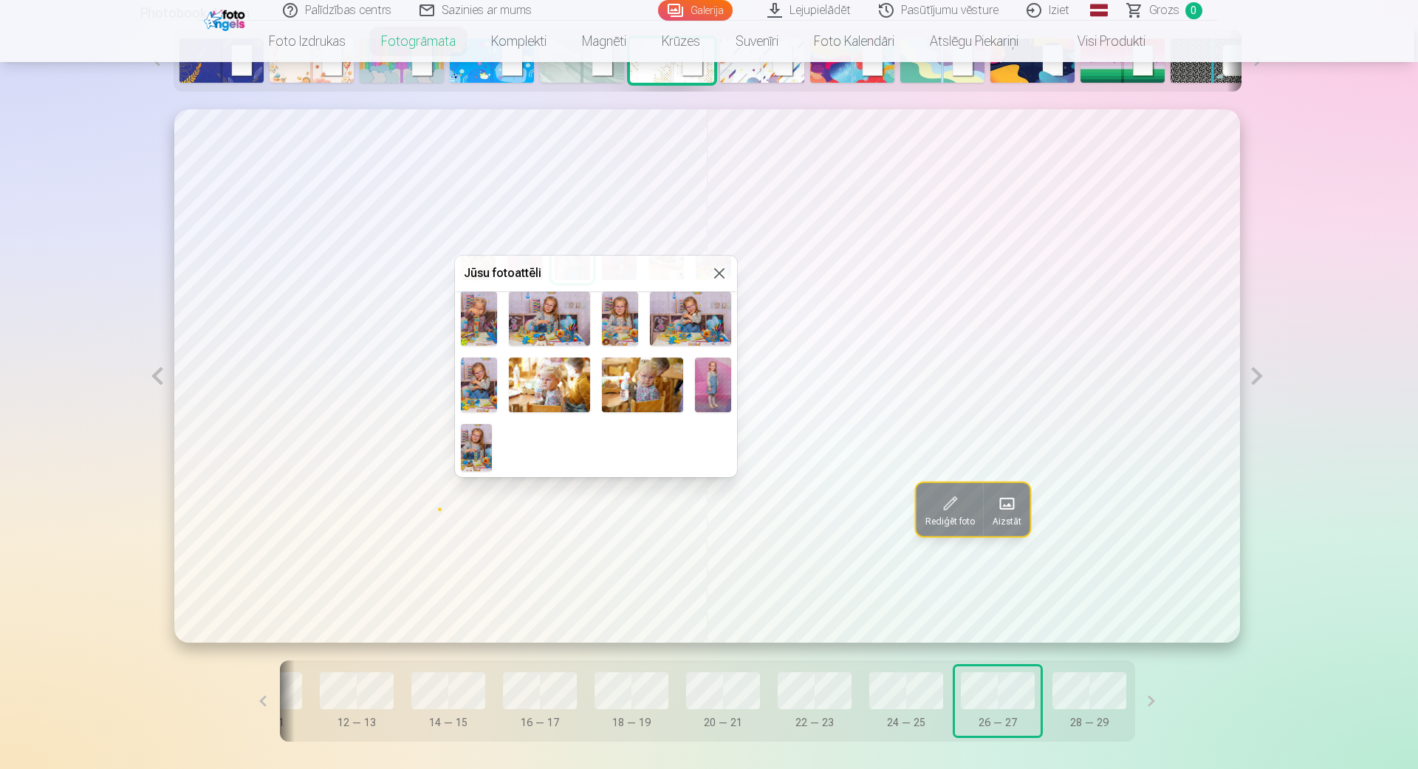
click at [538, 335] on img at bounding box center [549, 319] width 81 height 54
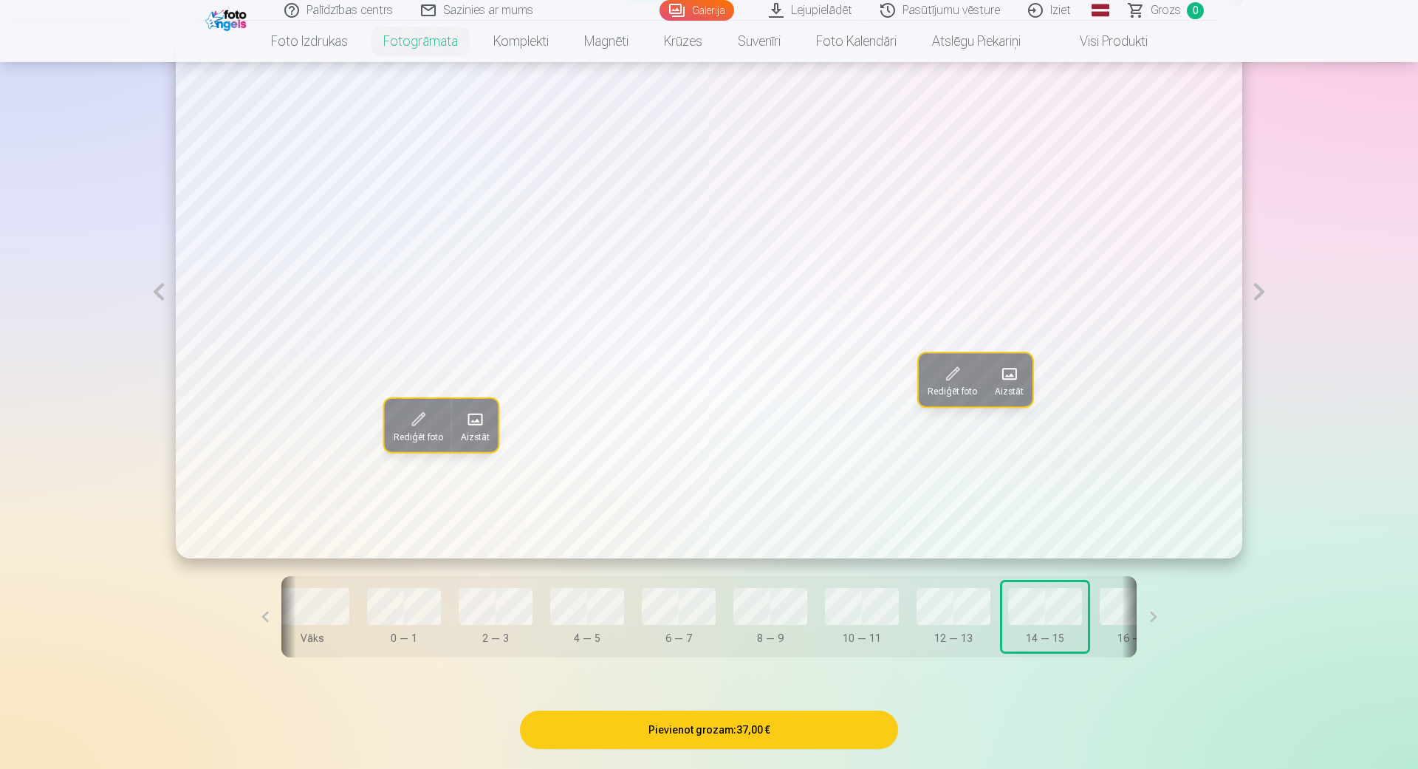
scroll to position [0, 0]
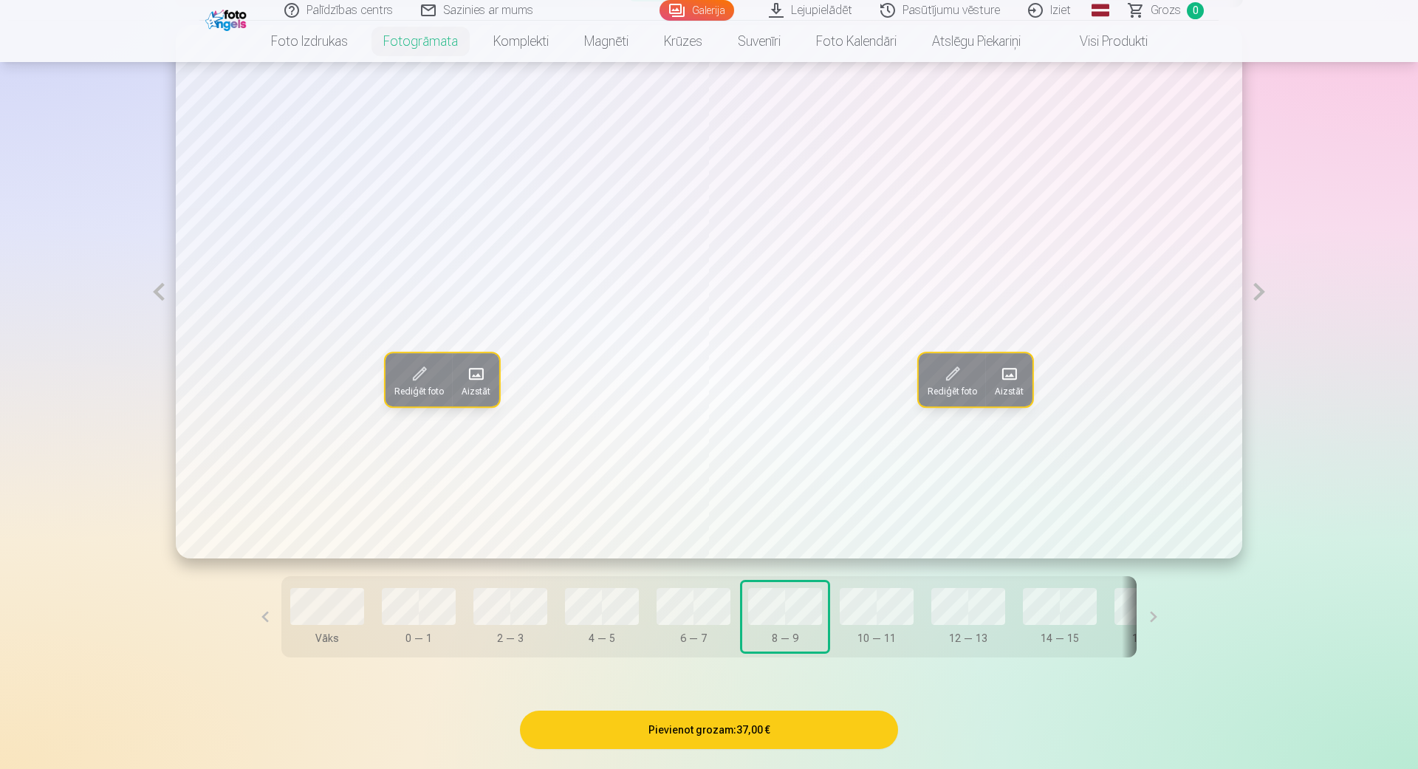
click at [473, 382] on span at bounding box center [477, 374] width 24 height 24
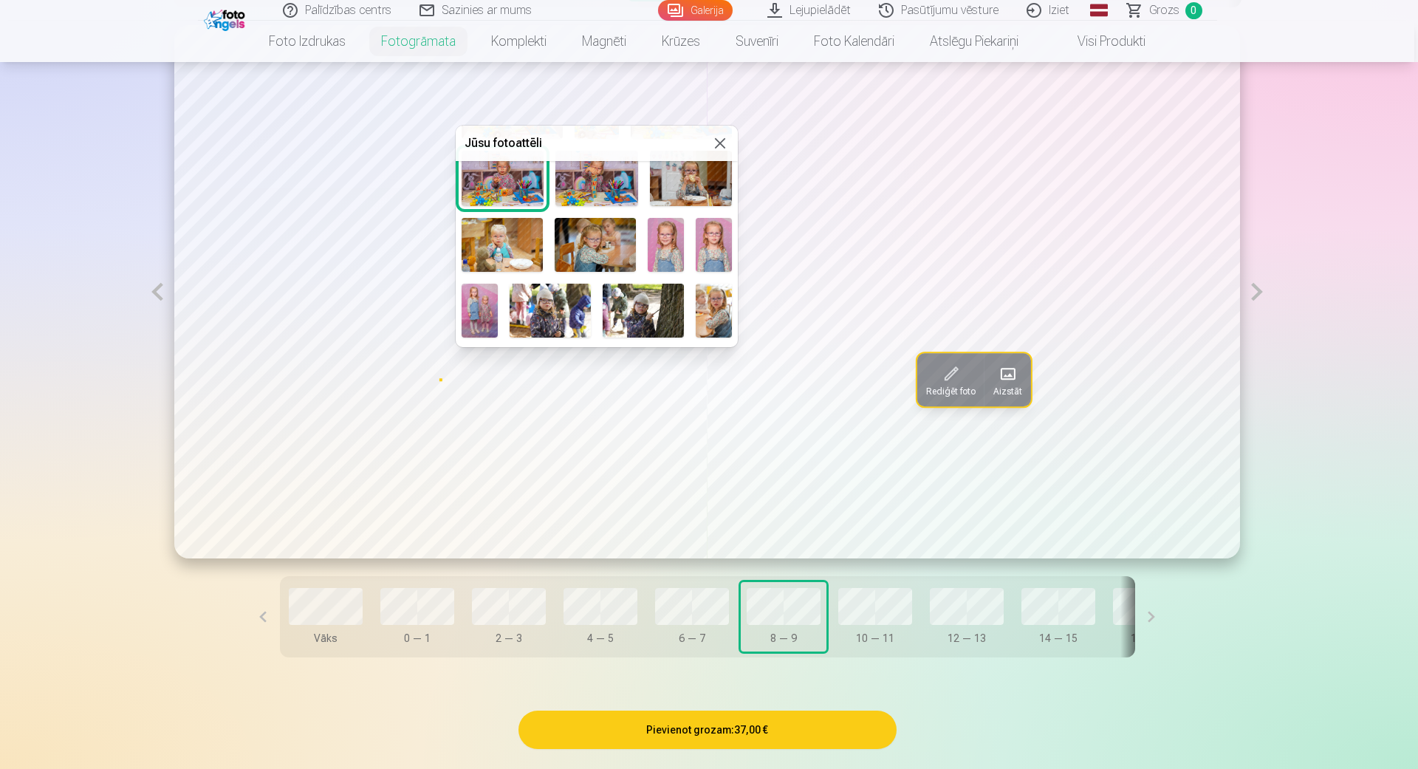
scroll to position [213, 0]
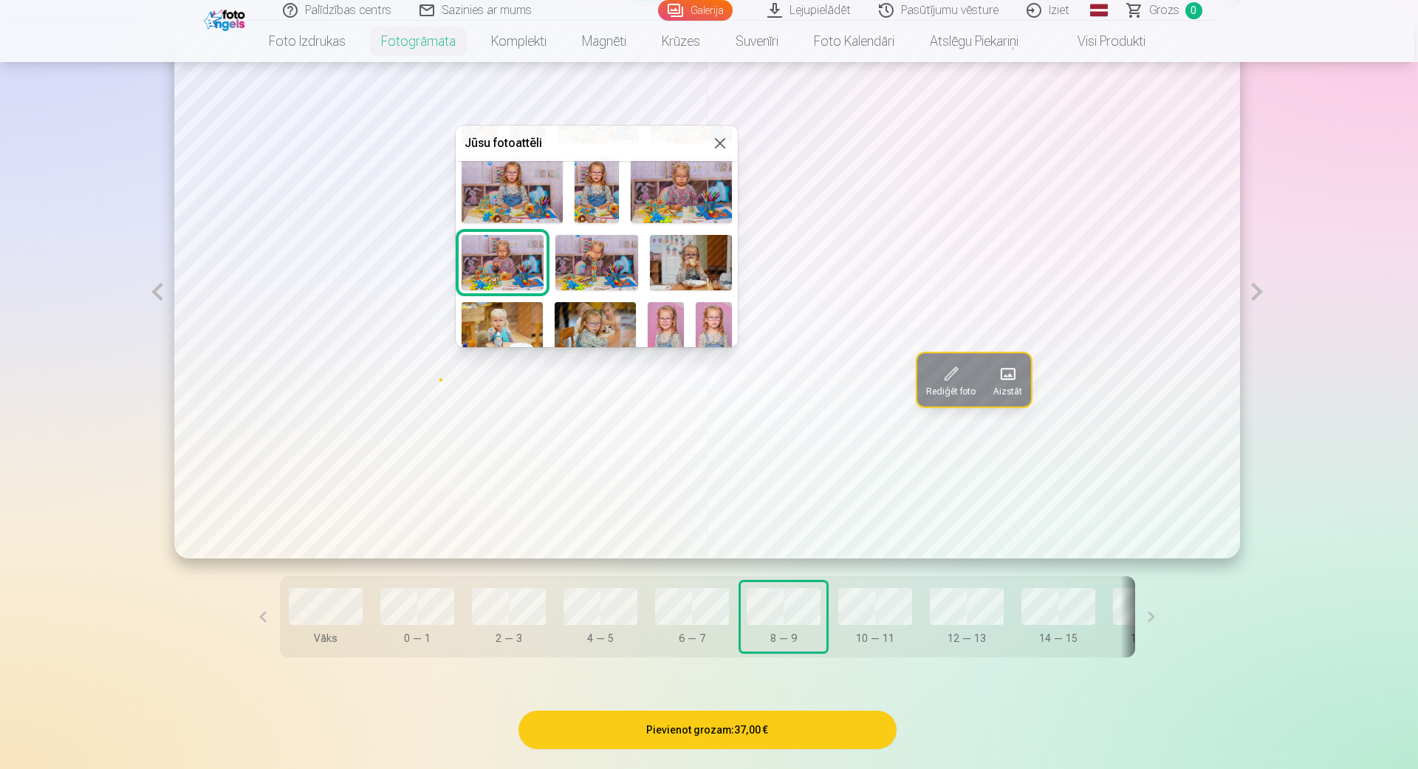
click at [719, 146] on button at bounding box center [720, 143] width 18 height 18
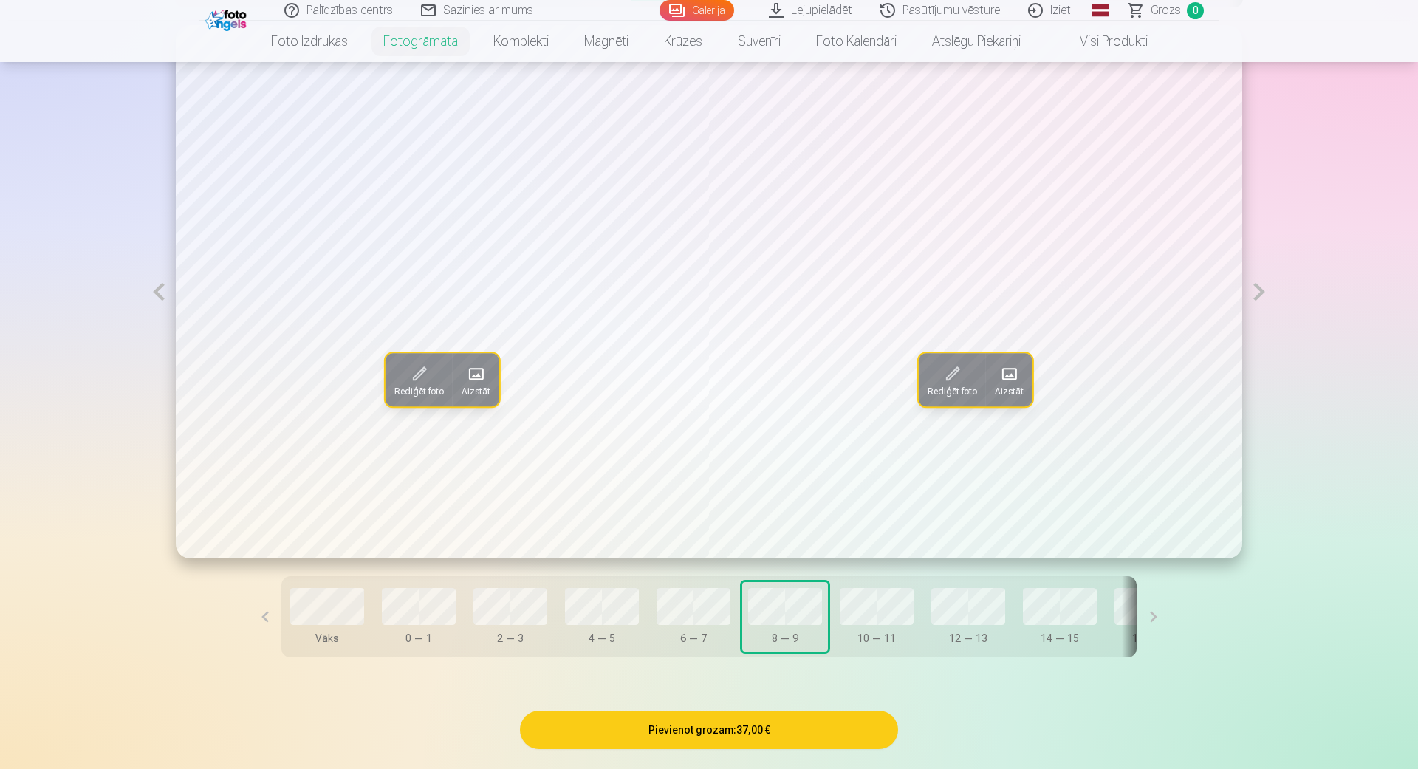
click at [453, 327] on div "Rediģēt foto Aizstāt Rediģēt foto Aizstāt" at bounding box center [709, 291] width 1066 height 533
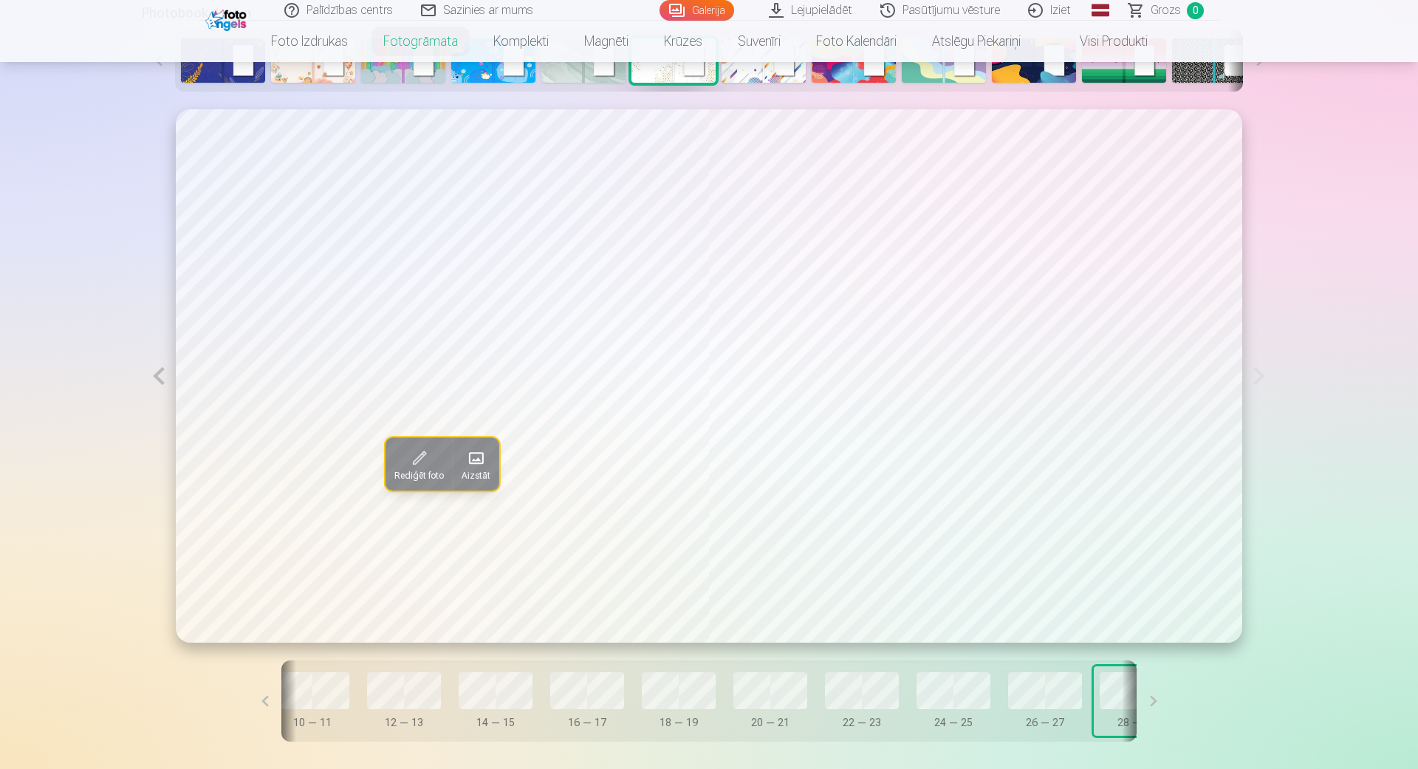
scroll to position [0, 609]
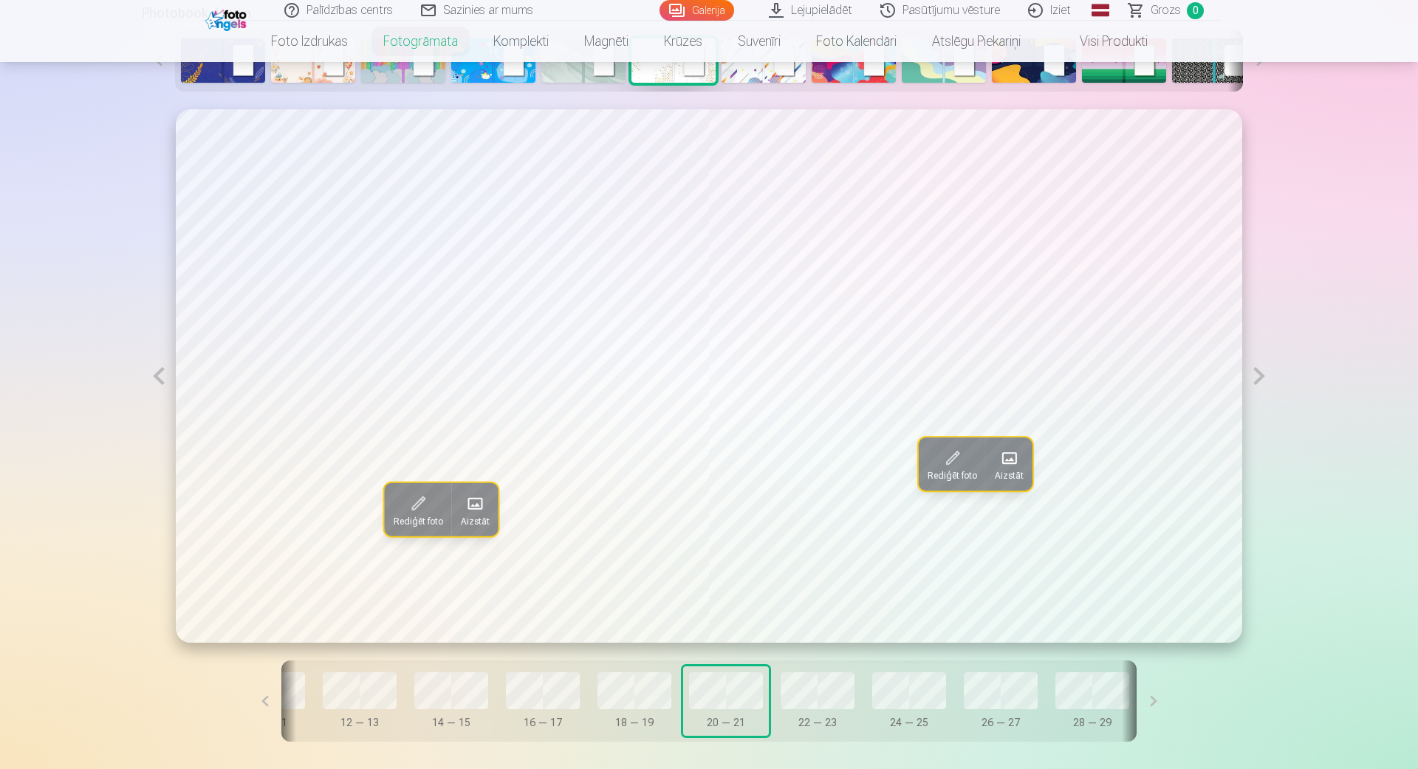
click at [1010, 470] on span "Aizstāt" at bounding box center [1009, 476] width 29 height 12
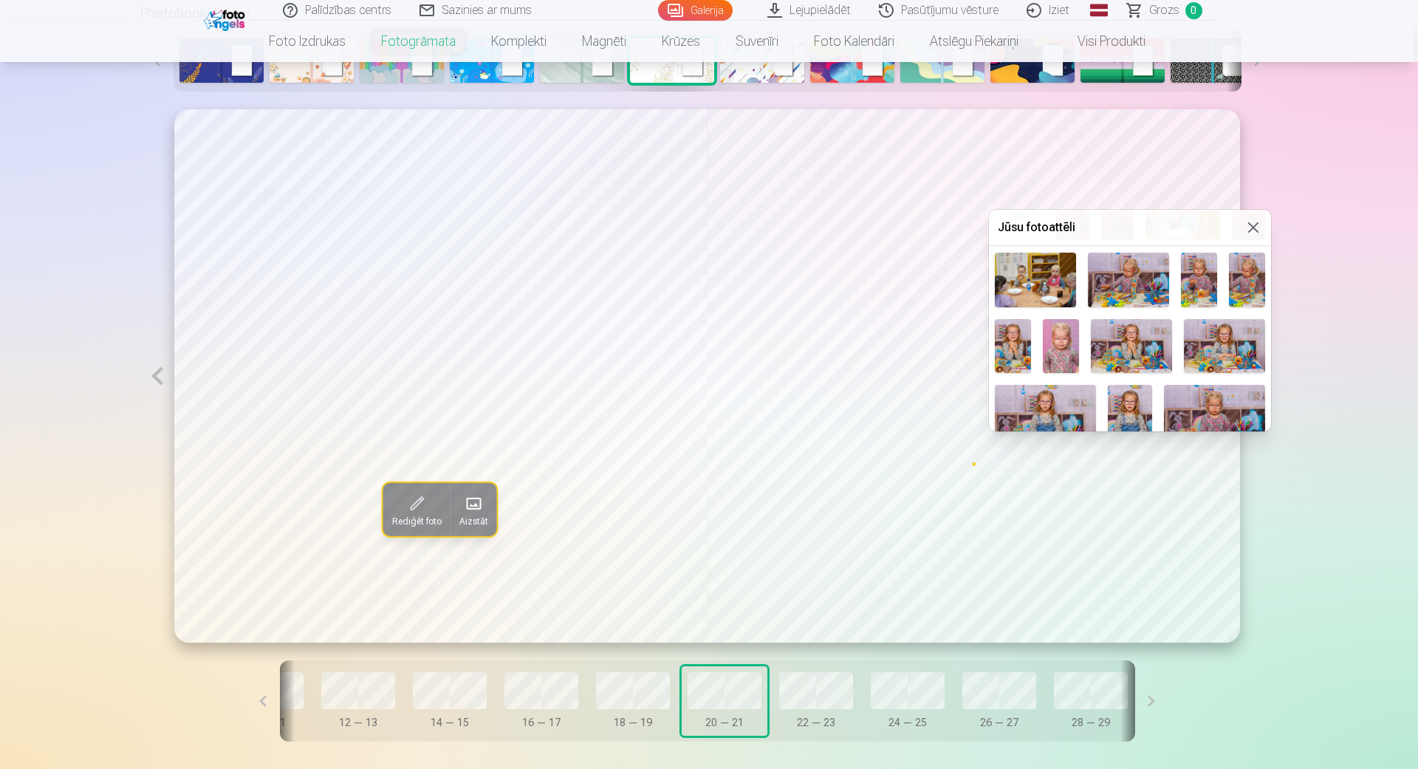
scroll to position [84, 0]
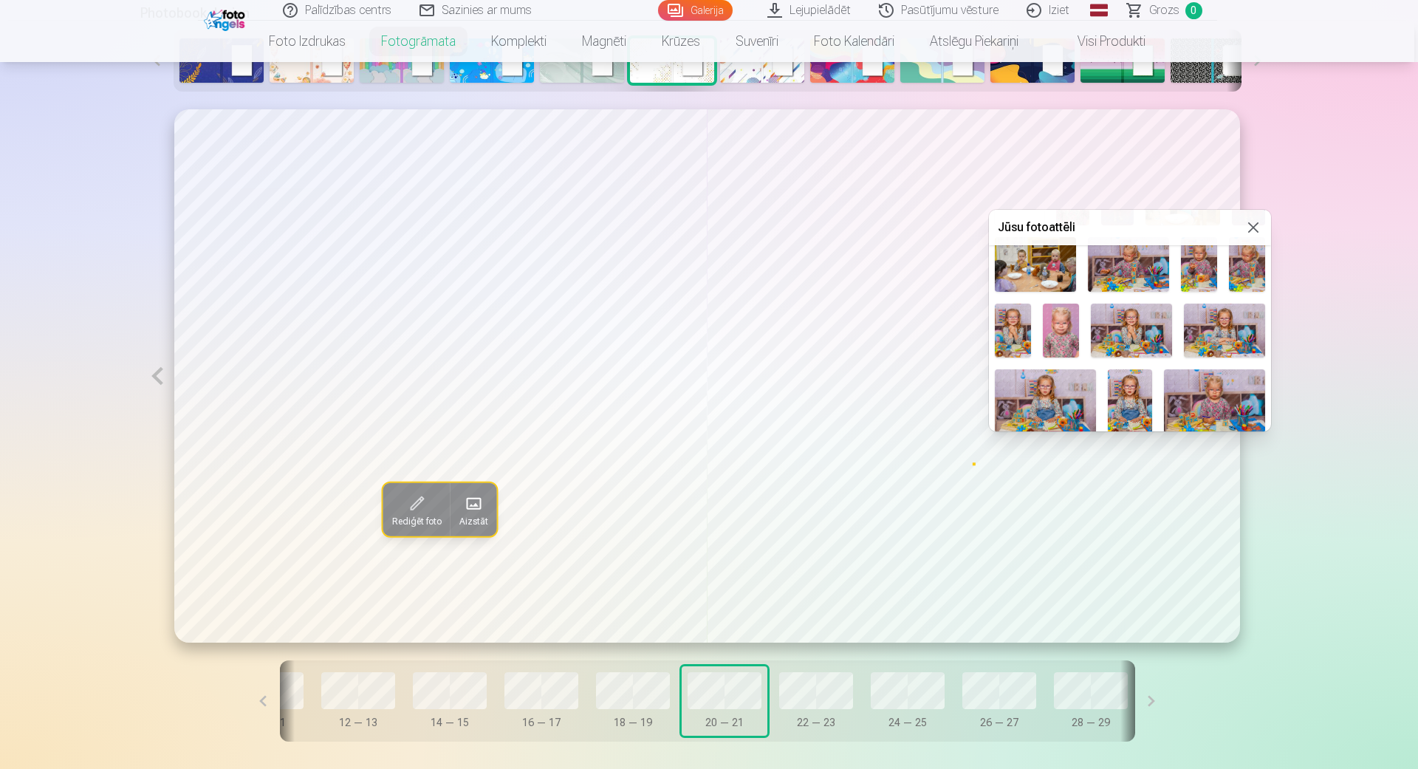
click at [1065, 337] on img at bounding box center [1061, 331] width 36 height 54
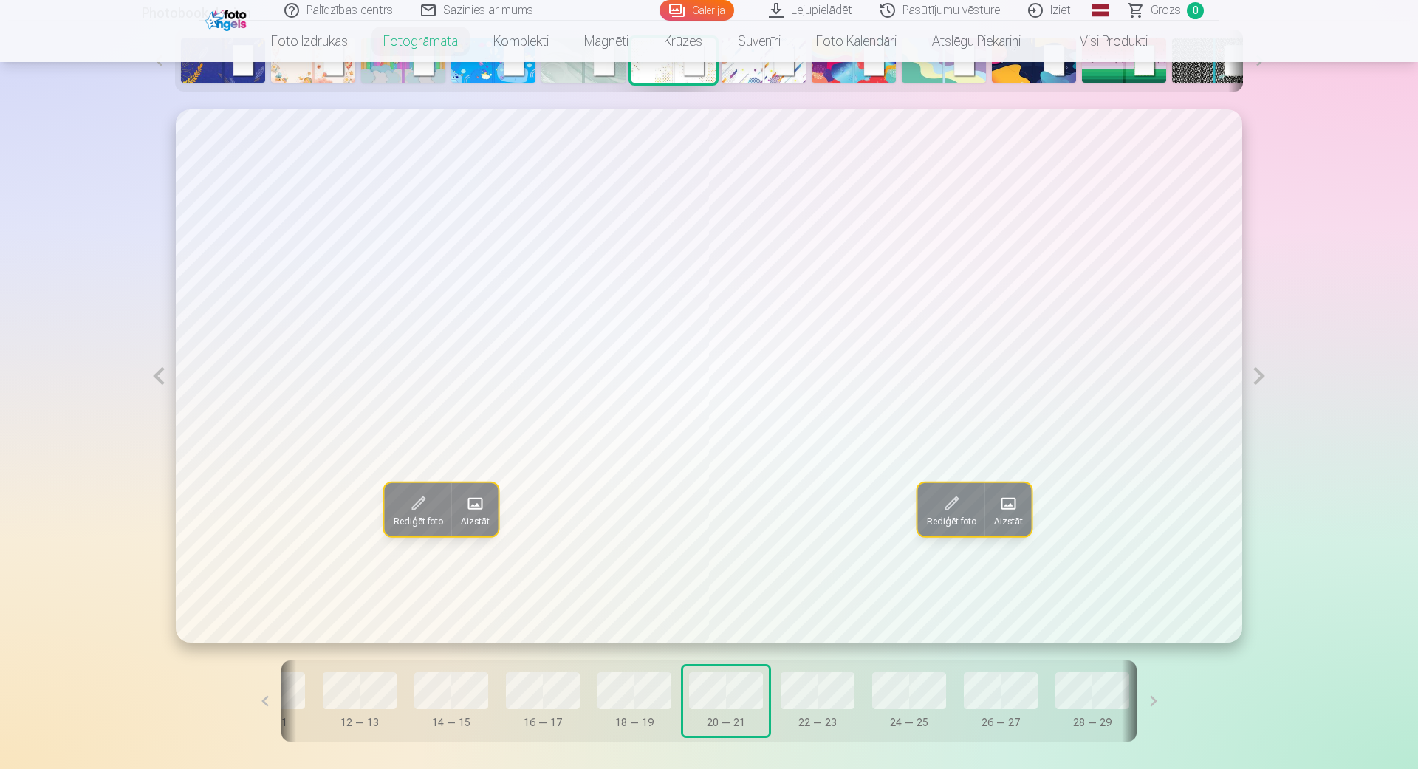
click at [477, 513] on span at bounding box center [475, 504] width 24 height 24
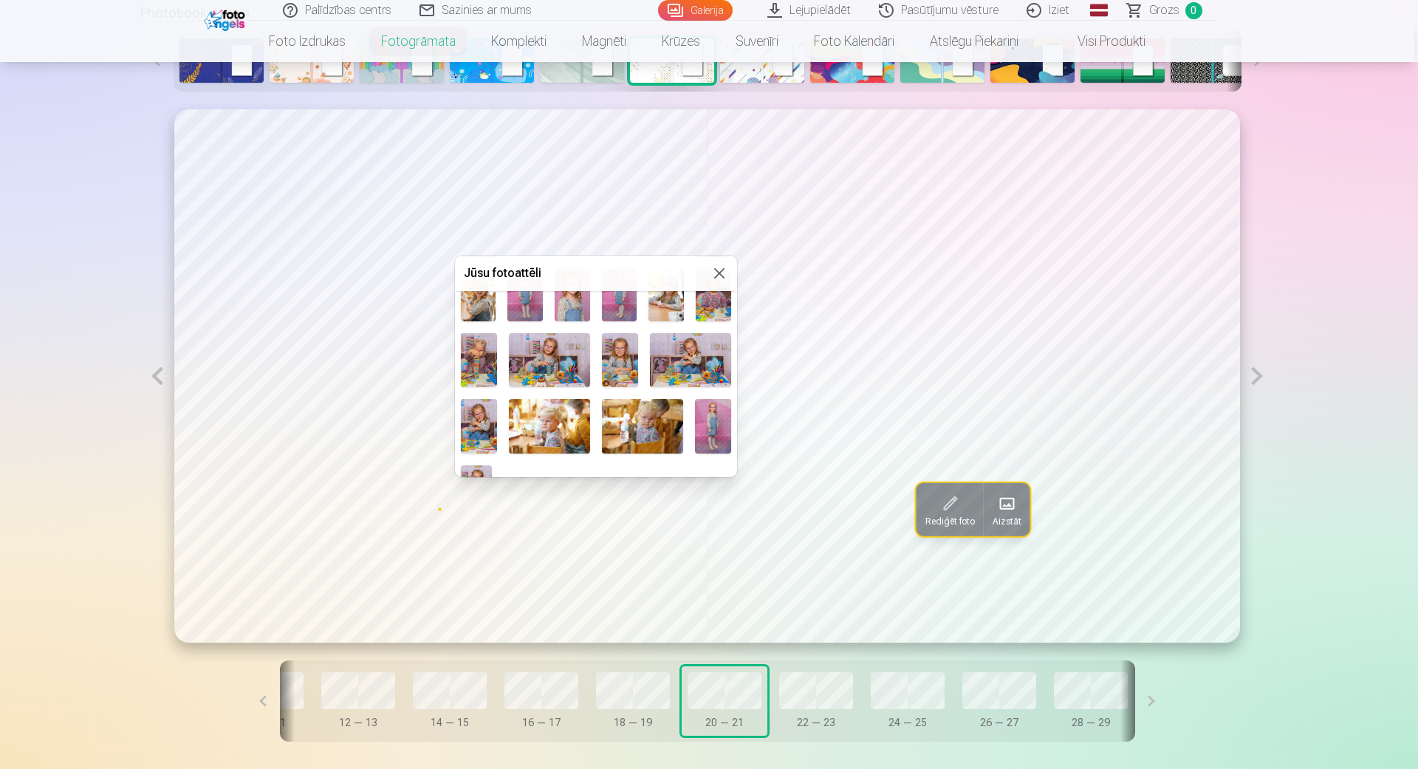
scroll to position [549, 0]
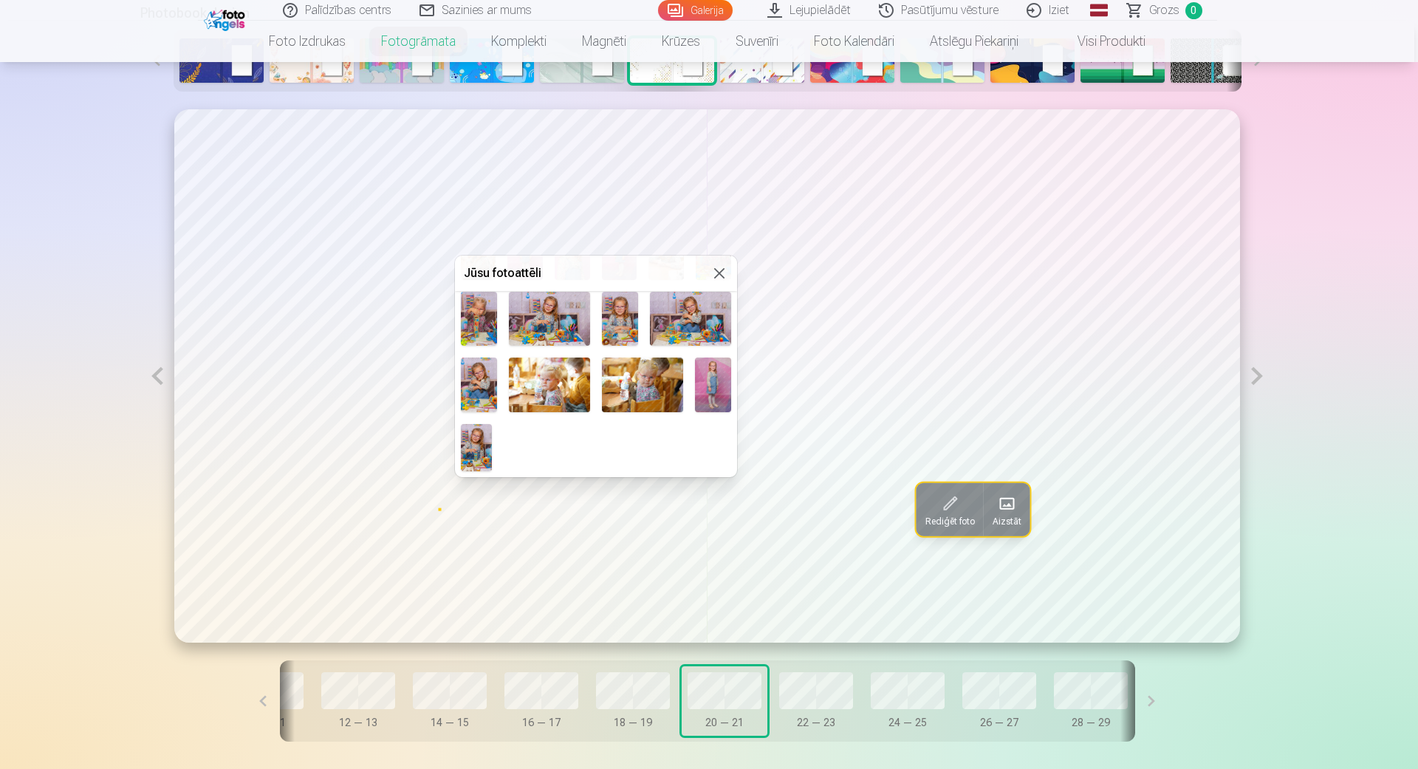
click at [719, 270] on button at bounding box center [719, 273] width 18 height 18
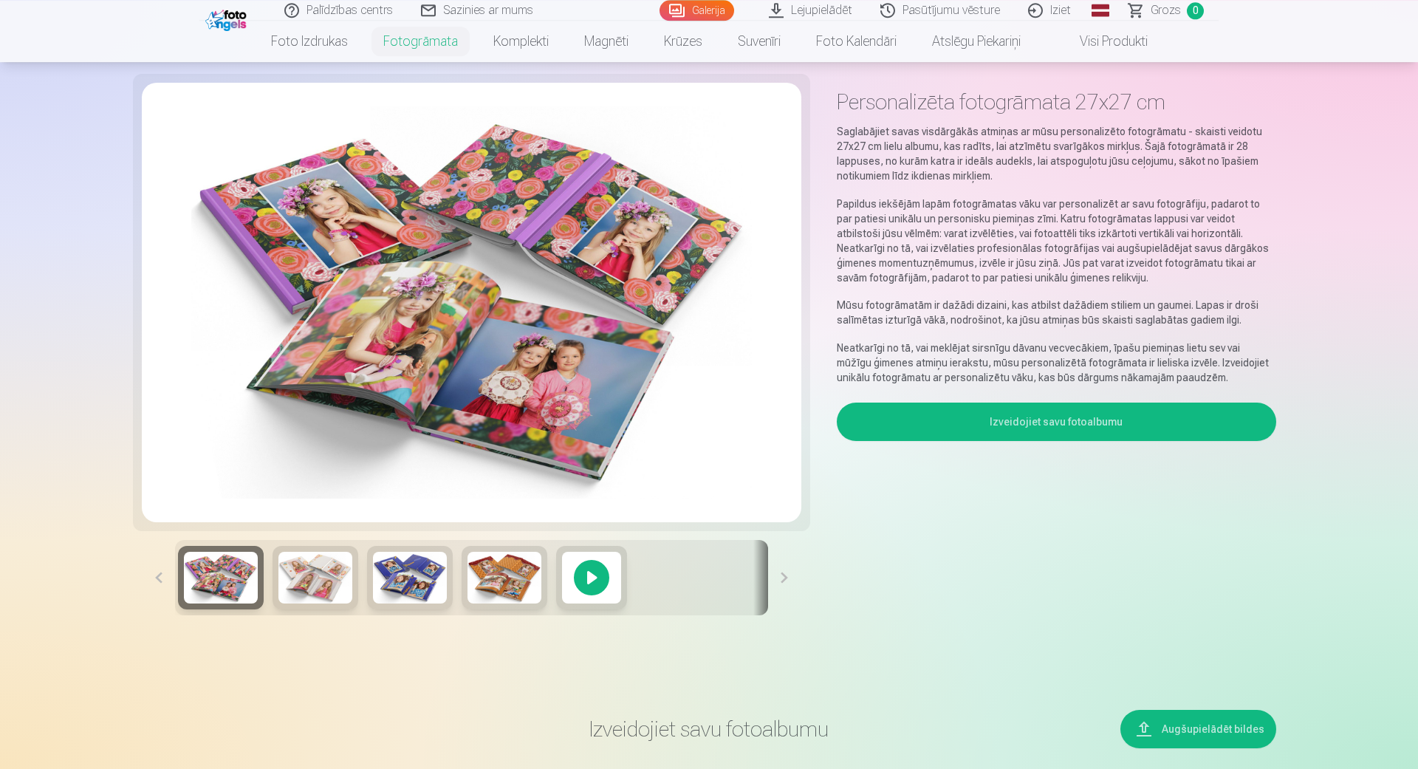
scroll to position [0, 0]
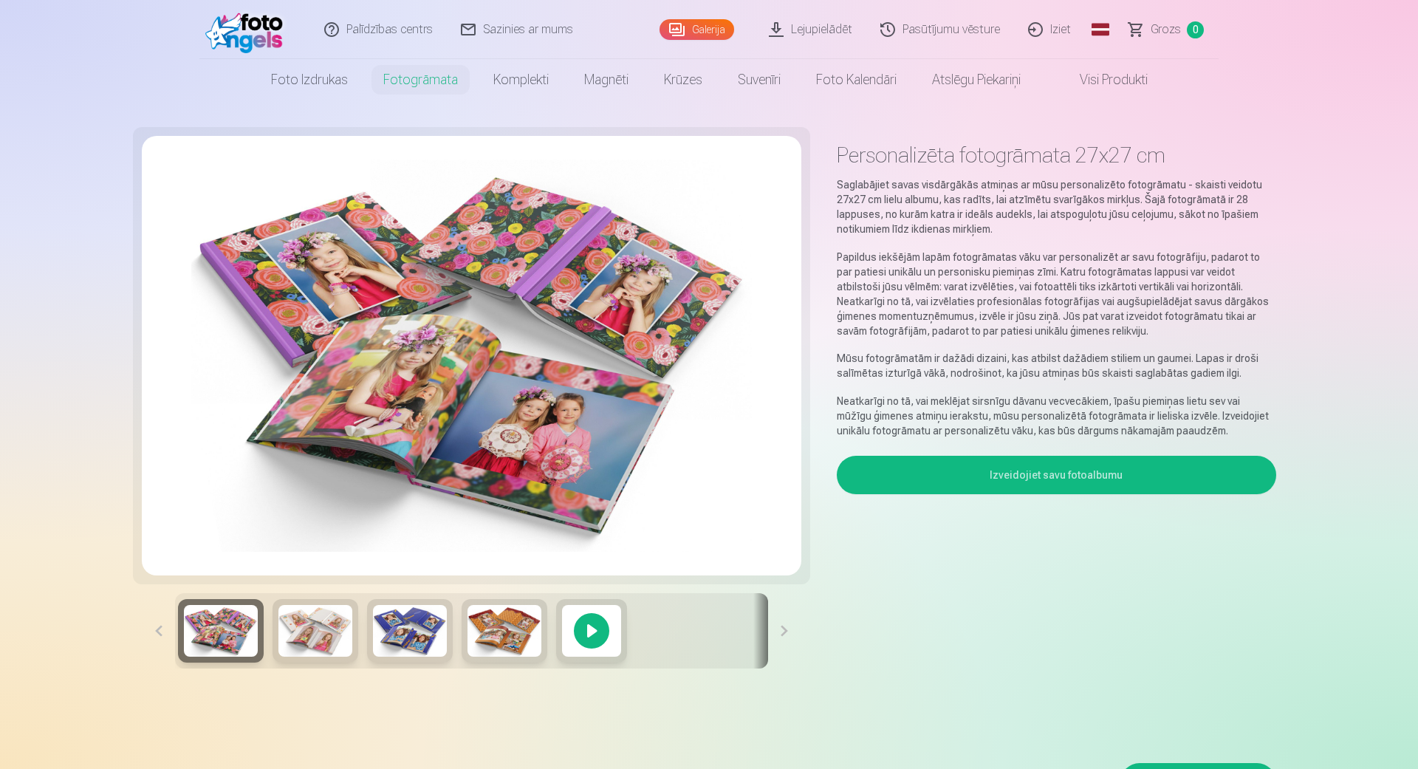
click at [1059, 22] on link "Iziet" at bounding box center [1050, 29] width 71 height 59
